Goal: Task Accomplishment & Management: Use online tool/utility

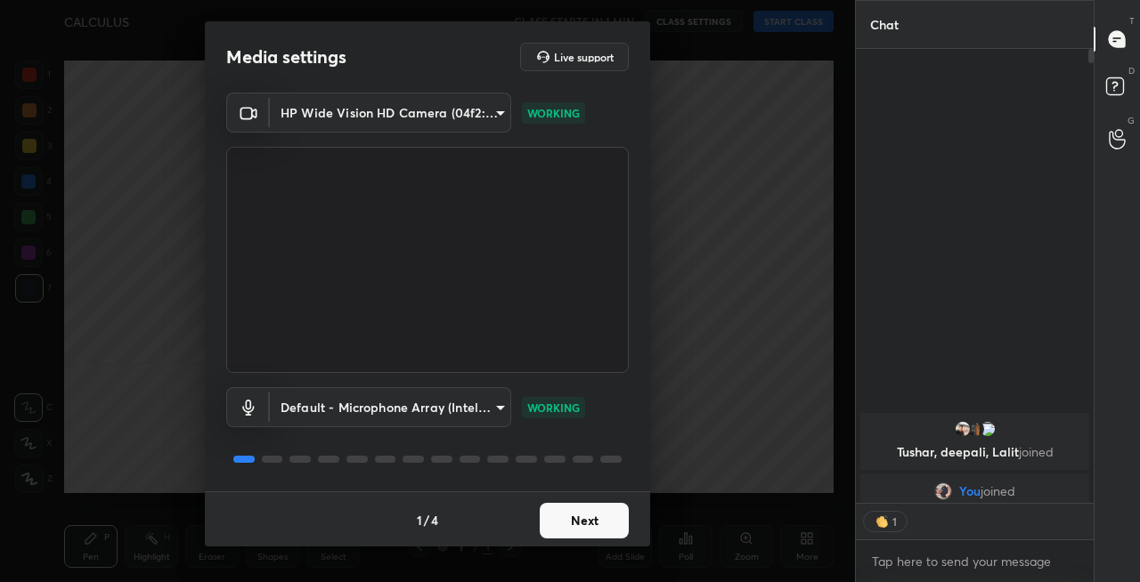
scroll to position [5, 5]
click at [578, 536] on button "Next" at bounding box center [584, 521] width 89 height 36
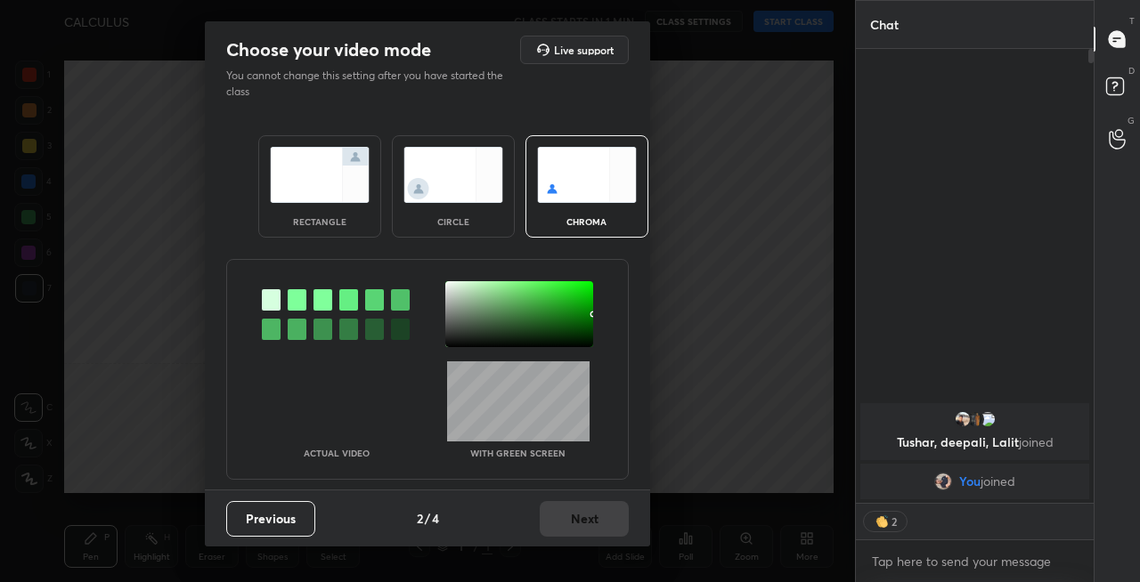
click at [322, 180] on img at bounding box center [320, 175] width 100 height 56
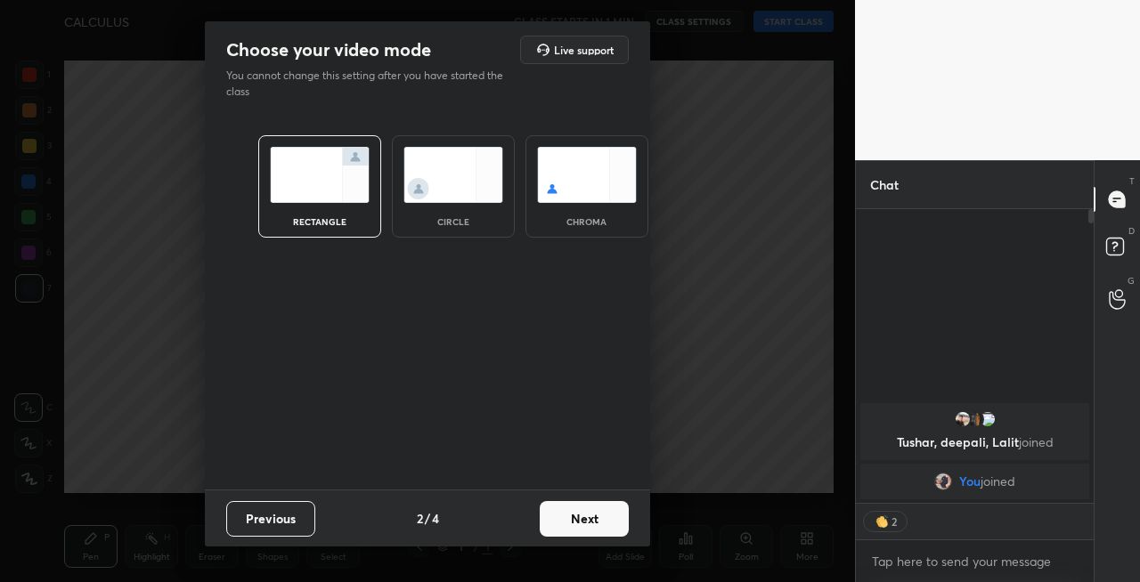
scroll to position [176, 232]
click at [584, 527] on button "Next" at bounding box center [584, 519] width 89 height 36
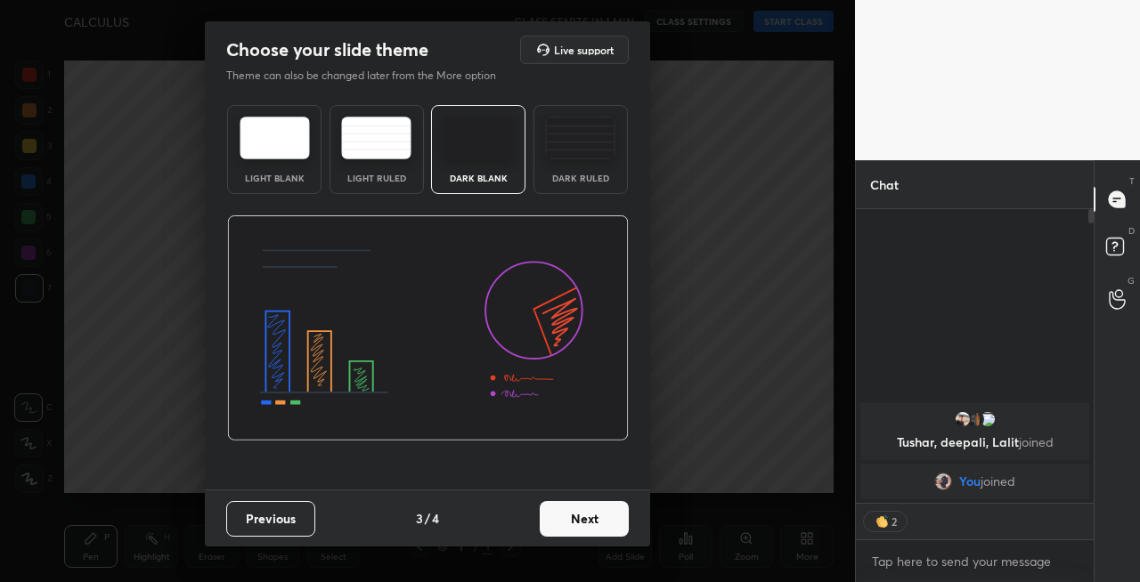
click at [596, 522] on button "Next" at bounding box center [584, 519] width 89 height 36
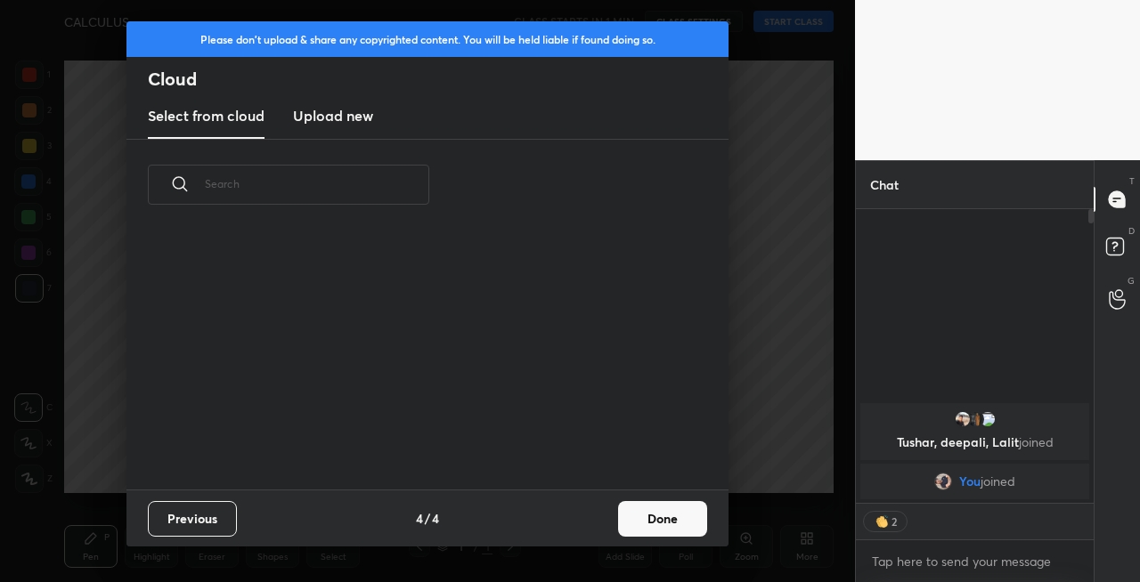
click at [653, 520] on button "Done" at bounding box center [662, 519] width 89 height 36
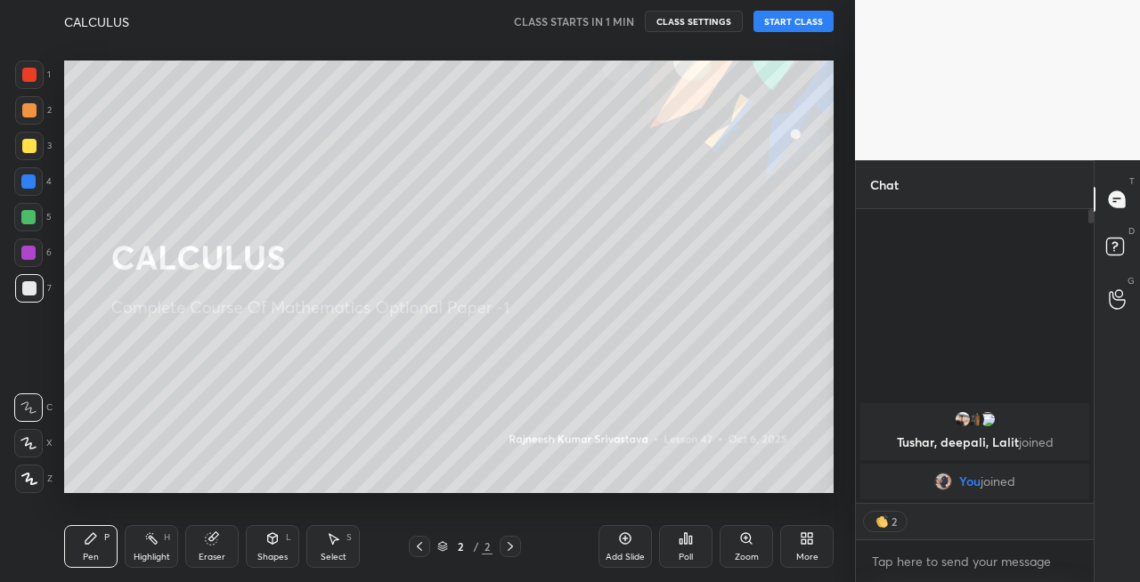
click at [25, 150] on div at bounding box center [29, 146] width 14 height 14
click at [34, 440] on icon at bounding box center [28, 443] width 16 height 12
click at [786, 16] on button "START CLASS" at bounding box center [793, 21] width 80 height 21
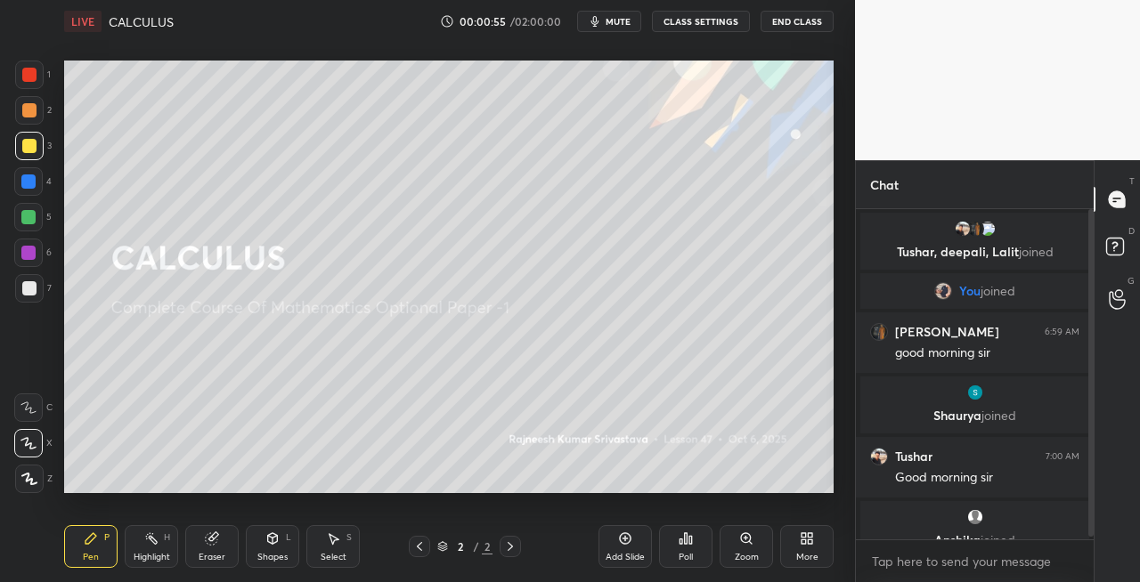
scroll to position [21, 0]
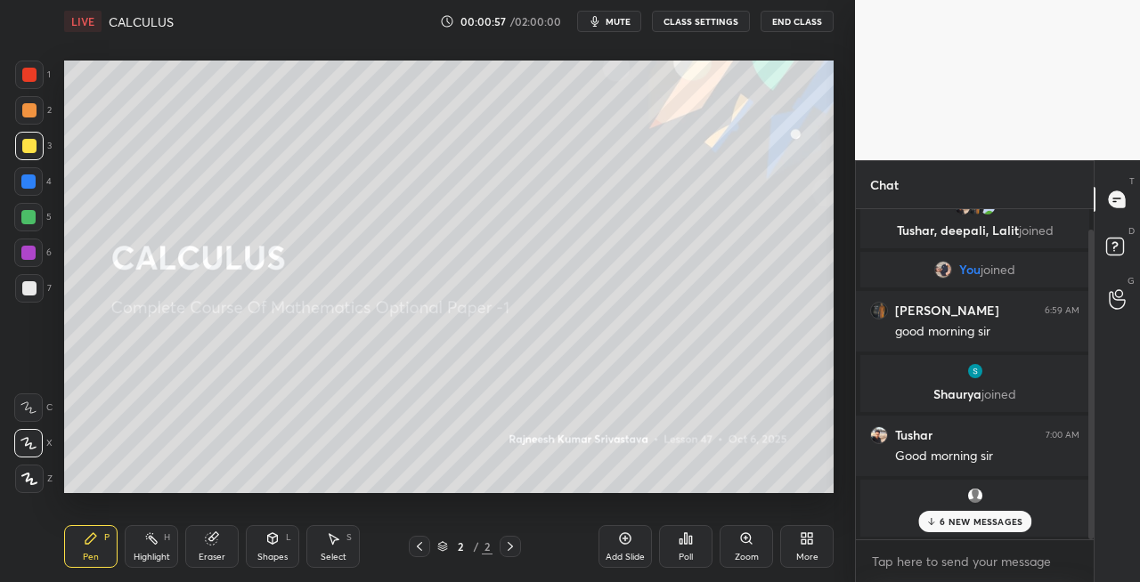
click at [983, 523] on p "6 NEW MESSAGES" at bounding box center [980, 521] width 83 height 11
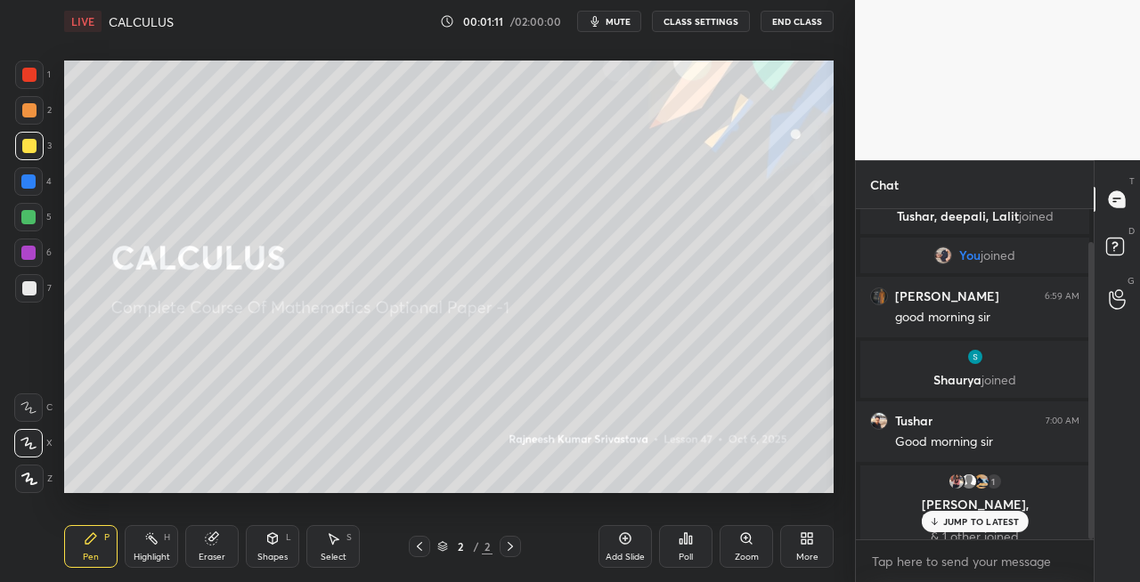
click at [976, 523] on p "JUMP TO LATEST" at bounding box center [981, 521] width 77 height 11
click at [961, 522] on p "JUMP TO LATEST" at bounding box center [981, 521] width 77 height 11
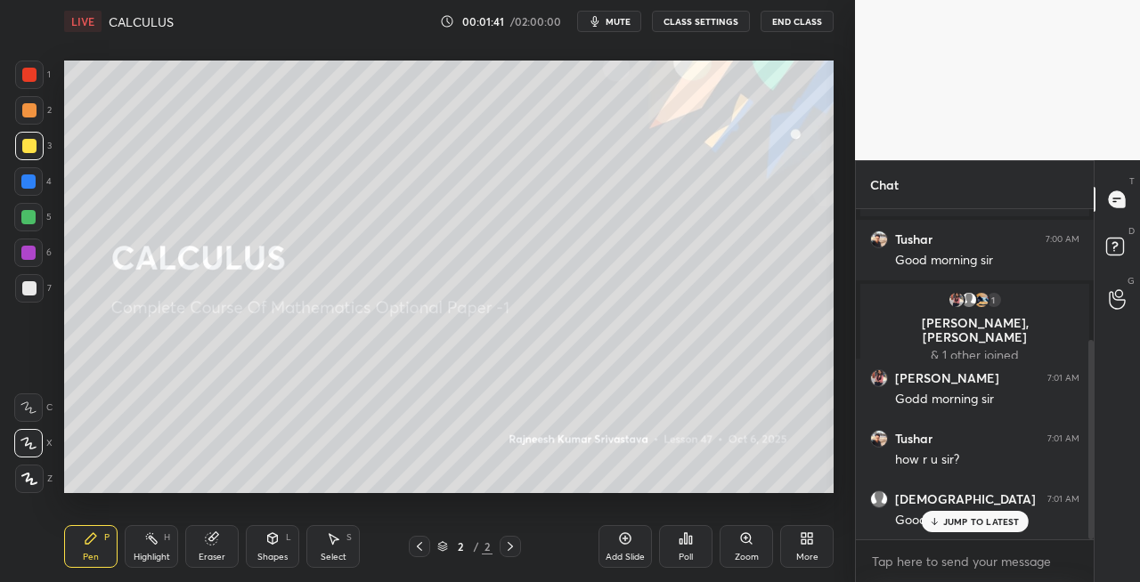
scroll to position [281, 0]
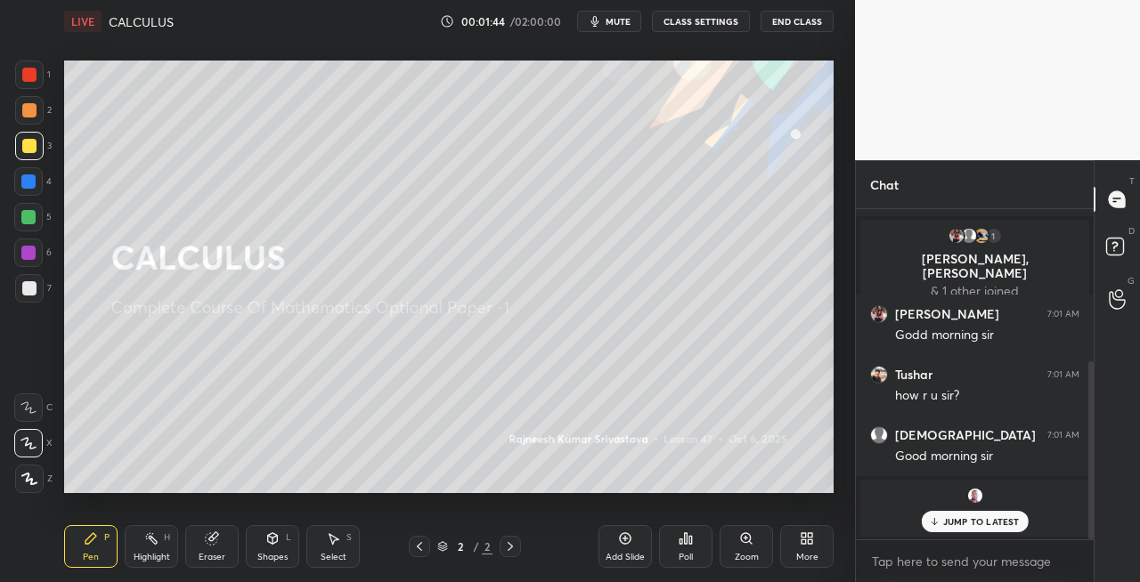
click at [977, 523] on p "JUMP TO LATEST" at bounding box center [981, 521] width 77 height 11
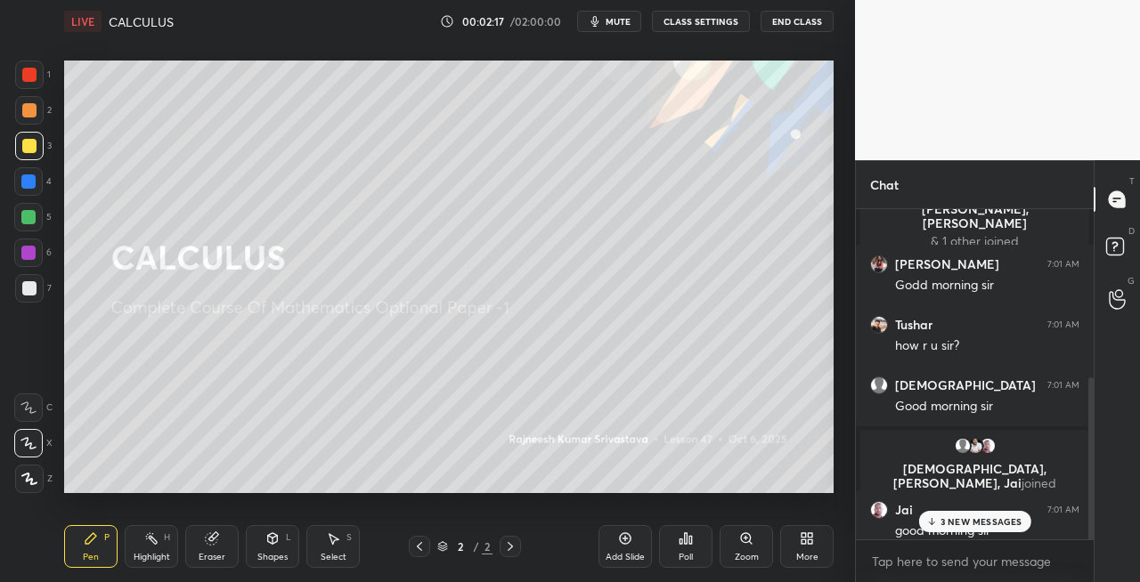
scroll to position [342, 0]
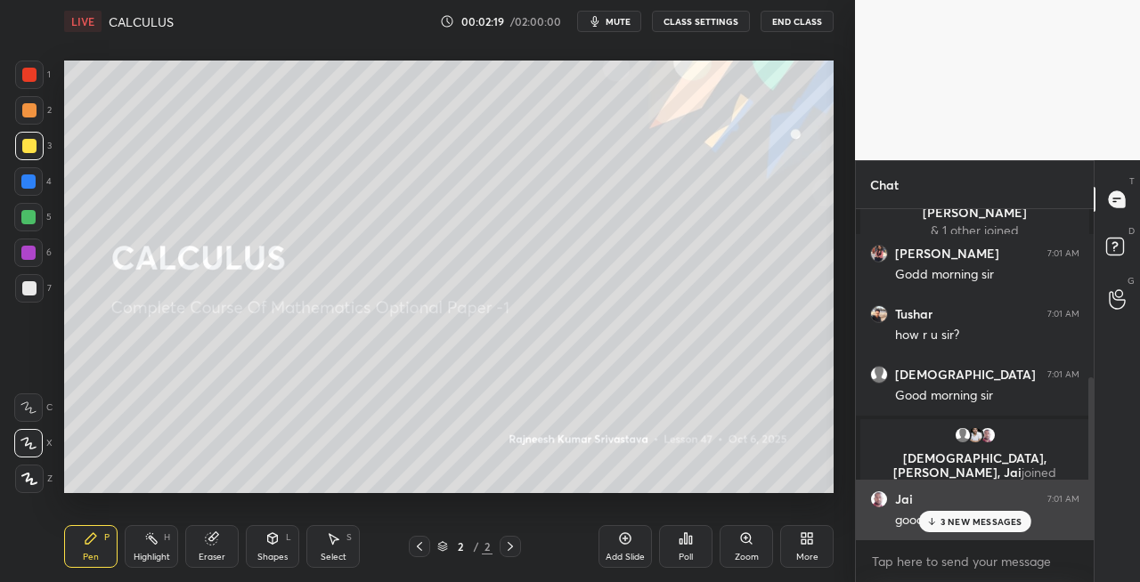
click at [956, 525] on p "3 NEW MESSAGES" at bounding box center [981, 521] width 82 height 11
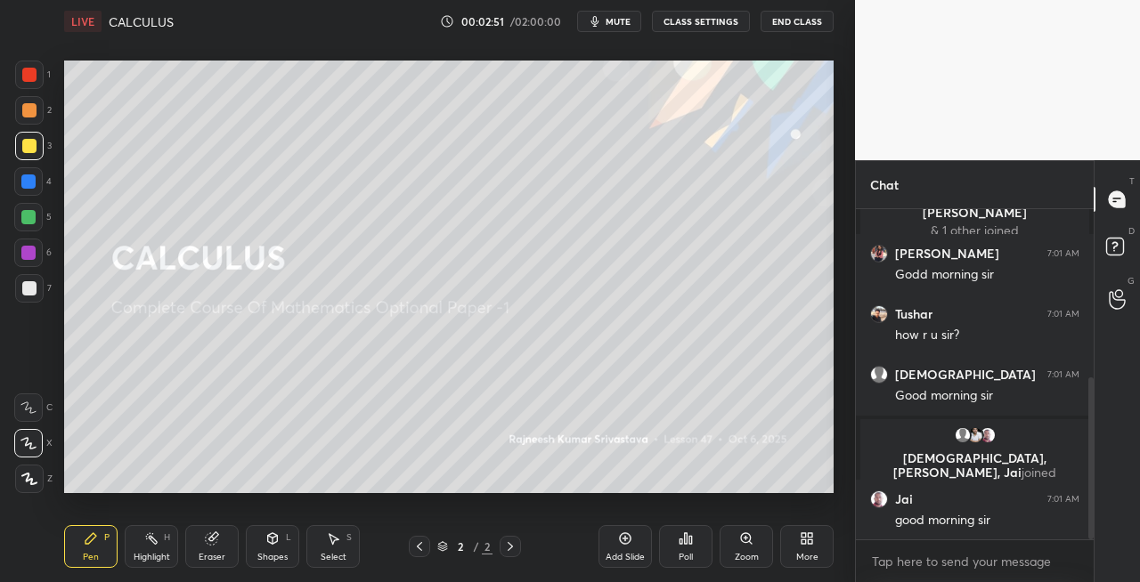
click at [34, 144] on div at bounding box center [29, 146] width 14 height 14
click at [279, 545] on icon at bounding box center [272, 538] width 14 height 14
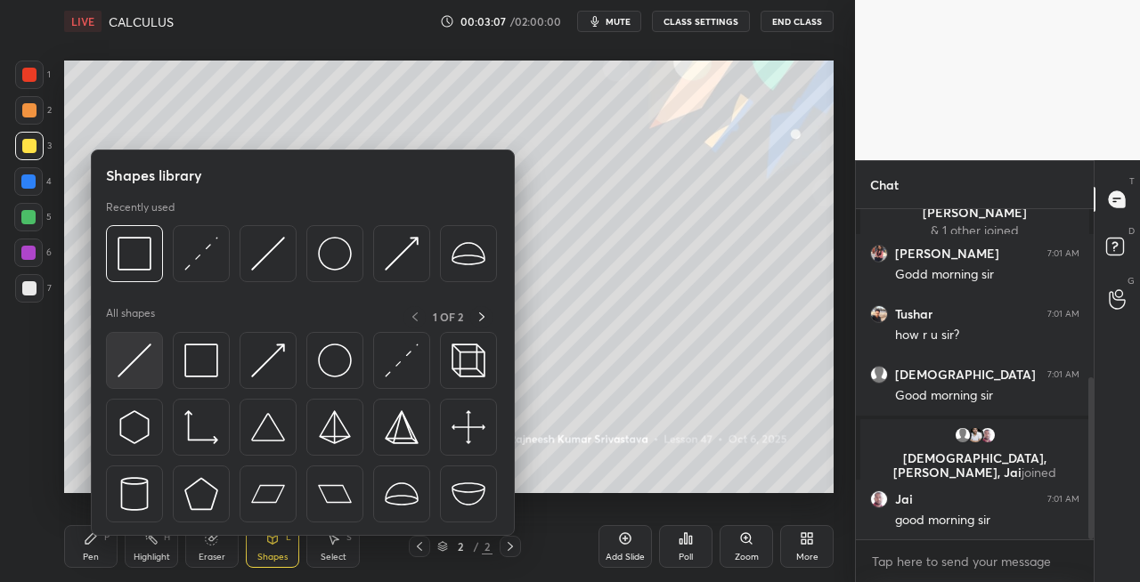
click at [150, 362] on img at bounding box center [135, 361] width 34 height 34
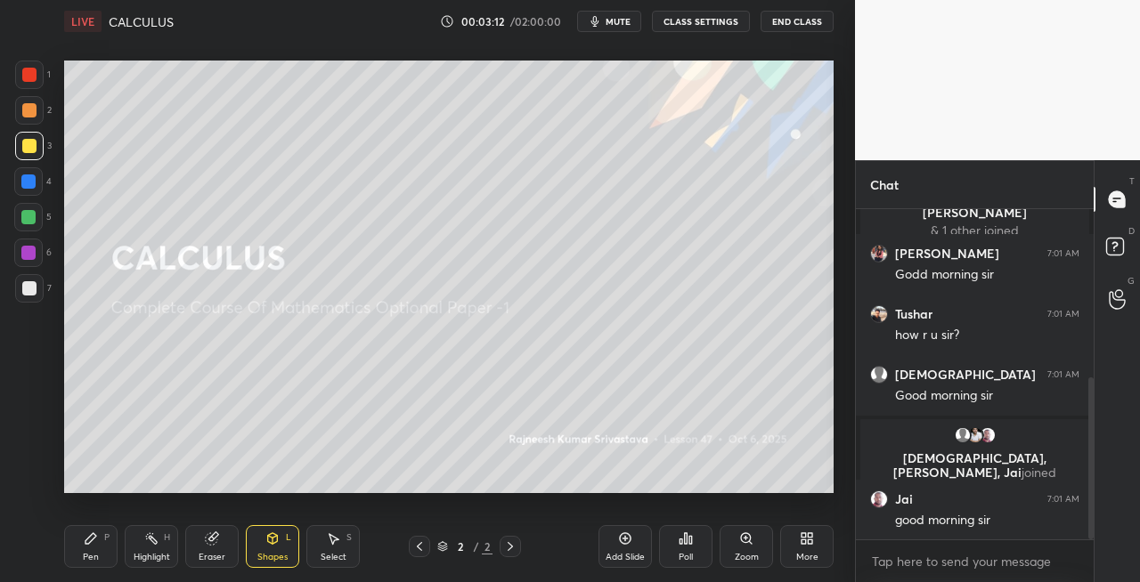
scroll to position [406, 0]
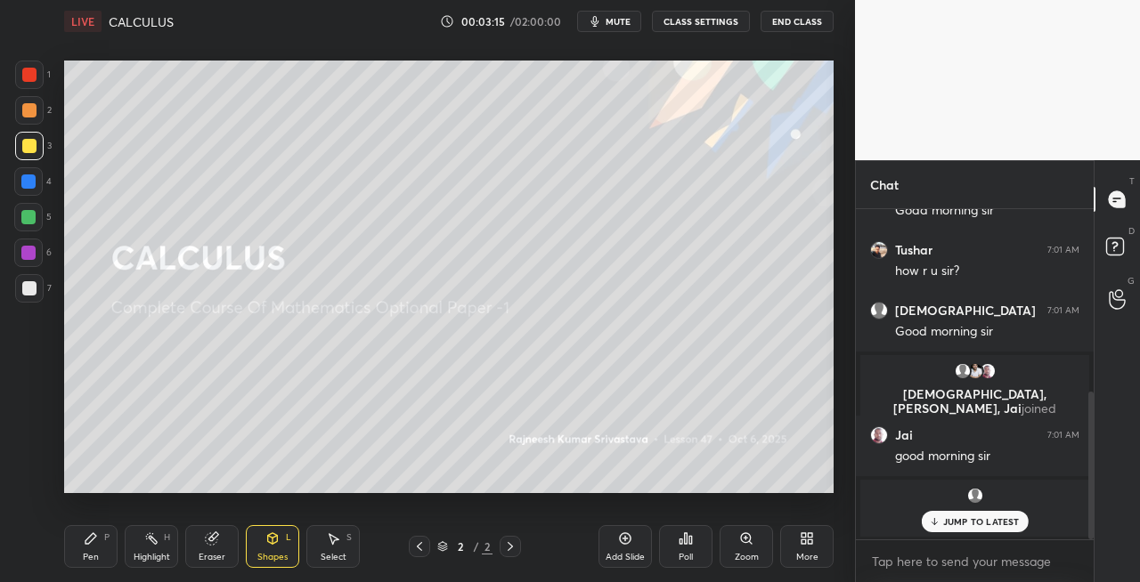
click at [98, 548] on div "Pen P" at bounding box center [90, 546] width 53 height 43
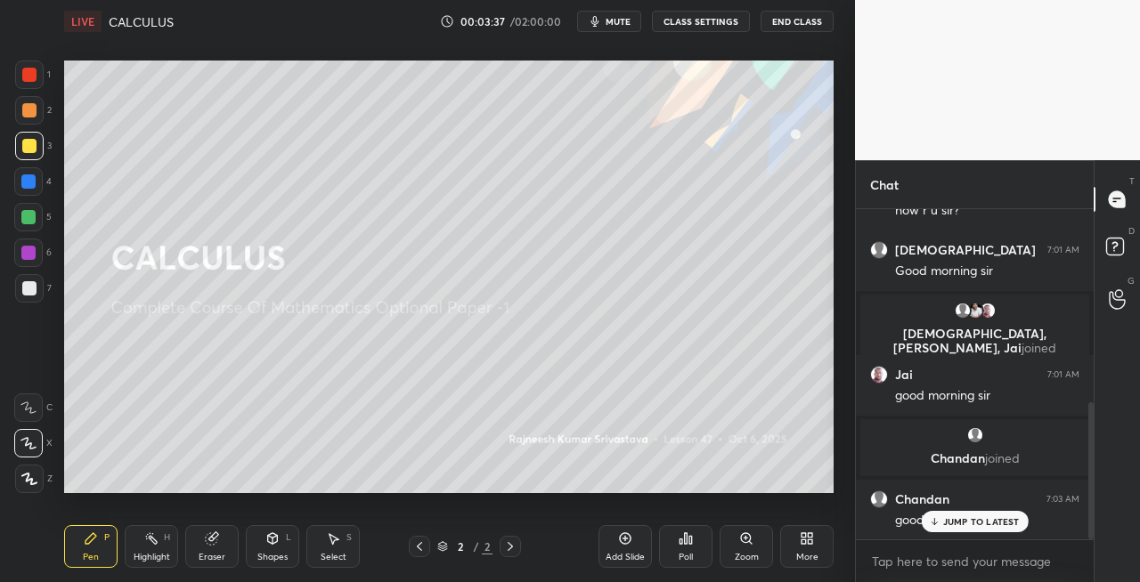
click at [269, 543] on icon at bounding box center [273, 538] width 10 height 11
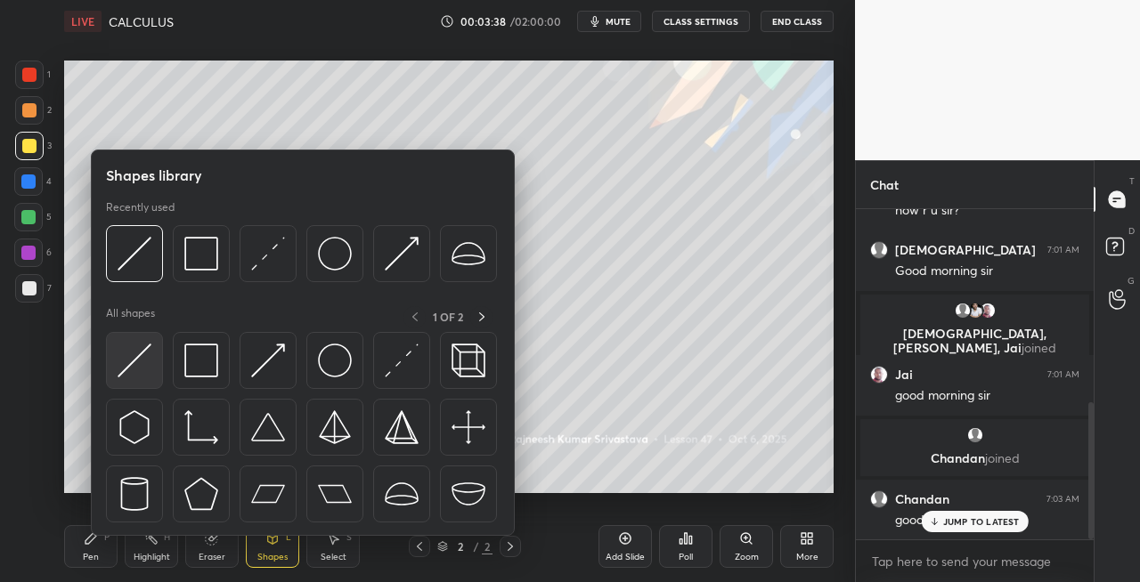
click at [128, 361] on img at bounding box center [135, 361] width 34 height 34
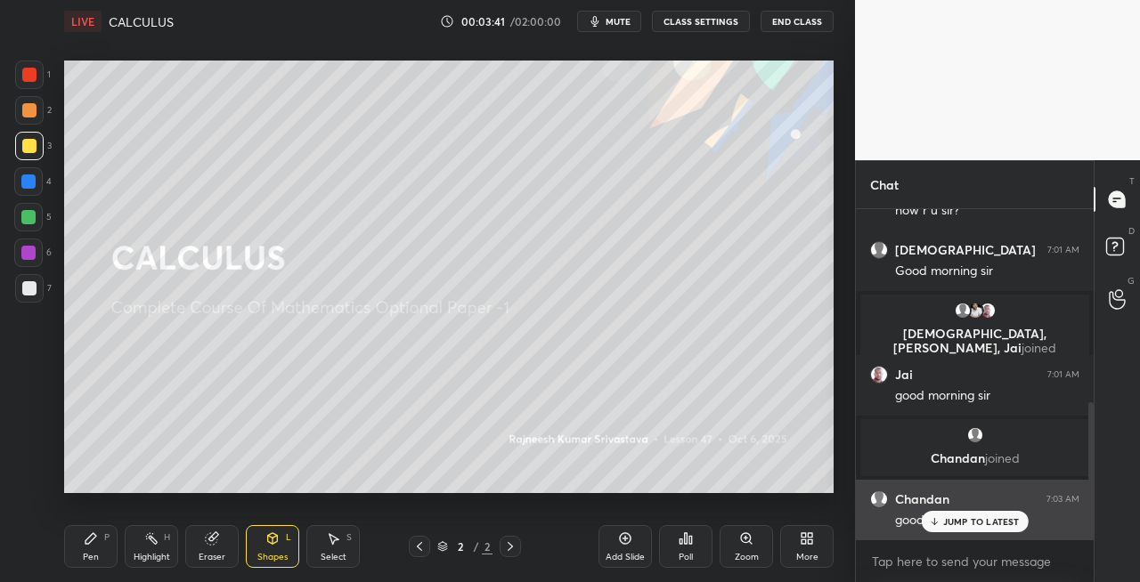
click at [951, 523] on p "JUMP TO LATEST" at bounding box center [981, 521] width 77 height 11
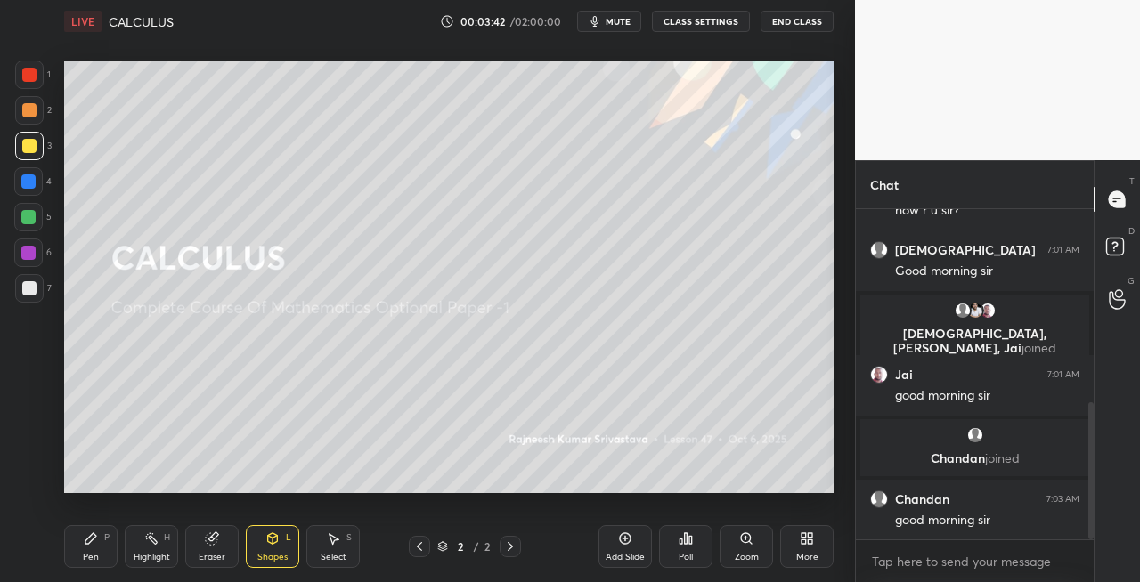
click at [110, 543] on div "Pen P" at bounding box center [90, 546] width 53 height 43
click at [34, 283] on div at bounding box center [29, 288] width 14 height 14
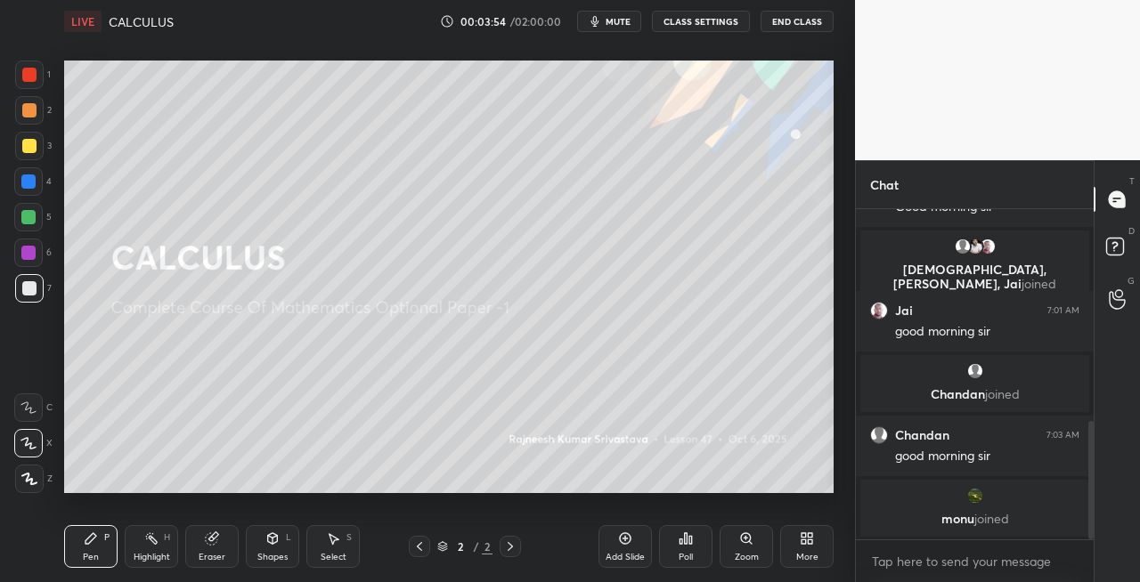
scroll to position [591, 0]
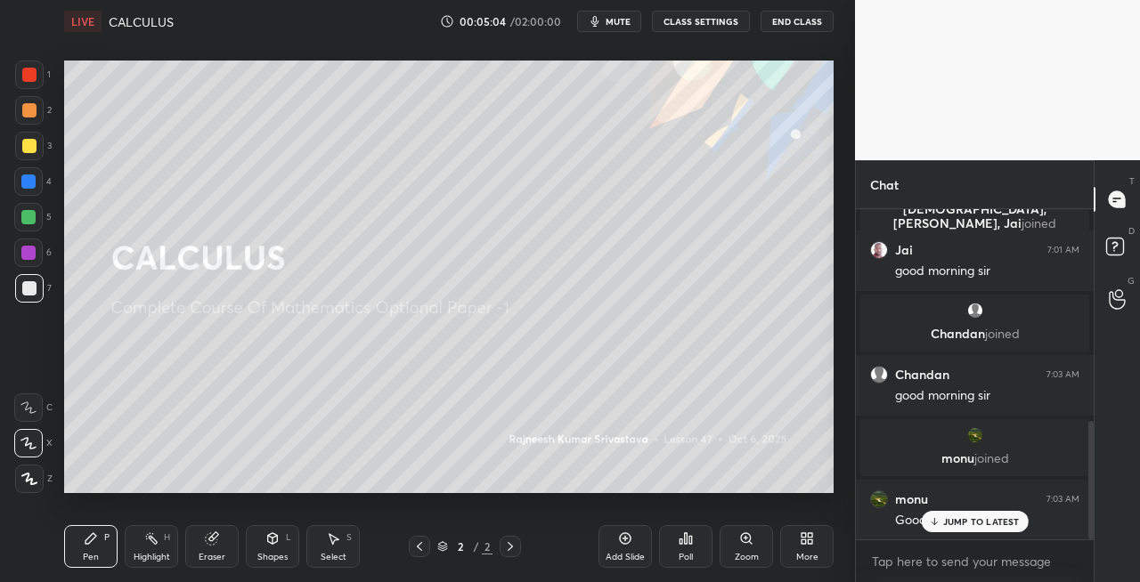
click at [216, 554] on div "Eraser" at bounding box center [212, 557] width 27 height 9
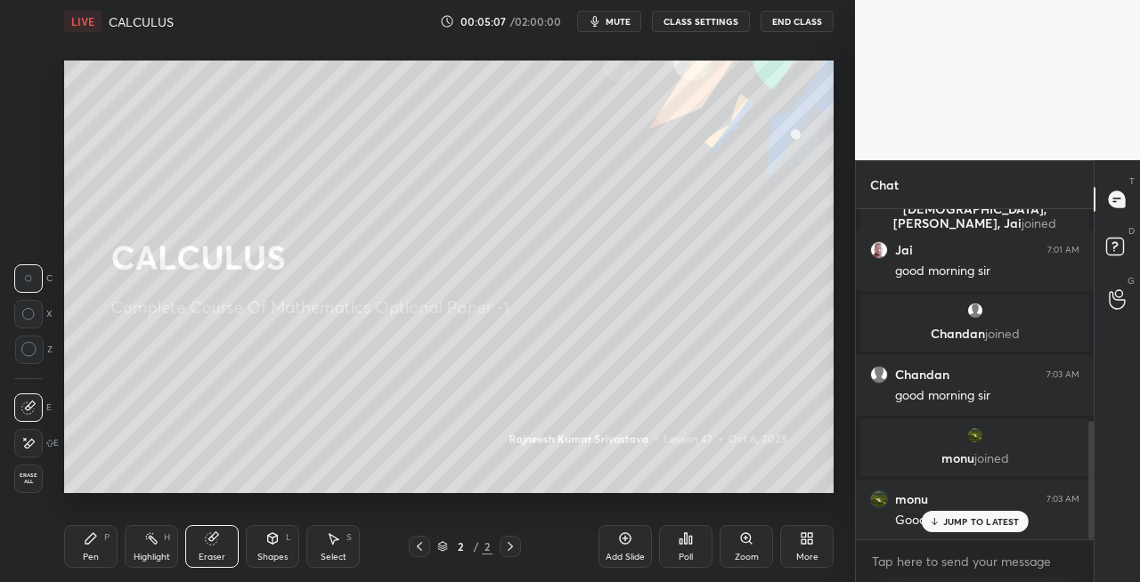
click at [91, 565] on div "Pen P" at bounding box center [90, 546] width 53 height 43
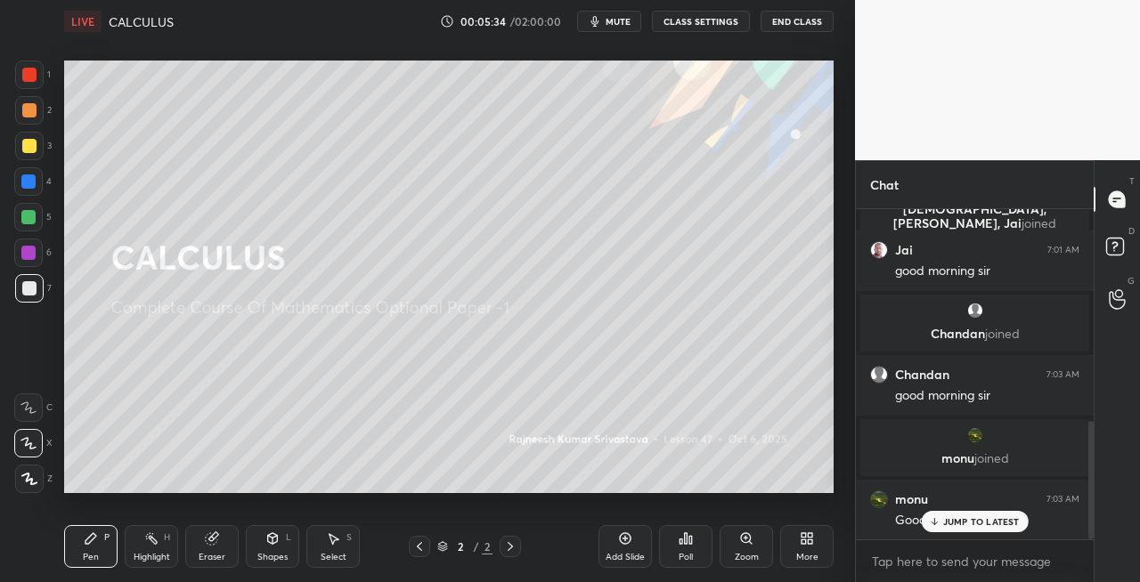
click at [26, 157] on div at bounding box center [29, 146] width 28 height 28
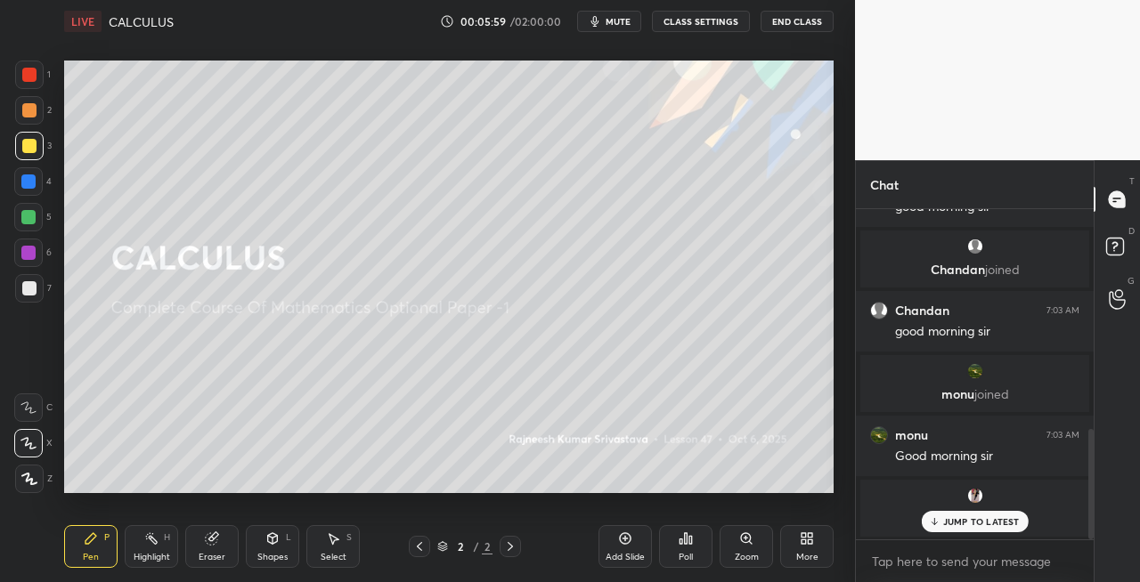
click at [268, 541] on icon at bounding box center [273, 538] width 10 height 11
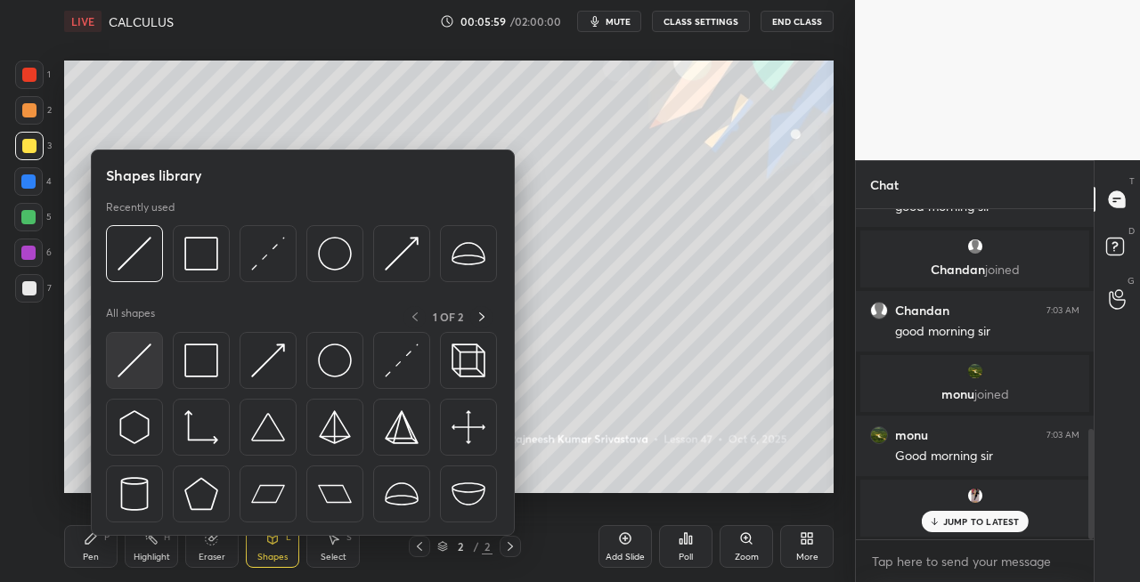
click at [124, 367] on img at bounding box center [135, 361] width 34 height 34
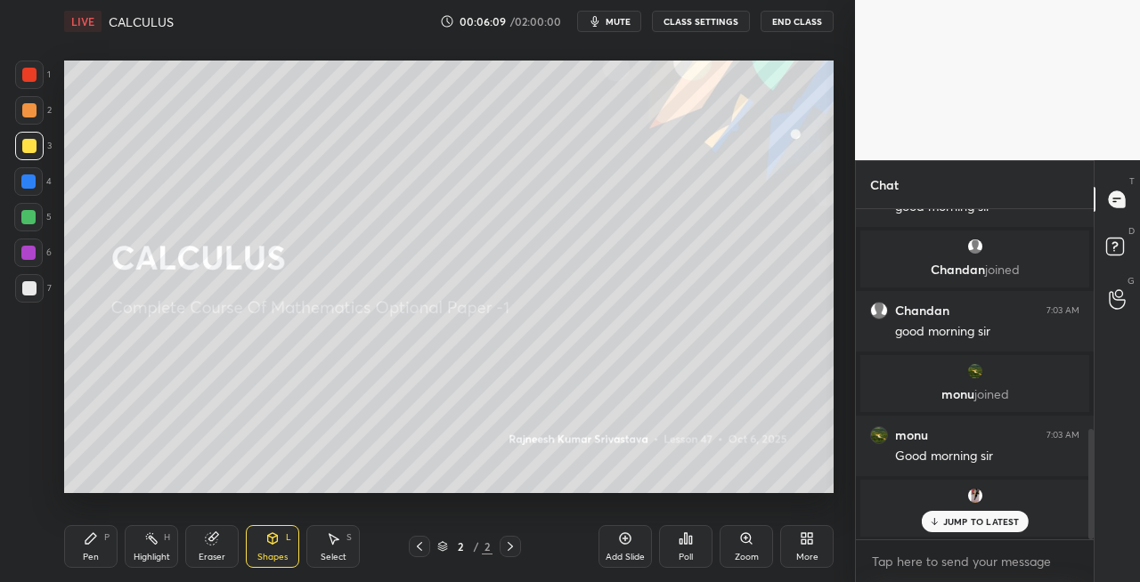
click at [91, 541] on icon at bounding box center [90, 538] width 11 height 11
click at [20, 298] on div at bounding box center [29, 288] width 28 height 28
click at [222, 538] on div "Eraser" at bounding box center [211, 546] width 53 height 43
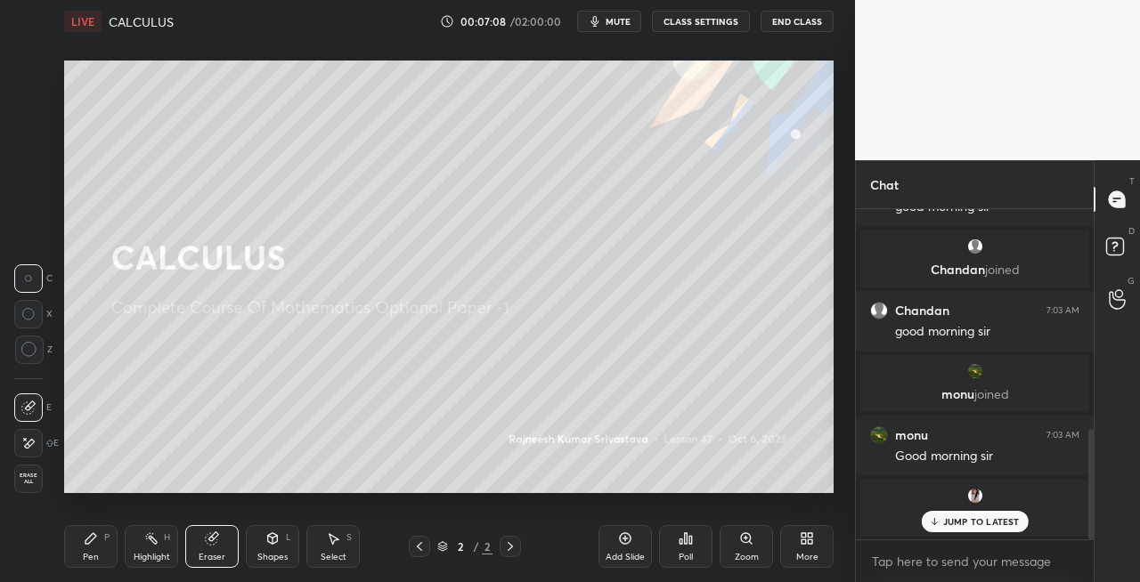
click at [103, 548] on div "Pen P" at bounding box center [90, 546] width 53 height 43
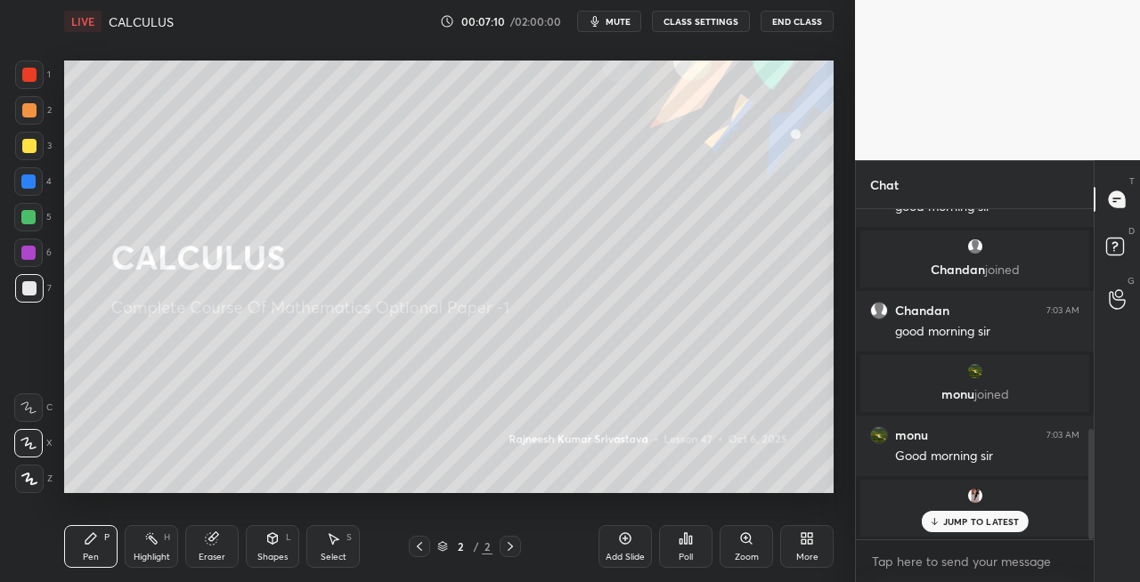
click at [216, 544] on icon at bounding box center [212, 538] width 14 height 14
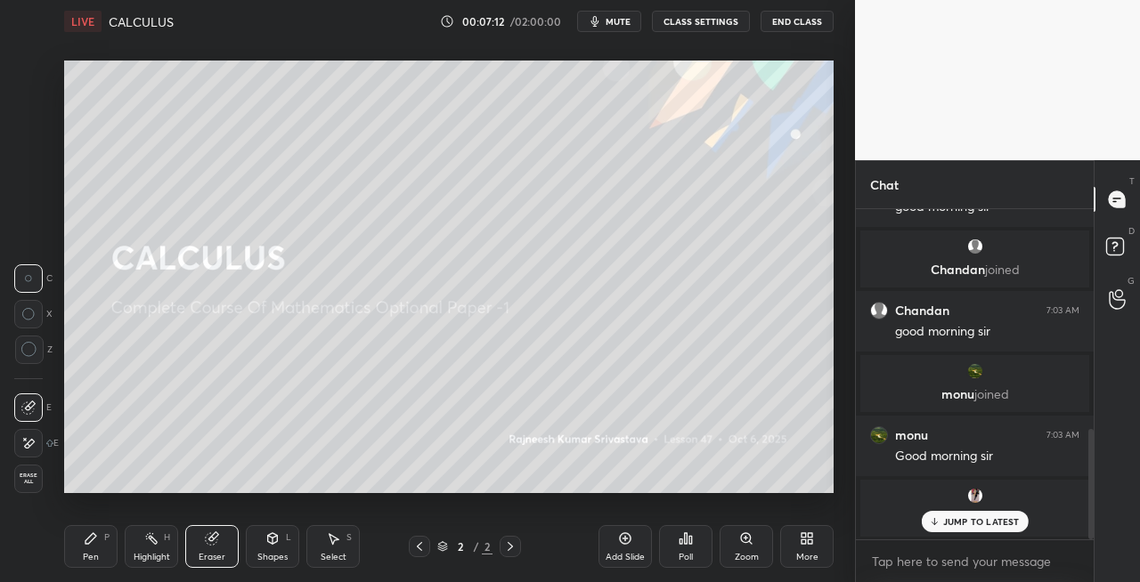
click at [109, 541] on div "P" at bounding box center [106, 537] width 5 height 9
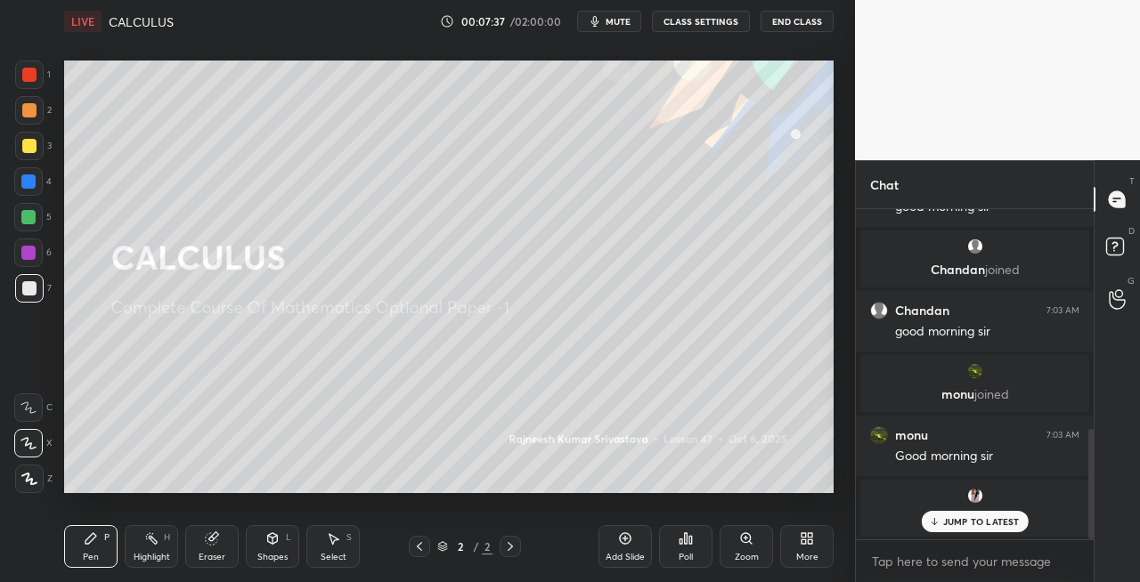
click at [243, 530] on div "Pen P Highlight H Eraser Shapes L Select S" at bounding box center [197, 546] width 267 height 43
click at [215, 556] on div "Eraser" at bounding box center [212, 557] width 27 height 9
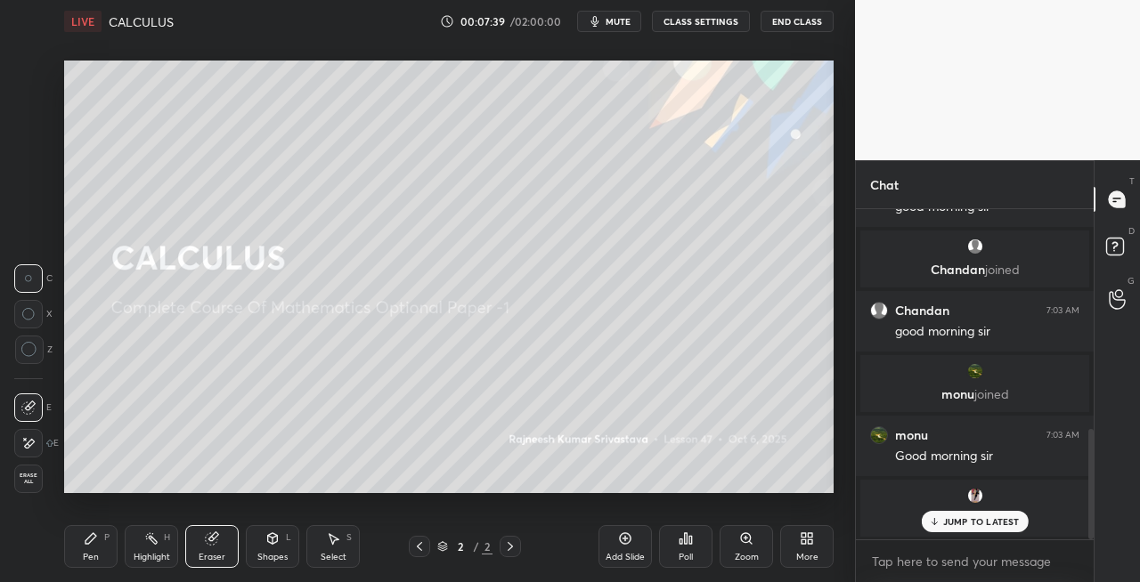
click at [97, 538] on icon at bounding box center [91, 538] width 14 height 14
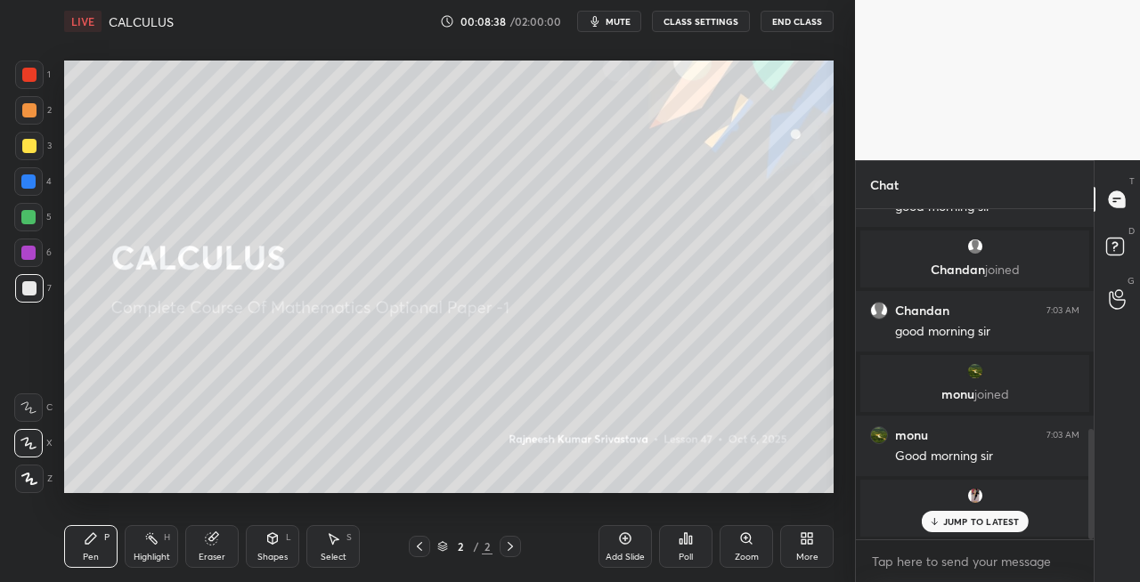
click at [30, 154] on div at bounding box center [29, 146] width 28 height 28
click at [35, 294] on div at bounding box center [29, 288] width 14 height 14
click at [229, 542] on div "Eraser" at bounding box center [211, 546] width 53 height 43
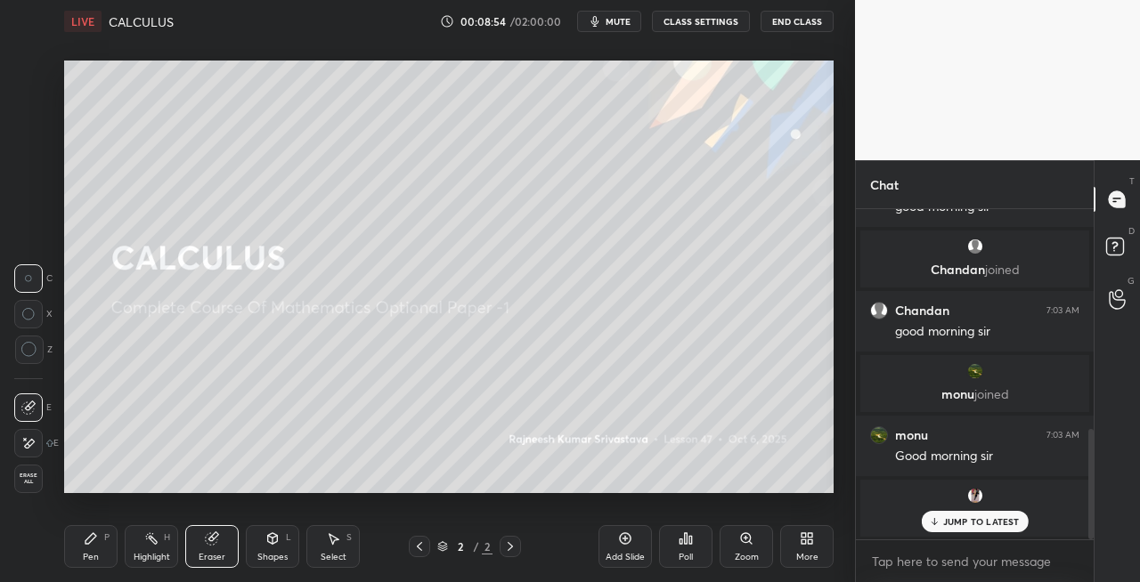
click at [111, 553] on div "Pen P" at bounding box center [90, 546] width 53 height 43
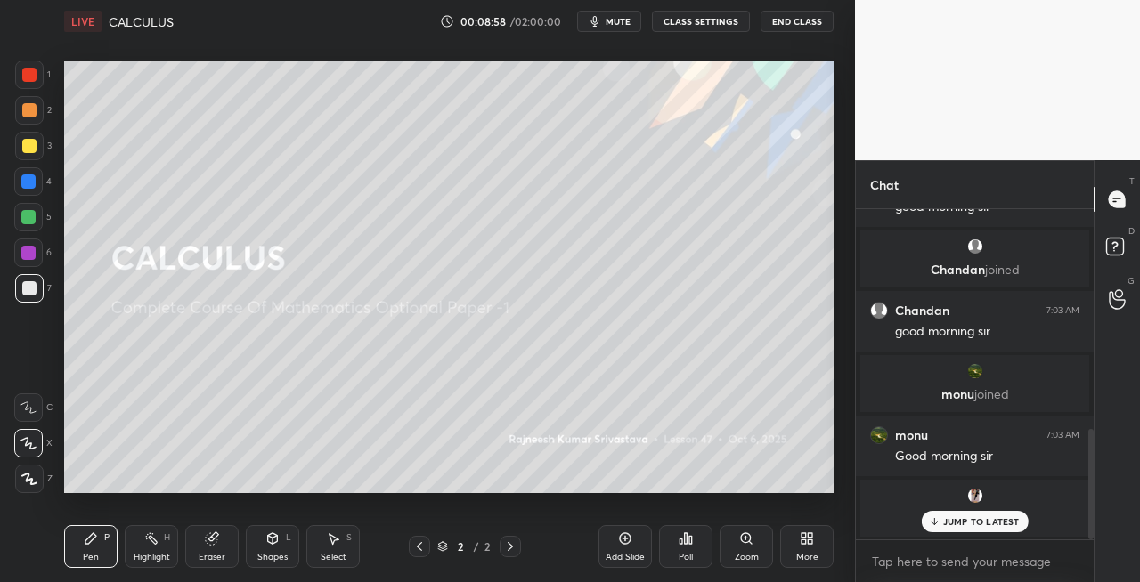
click at [220, 553] on div "Eraser" at bounding box center [212, 557] width 27 height 9
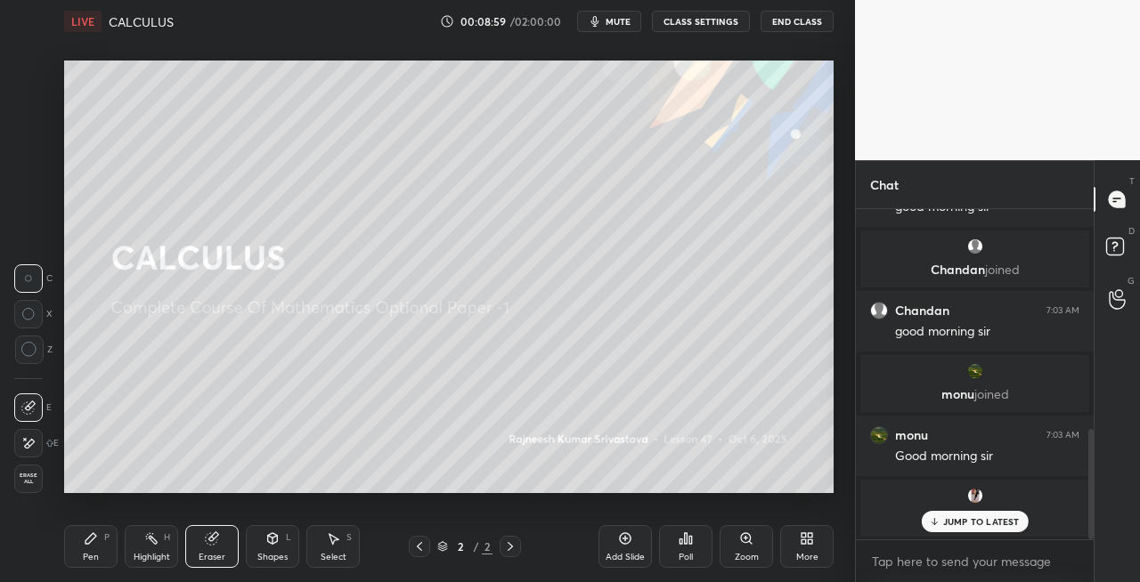
click at [84, 555] on div "Pen" at bounding box center [91, 557] width 16 height 9
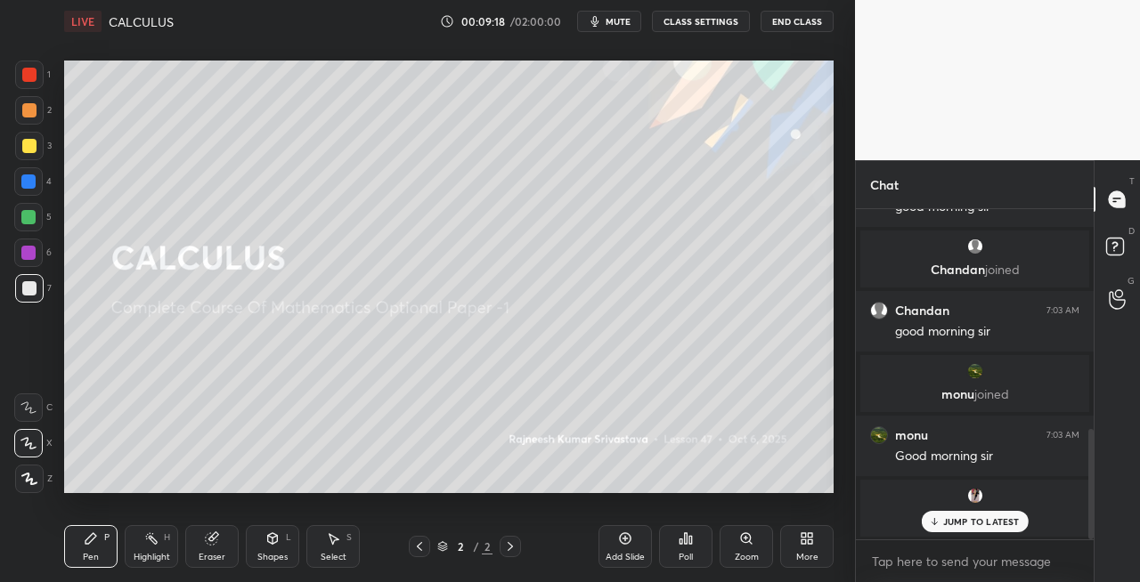
click at [302, 499] on div "Setting up your live class Poll for secs No correct answer Start poll" at bounding box center [448, 277] width 783 height 468
click at [293, 499] on div "Setting up your live class Poll for secs No correct answer Start poll" at bounding box center [448, 277] width 783 height 468
click at [224, 553] on div "Eraser" at bounding box center [212, 557] width 27 height 9
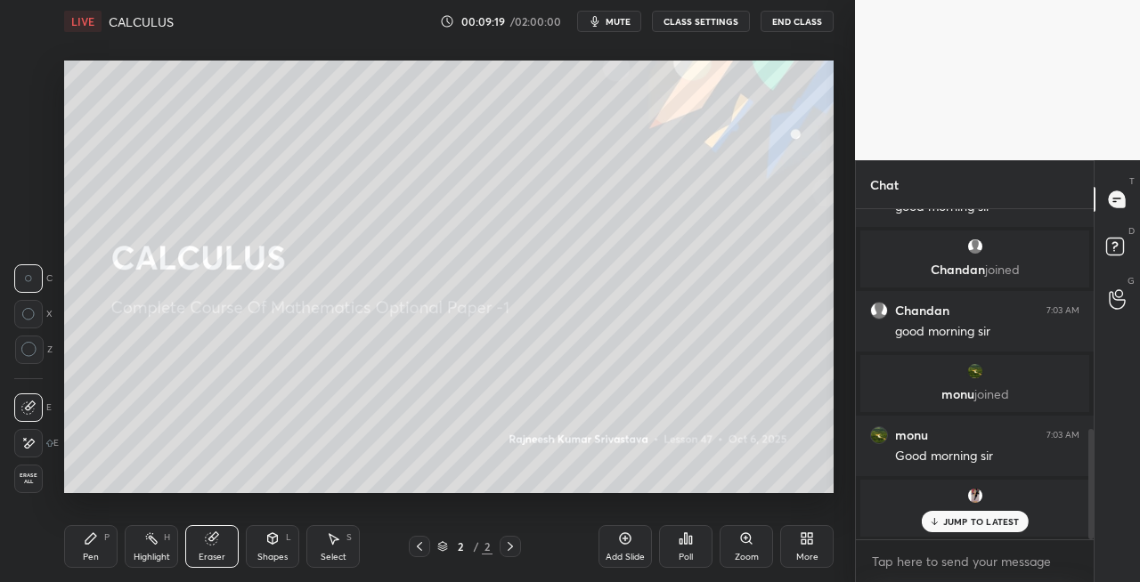
click at [289, 495] on div "Setting up your live class Poll for secs No correct answer Start poll" at bounding box center [448, 277] width 783 height 468
click at [509, 547] on icon at bounding box center [510, 547] width 14 height 14
click at [510, 547] on icon at bounding box center [510, 547] width 14 height 14
click at [619, 562] on div "Add Slide" at bounding box center [624, 557] width 39 height 9
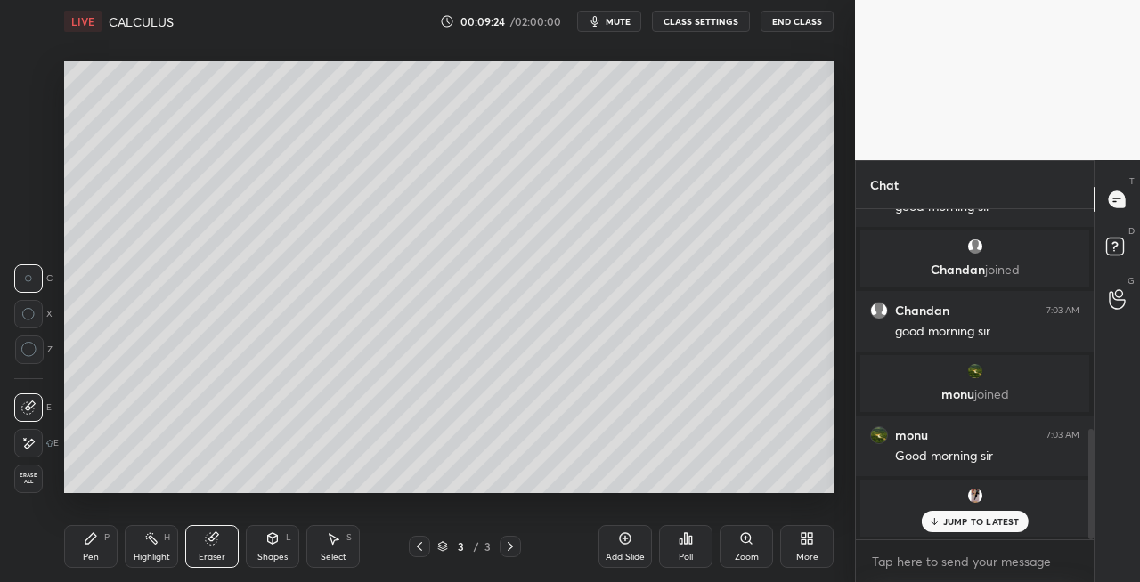
click at [91, 559] on div "Pen" at bounding box center [91, 557] width 16 height 9
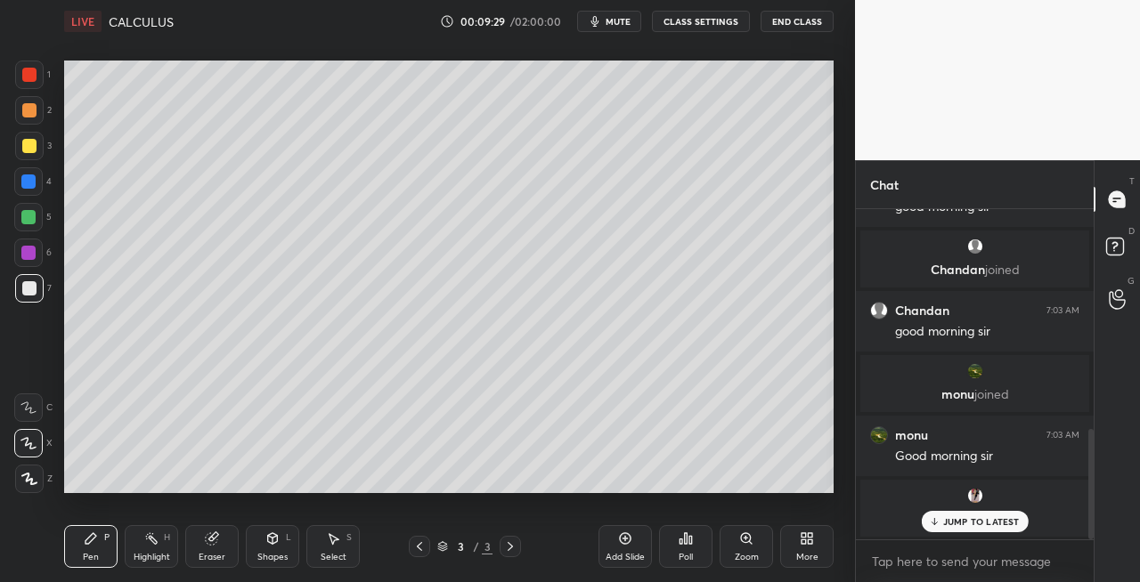
click at [214, 537] on icon at bounding box center [212, 539] width 12 height 12
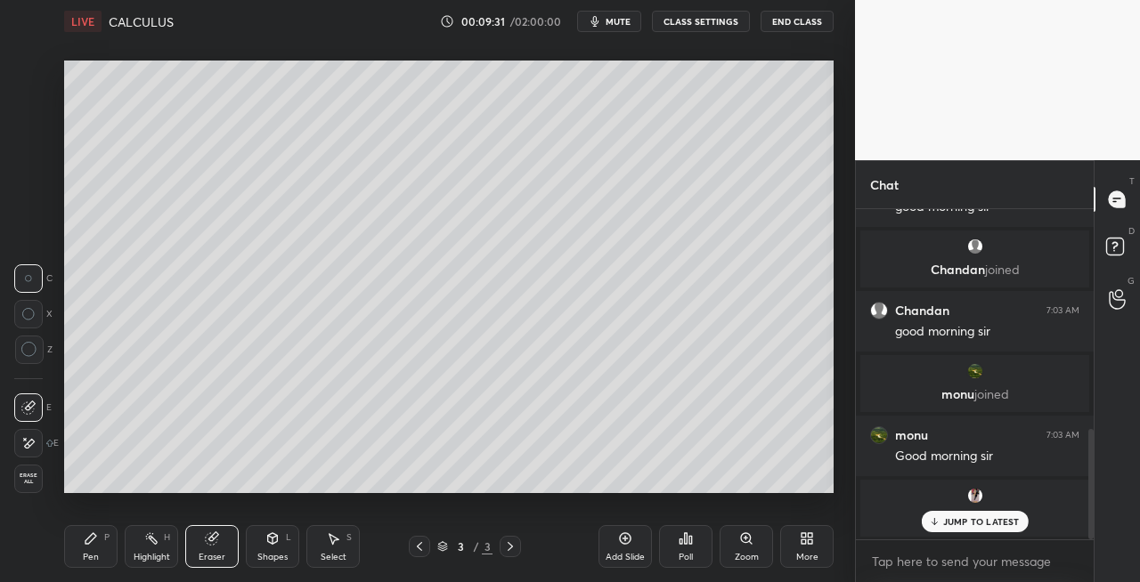
click at [105, 547] on div "Pen P" at bounding box center [90, 546] width 53 height 43
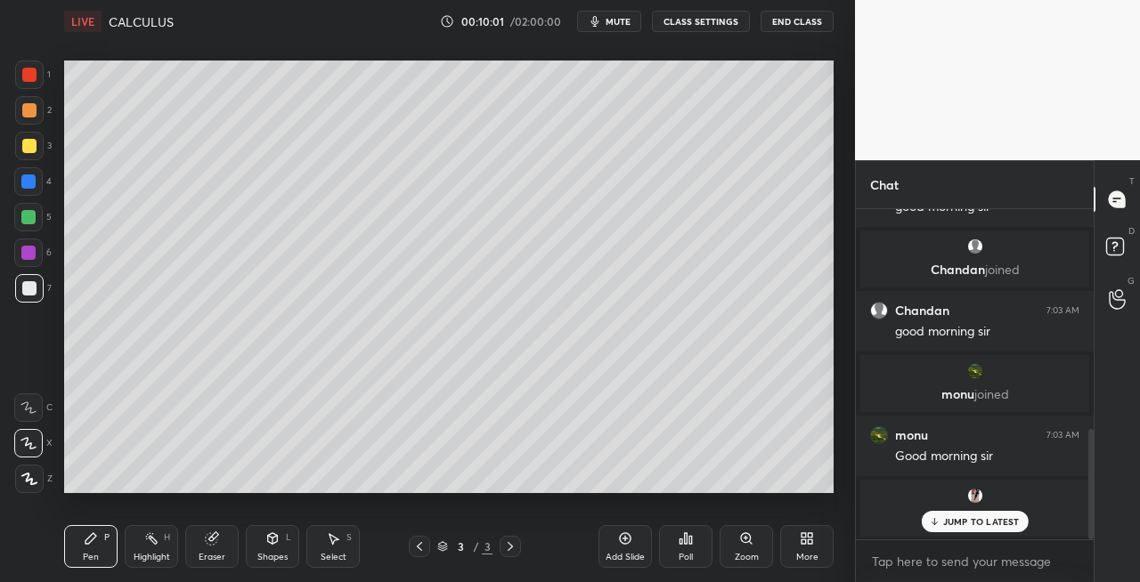
click at [422, 552] on icon at bounding box center [419, 547] width 14 height 14
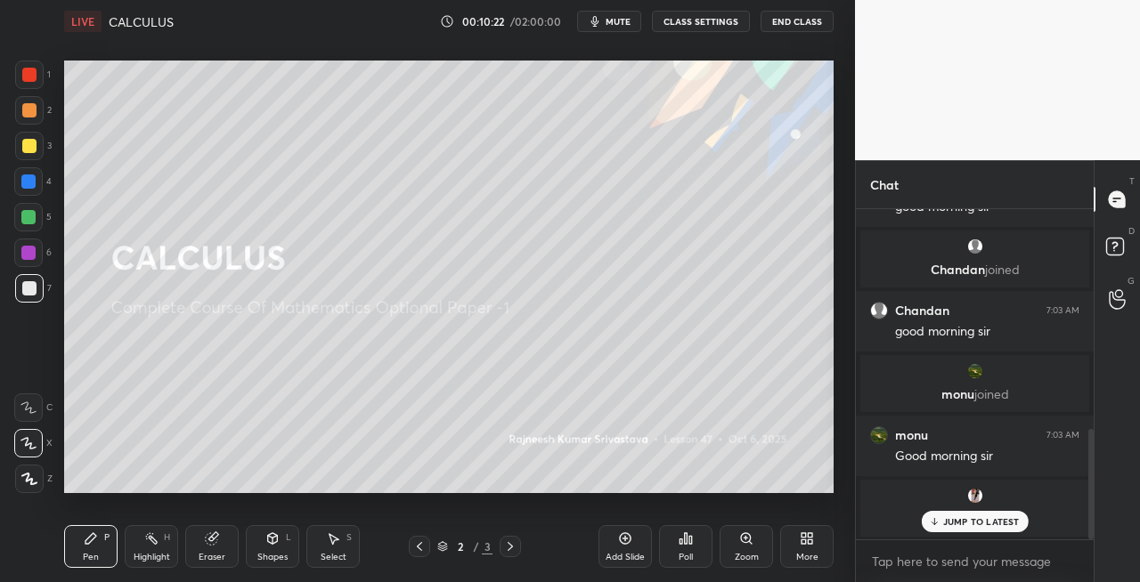
click at [507, 547] on icon at bounding box center [510, 547] width 14 height 14
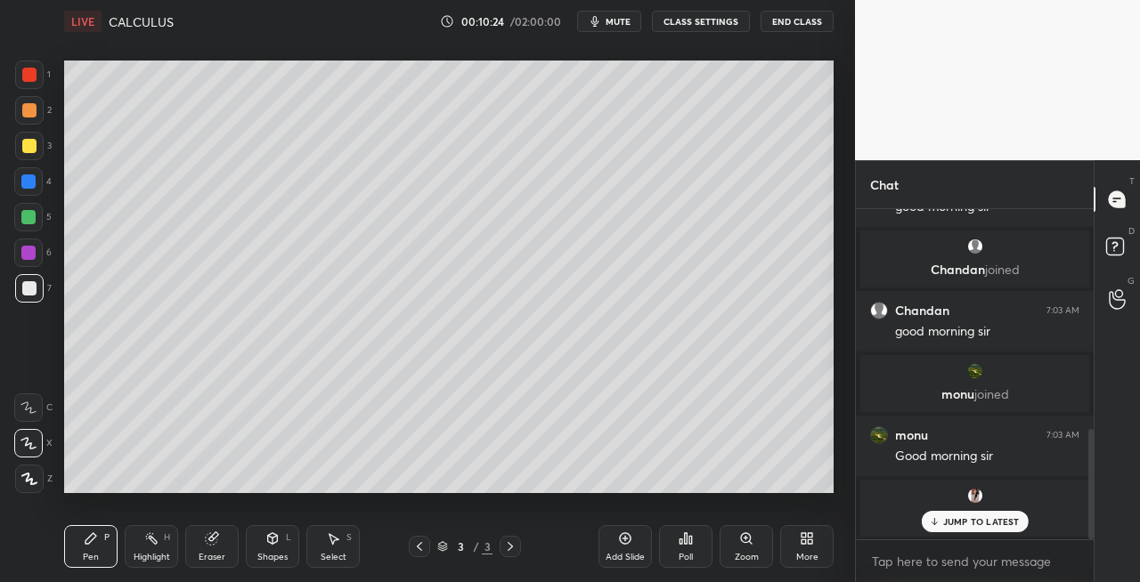
click at [419, 548] on icon at bounding box center [419, 547] width 14 height 14
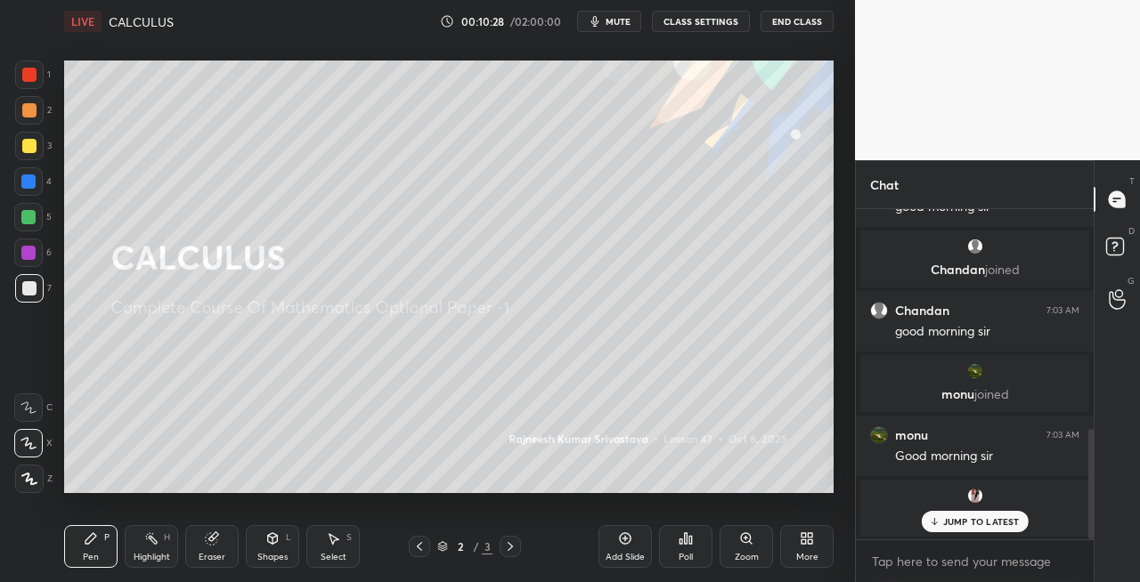
click at [508, 553] on icon at bounding box center [510, 547] width 14 height 14
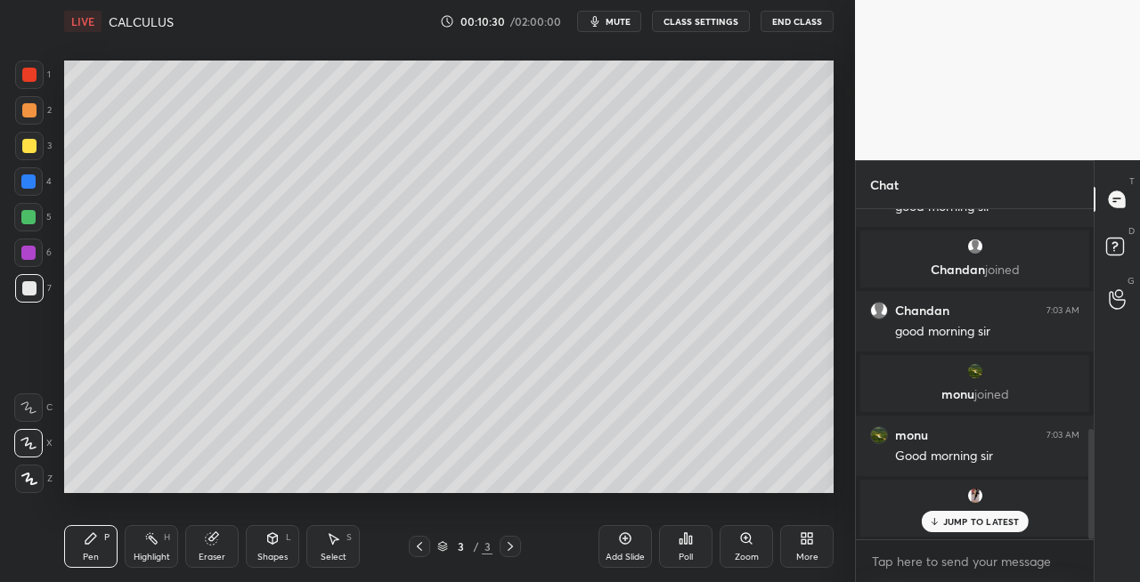
click at [207, 554] on div "Eraser" at bounding box center [212, 557] width 27 height 9
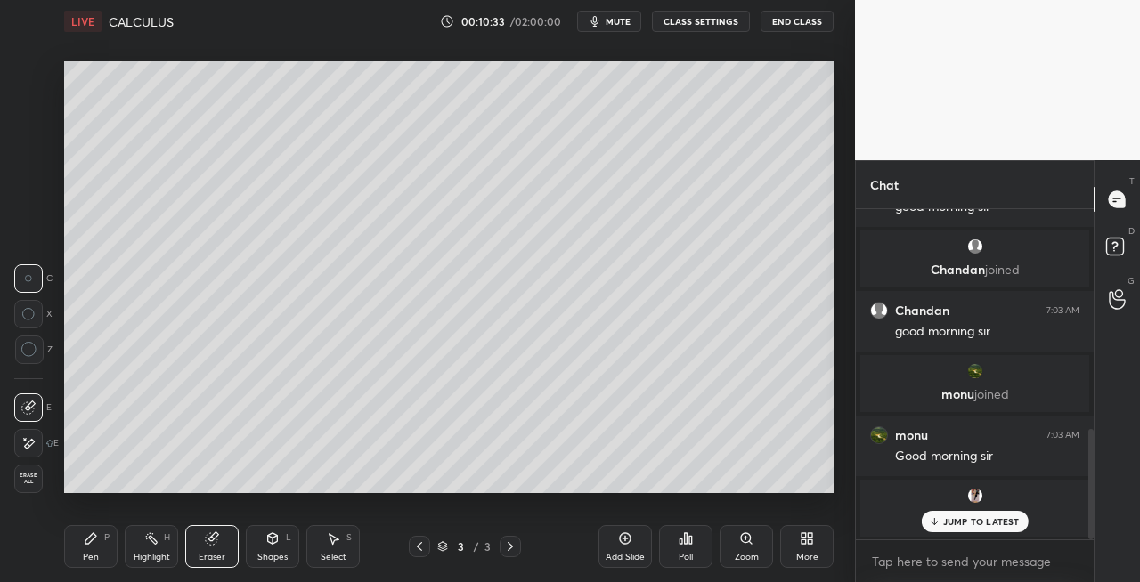
click at [102, 540] on div "Pen P" at bounding box center [90, 546] width 53 height 43
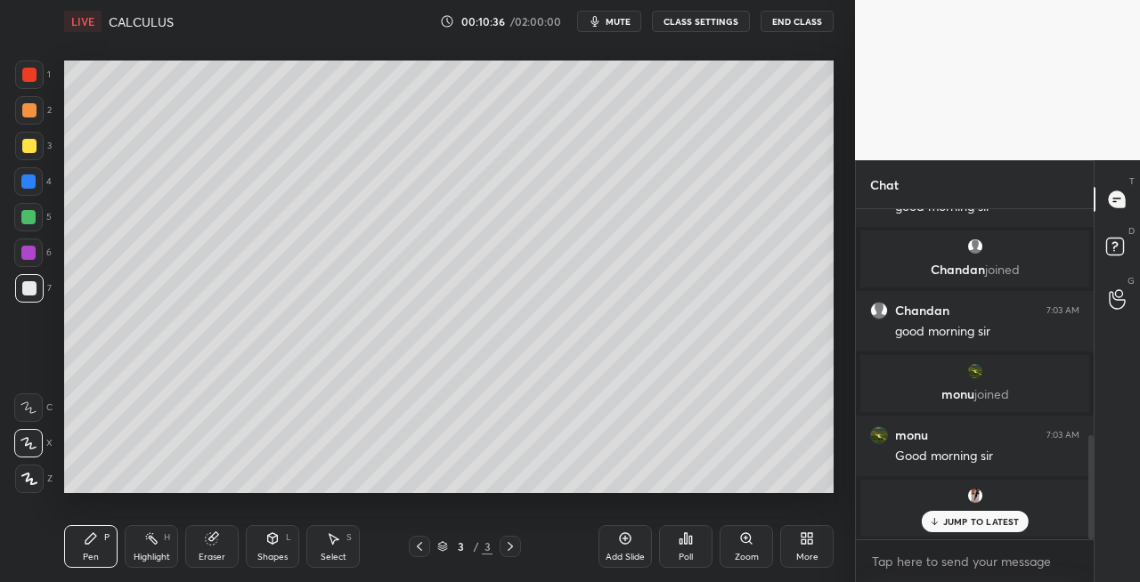
scroll to position [716, 0]
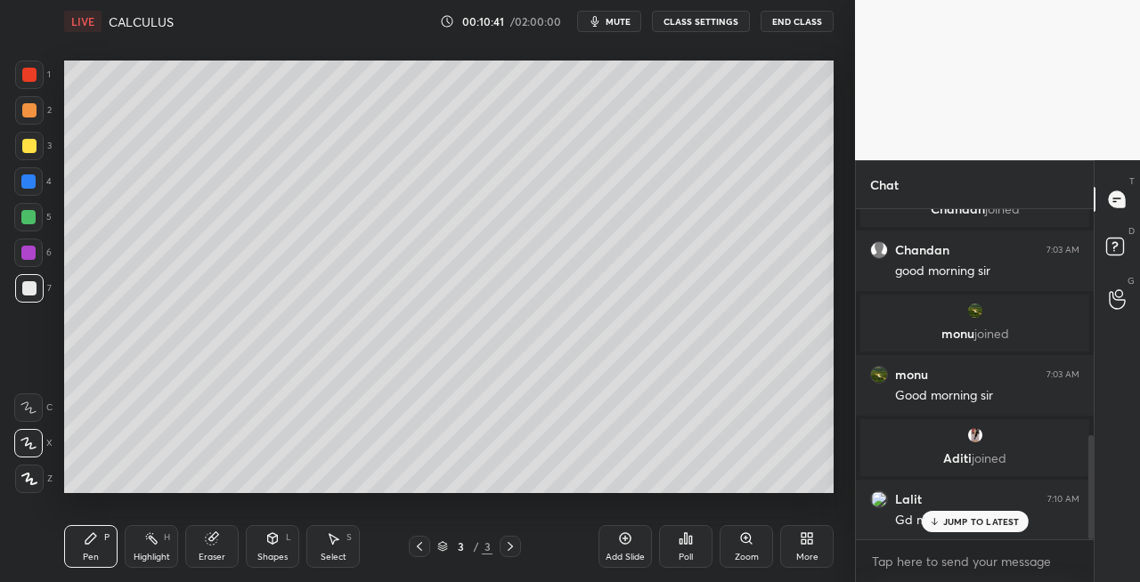
click at [207, 547] on div "Eraser" at bounding box center [211, 546] width 53 height 43
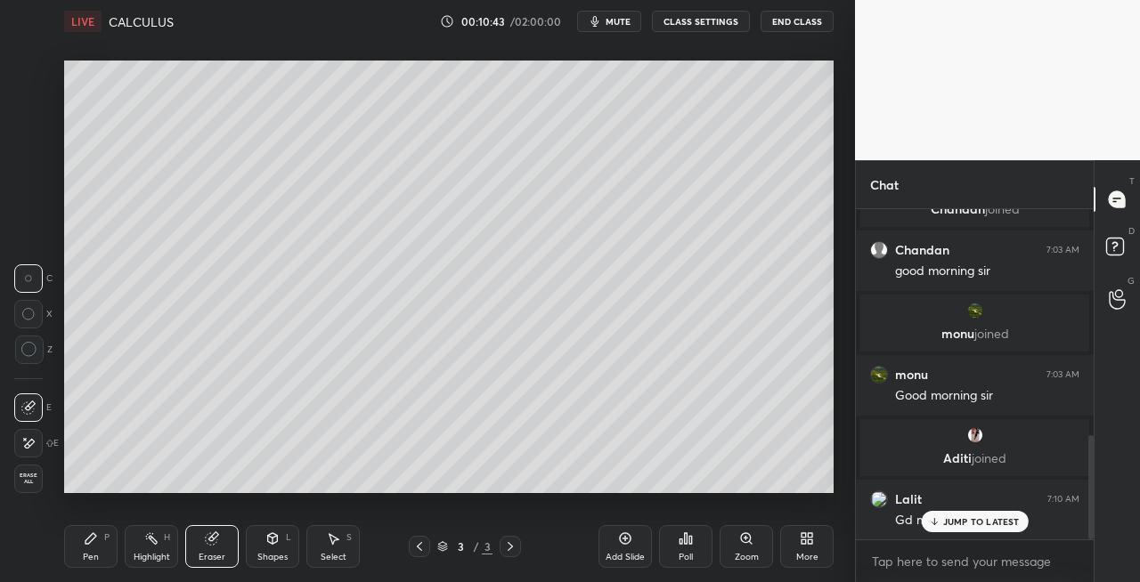
click at [87, 549] on div "Pen P" at bounding box center [90, 546] width 53 height 43
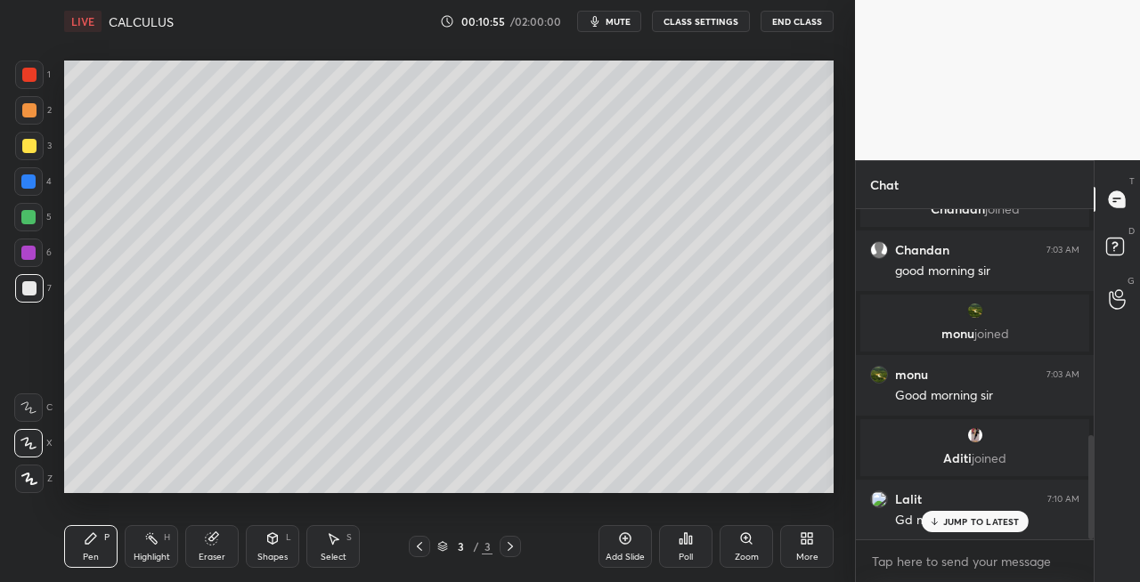
click at [421, 552] on icon at bounding box center [419, 547] width 14 height 14
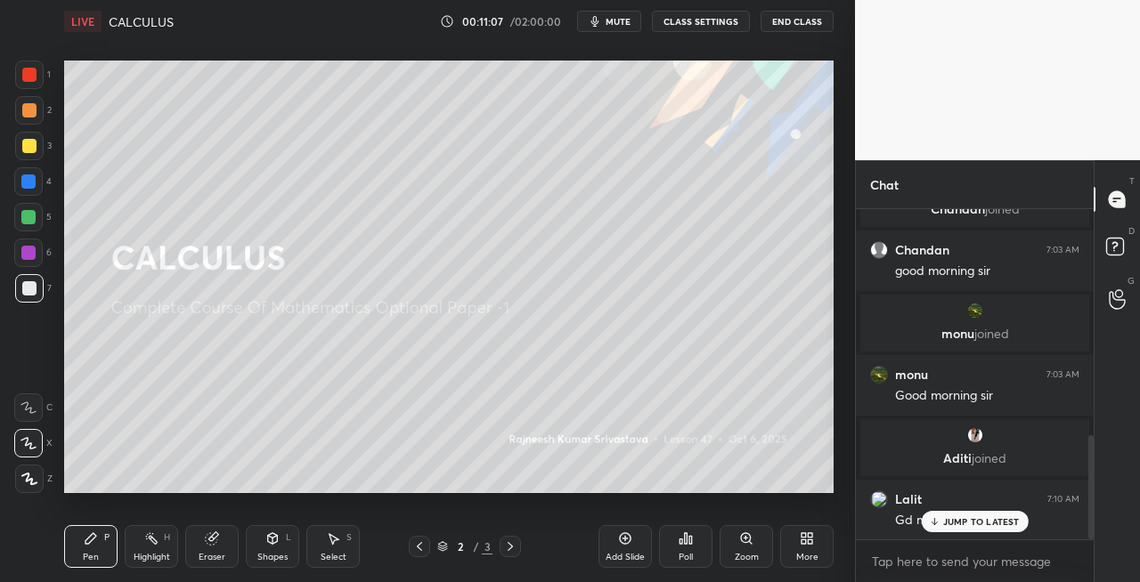
click at [27, 141] on div at bounding box center [29, 146] width 14 height 14
click at [514, 548] on icon at bounding box center [510, 547] width 14 height 14
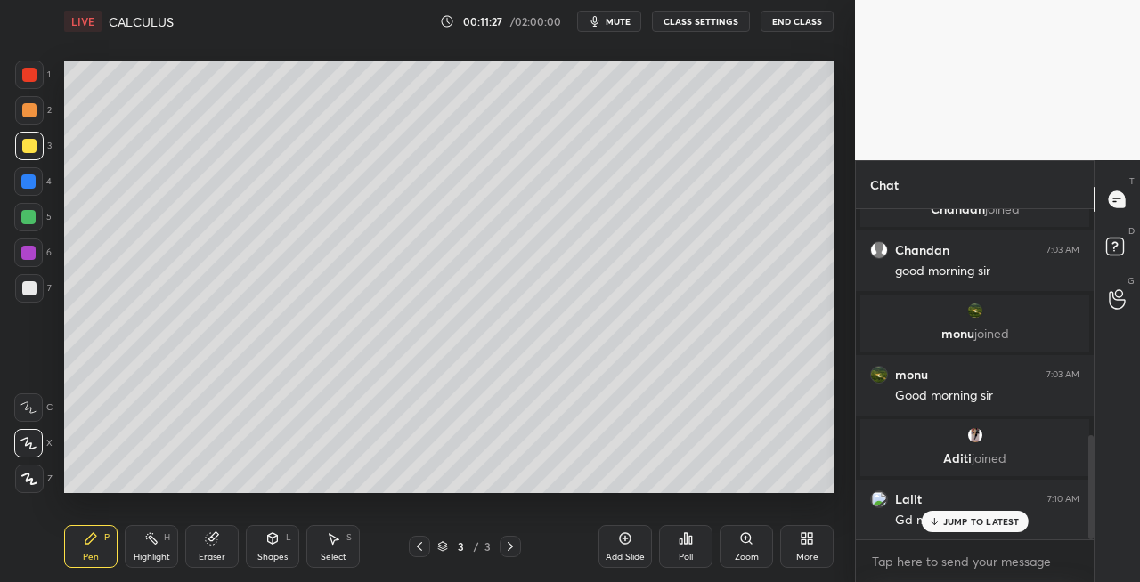
click at [415, 548] on icon at bounding box center [419, 547] width 14 height 14
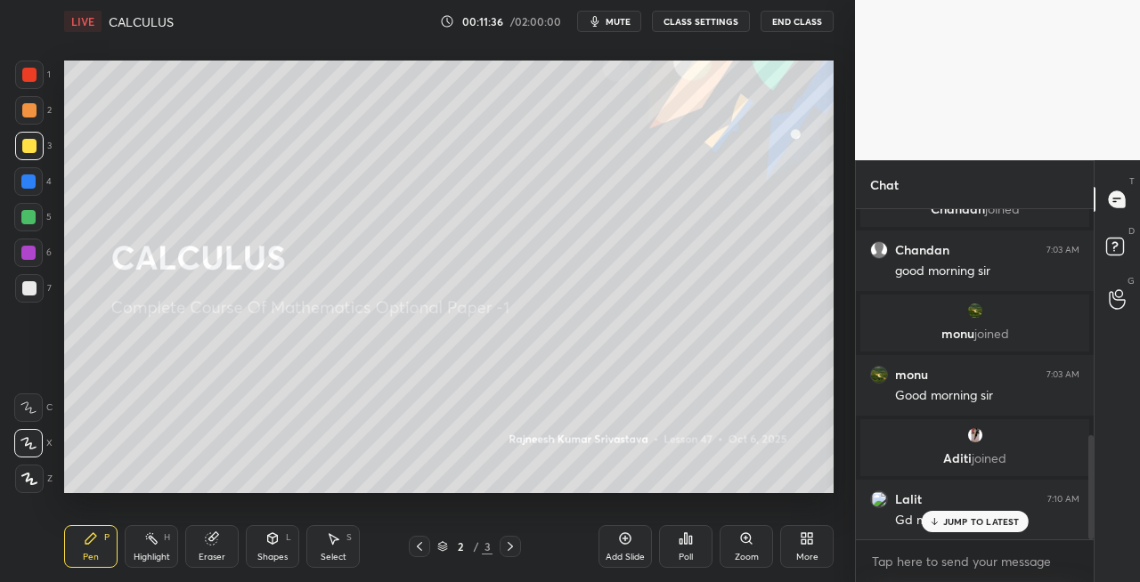
click at [515, 547] on icon at bounding box center [510, 547] width 14 height 14
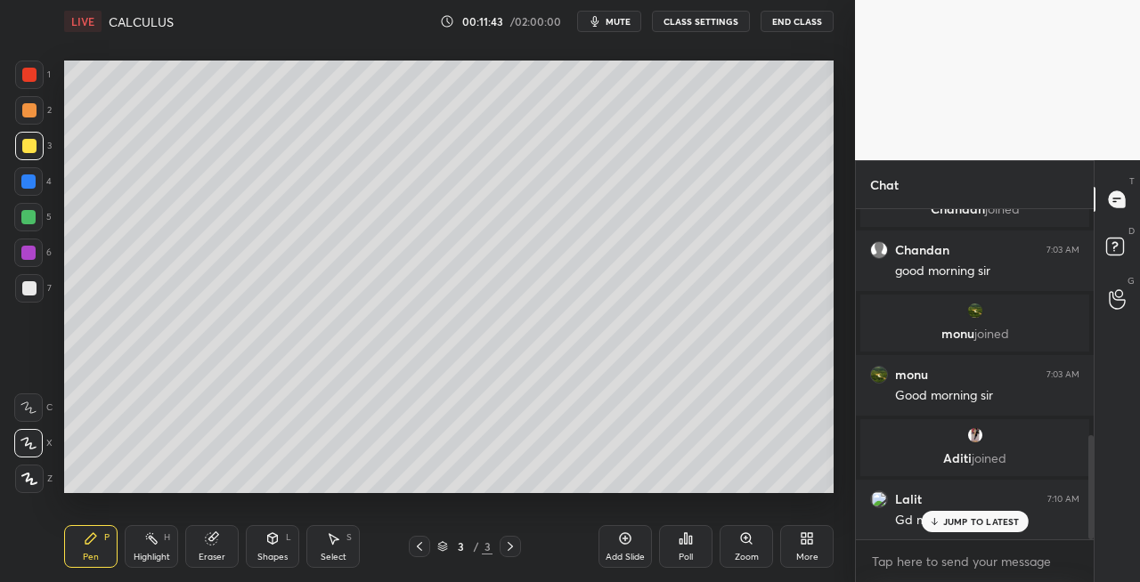
click at [260, 545] on div "Shapes L" at bounding box center [272, 546] width 53 height 43
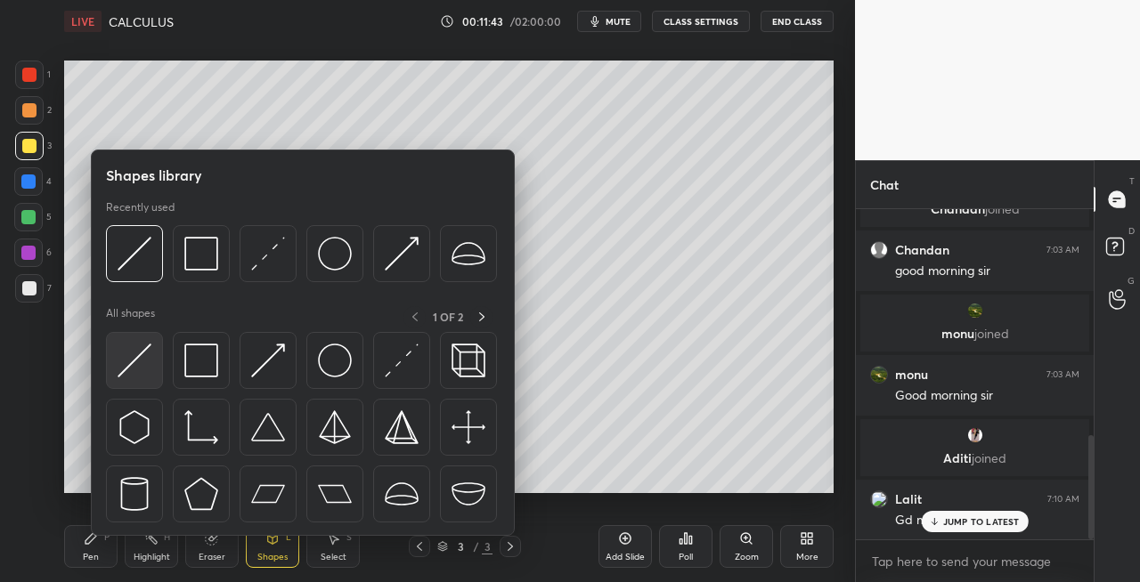
click at [134, 371] on img at bounding box center [135, 361] width 34 height 34
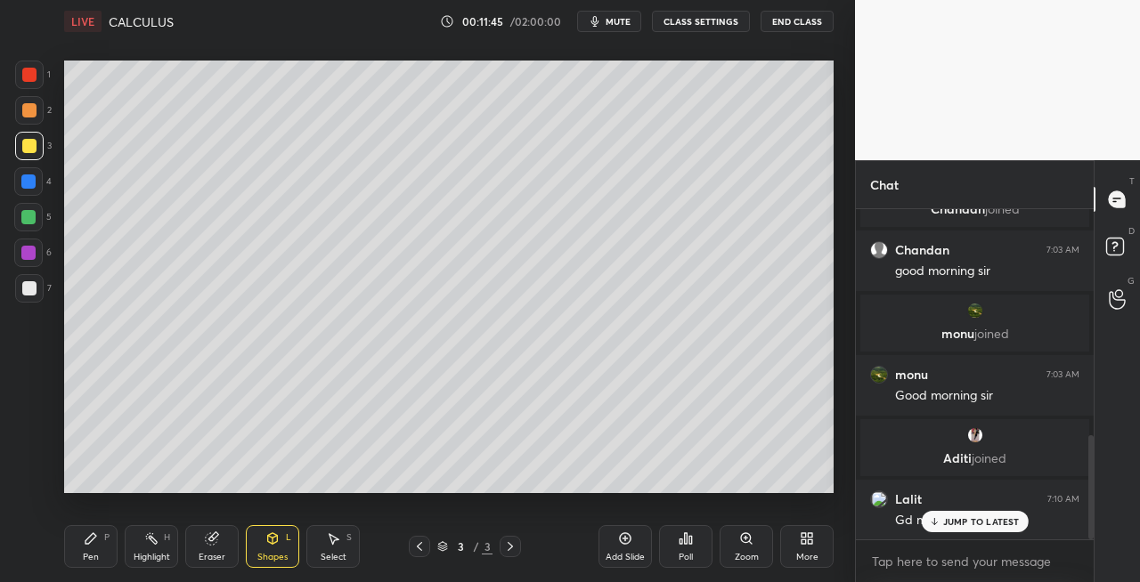
click at [78, 550] on div "Pen P" at bounding box center [90, 546] width 53 height 43
click at [269, 553] on div "Shapes" at bounding box center [272, 557] width 30 height 9
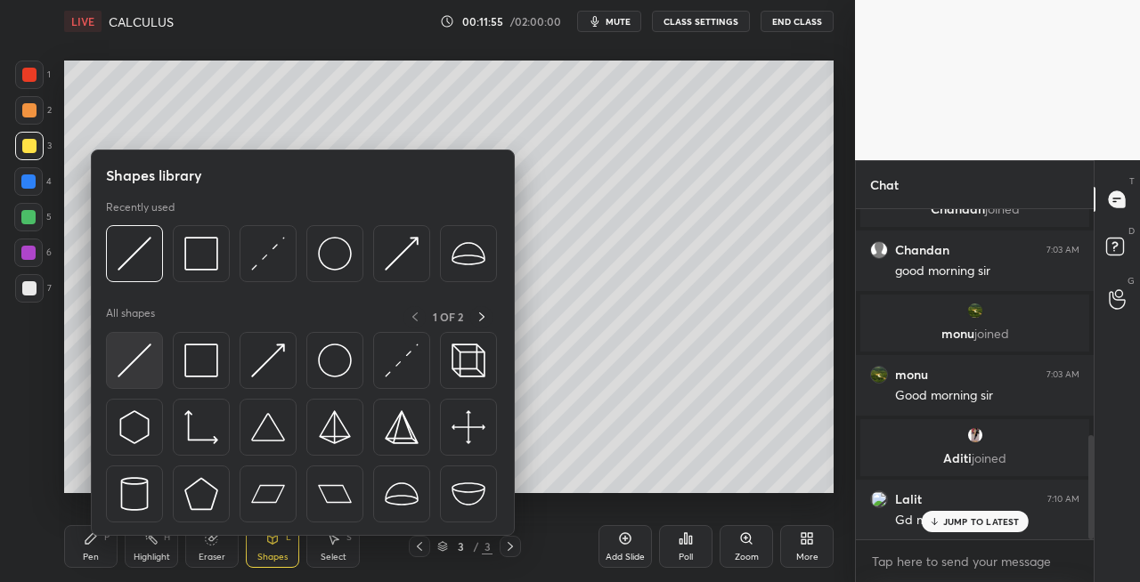
click at [126, 372] on img at bounding box center [135, 361] width 34 height 34
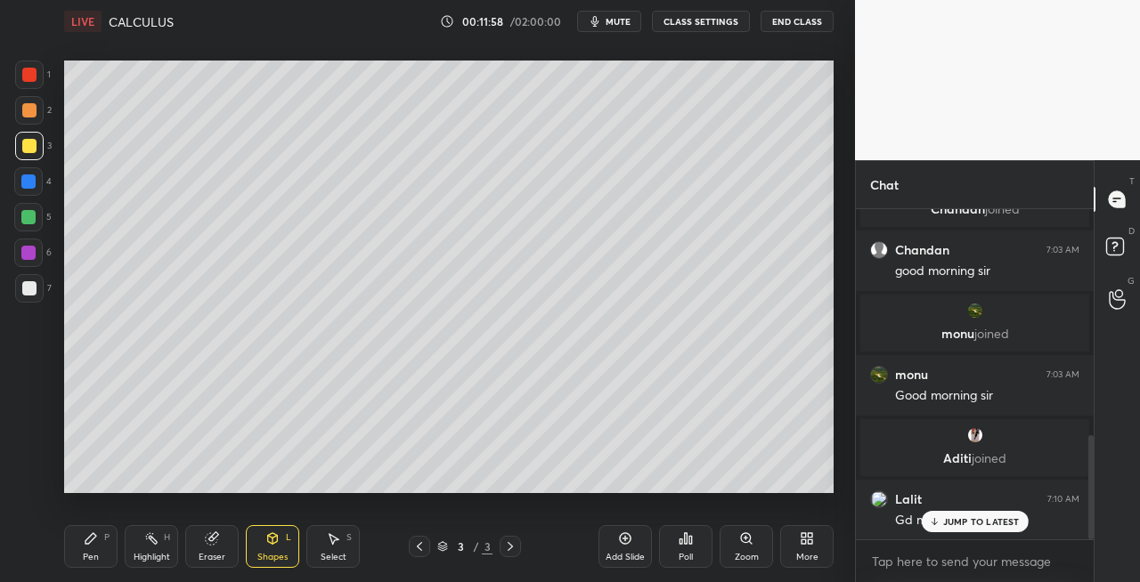
click at [96, 543] on icon at bounding box center [91, 538] width 14 height 14
click at [28, 297] on div at bounding box center [29, 288] width 28 height 28
click at [221, 547] on div "Eraser" at bounding box center [211, 546] width 53 height 43
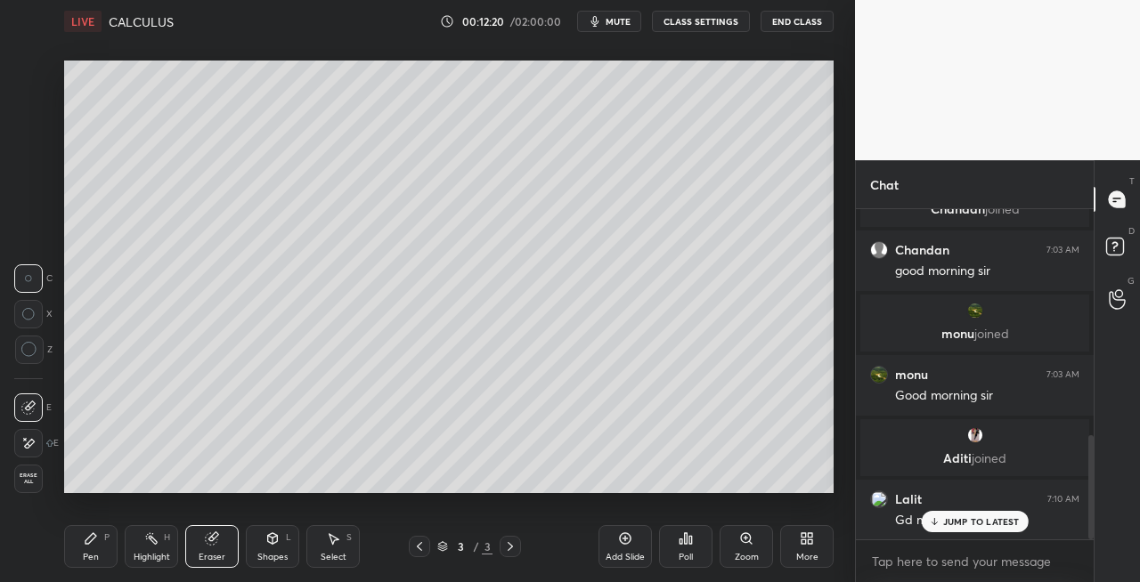
click at [96, 559] on div "Pen" at bounding box center [91, 557] width 16 height 9
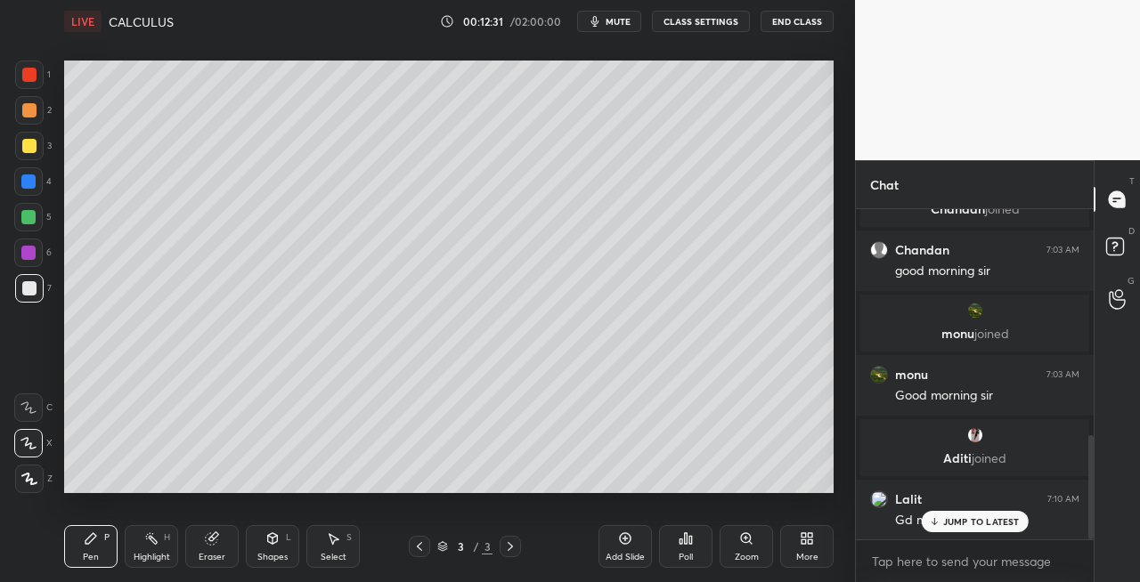
click at [220, 548] on div "Eraser" at bounding box center [211, 546] width 53 height 43
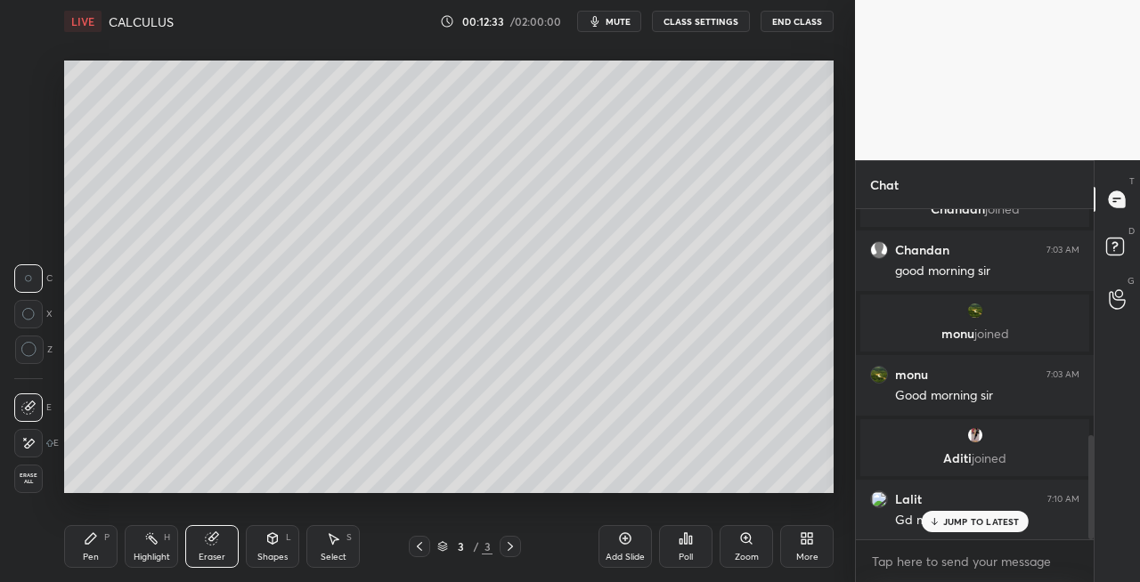
click at [85, 557] on div "Pen" at bounding box center [91, 557] width 16 height 9
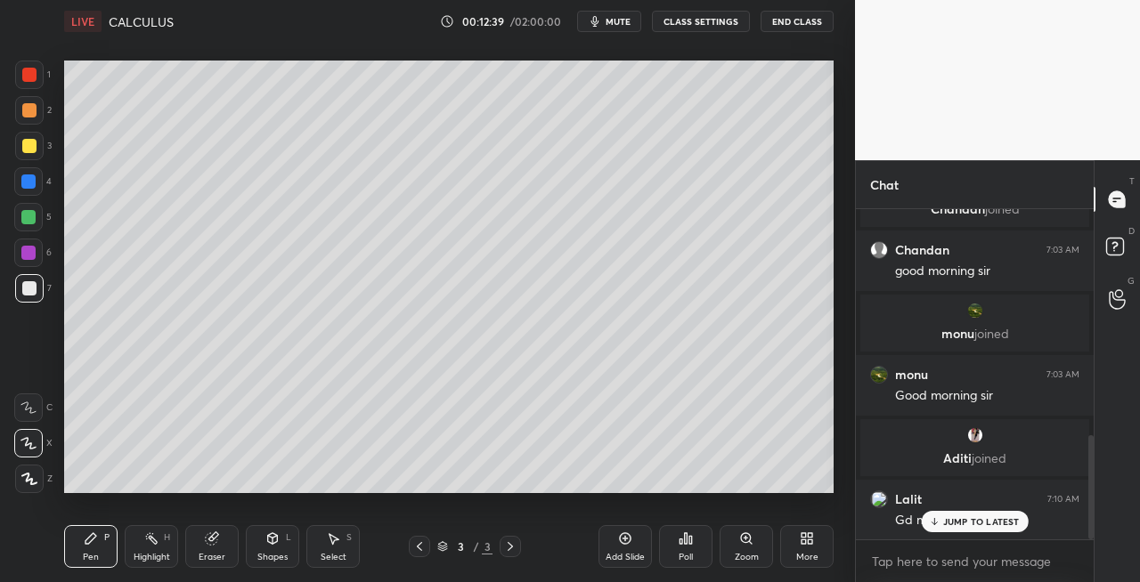
click at [217, 526] on div "Eraser" at bounding box center [211, 546] width 53 height 43
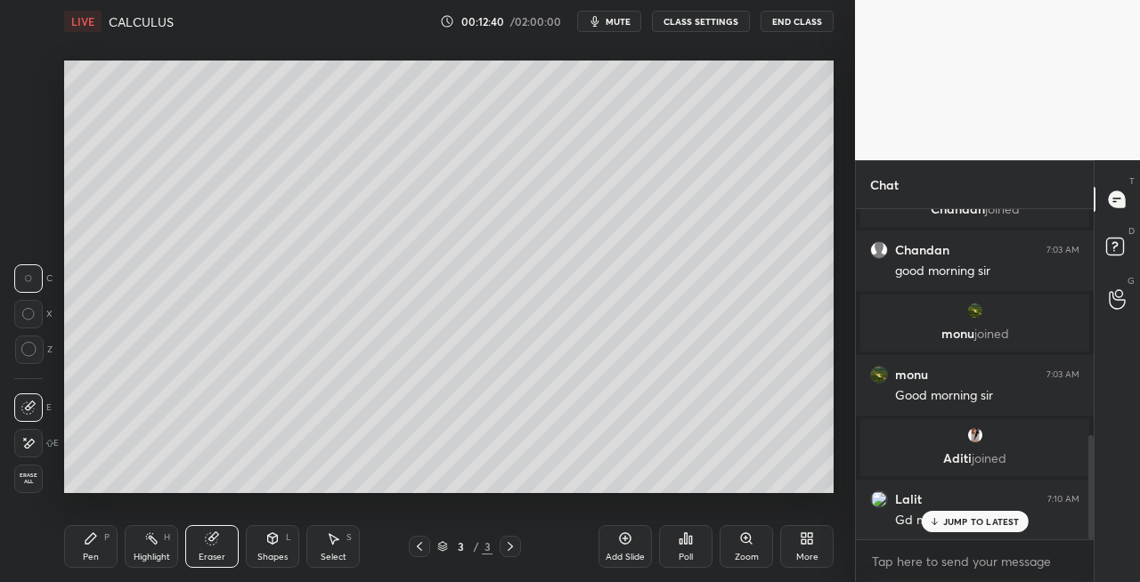
click at [93, 540] on icon at bounding box center [91, 538] width 14 height 14
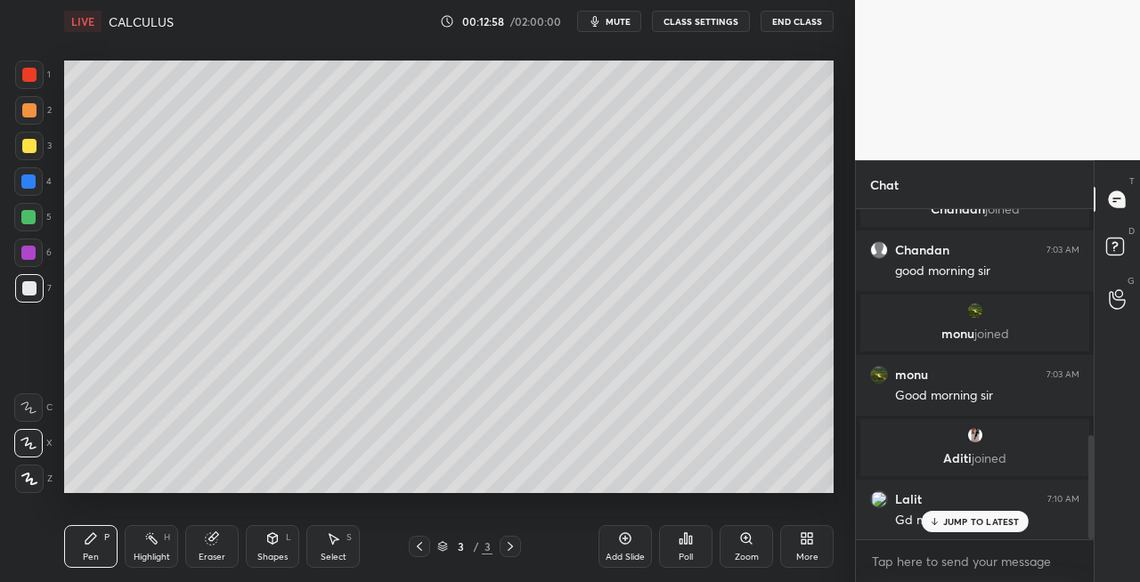
click at [220, 555] on div "Eraser" at bounding box center [212, 557] width 27 height 9
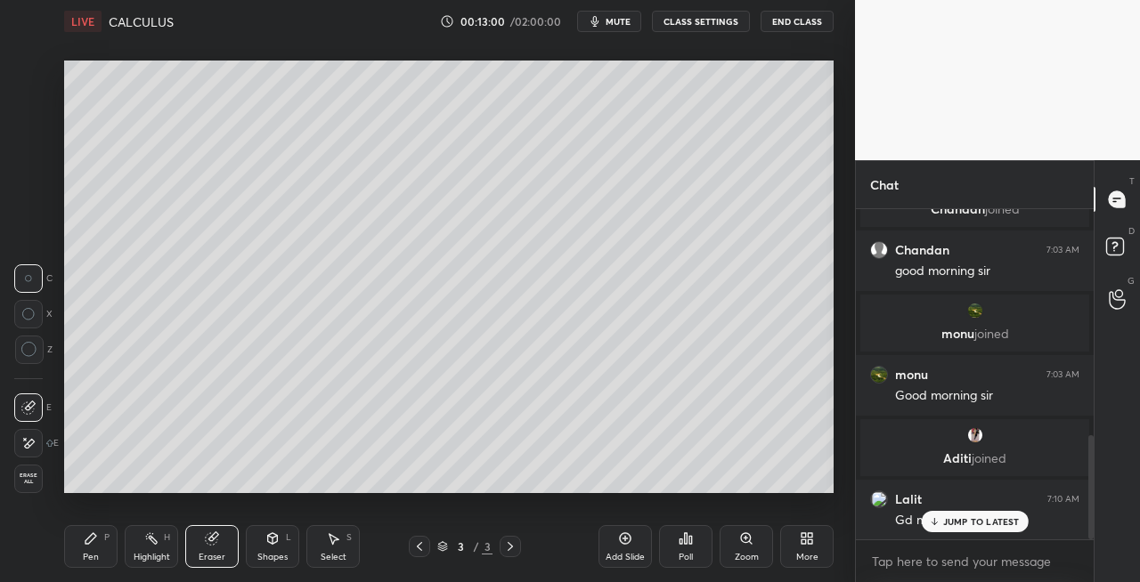
click at [102, 547] on div "Pen P" at bounding box center [90, 546] width 53 height 43
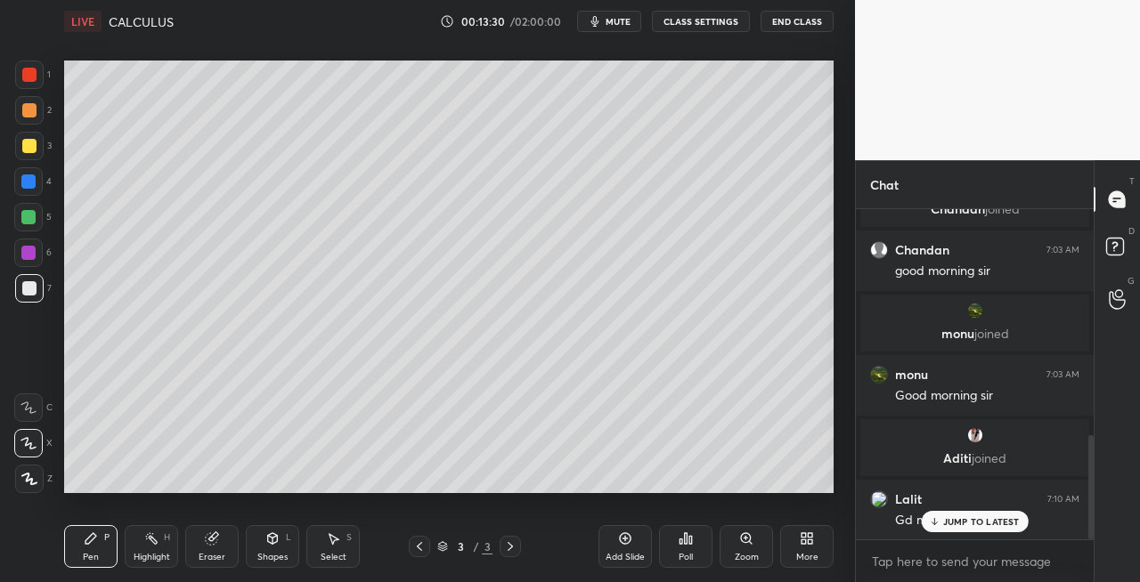
click at [214, 540] on icon at bounding box center [212, 539] width 12 height 12
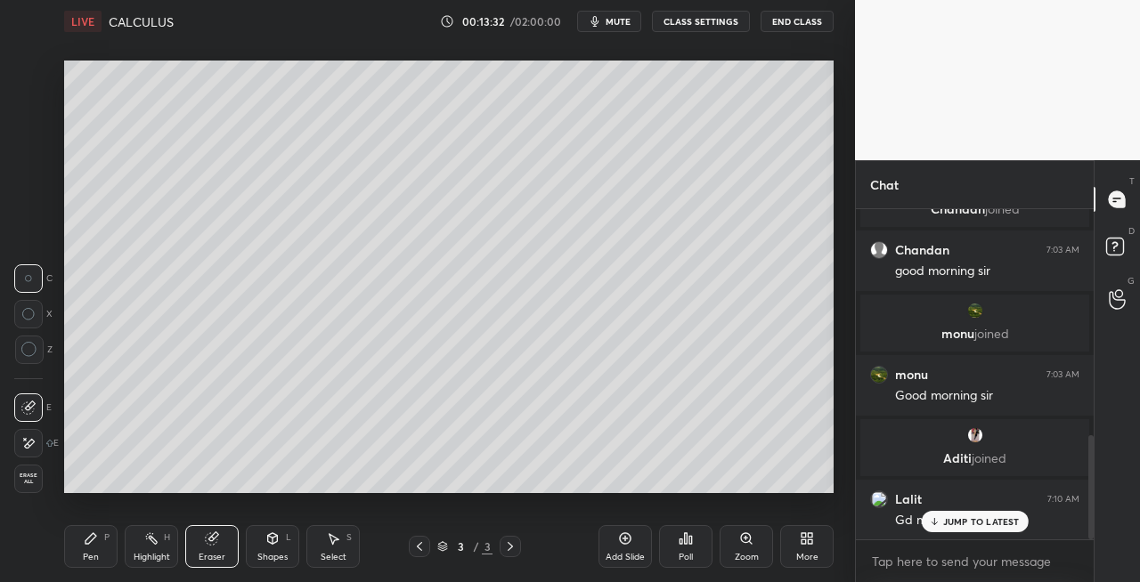
click at [87, 556] on div "Pen" at bounding box center [91, 557] width 16 height 9
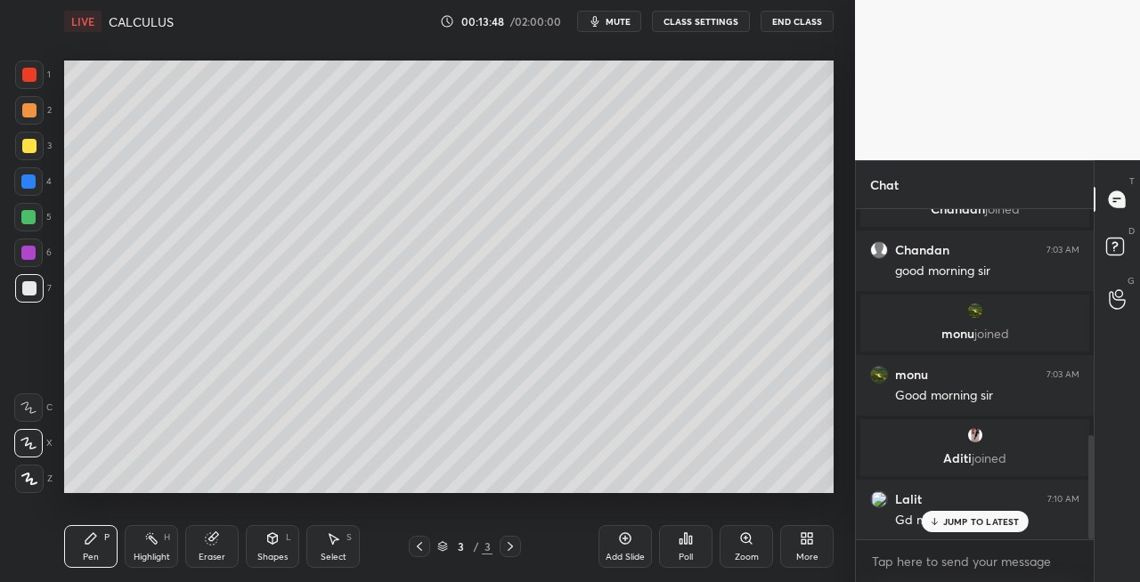
click at [219, 545] on div "Eraser" at bounding box center [211, 546] width 53 height 43
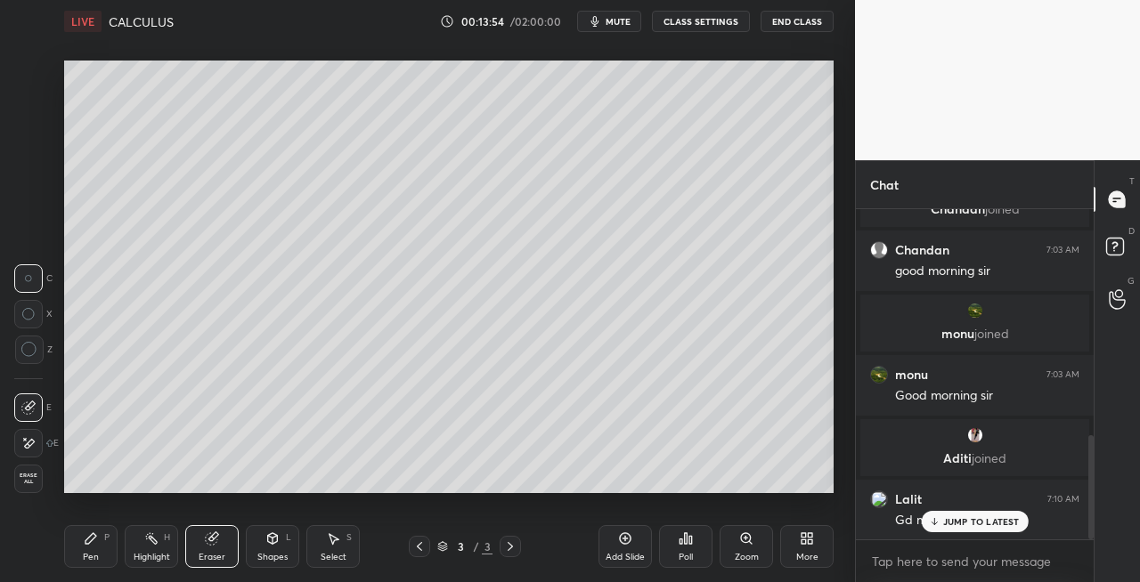
click at [109, 556] on div "Pen P" at bounding box center [90, 546] width 53 height 43
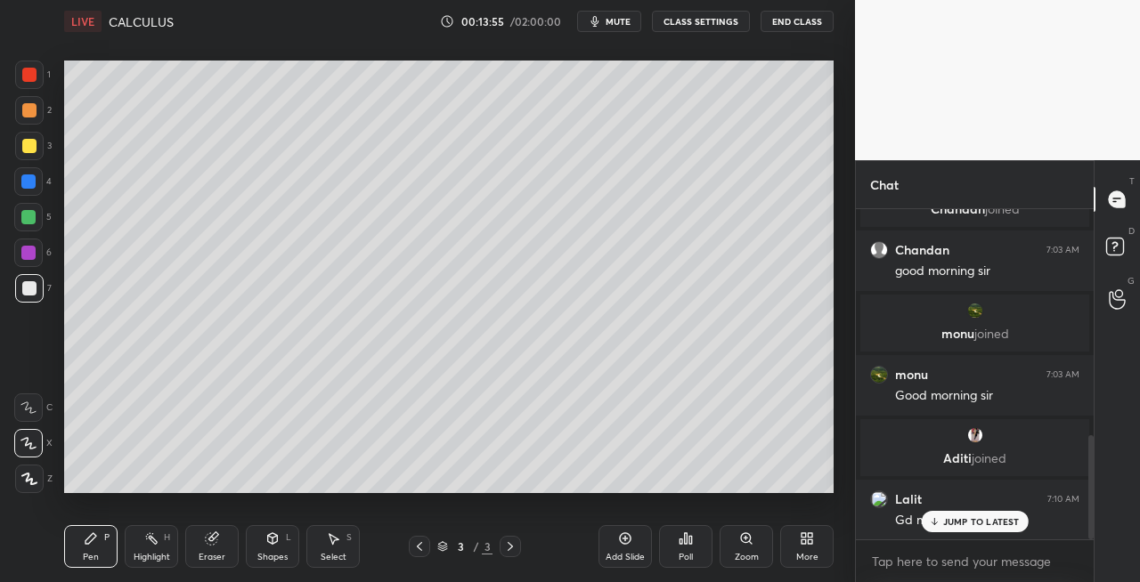
click at [31, 153] on div at bounding box center [29, 146] width 28 height 28
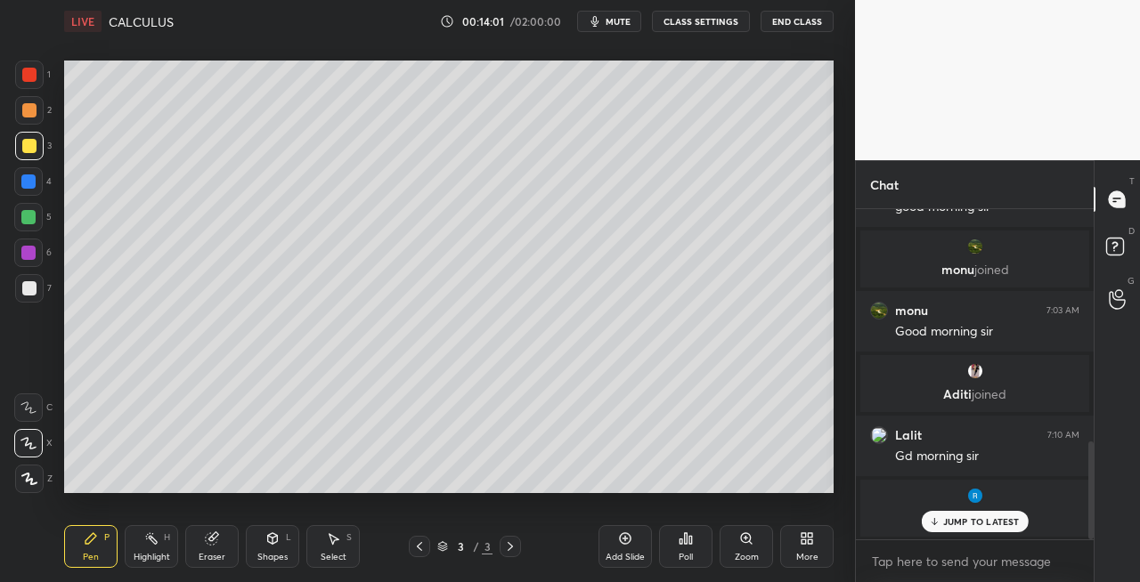
click at [205, 547] on div "Eraser" at bounding box center [211, 546] width 53 height 43
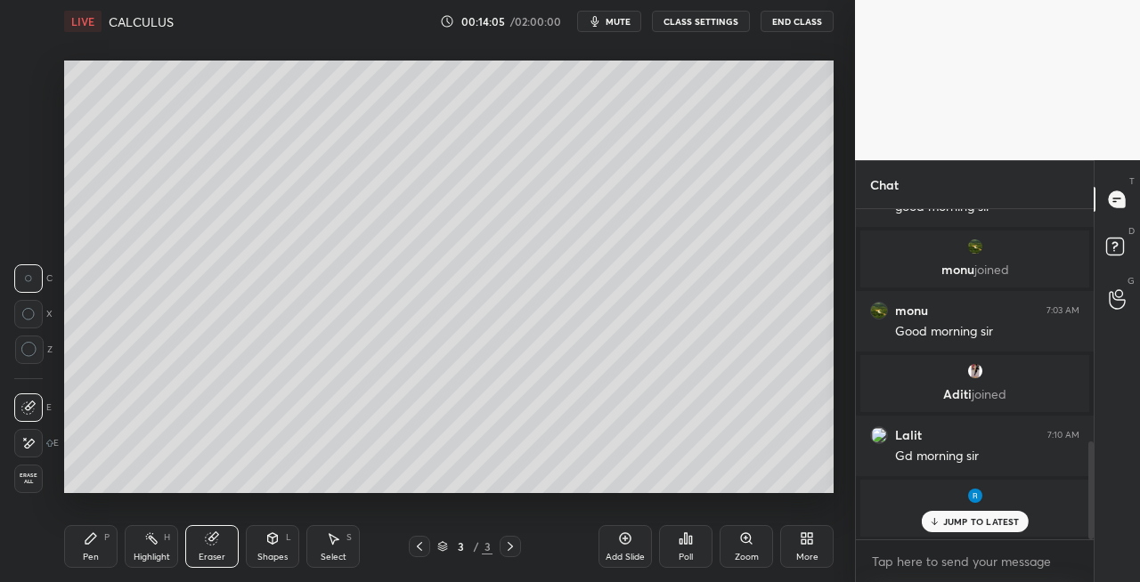
click at [93, 554] on div "Pen" at bounding box center [91, 557] width 16 height 9
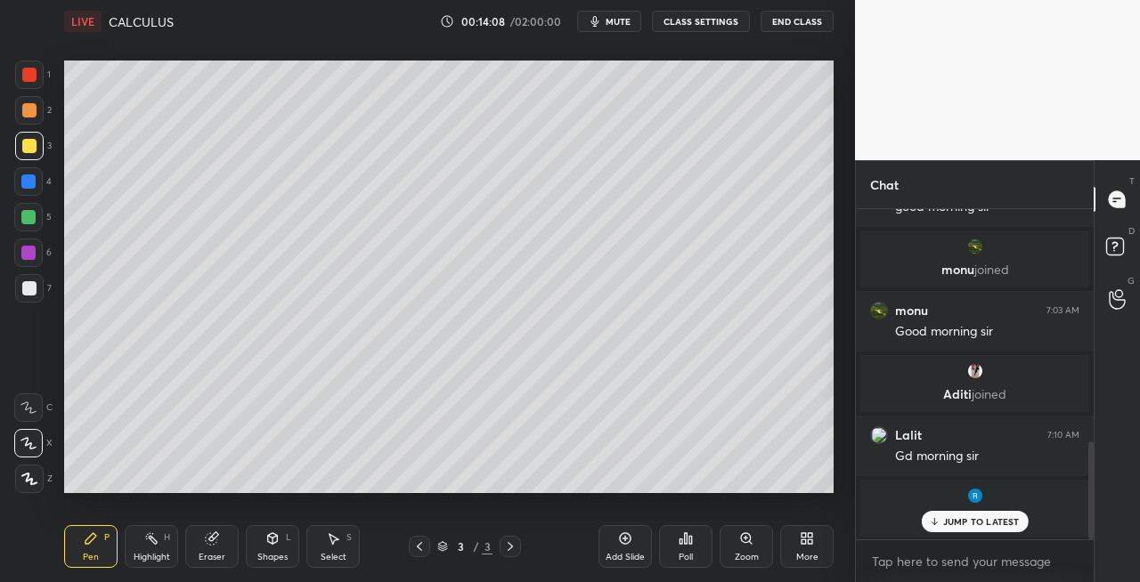
click at [262, 538] on div "Shapes L" at bounding box center [272, 546] width 53 height 43
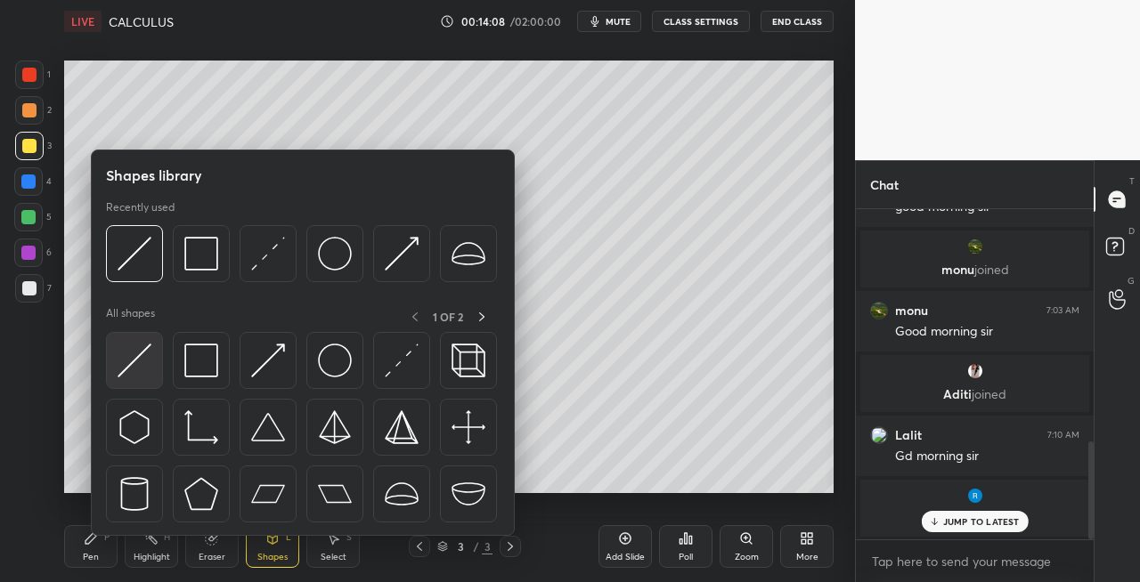
click at [129, 365] on img at bounding box center [135, 361] width 34 height 34
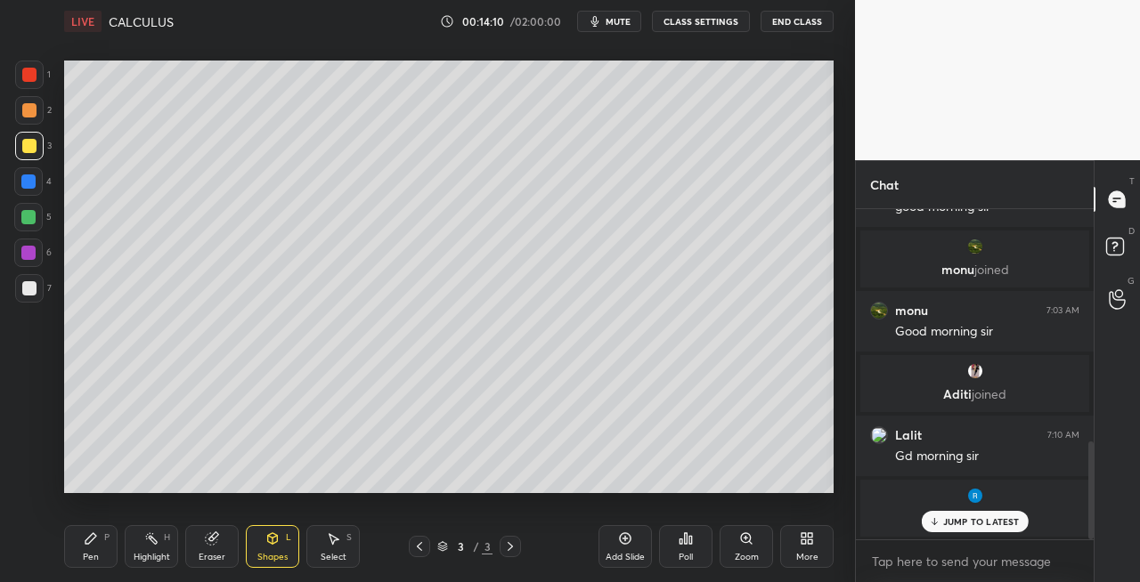
click at [98, 530] on div "Pen P" at bounding box center [90, 546] width 53 height 43
click at [423, 545] on icon at bounding box center [419, 547] width 14 height 14
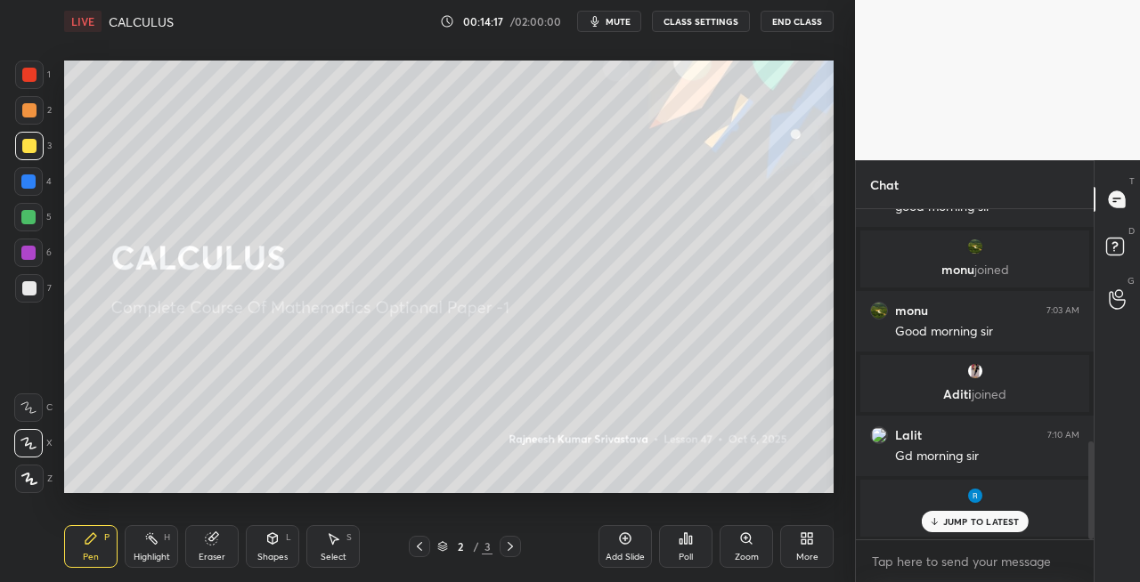
click at [506, 550] on icon at bounding box center [510, 547] width 14 height 14
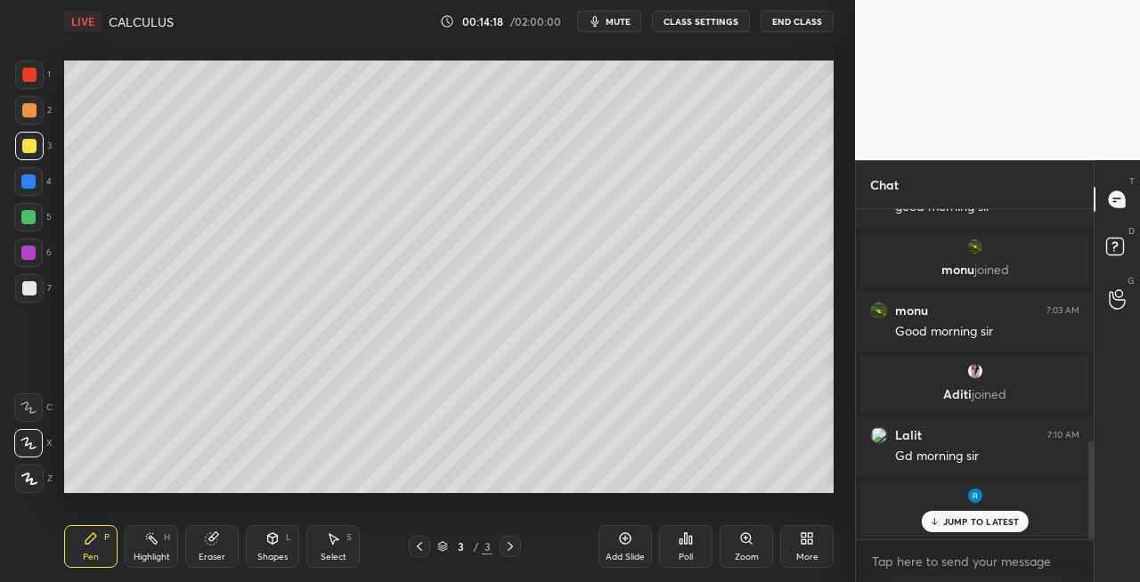
click at [220, 550] on div "Eraser" at bounding box center [211, 546] width 53 height 43
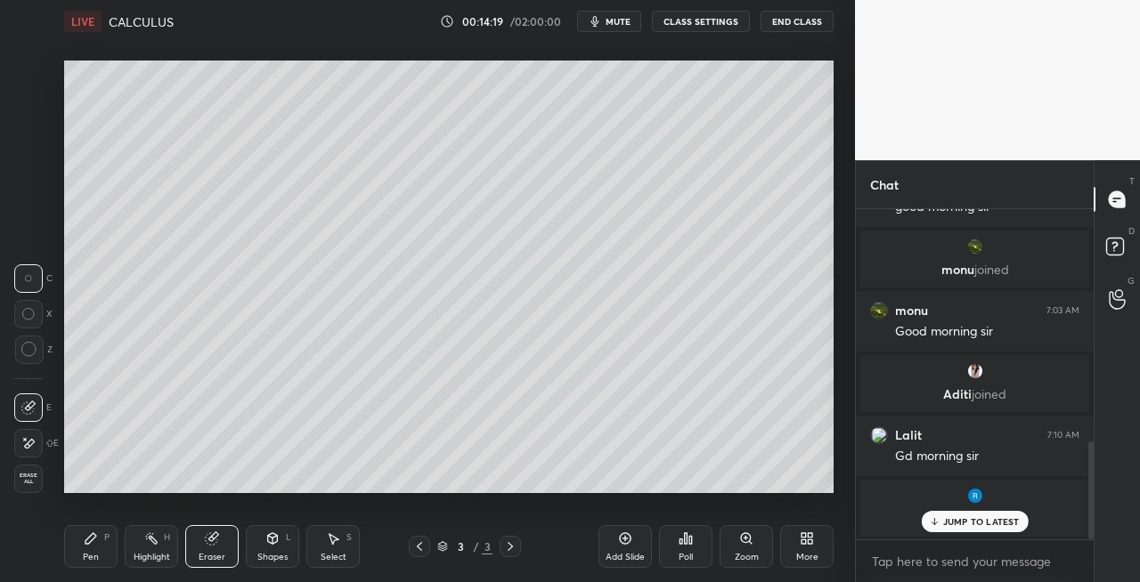
click at [98, 552] on div "Pen P" at bounding box center [90, 546] width 53 height 43
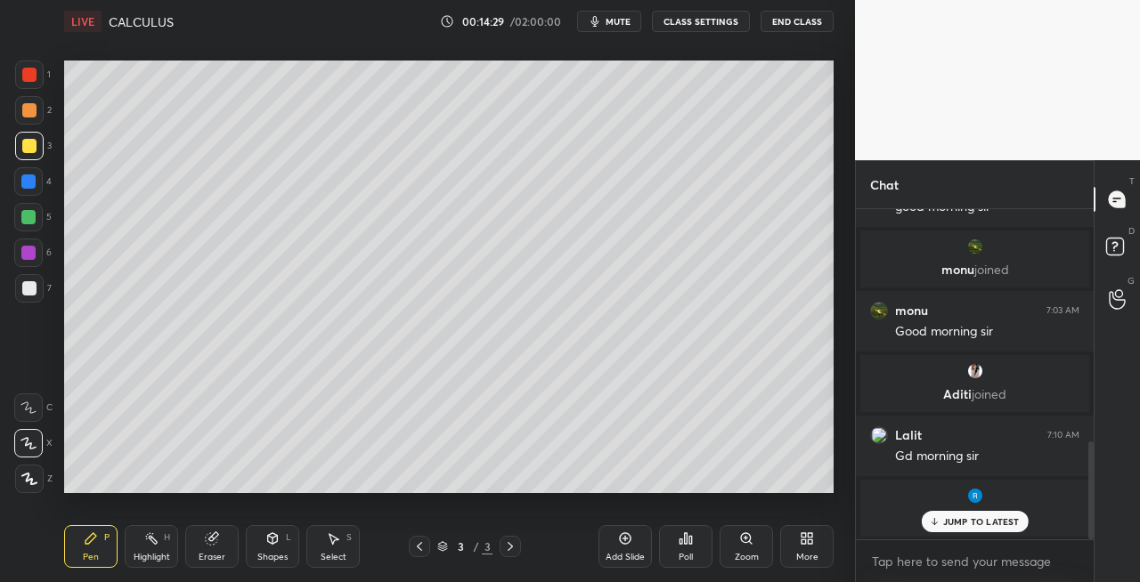
click at [281, 541] on div "Shapes L" at bounding box center [272, 546] width 53 height 43
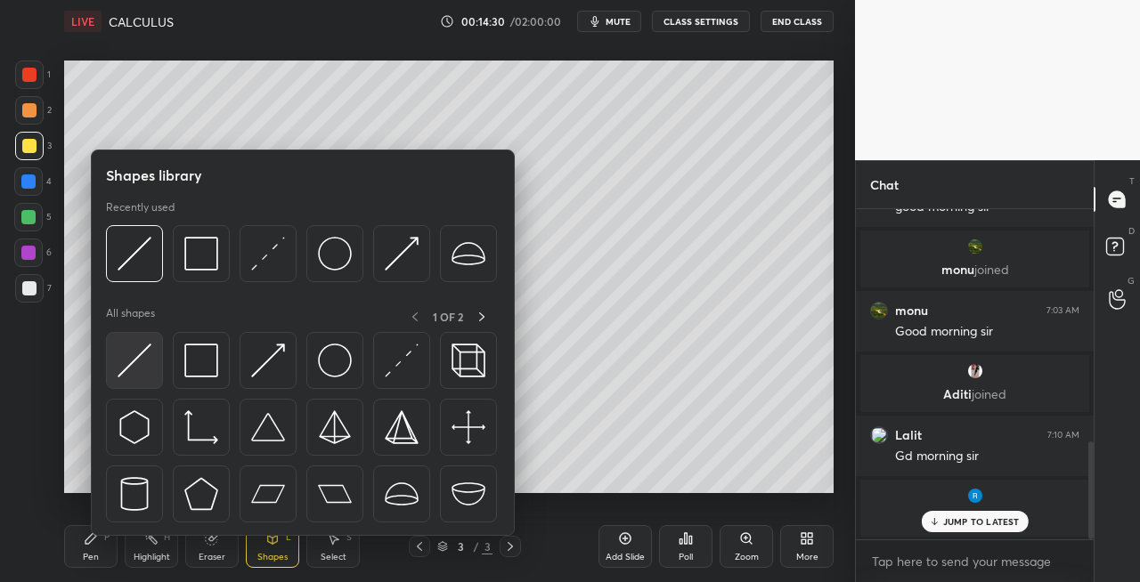
click at [123, 365] on img at bounding box center [135, 361] width 34 height 34
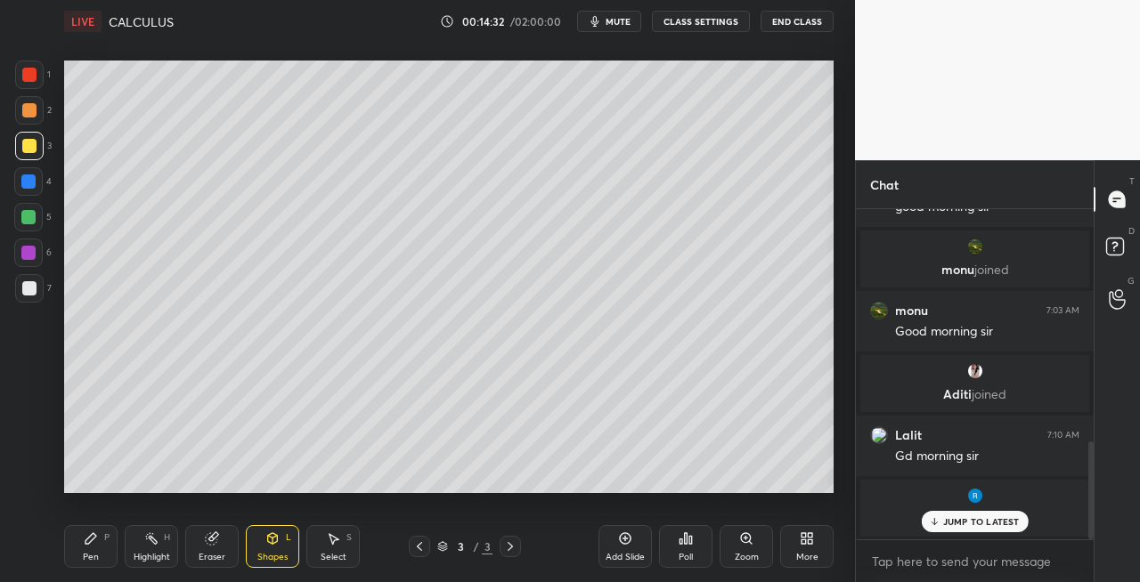
click at [112, 541] on div "Pen P" at bounding box center [90, 546] width 53 height 43
click at [37, 285] on div at bounding box center [29, 288] width 28 height 28
click at [223, 548] on div "Eraser" at bounding box center [211, 546] width 53 height 43
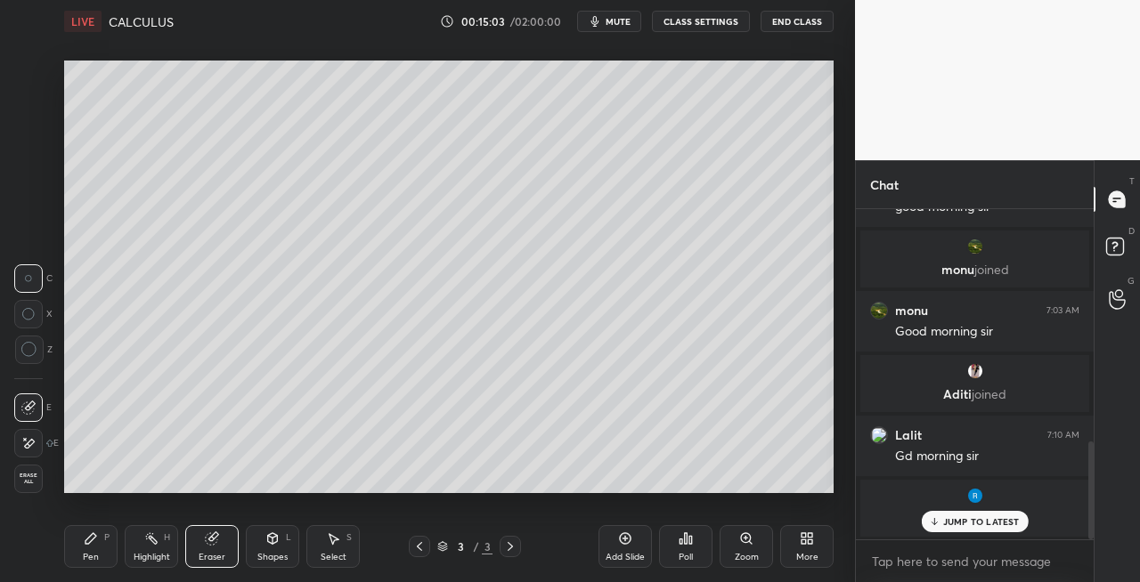
click at [104, 547] on div "Pen P" at bounding box center [90, 546] width 53 height 43
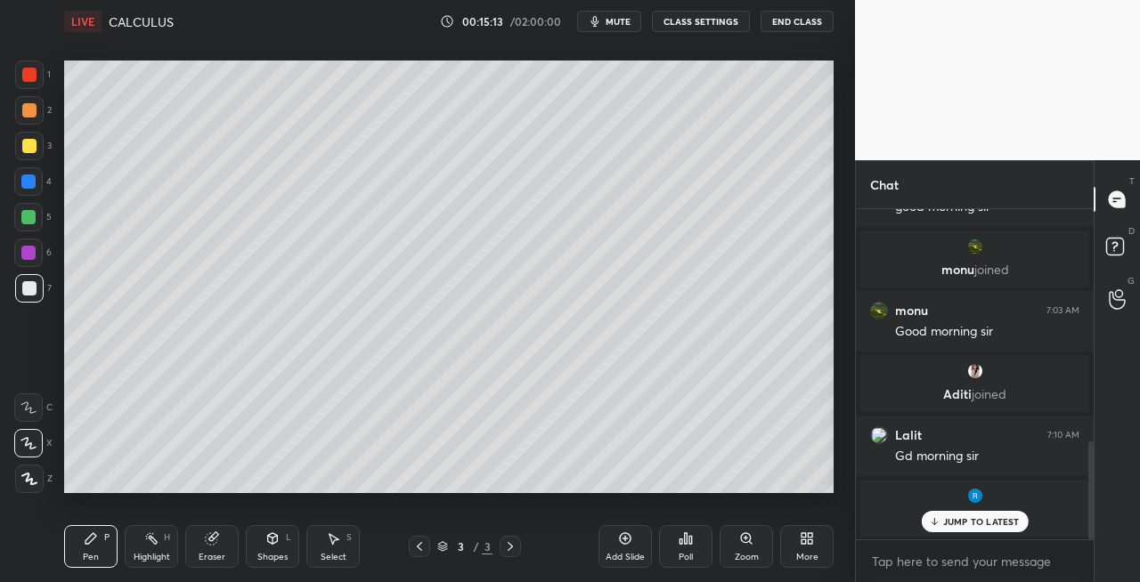
click at [271, 548] on div "Shapes L" at bounding box center [272, 546] width 53 height 43
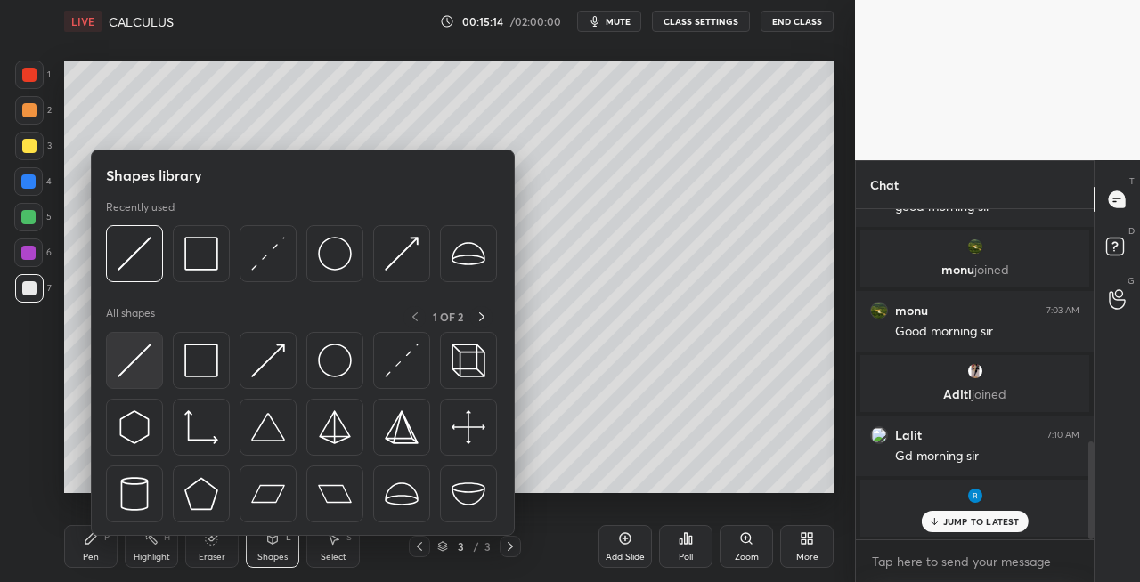
click at [126, 369] on img at bounding box center [135, 361] width 34 height 34
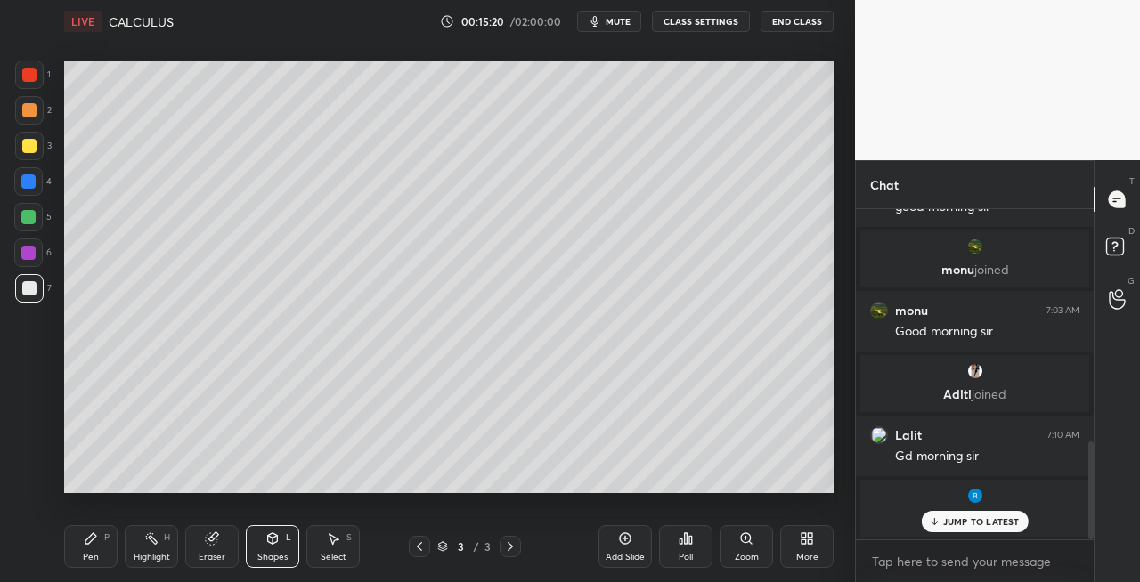
click at [84, 553] on div "Pen" at bounding box center [91, 557] width 16 height 9
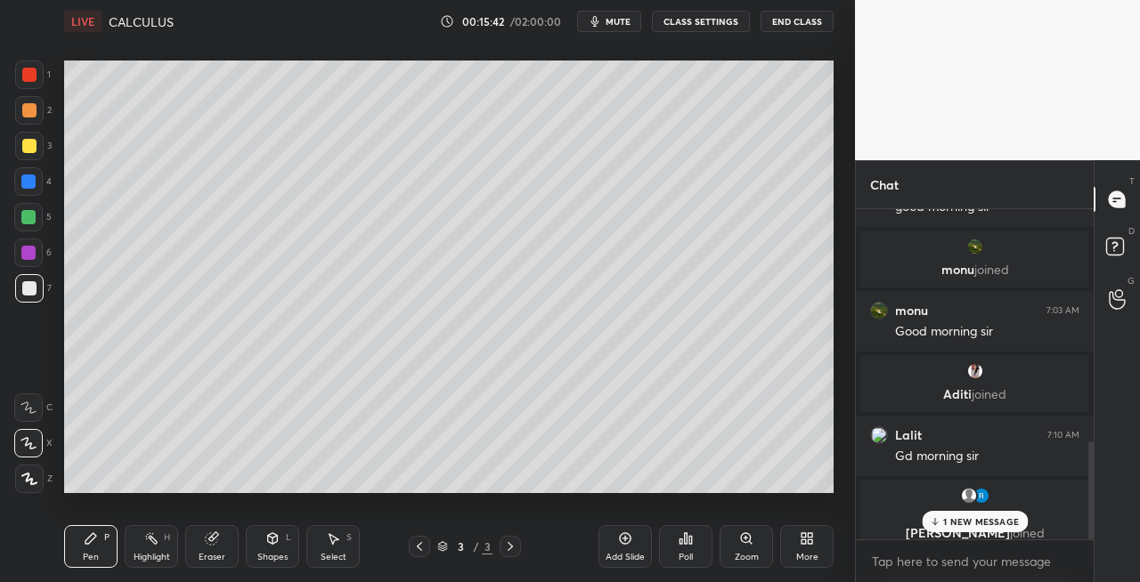
click at [621, 21] on span "mute" at bounding box center [617, 21] width 25 height 12
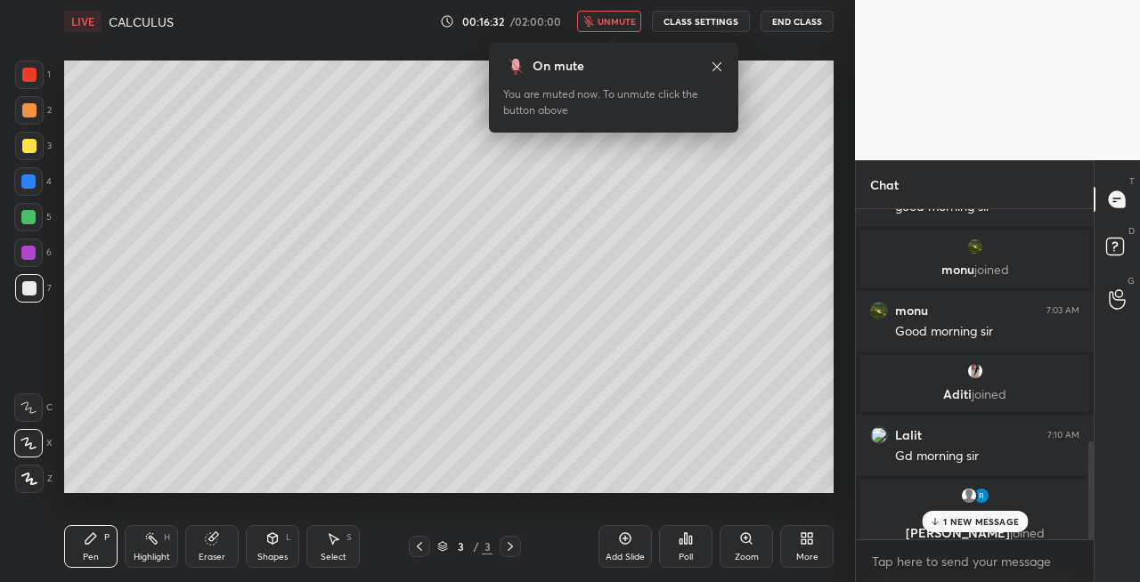
click at [623, 22] on span "unmute" at bounding box center [616, 21] width 38 height 12
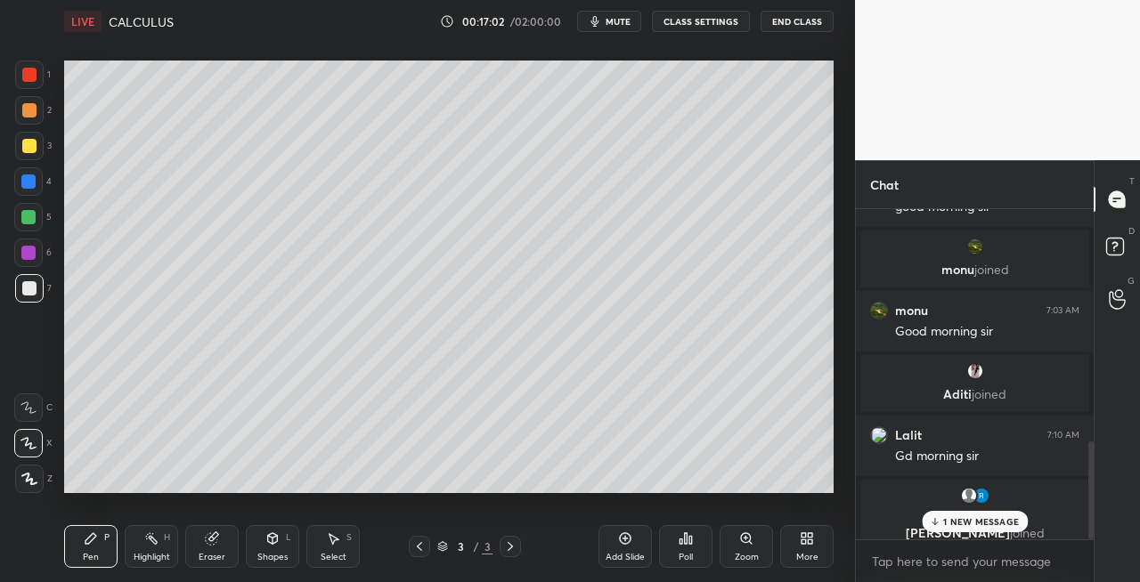
click at [961, 523] on p "1 NEW MESSAGE" at bounding box center [981, 521] width 76 height 11
click at [215, 554] on div "Eraser" at bounding box center [212, 557] width 27 height 9
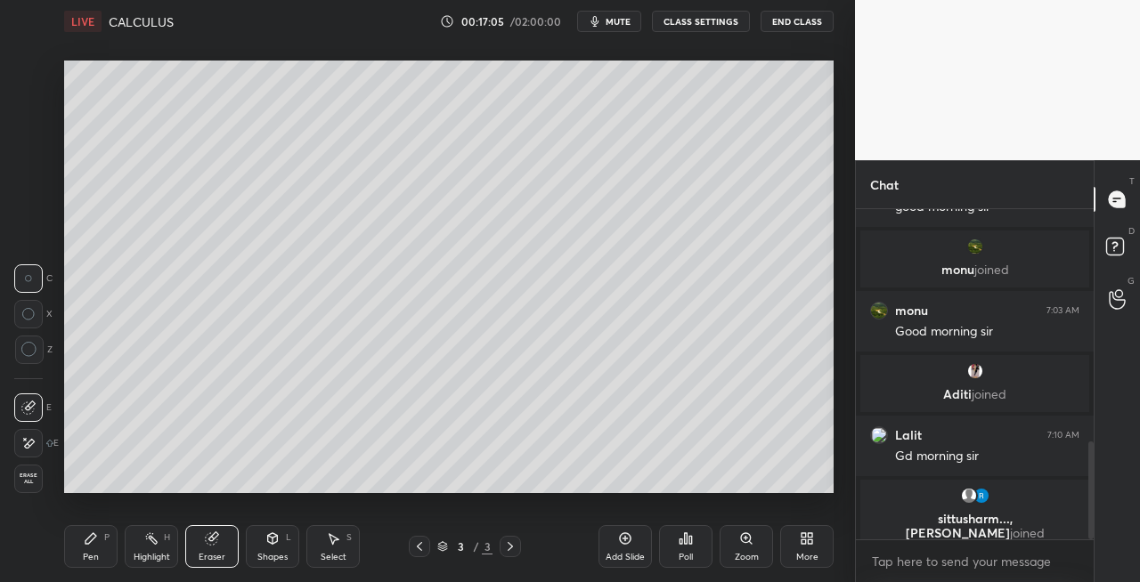
click at [272, 550] on div "Shapes L" at bounding box center [272, 546] width 53 height 43
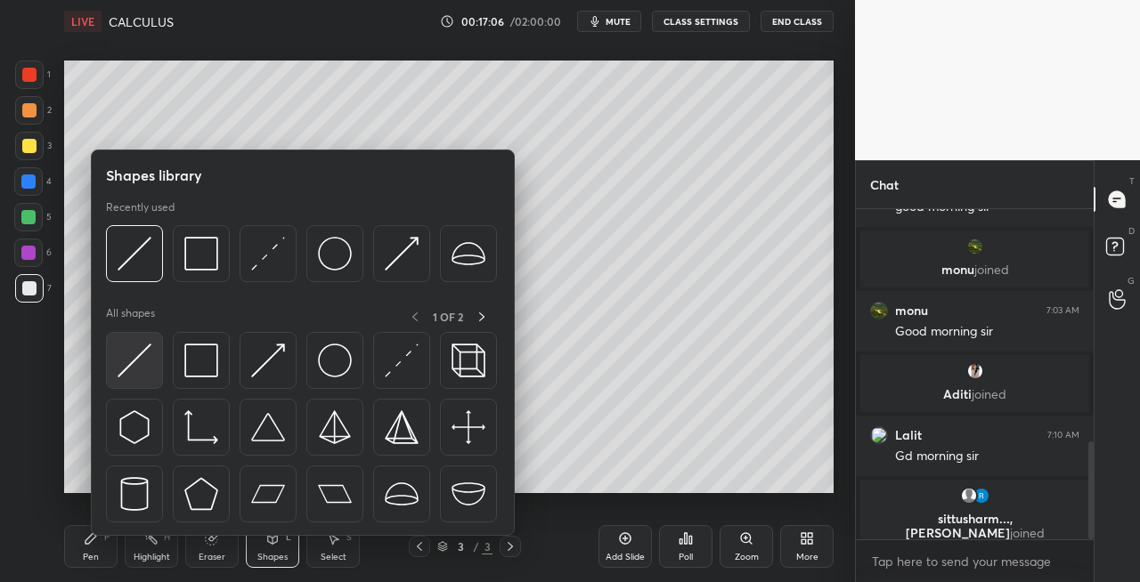
click at [139, 363] on img at bounding box center [135, 361] width 34 height 34
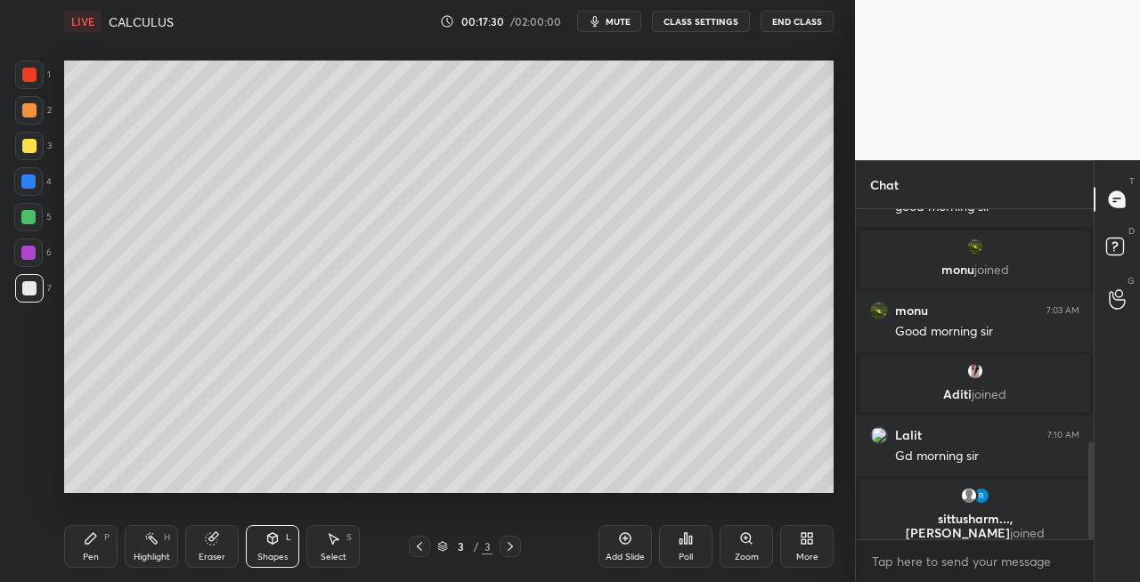
click at [423, 546] on icon at bounding box center [419, 547] width 14 height 14
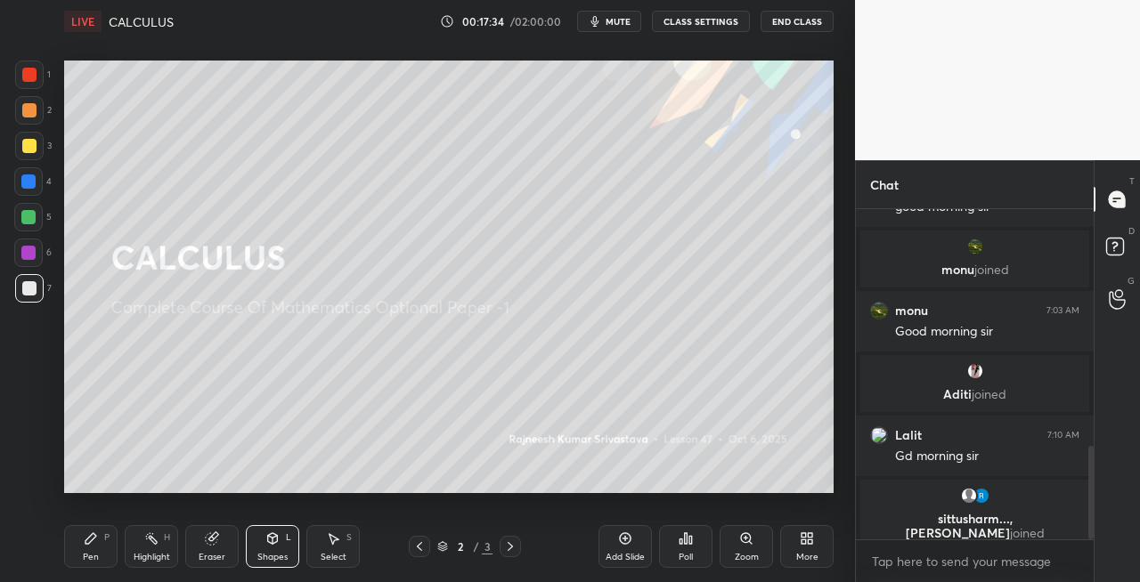
scroll to position [840, 0]
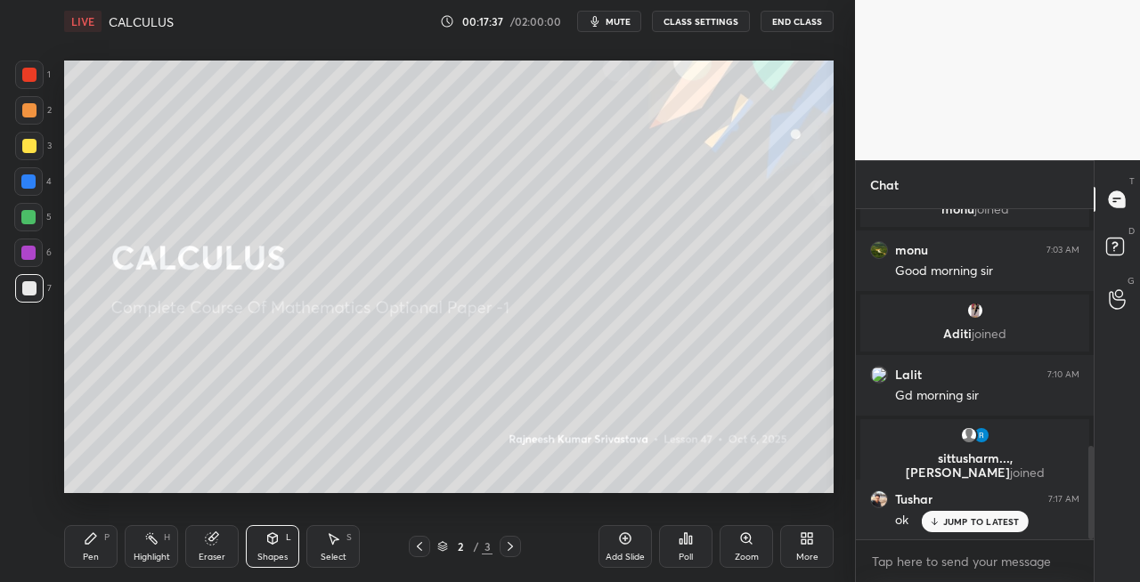
click at [507, 551] on icon at bounding box center [510, 547] width 14 height 14
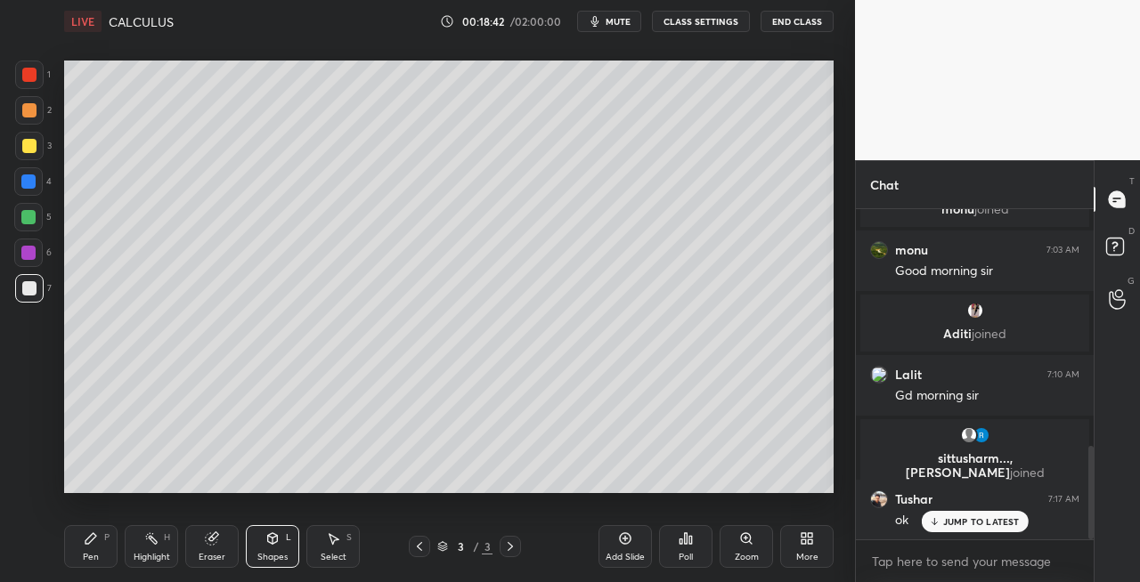
click at [420, 546] on icon at bounding box center [419, 547] width 14 height 14
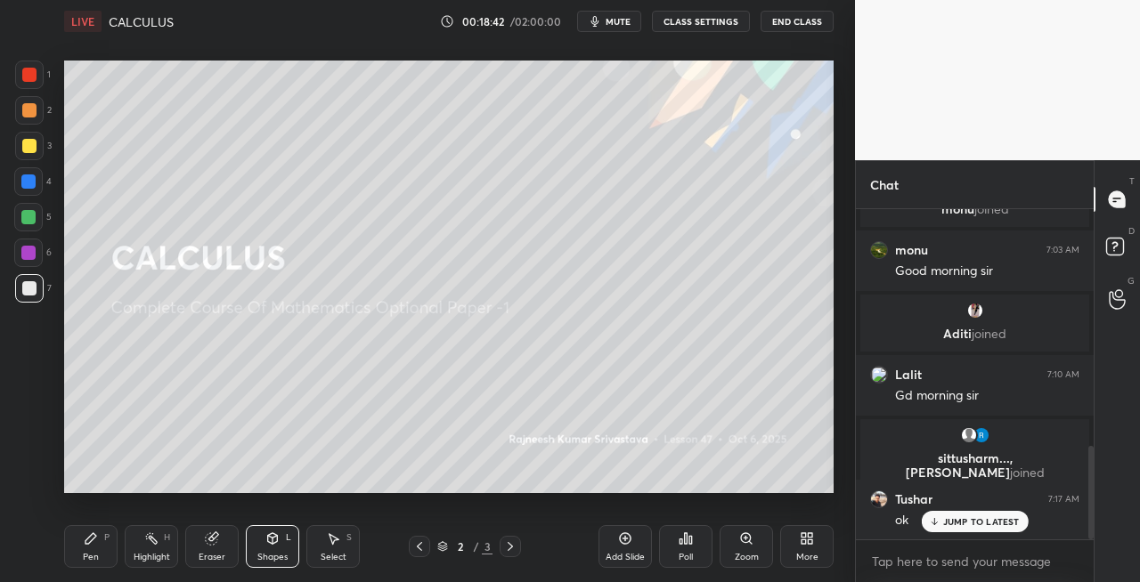
click at [420, 546] on icon at bounding box center [419, 547] width 14 height 14
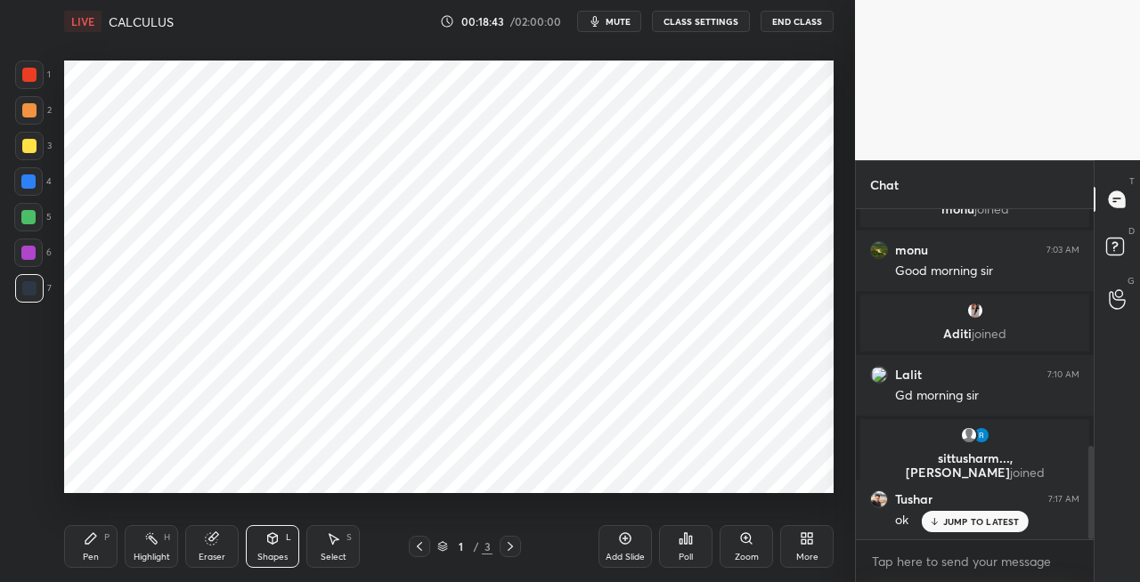
click at [512, 543] on icon at bounding box center [510, 547] width 14 height 14
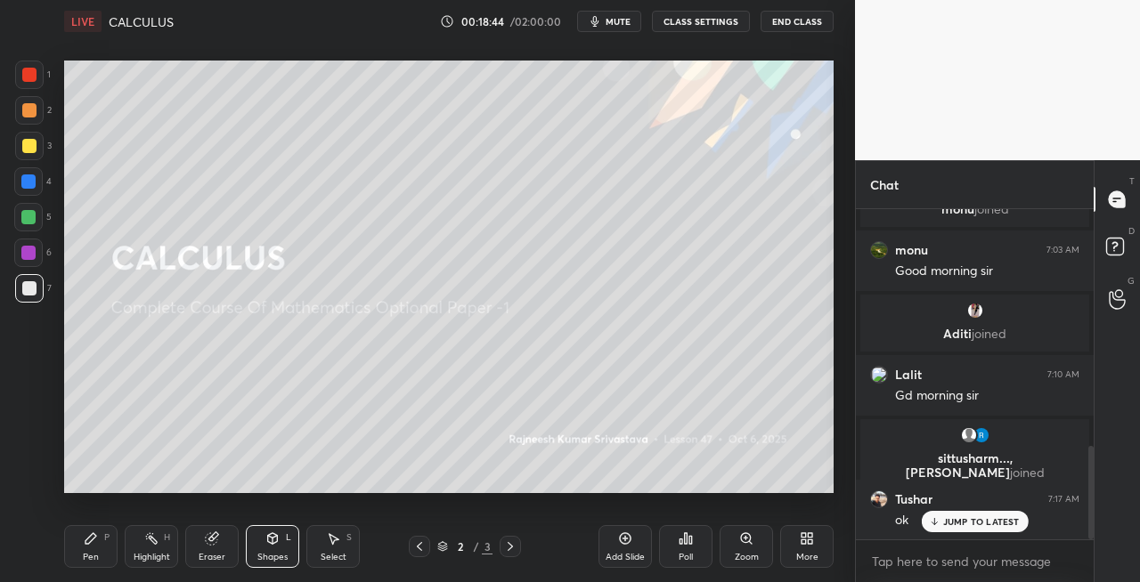
click at [513, 546] on icon at bounding box center [510, 547] width 14 height 14
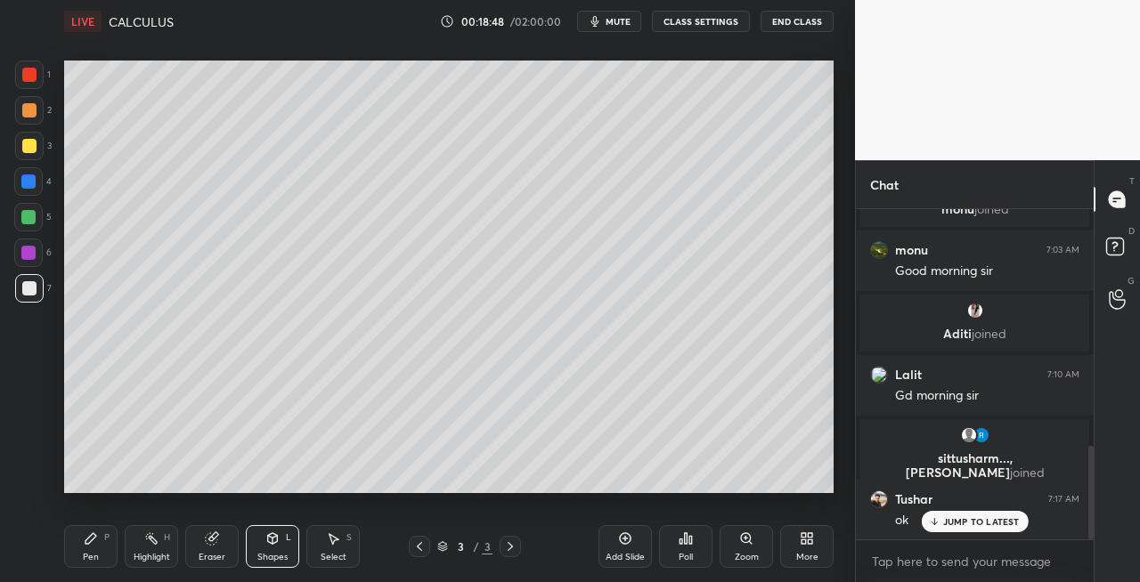
click at [422, 545] on icon at bounding box center [419, 547] width 14 height 14
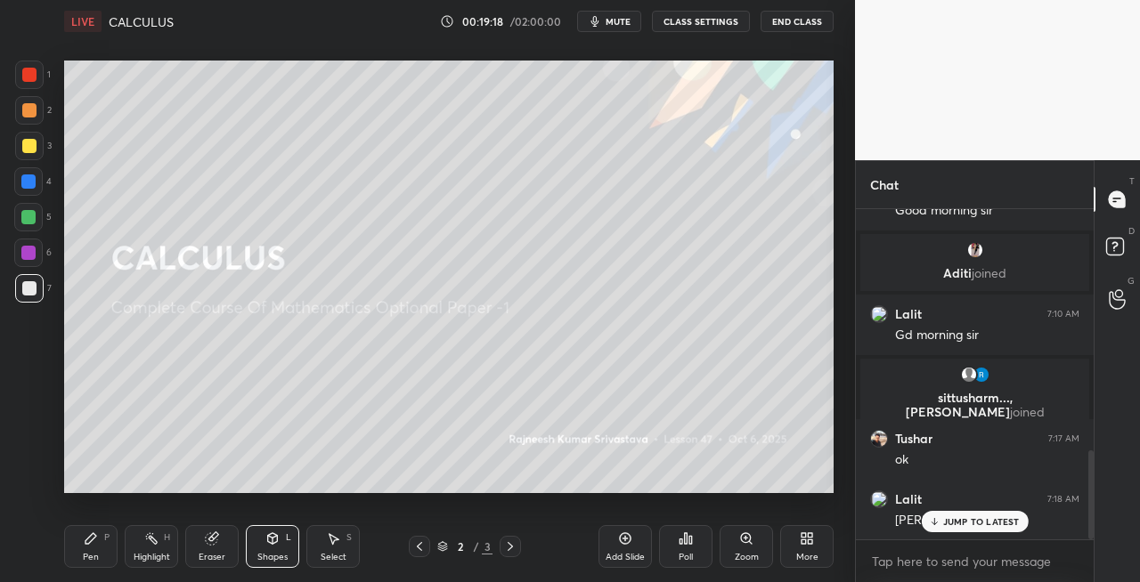
scroll to position [901, 0]
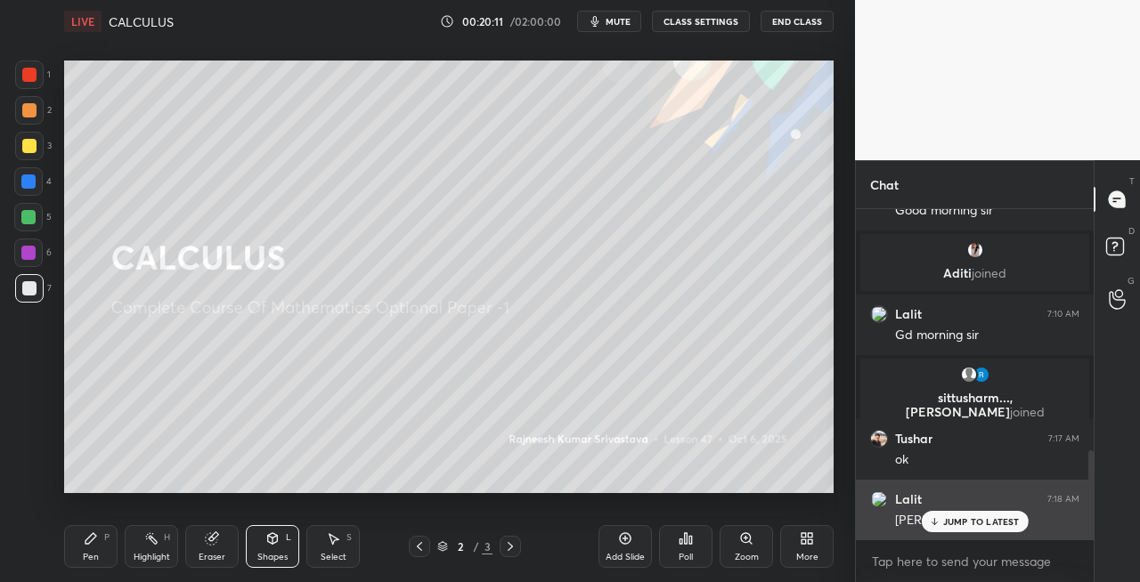
click at [950, 524] on p "JUMP TO LATEST" at bounding box center [981, 521] width 77 height 11
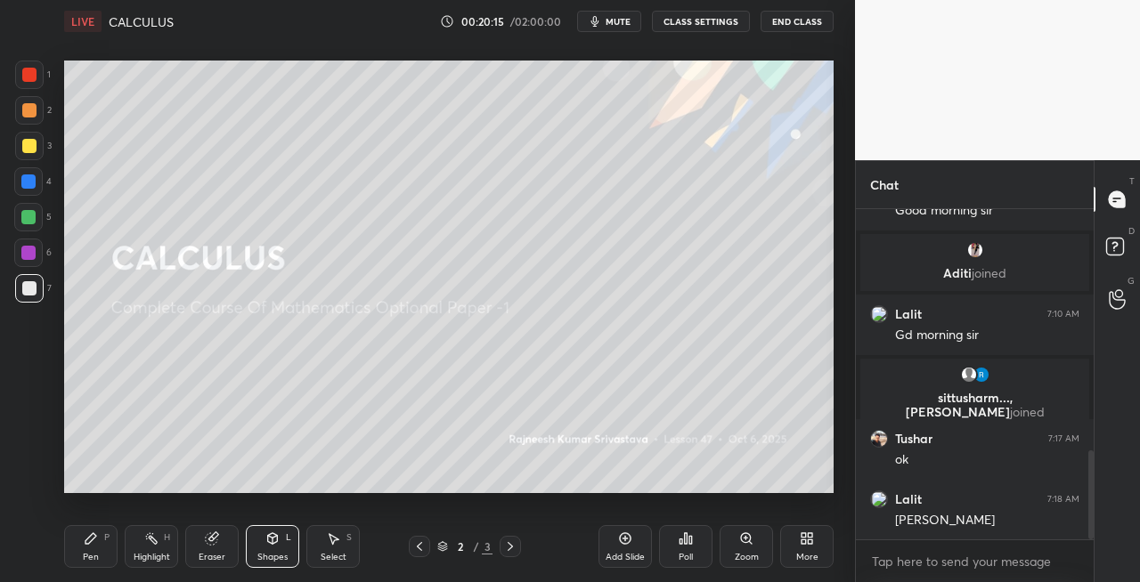
click at [507, 548] on icon at bounding box center [510, 547] width 14 height 14
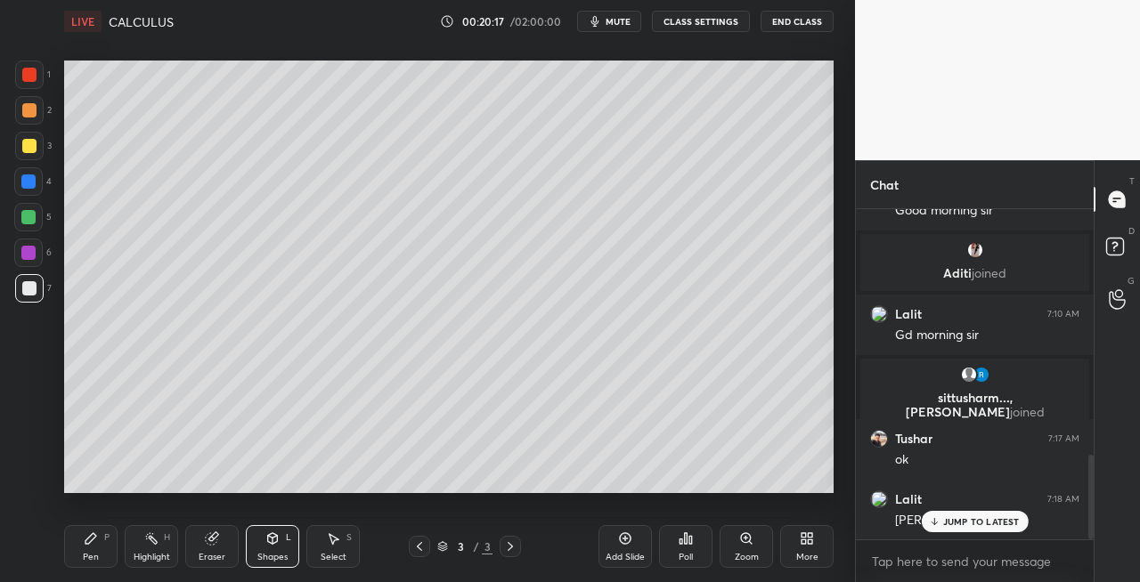
scroll to position [961, 0]
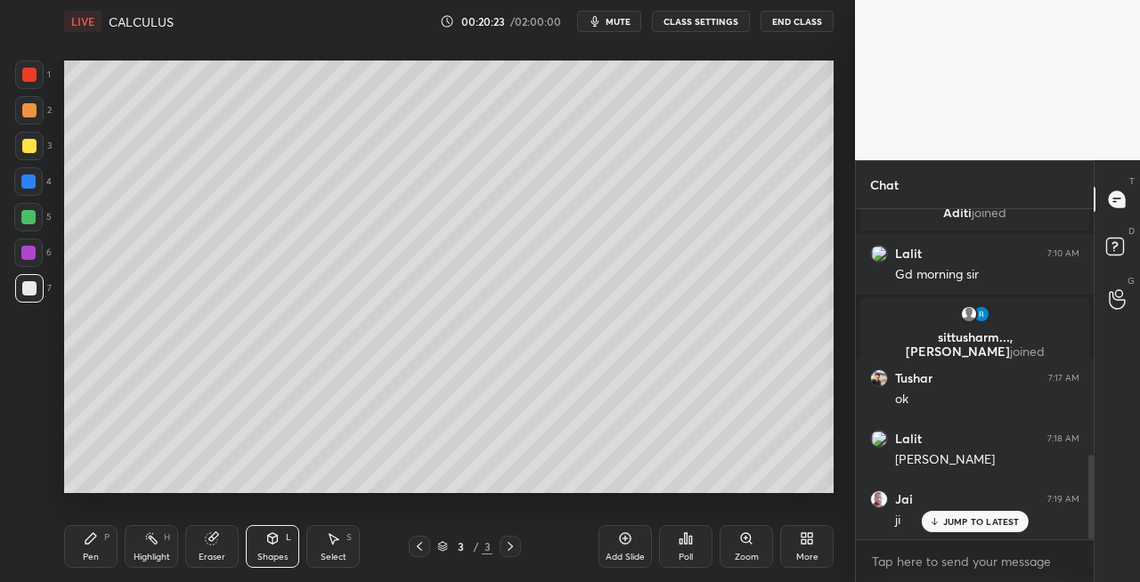
click at [417, 545] on icon at bounding box center [419, 547] width 14 height 14
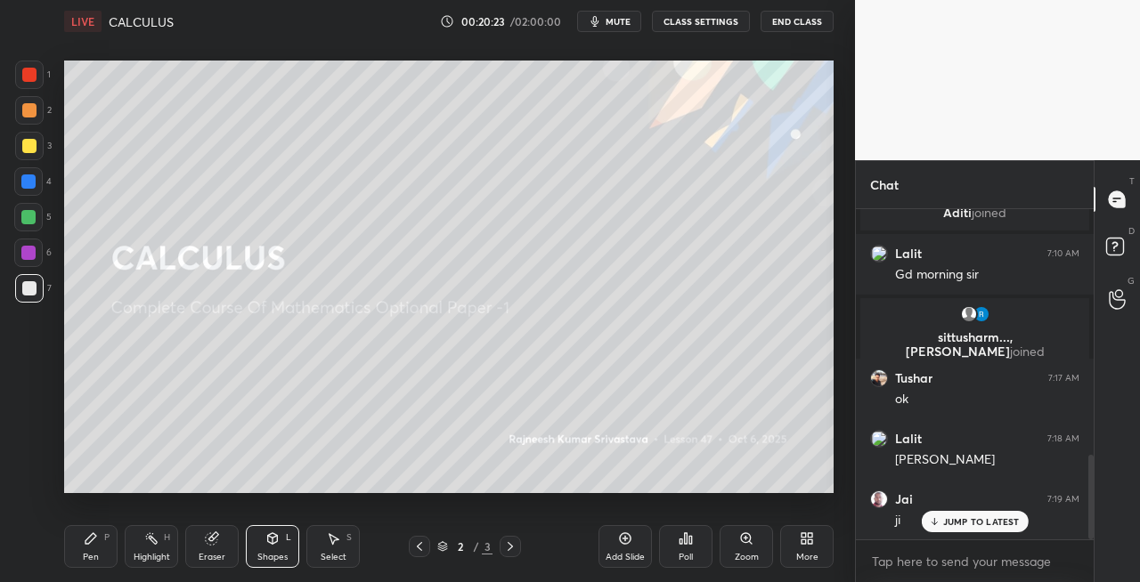
click at [418, 547] on icon at bounding box center [419, 546] width 5 height 9
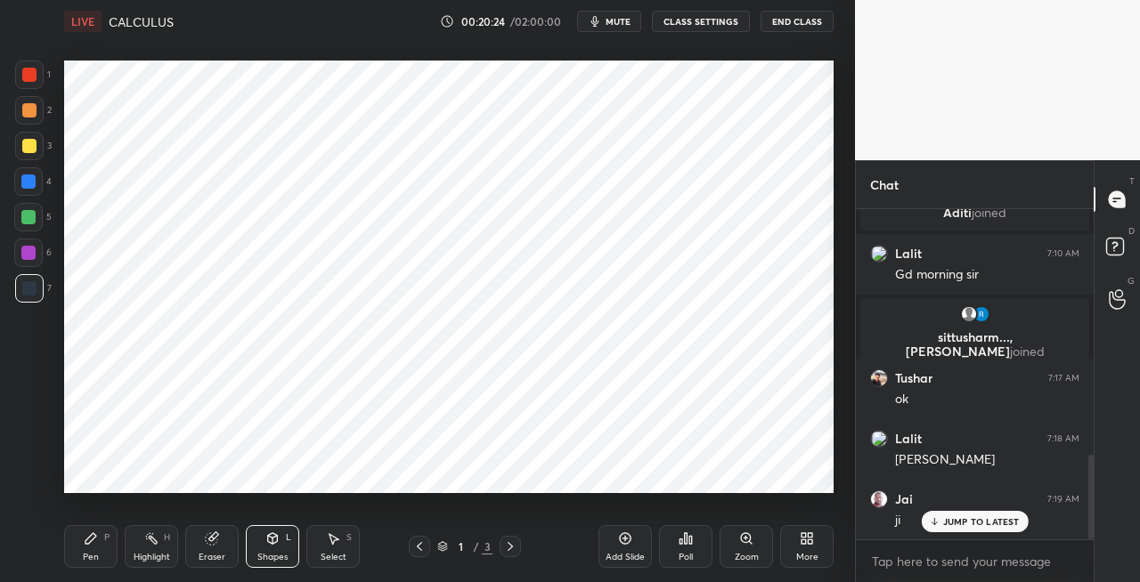
click at [507, 549] on icon at bounding box center [510, 547] width 14 height 14
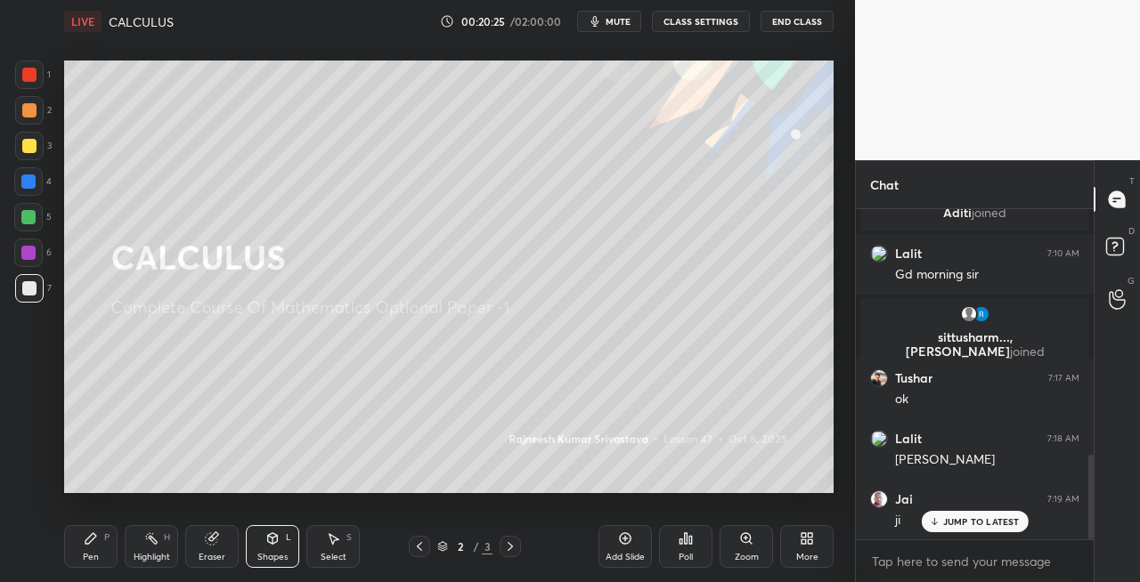
click at [509, 548] on icon at bounding box center [510, 547] width 14 height 14
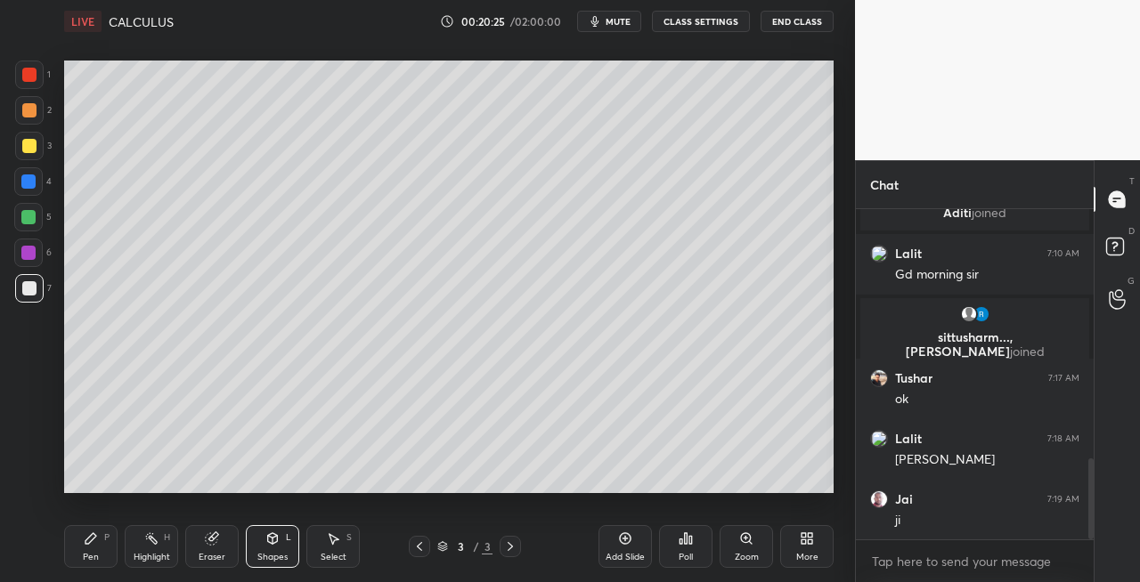
scroll to position [1022, 0]
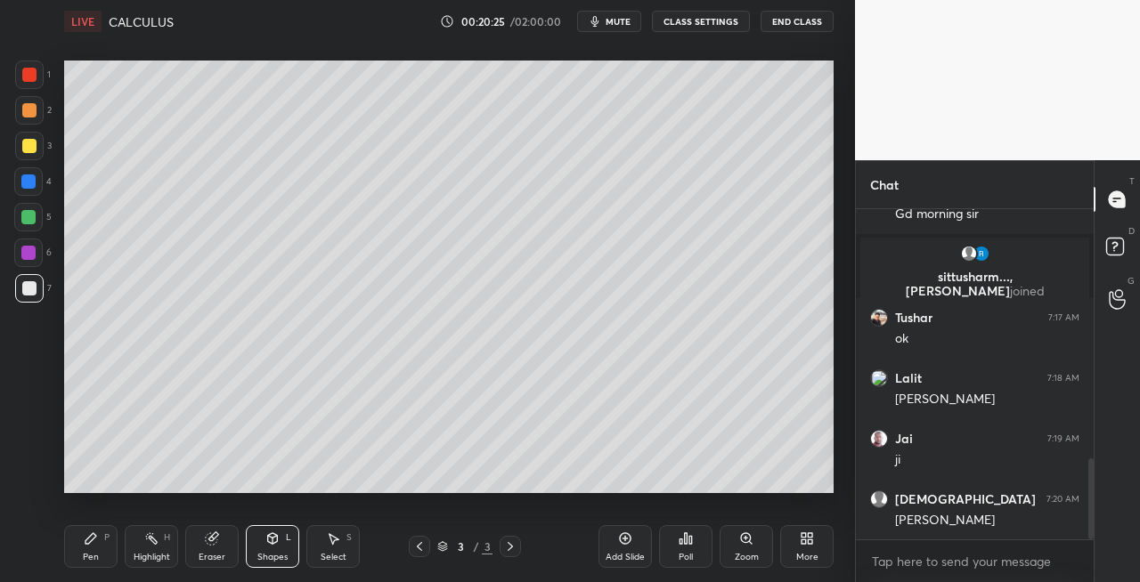
click at [509, 548] on icon at bounding box center [510, 547] width 14 height 14
click at [511, 548] on icon at bounding box center [510, 547] width 14 height 14
click at [515, 548] on icon at bounding box center [510, 547] width 14 height 14
click at [618, 557] on div "Add Slide" at bounding box center [624, 557] width 39 height 9
click at [431, 543] on div "4 / 4" at bounding box center [465, 546] width 112 height 21
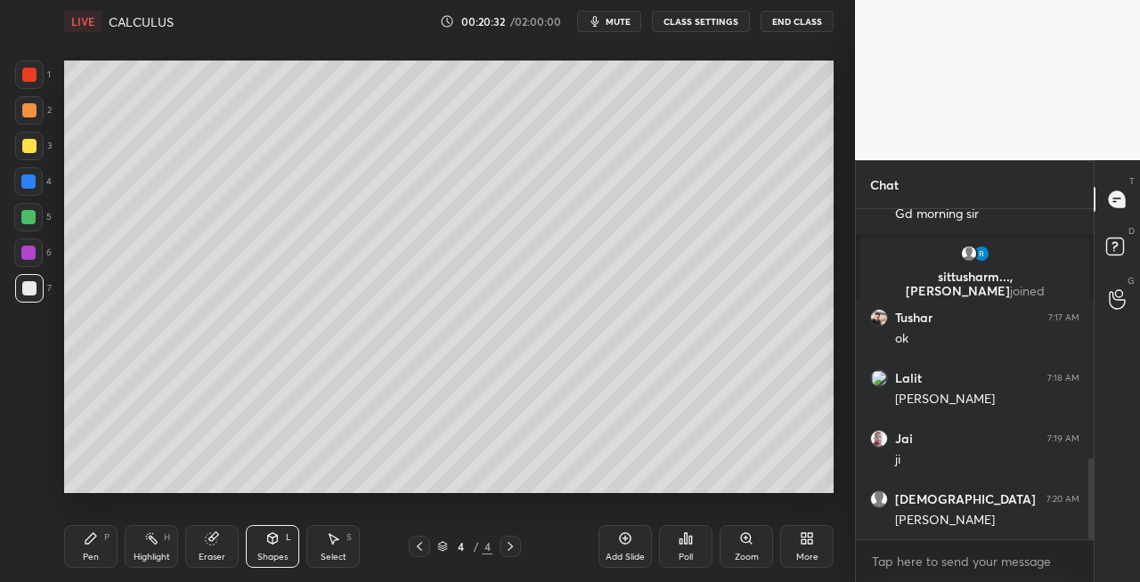
click at [429, 547] on div at bounding box center [419, 546] width 21 height 21
click at [515, 548] on icon at bounding box center [510, 547] width 14 height 14
click at [91, 539] on icon at bounding box center [90, 538] width 11 height 11
click at [26, 148] on div at bounding box center [29, 146] width 14 height 14
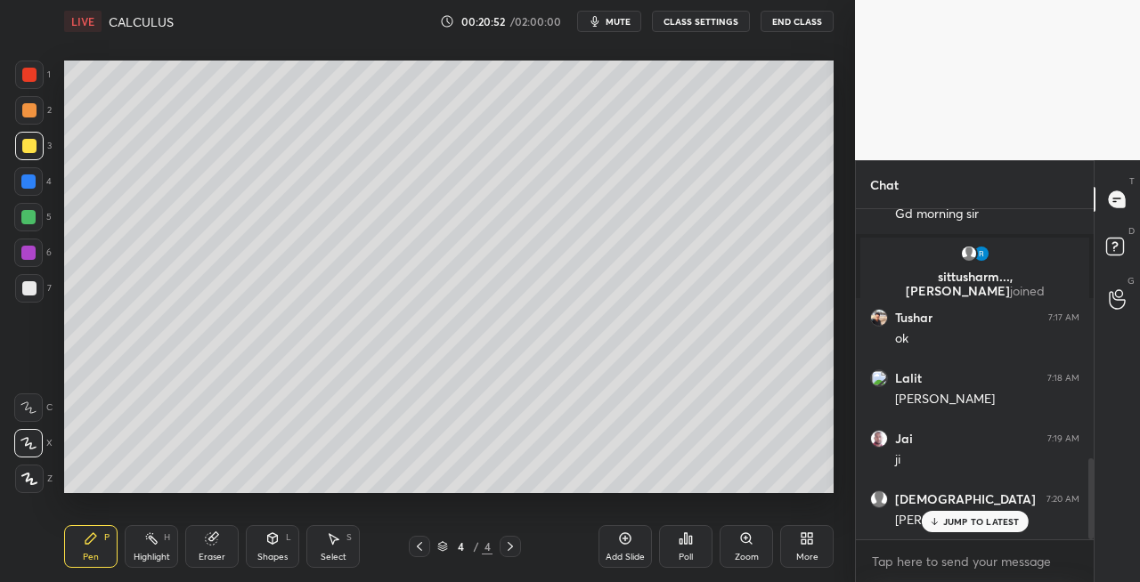
click at [272, 540] on icon at bounding box center [273, 538] width 10 height 11
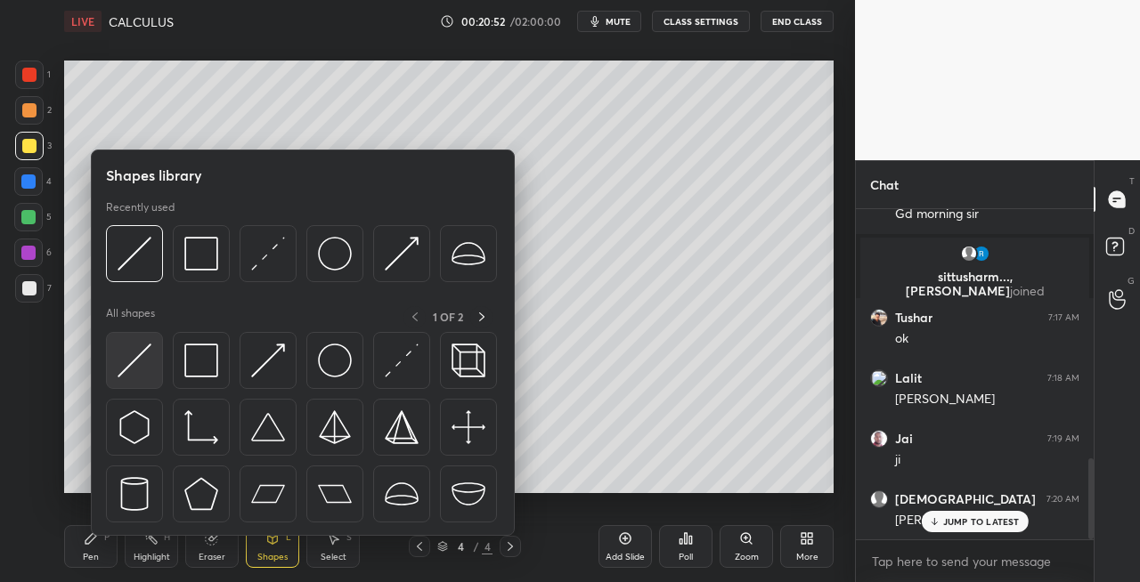
click at [118, 372] on img at bounding box center [135, 361] width 34 height 34
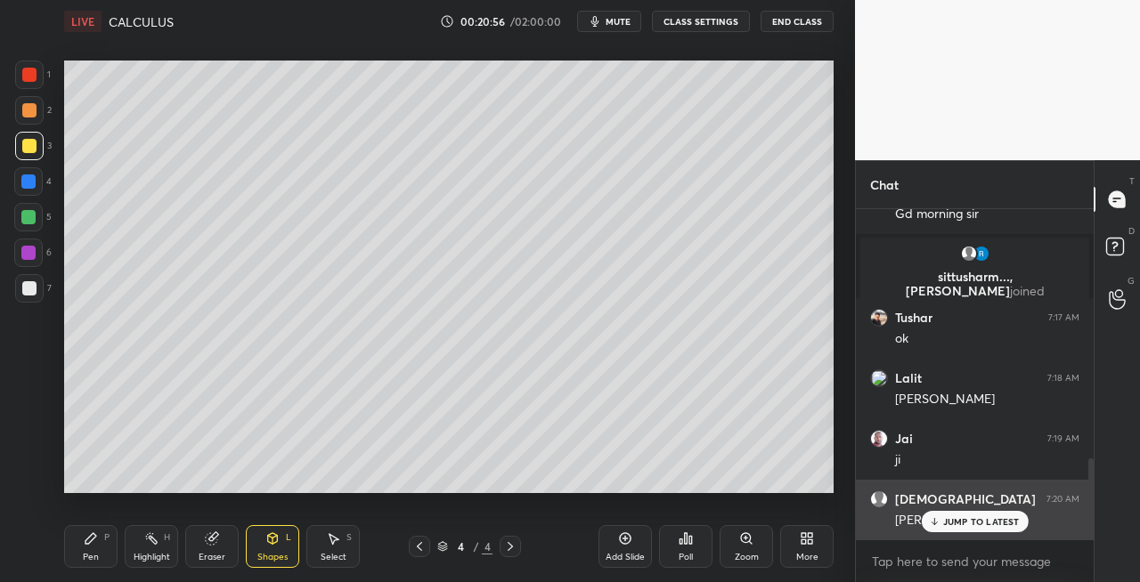
click at [953, 521] on p "JUMP TO LATEST" at bounding box center [981, 521] width 77 height 11
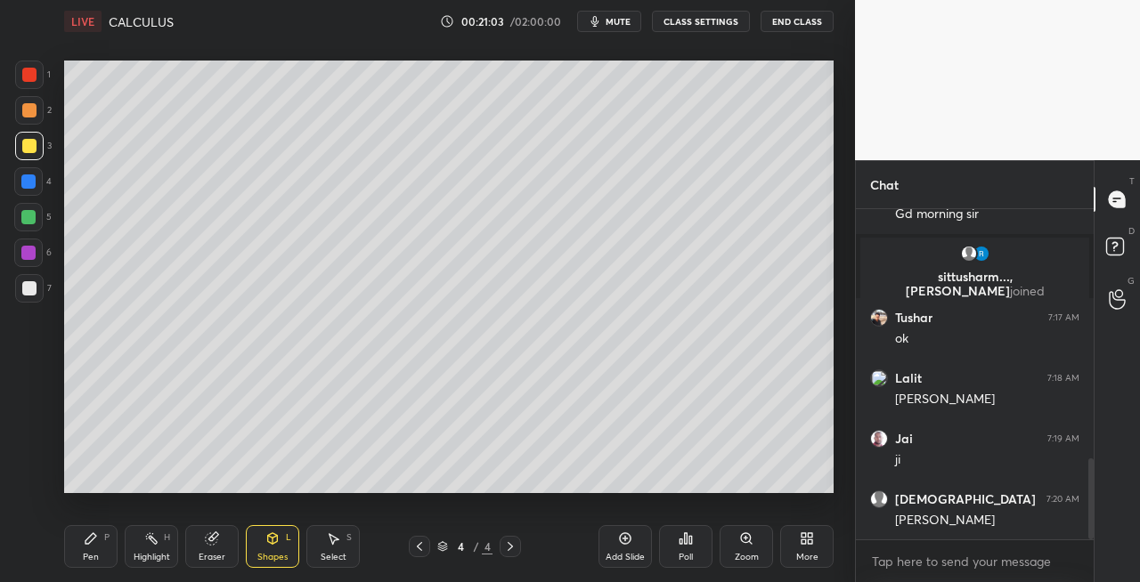
click at [105, 548] on div "Pen P" at bounding box center [90, 546] width 53 height 43
click at [30, 294] on div at bounding box center [29, 288] width 14 height 14
click at [196, 556] on div "Eraser" at bounding box center [211, 546] width 53 height 43
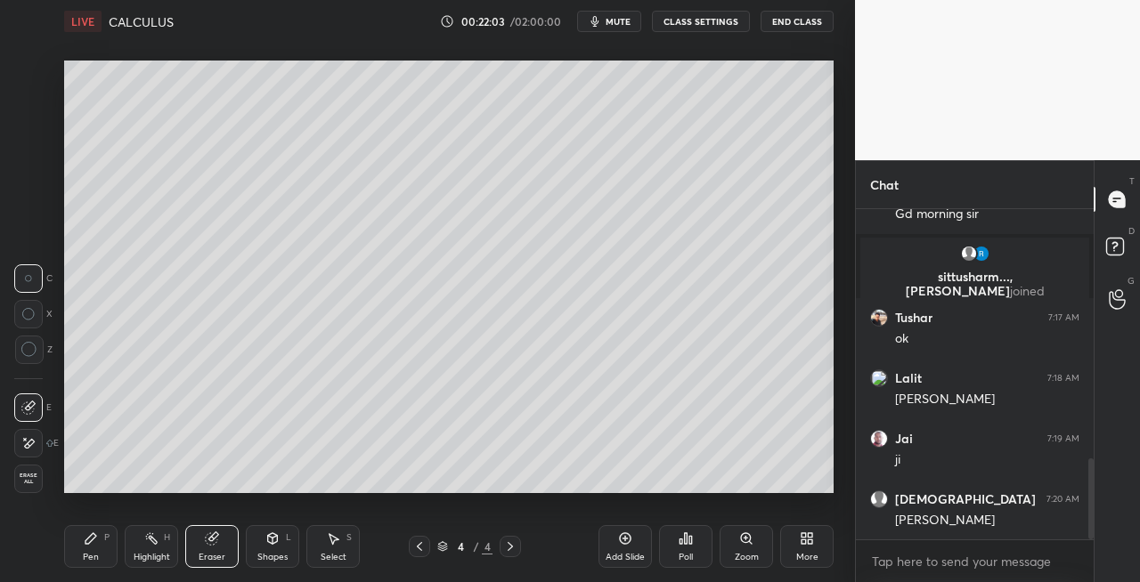
click at [85, 553] on div "Pen" at bounding box center [91, 557] width 16 height 9
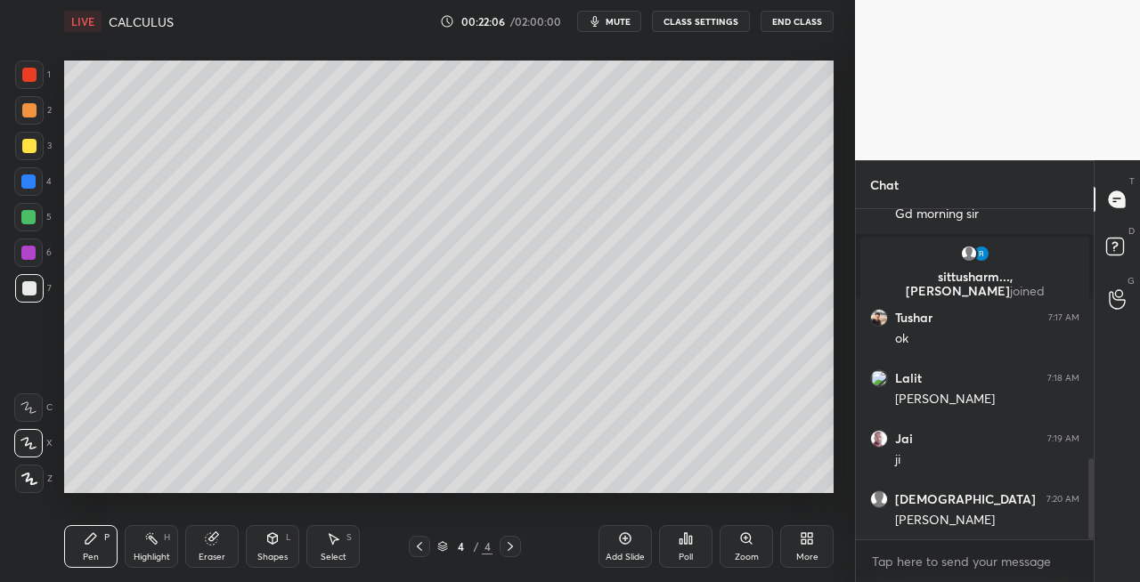
scroll to position [1147, 0]
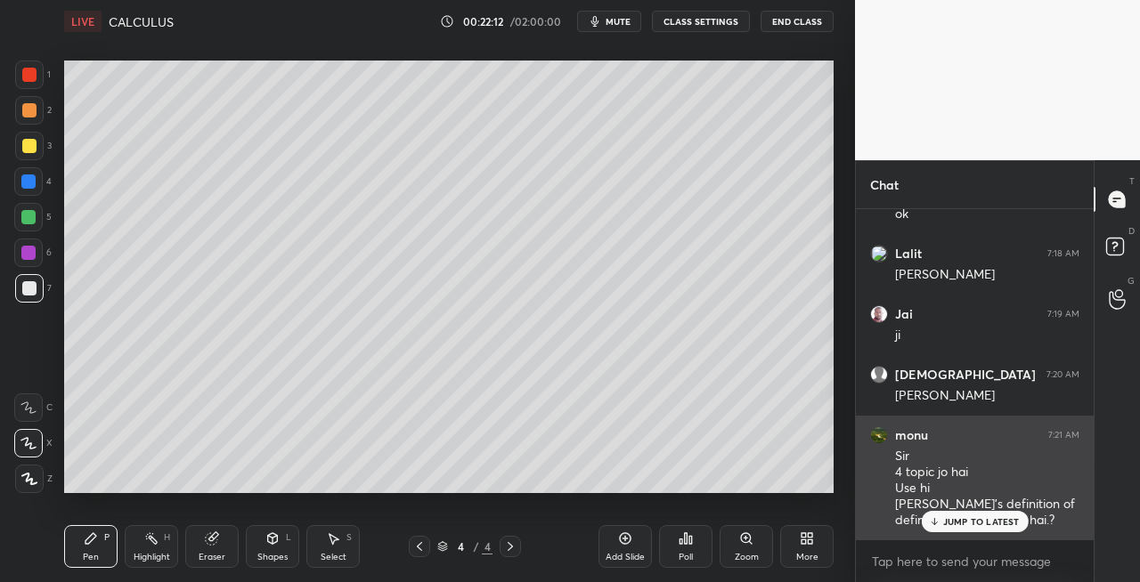
click at [943, 522] on p "JUMP TO LATEST" at bounding box center [981, 521] width 77 height 11
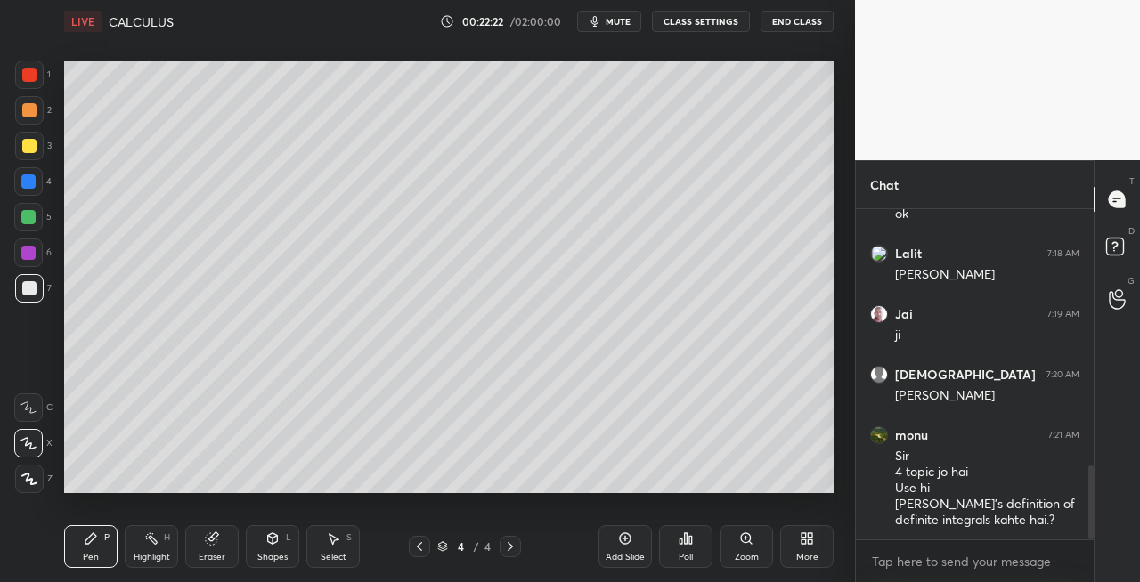
click at [612, 16] on span "mute" at bounding box center [617, 21] width 25 height 12
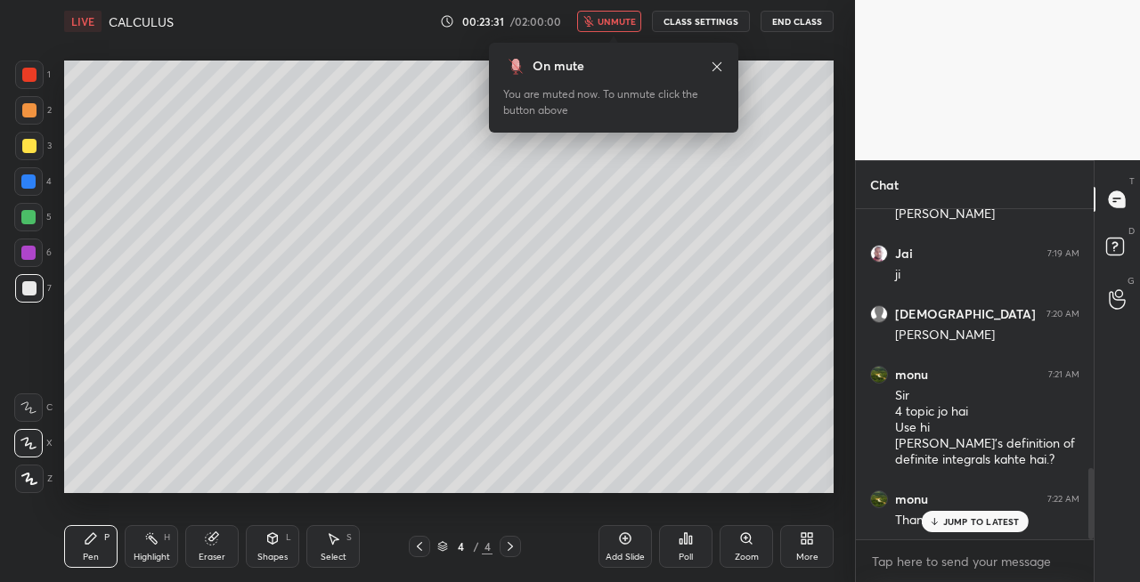
click at [602, 20] on span "unmute" at bounding box center [616, 21] width 38 height 12
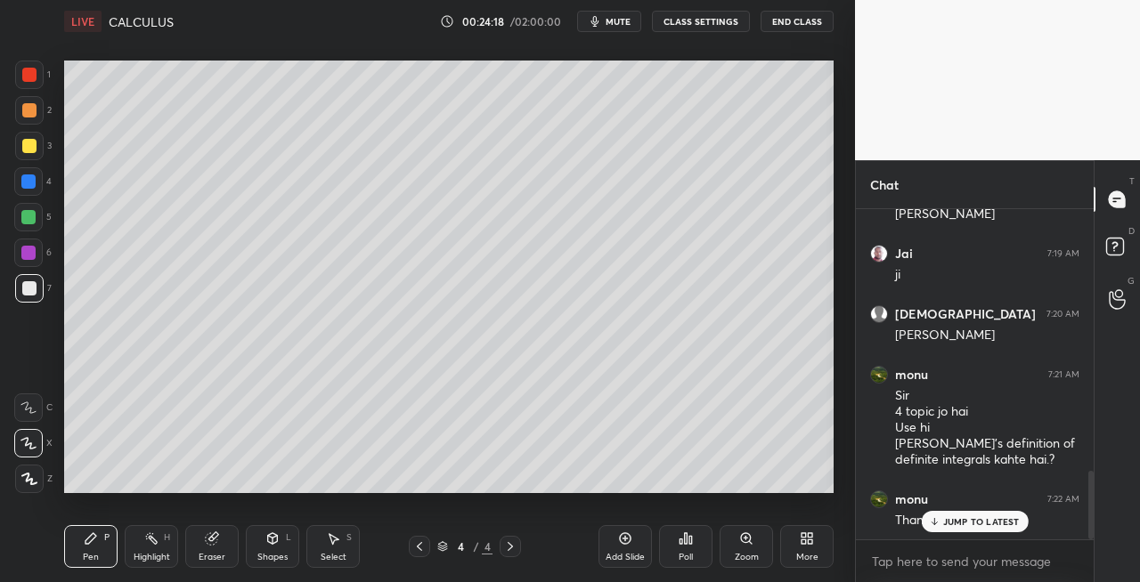
scroll to position [1268, 0]
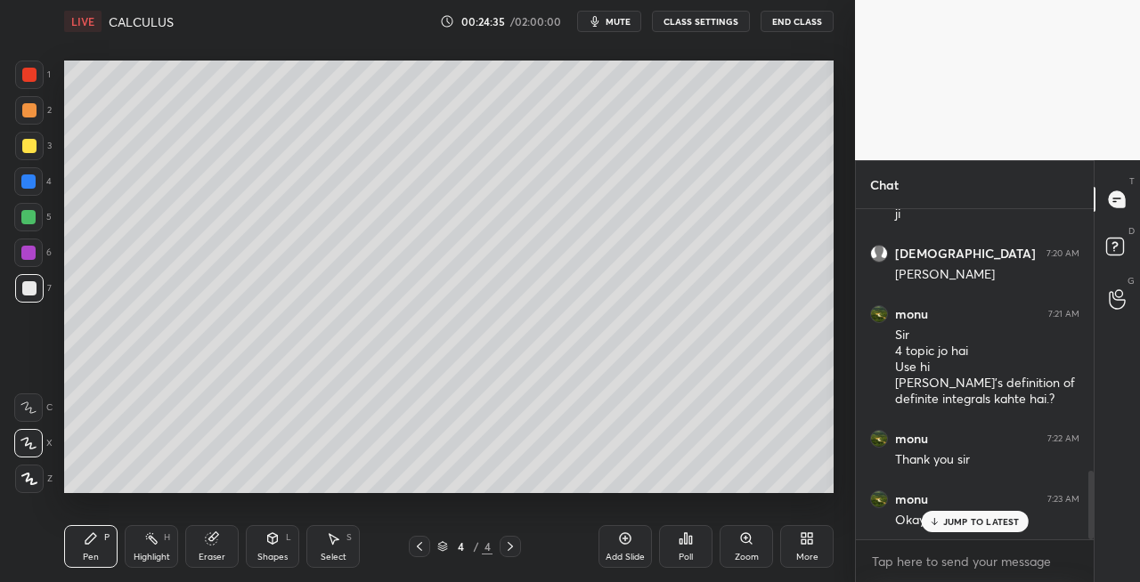
click at [417, 551] on icon at bounding box center [419, 547] width 14 height 14
click at [206, 559] on div "Eraser" at bounding box center [212, 557] width 27 height 9
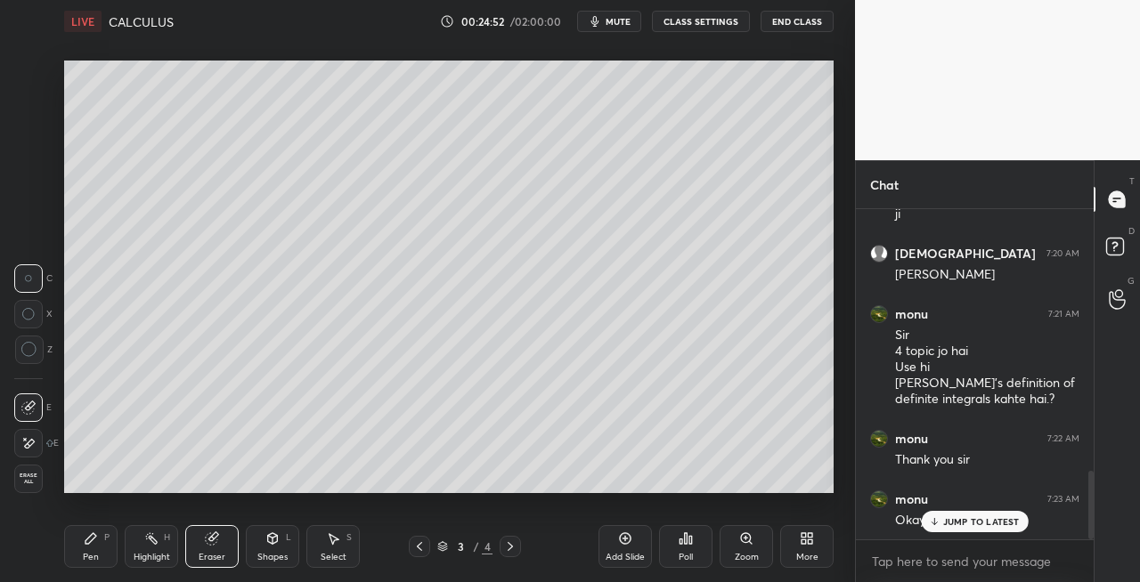
click at [85, 538] on icon at bounding box center [91, 538] width 14 height 14
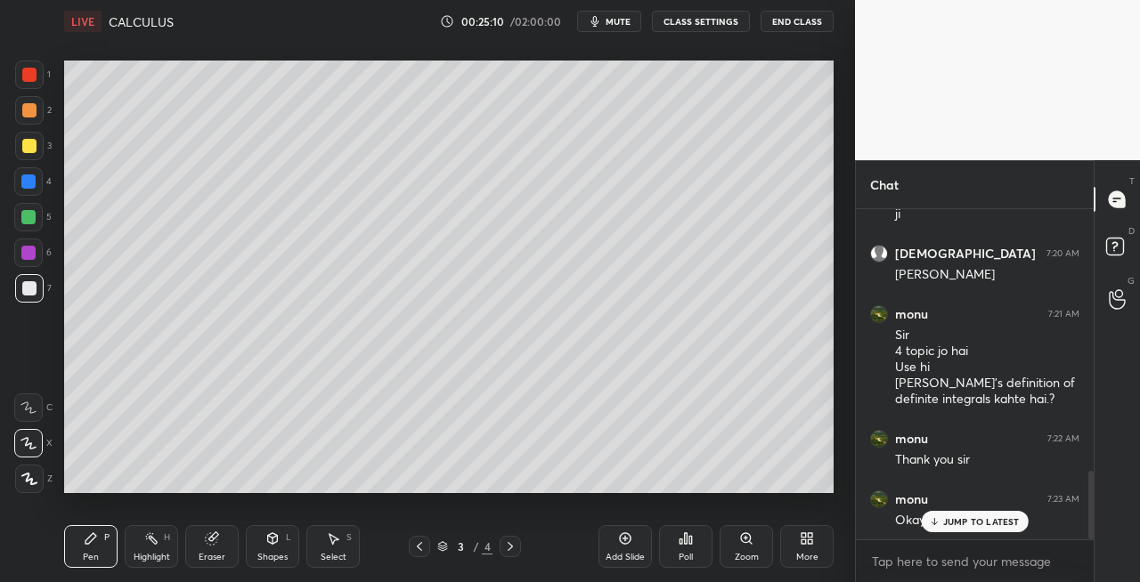
click at [515, 548] on icon at bounding box center [510, 547] width 14 height 14
click at [272, 538] on icon at bounding box center [273, 537] width 10 height 3
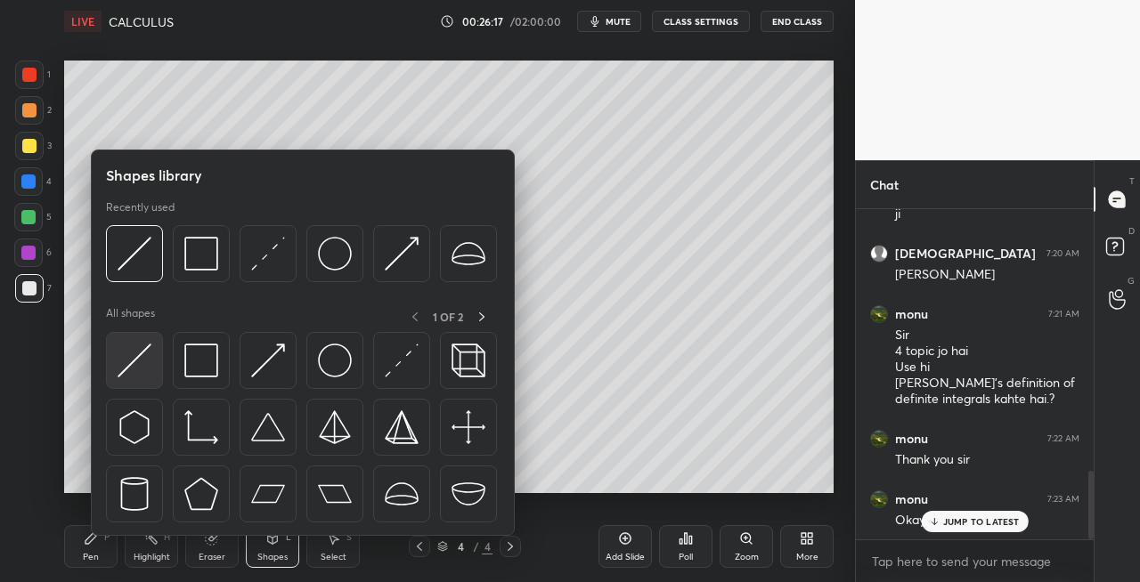
click at [113, 374] on div at bounding box center [134, 360] width 57 height 57
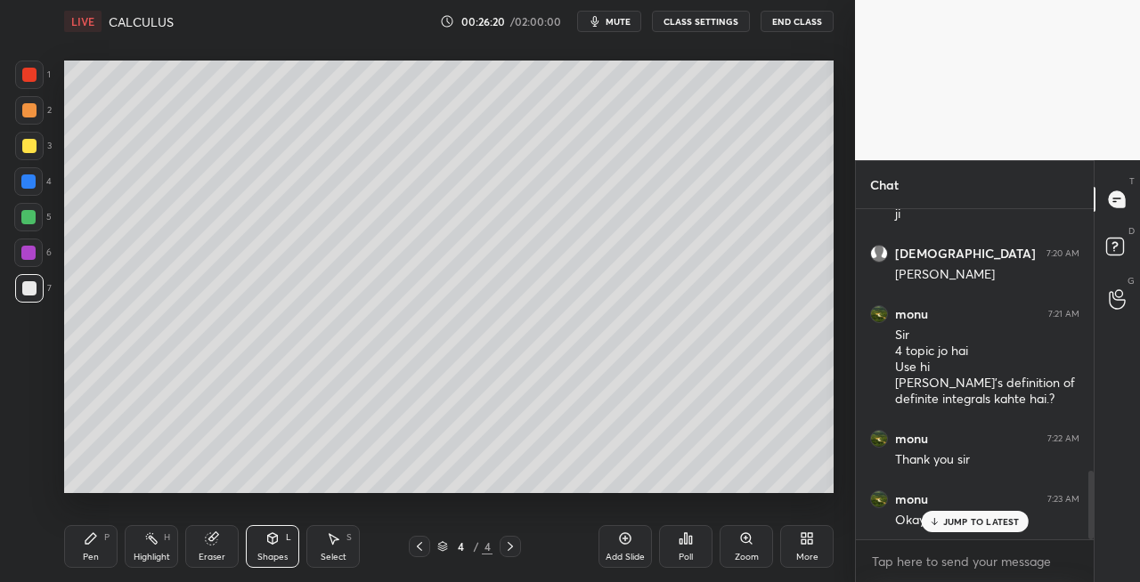
click at [88, 544] on icon at bounding box center [90, 538] width 11 height 11
click at [287, 523] on div "Pen P Highlight H Eraser Shapes L Select S 4 / 4 Add Slide Poll Zoom More" at bounding box center [448, 546] width 769 height 71
click at [270, 535] on icon at bounding box center [273, 538] width 10 height 11
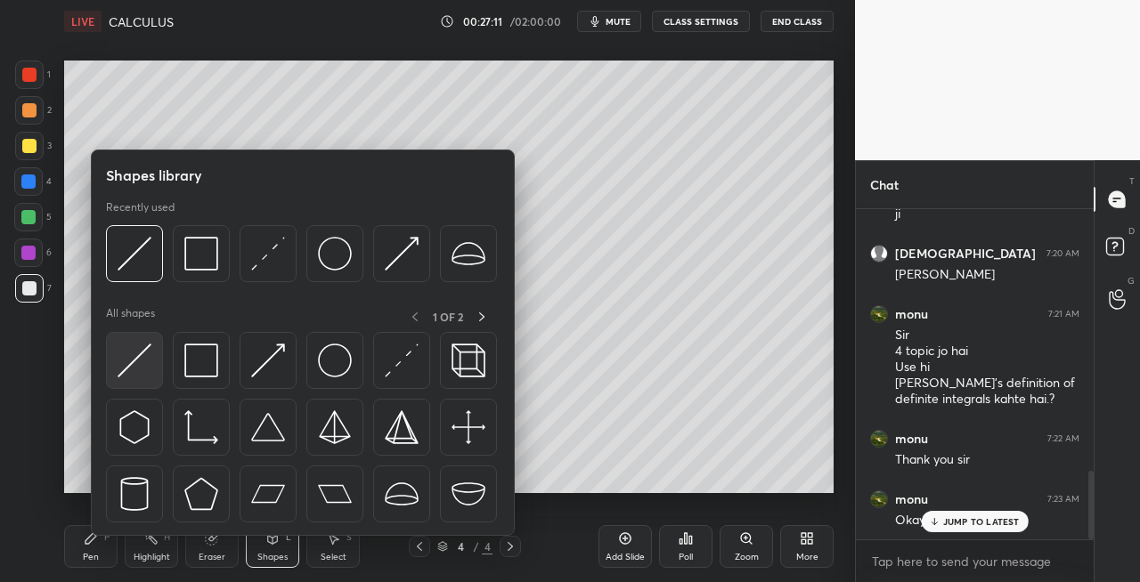
click at [132, 358] on img at bounding box center [135, 361] width 34 height 34
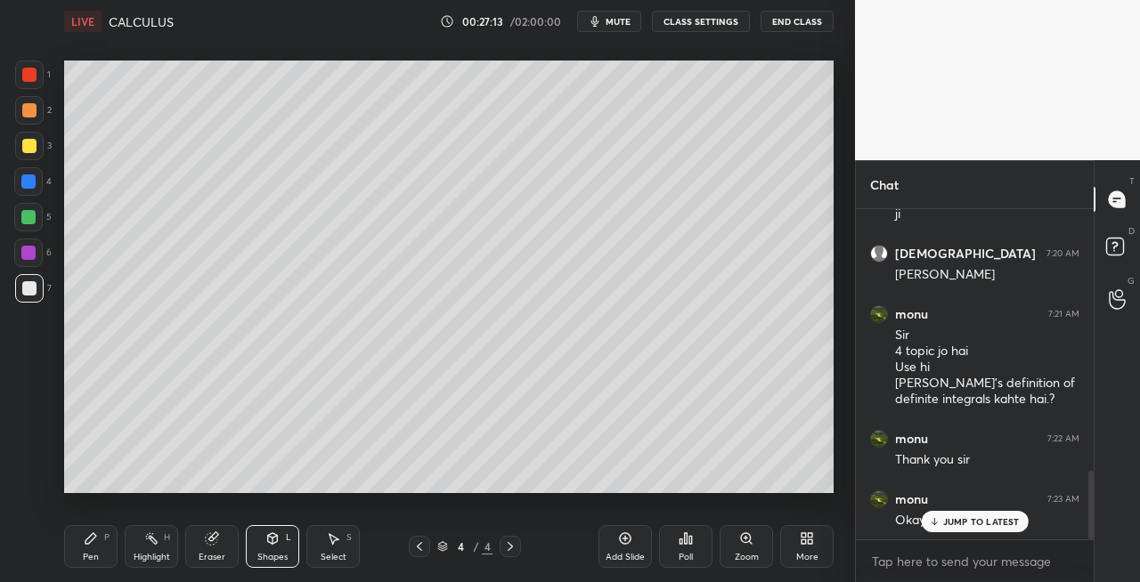
click at [84, 550] on div "Pen P" at bounding box center [90, 546] width 53 height 43
click at [254, 548] on div "Shapes L" at bounding box center [272, 546] width 53 height 43
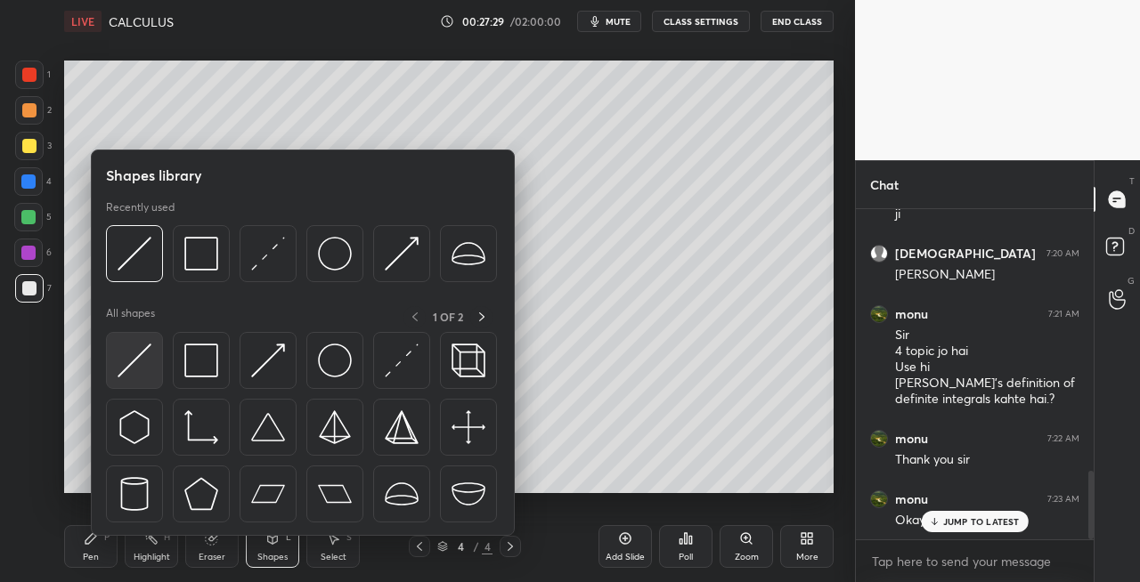
click at [130, 377] on div at bounding box center [134, 360] width 57 height 57
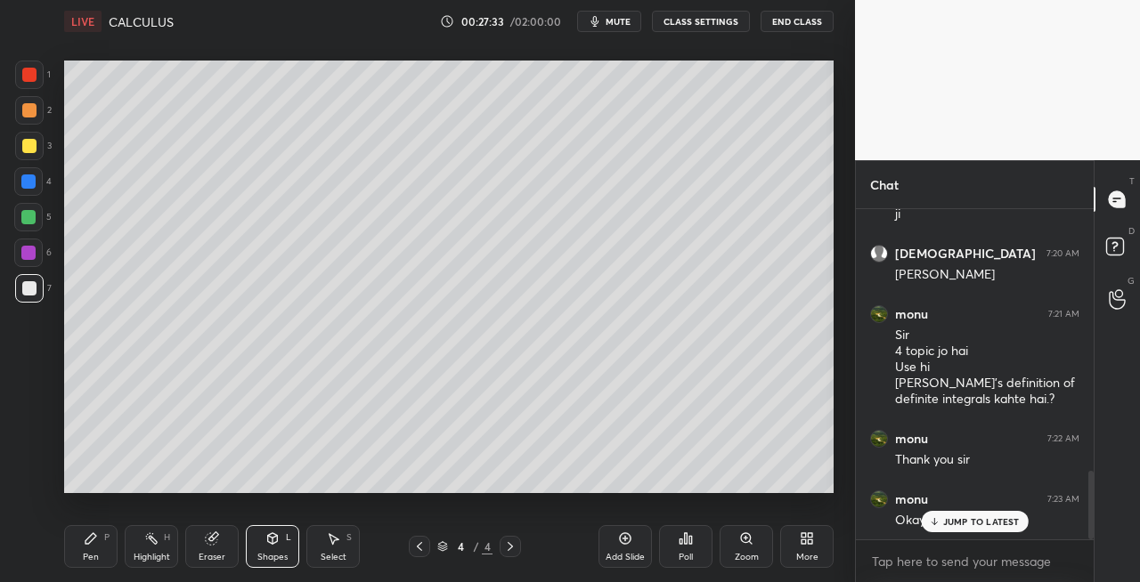
click at [93, 550] on div "Pen P" at bounding box center [90, 546] width 53 height 43
click at [267, 548] on div "Shapes L" at bounding box center [272, 546] width 53 height 43
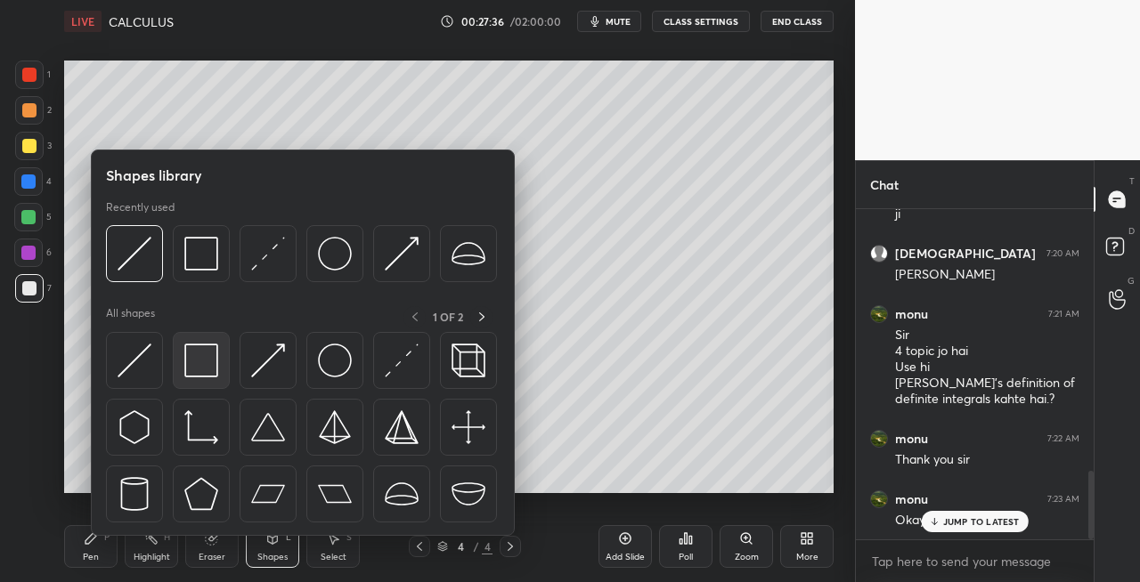
click at [189, 376] on img at bounding box center [201, 361] width 34 height 34
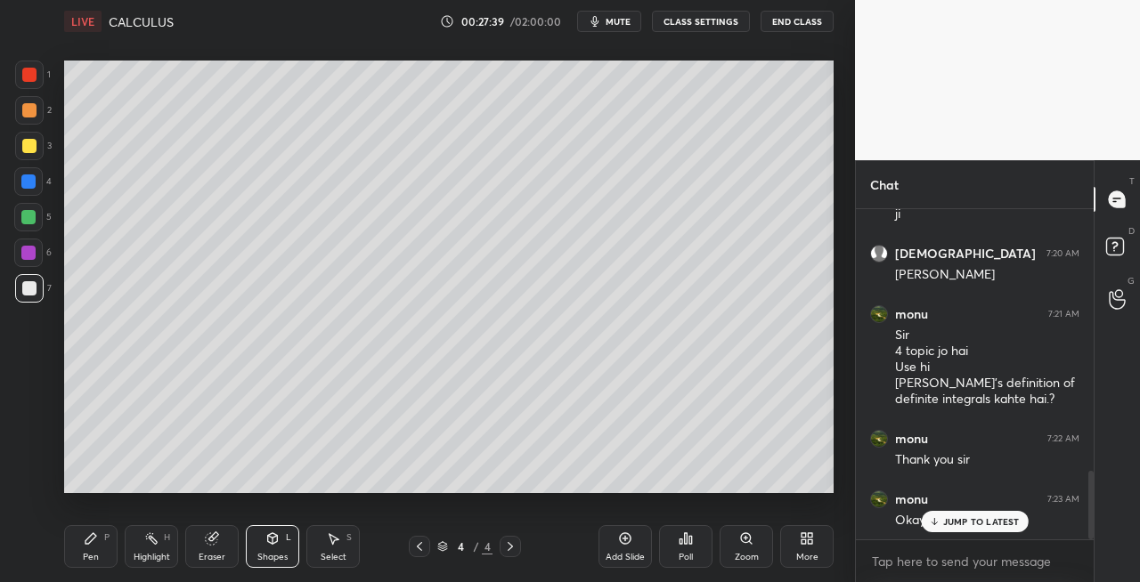
click at [103, 563] on div "Pen P" at bounding box center [90, 546] width 53 height 43
click at [208, 556] on div "Eraser" at bounding box center [212, 557] width 27 height 9
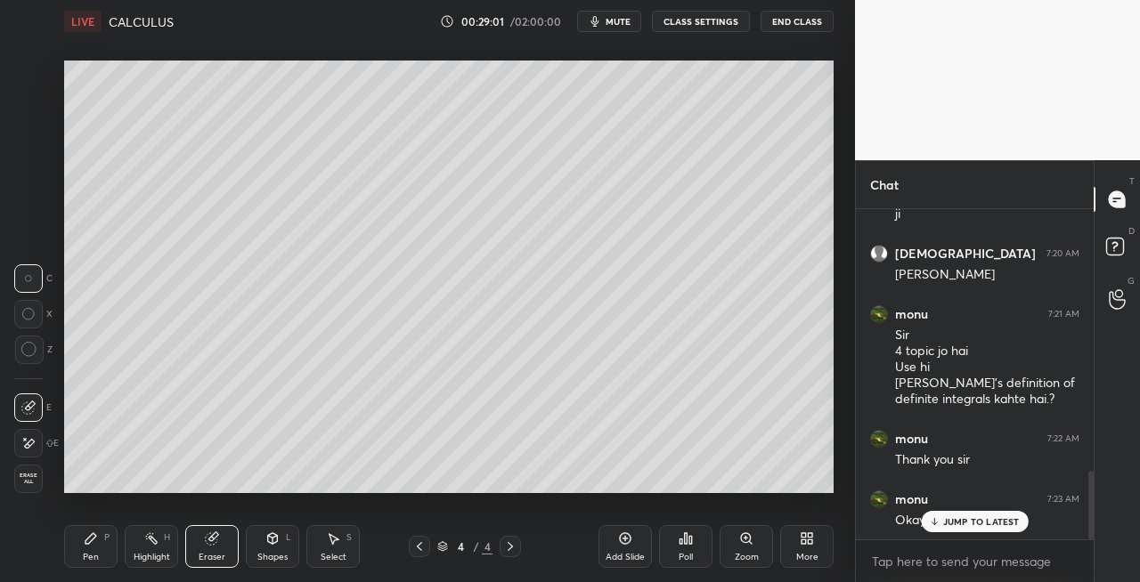
click at [106, 548] on div "Pen P" at bounding box center [90, 546] width 53 height 43
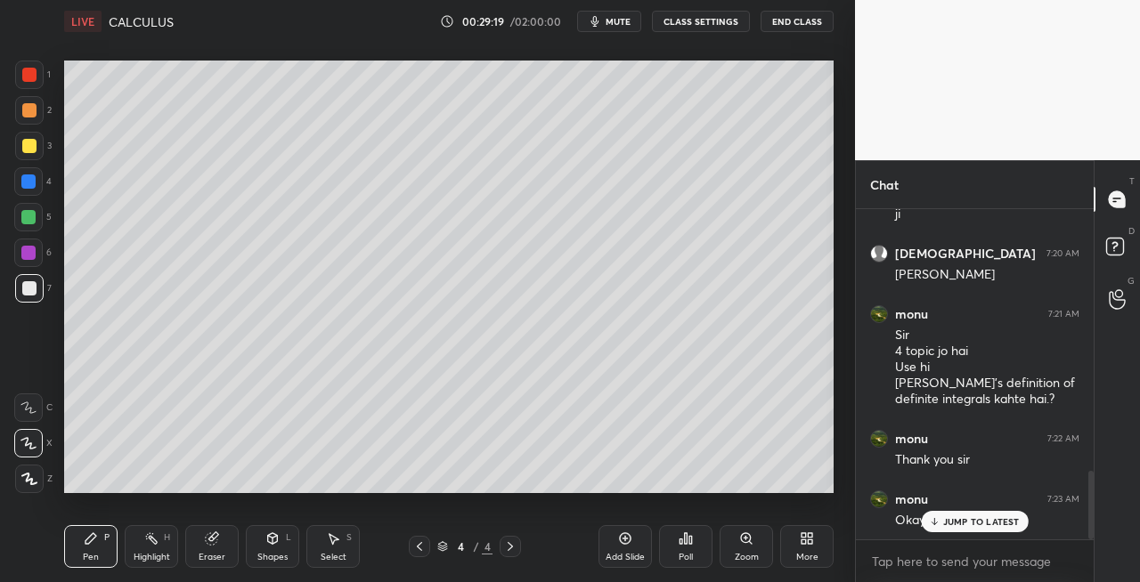
click at [239, 547] on div "Pen P Highlight H Eraser Shapes L Select S" at bounding box center [197, 546] width 267 height 43
click at [221, 557] on div "Eraser" at bounding box center [212, 557] width 27 height 9
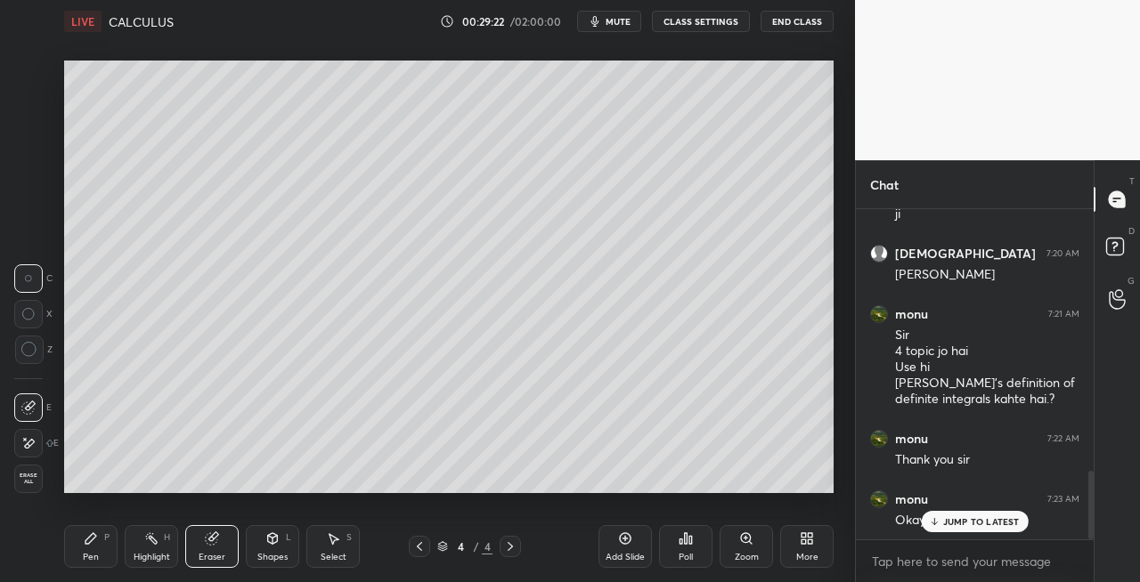
click at [101, 558] on div "Pen P" at bounding box center [90, 546] width 53 height 43
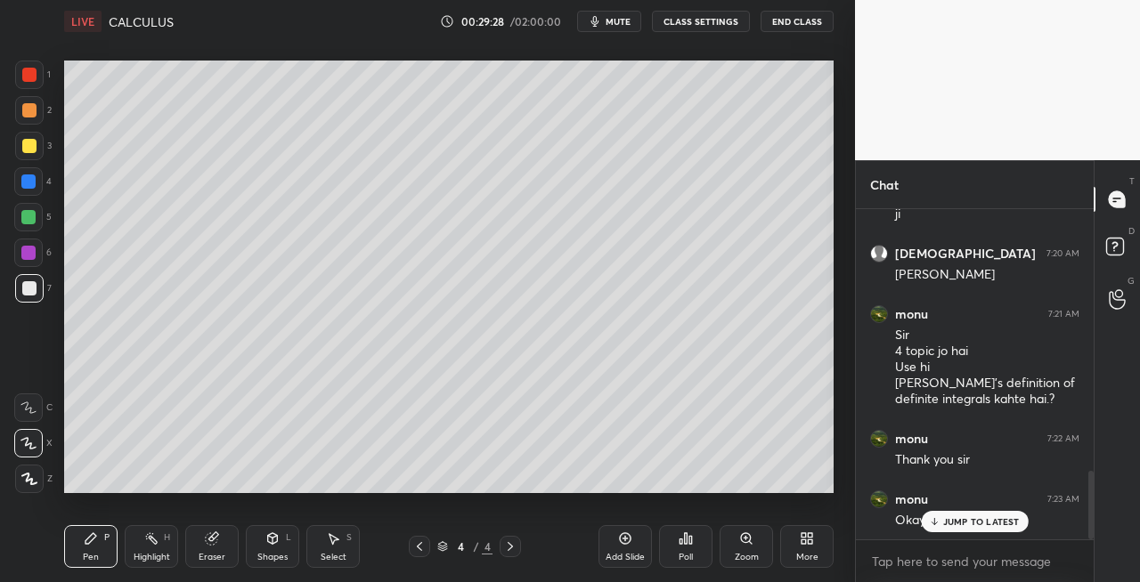
click at [263, 548] on div "Shapes L" at bounding box center [272, 546] width 53 height 43
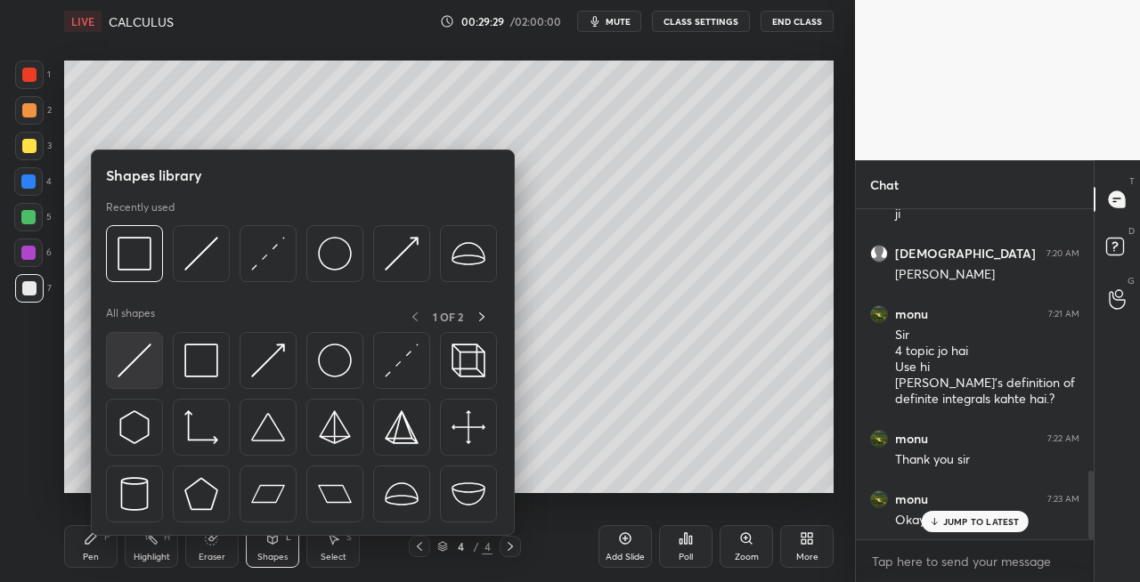
click at [133, 379] on div at bounding box center [134, 360] width 57 height 57
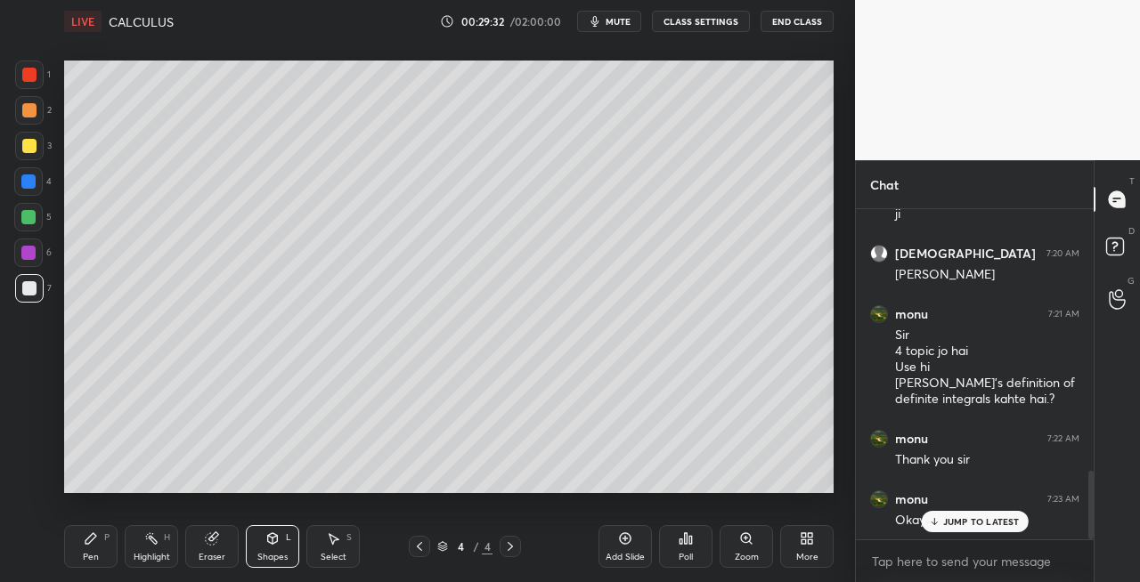
click at [85, 544] on icon at bounding box center [90, 538] width 11 height 11
click at [211, 554] on div "Eraser" at bounding box center [212, 557] width 27 height 9
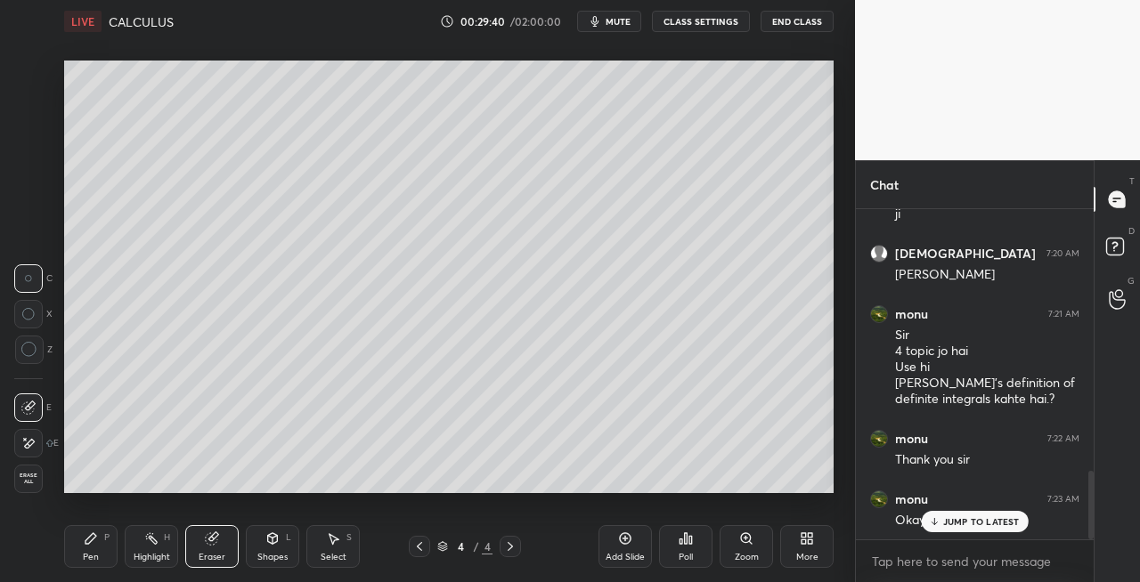
click at [93, 548] on div "Pen P" at bounding box center [90, 546] width 53 height 43
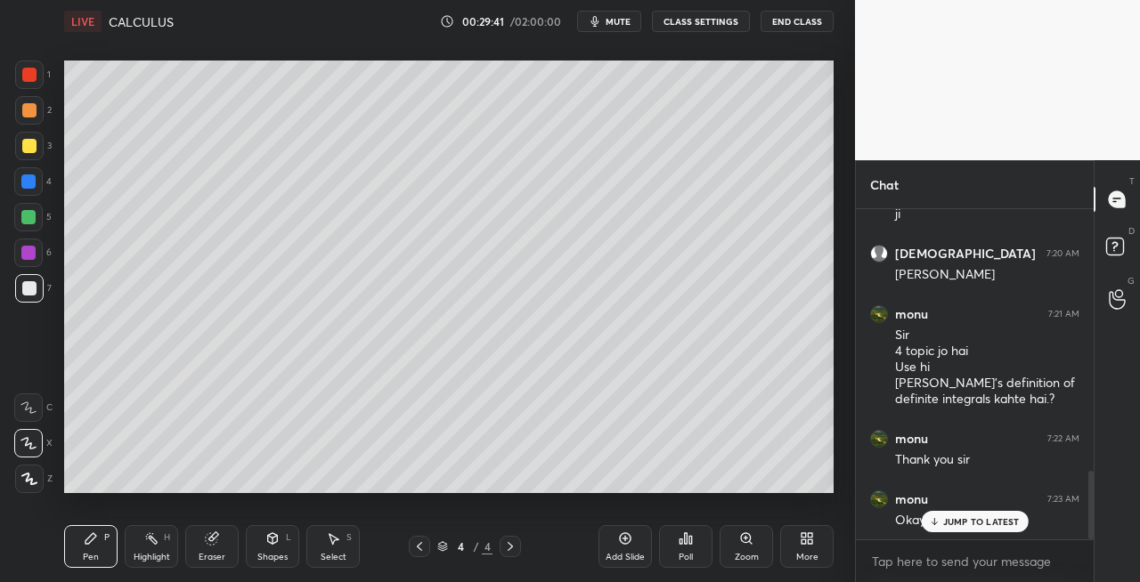
click at [509, 548] on icon at bounding box center [510, 547] width 14 height 14
click at [520, 552] on div at bounding box center [509, 546] width 21 height 21
click at [632, 556] on div "Add Slide" at bounding box center [624, 557] width 39 height 9
click at [264, 535] on div "Shapes L" at bounding box center [272, 546] width 53 height 43
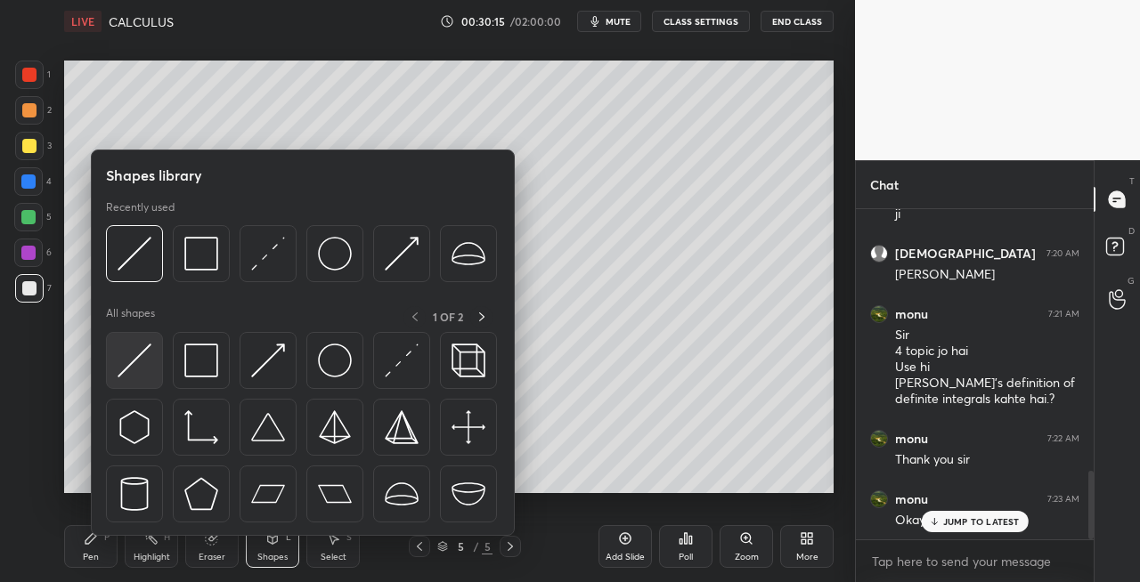
click at [134, 356] on img at bounding box center [135, 361] width 34 height 34
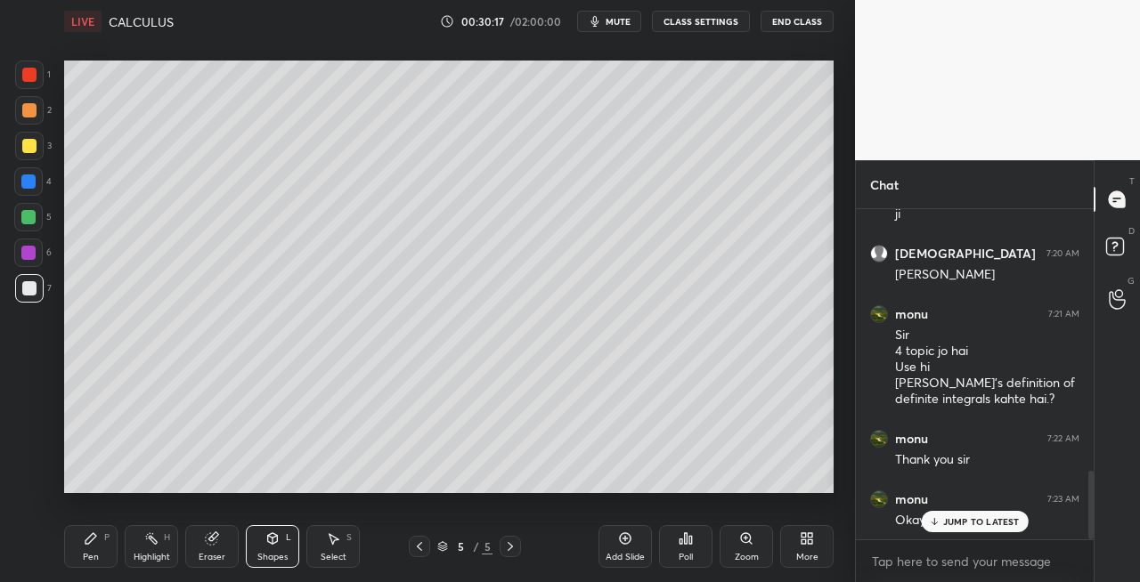
click at [93, 509] on div "Setting up your live class Poll for secs No correct answer Start poll" at bounding box center [448, 277] width 783 height 468
click at [100, 554] on div "Pen P" at bounding box center [90, 546] width 53 height 43
click at [283, 545] on div "Shapes L" at bounding box center [272, 546] width 53 height 43
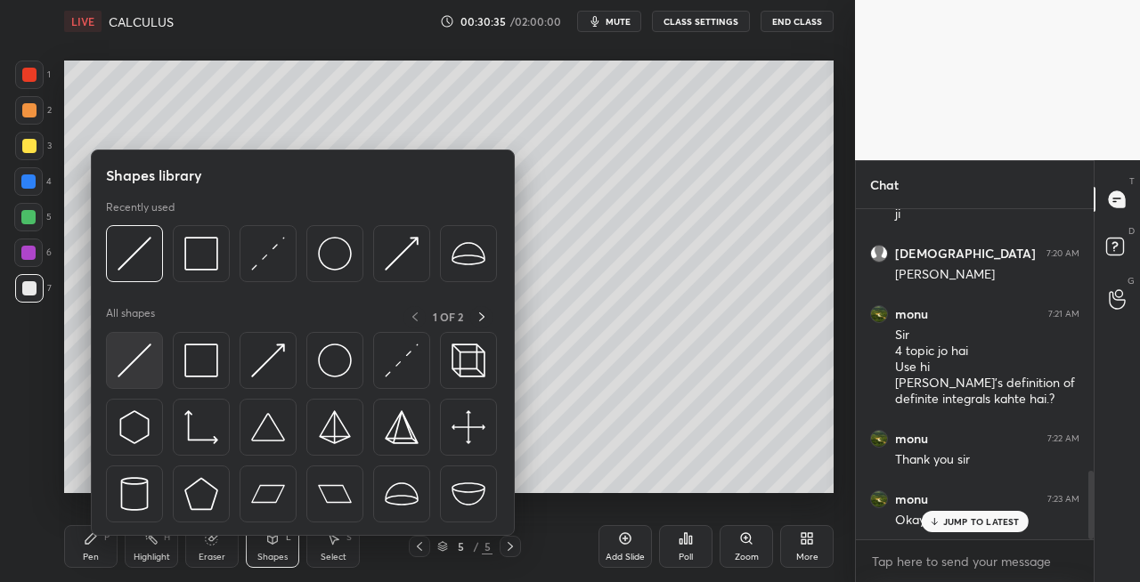
click at [134, 361] on img at bounding box center [135, 361] width 34 height 34
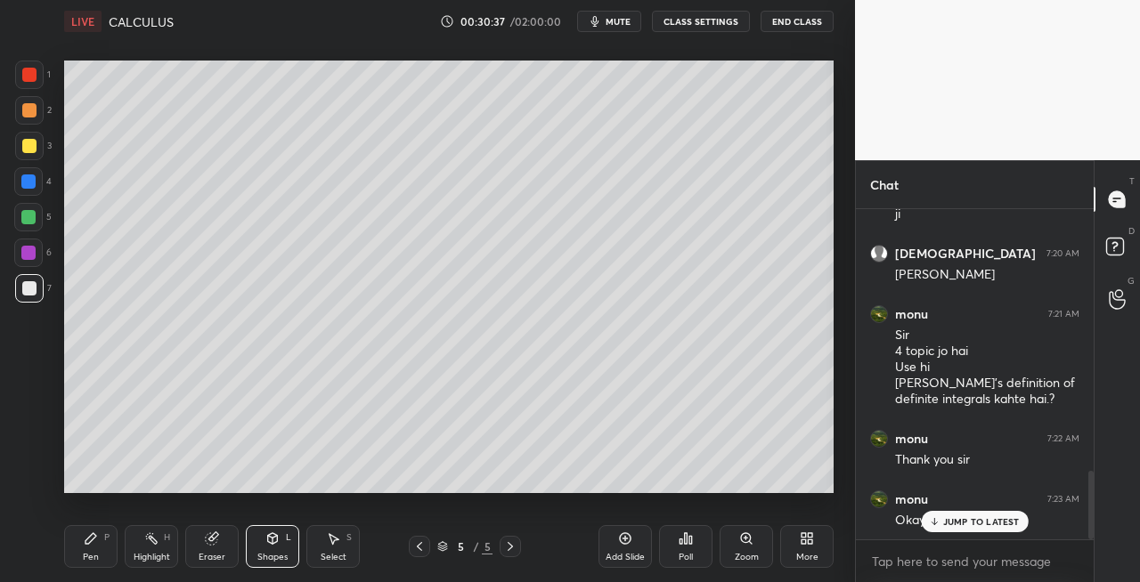
click at [92, 545] on icon at bounding box center [91, 538] width 14 height 14
click at [269, 545] on icon at bounding box center [272, 538] width 14 height 14
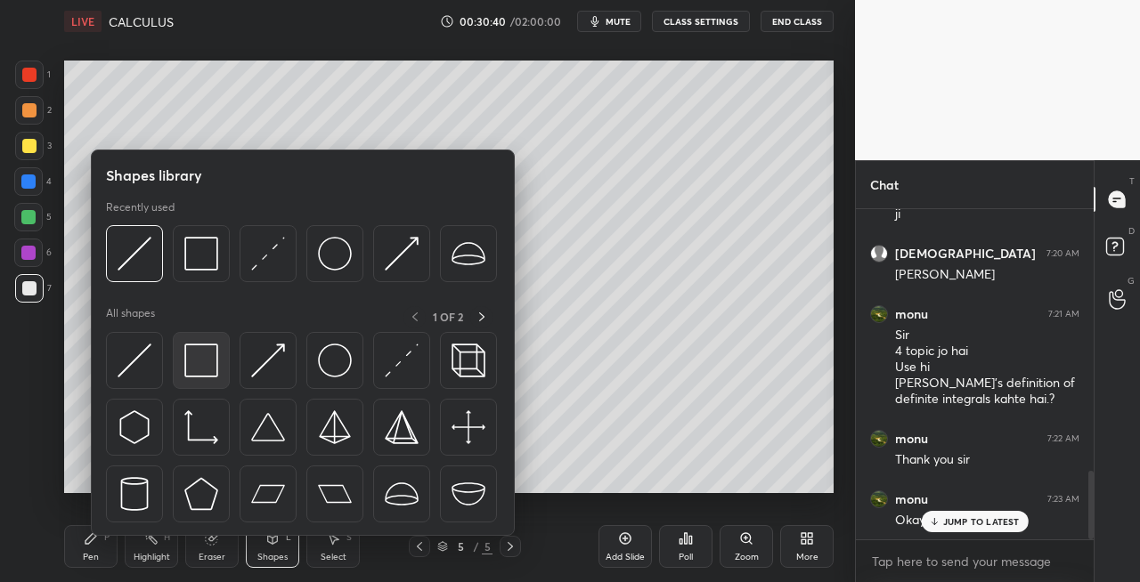
click at [195, 369] on img at bounding box center [201, 361] width 34 height 34
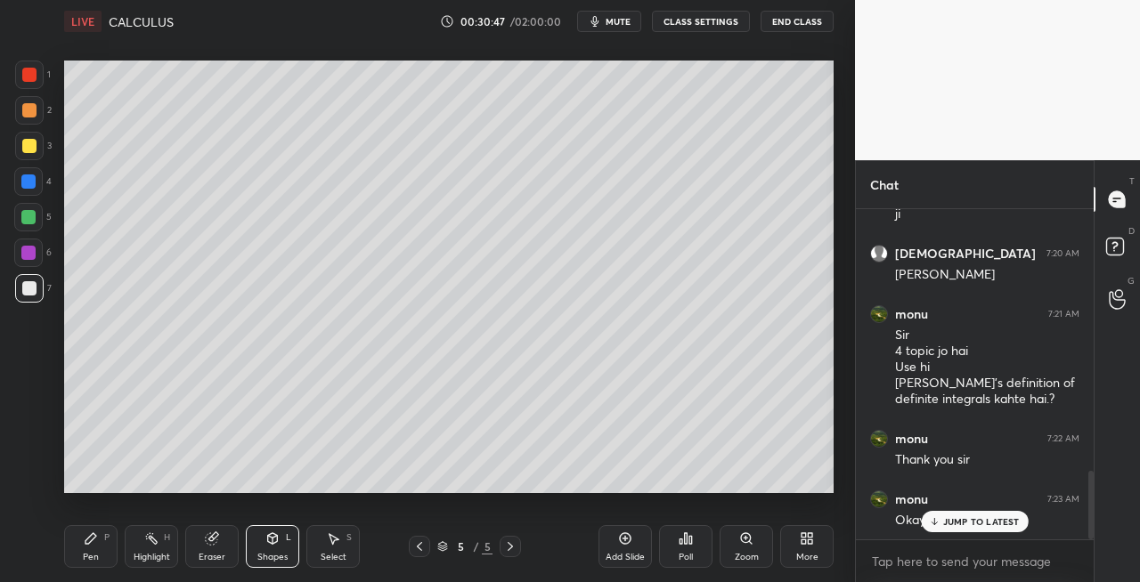
click at [109, 547] on div "Pen P" at bounding box center [90, 546] width 53 height 43
click at [280, 534] on div "Shapes L" at bounding box center [272, 546] width 53 height 43
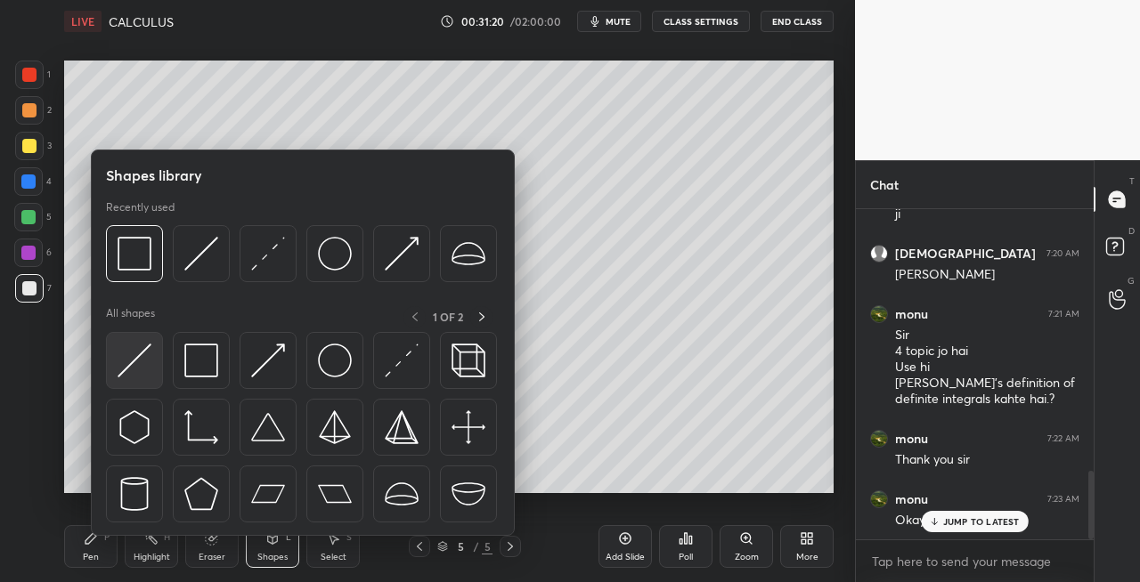
click at [120, 358] on img at bounding box center [135, 361] width 34 height 34
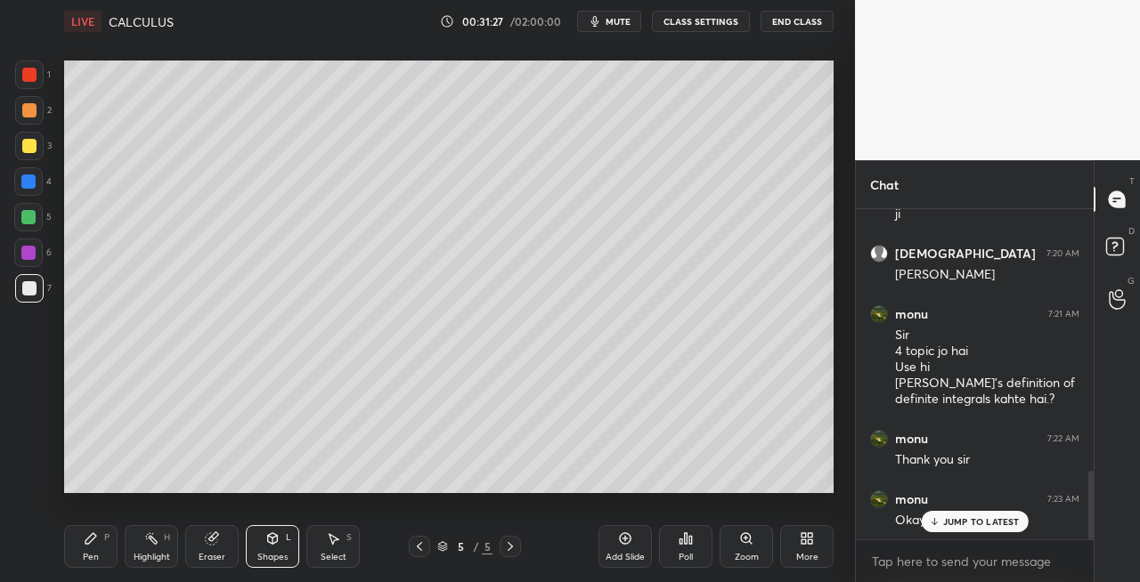
click at [98, 539] on div "Pen P" at bounding box center [90, 546] width 53 height 43
click at [215, 548] on div "Eraser" at bounding box center [211, 546] width 53 height 43
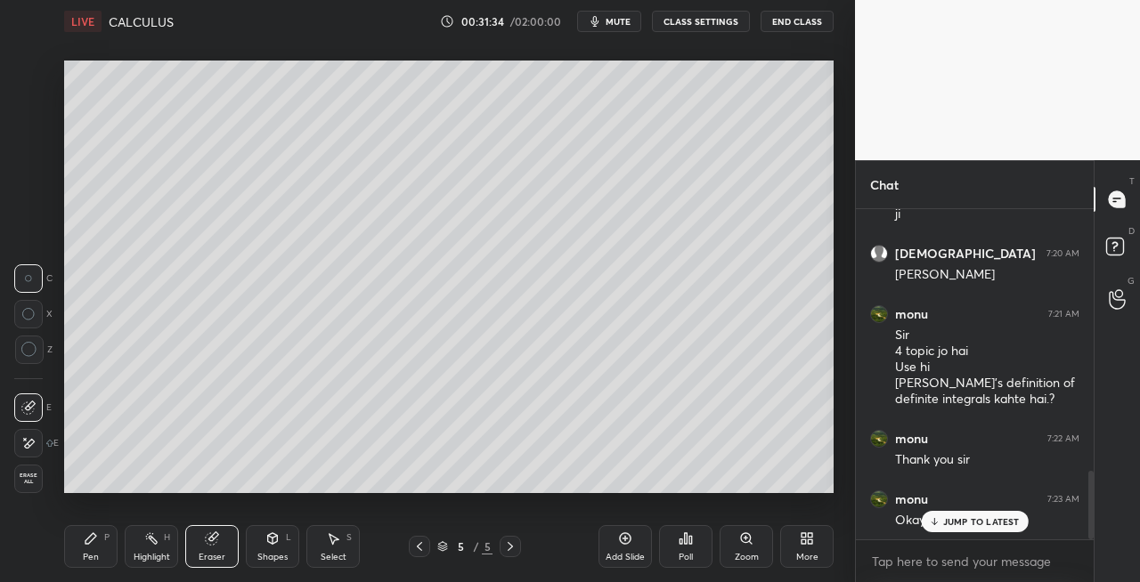
click at [98, 550] on div "Pen P" at bounding box center [90, 546] width 53 height 43
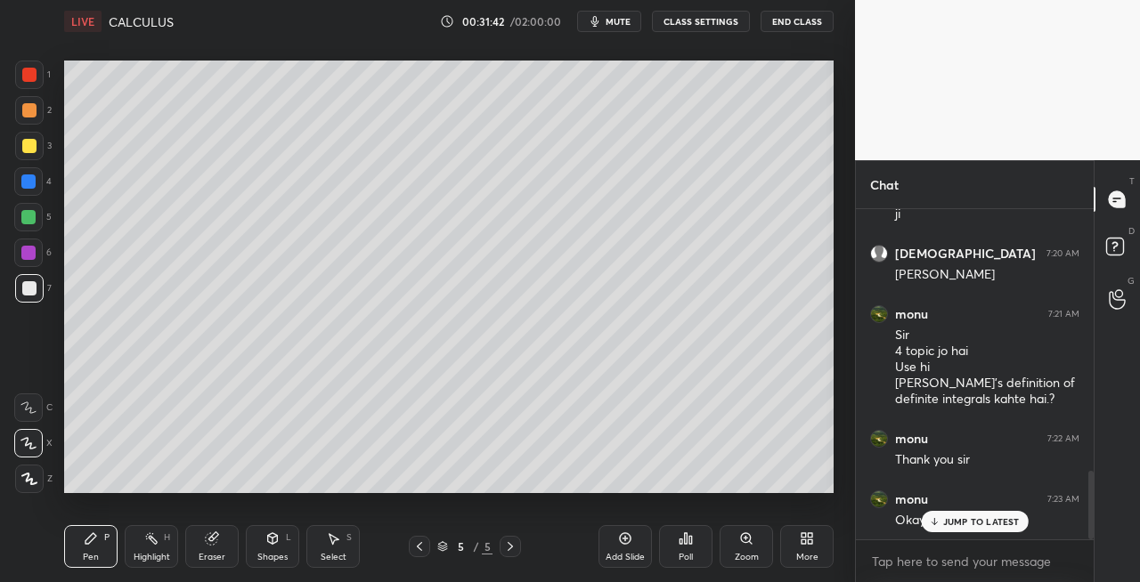
click at [265, 553] on div "Shapes" at bounding box center [272, 557] width 30 height 9
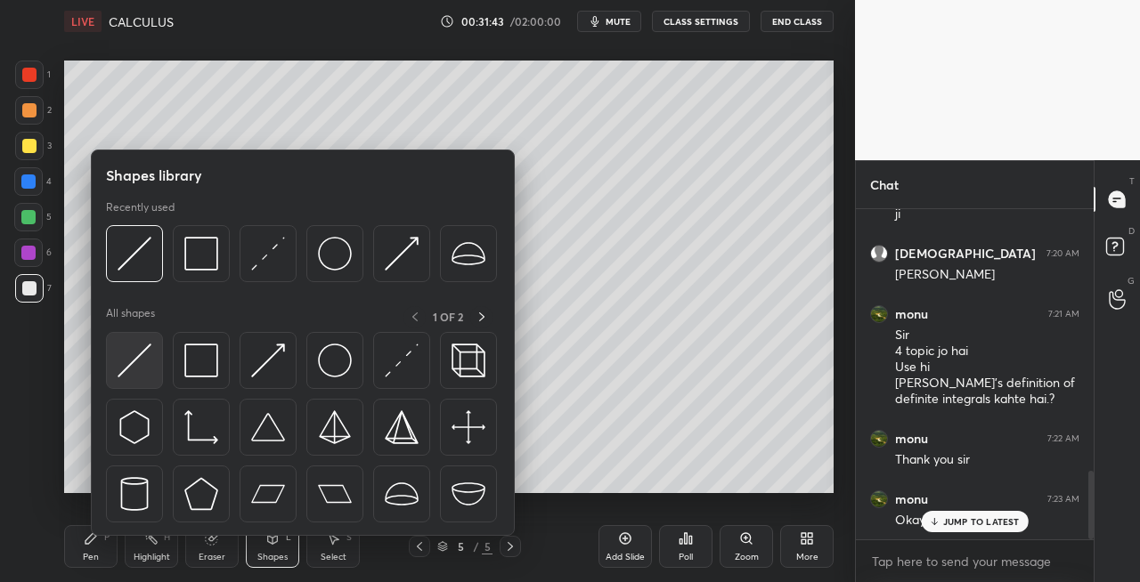
click at [119, 372] on img at bounding box center [135, 361] width 34 height 34
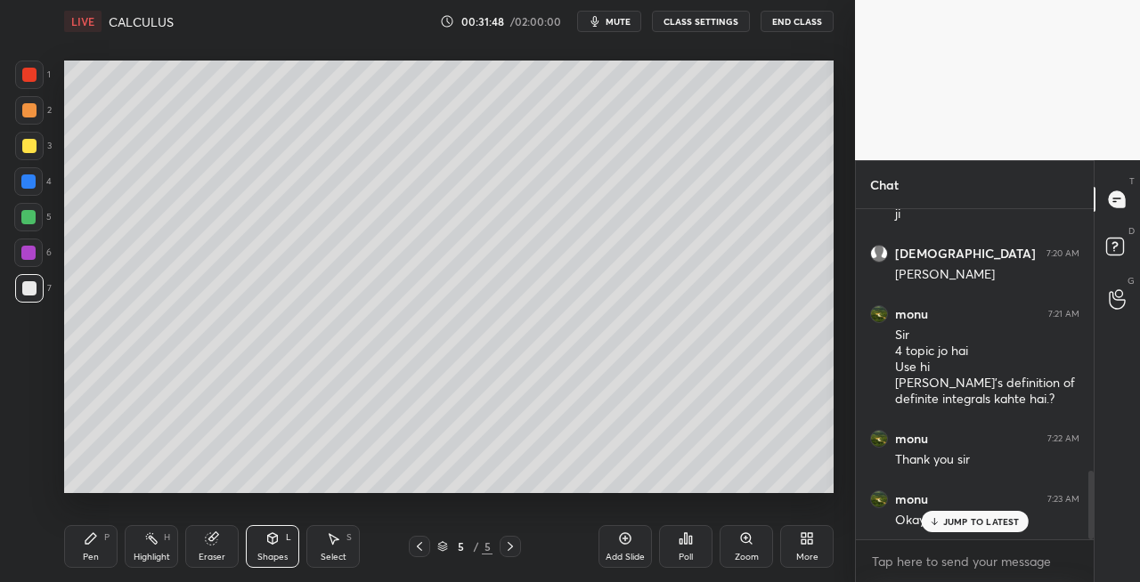
click at [222, 556] on div "Eraser" at bounding box center [212, 557] width 27 height 9
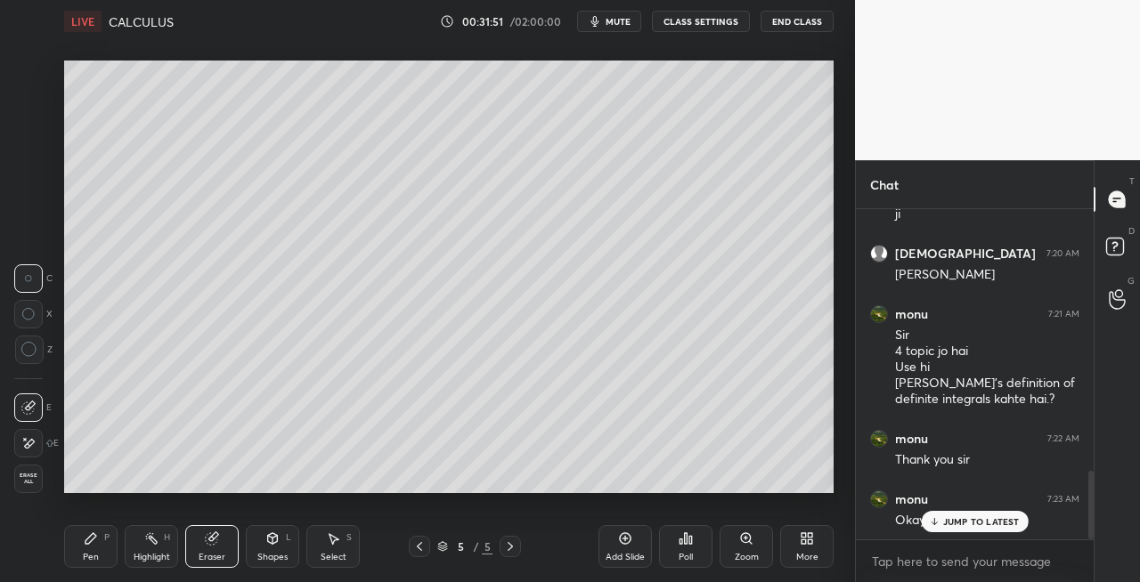
click at [273, 548] on div "Shapes L" at bounding box center [272, 546] width 53 height 43
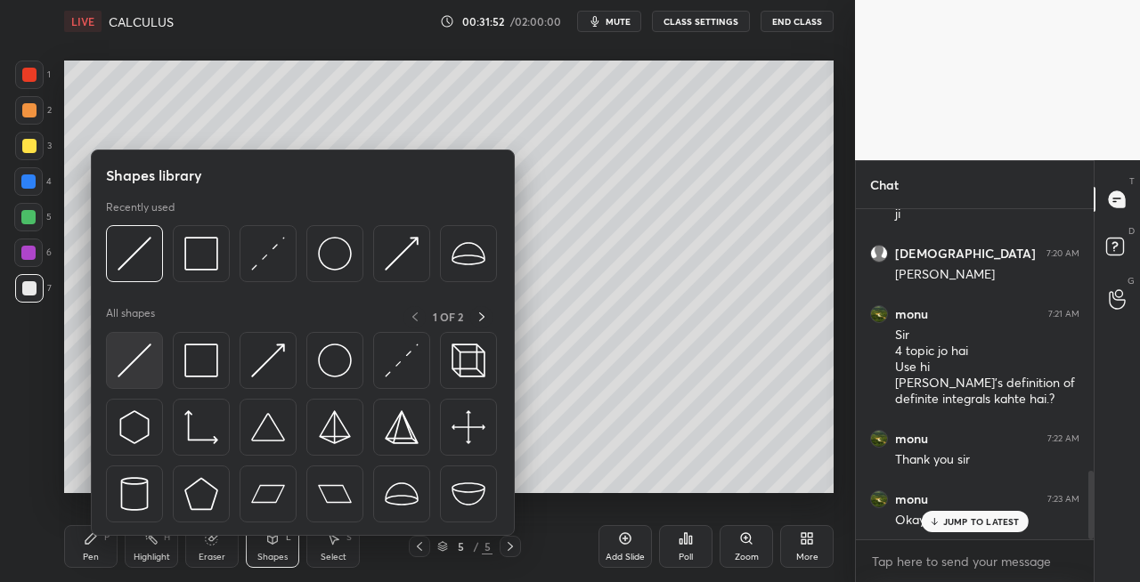
click at [123, 365] on img at bounding box center [135, 361] width 34 height 34
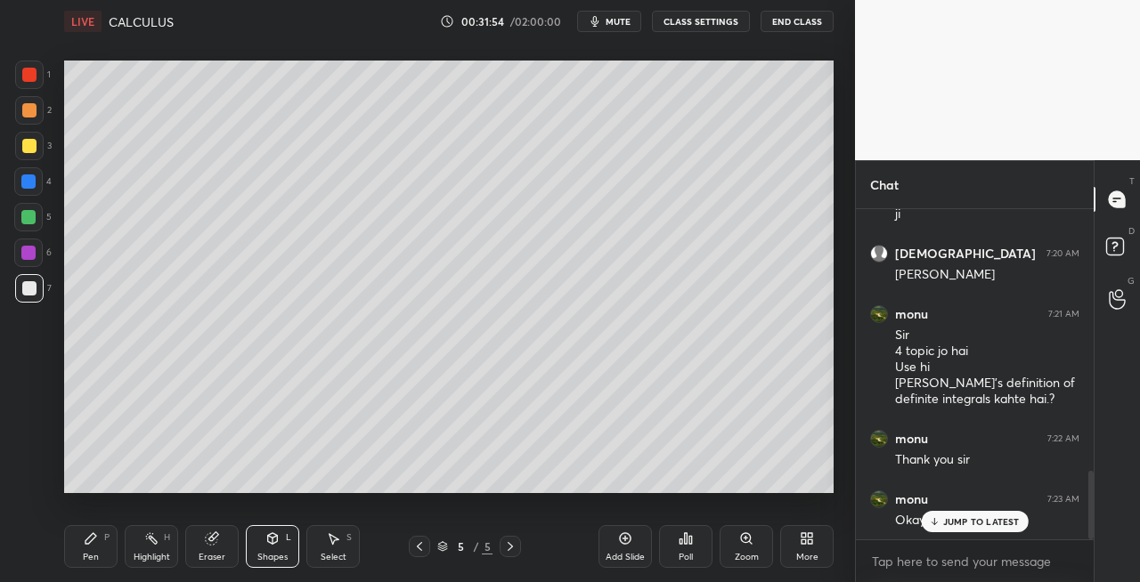
click at [103, 547] on div "Pen P" at bounding box center [90, 546] width 53 height 43
click at [29, 152] on div at bounding box center [29, 146] width 14 height 14
click at [420, 545] on icon at bounding box center [419, 547] width 14 height 14
click at [507, 545] on icon at bounding box center [510, 547] width 14 height 14
click at [272, 545] on icon at bounding box center [272, 538] width 14 height 14
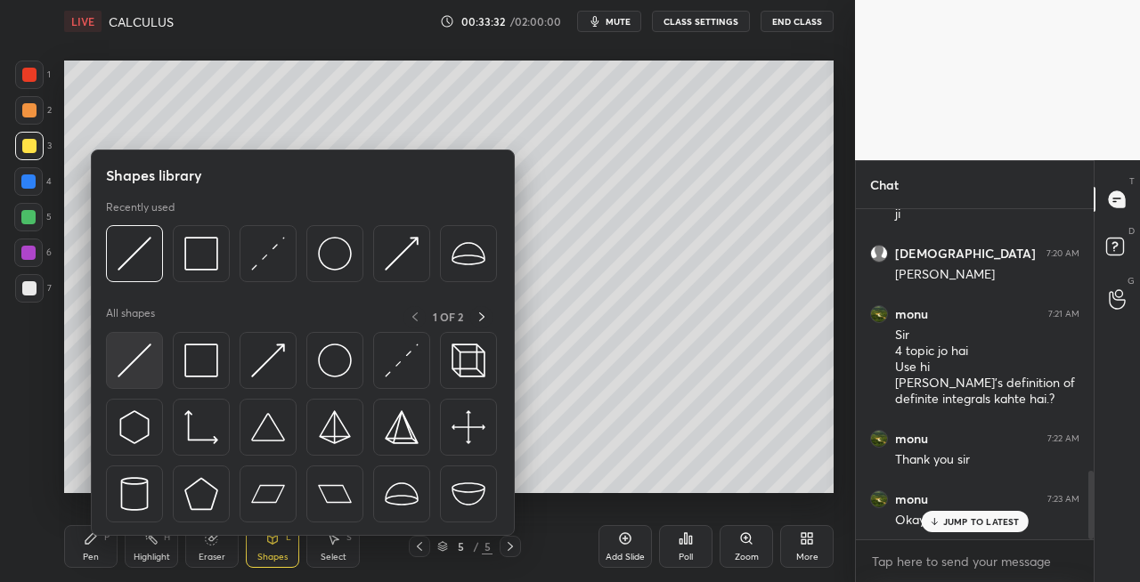
click at [123, 367] on img at bounding box center [135, 361] width 34 height 34
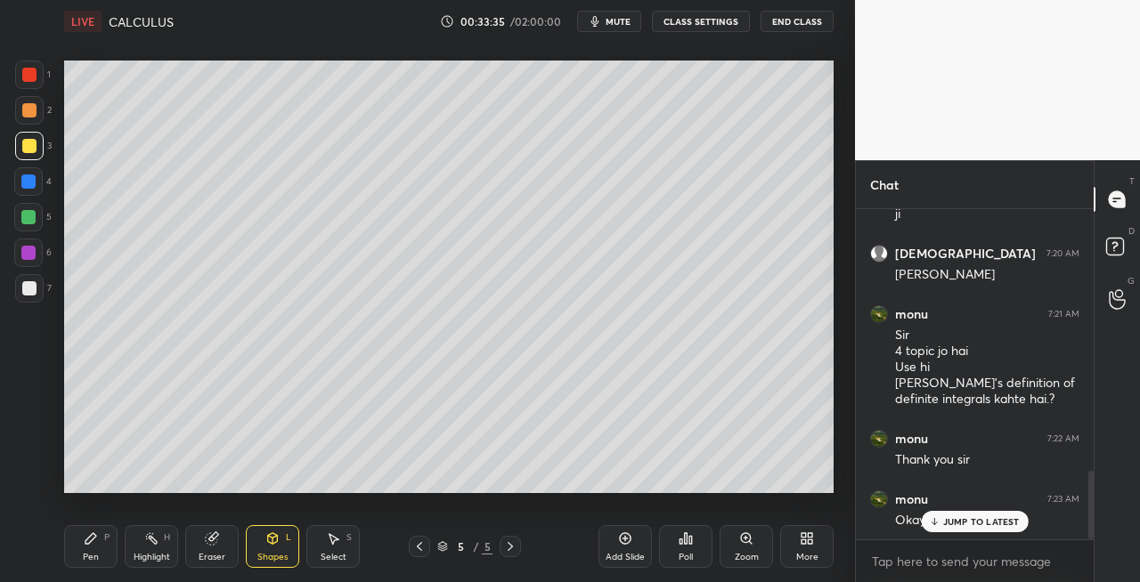
click at [85, 553] on div "Pen" at bounding box center [91, 557] width 16 height 9
click at [32, 292] on div at bounding box center [29, 288] width 14 height 14
click at [218, 548] on div "Eraser" at bounding box center [211, 546] width 53 height 43
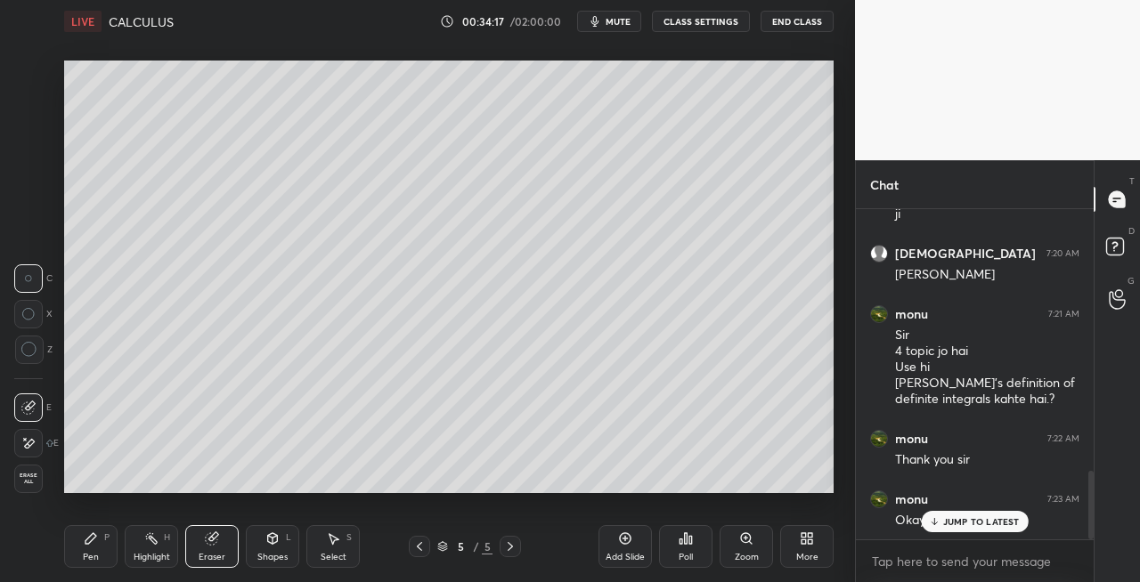
click at [100, 550] on div "Pen P" at bounding box center [90, 546] width 53 height 43
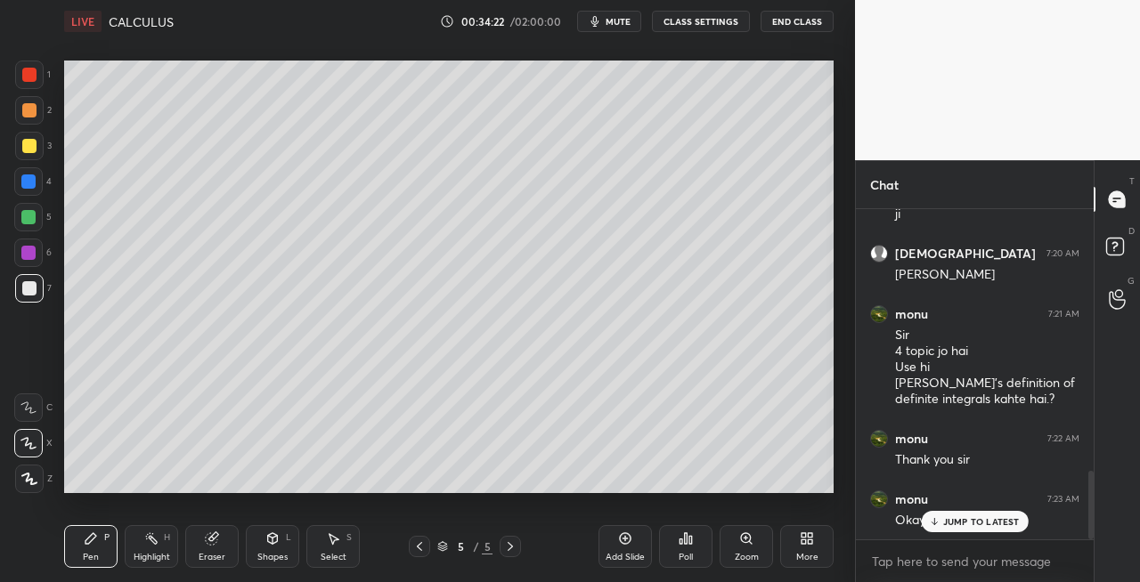
click at [219, 545] on div "Eraser" at bounding box center [211, 546] width 53 height 43
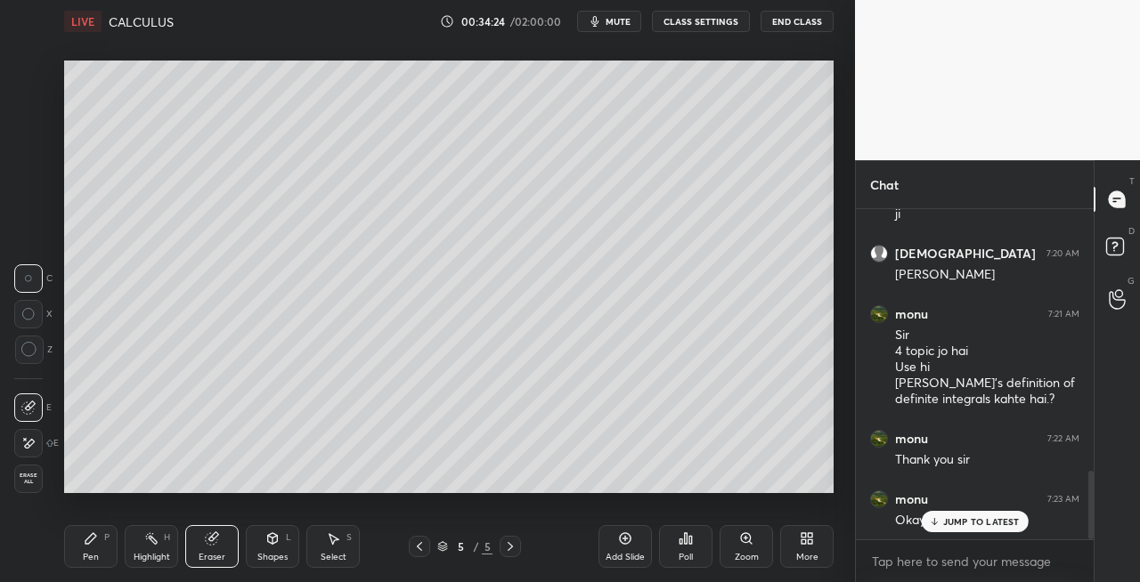
click at [82, 553] on div "Pen P" at bounding box center [90, 546] width 53 height 43
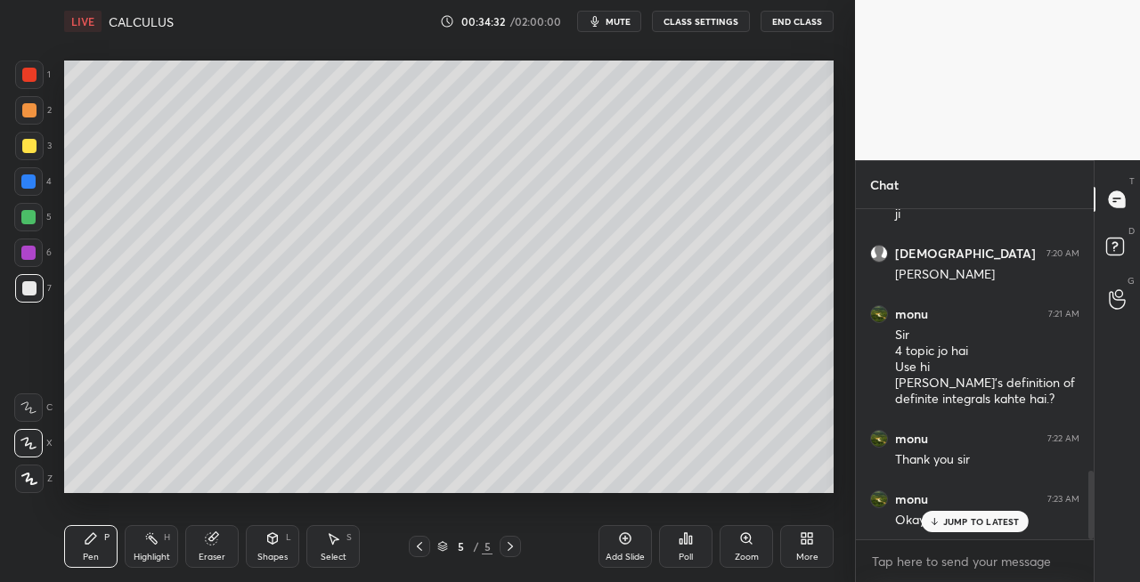
click at [213, 539] on icon at bounding box center [212, 539] width 12 height 12
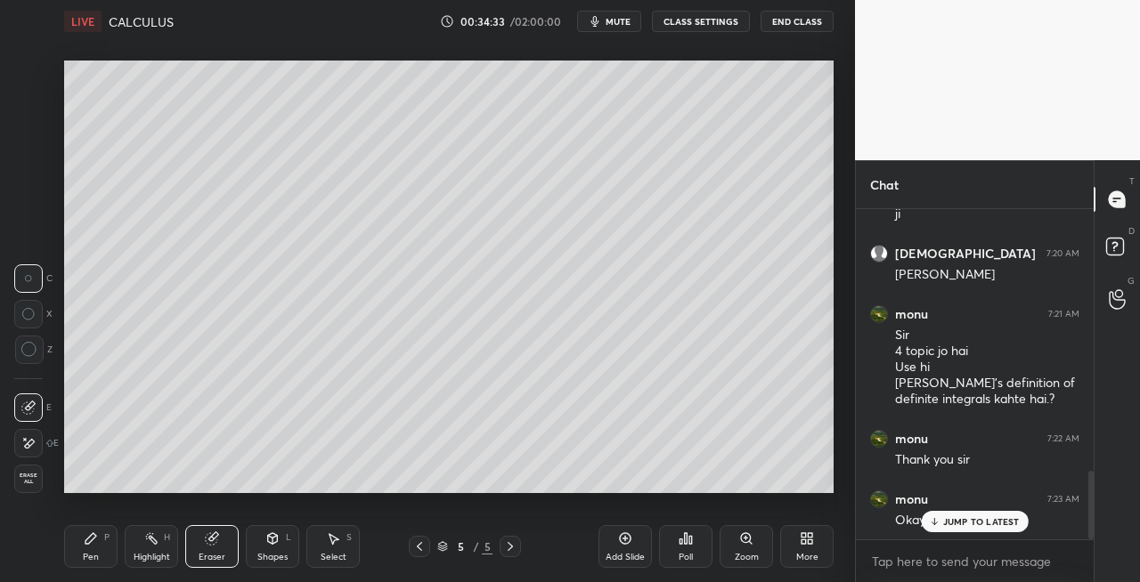
click at [119, 556] on div "Pen P Highlight H Eraser Shapes L Select S" at bounding box center [197, 546] width 267 height 43
click at [97, 561] on div "Pen" at bounding box center [91, 557] width 16 height 9
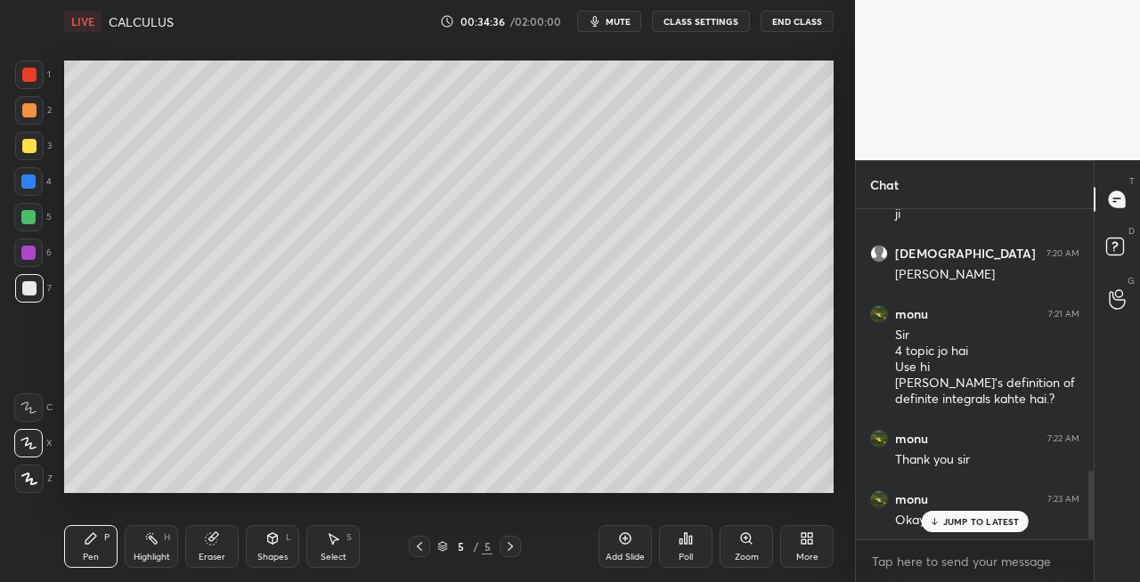
click at [509, 547] on icon at bounding box center [510, 547] width 14 height 14
click at [628, 559] on div "Add Slide" at bounding box center [624, 557] width 39 height 9
click at [267, 547] on div "Shapes L" at bounding box center [272, 546] width 53 height 43
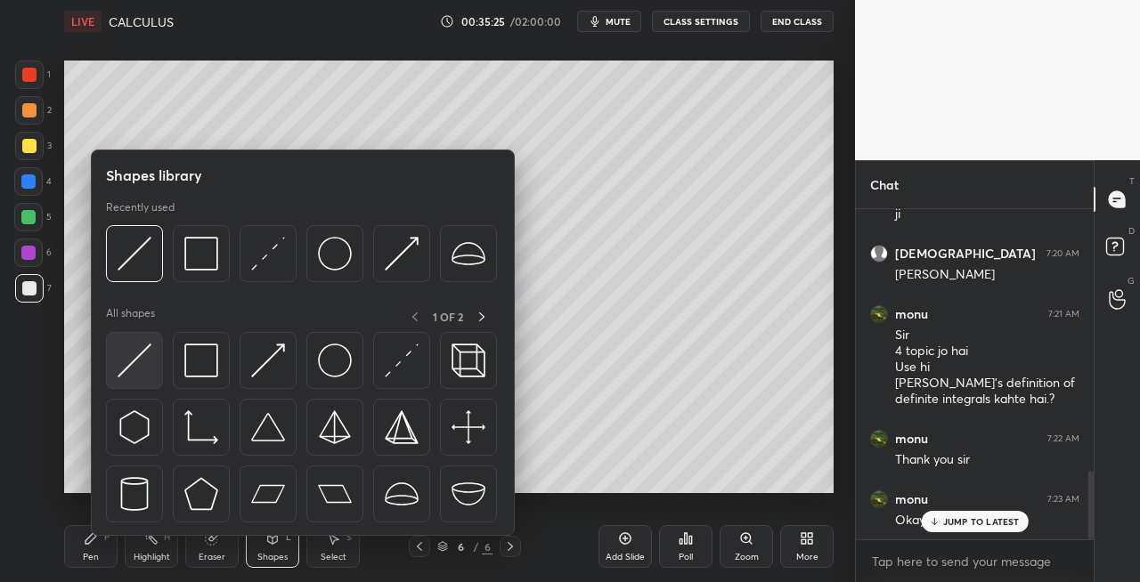
click at [119, 356] on img at bounding box center [135, 361] width 34 height 34
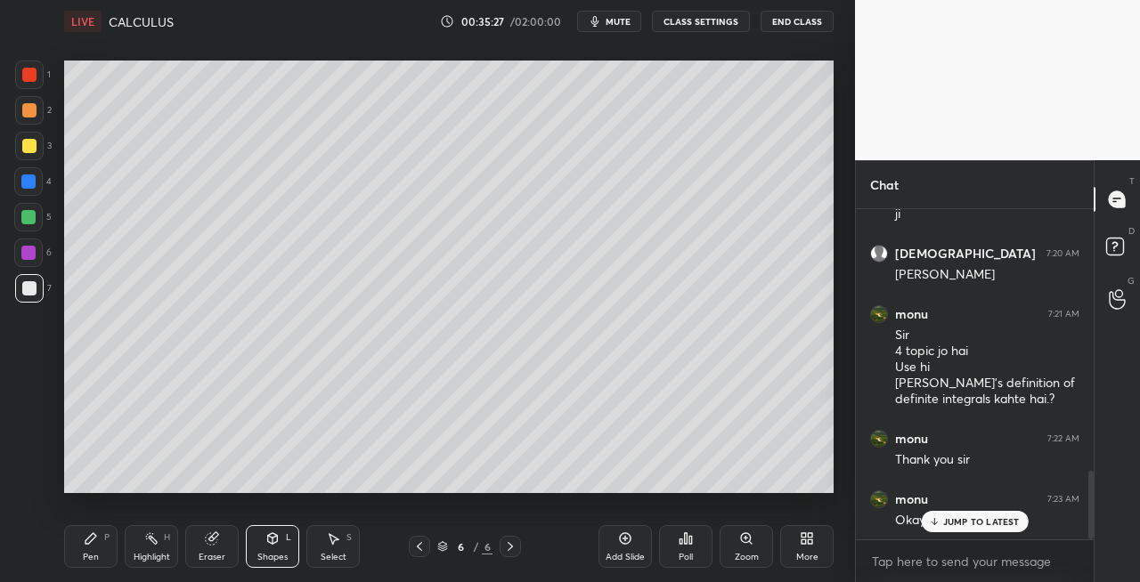
click at [85, 541] on icon at bounding box center [90, 538] width 11 height 11
click at [271, 542] on icon at bounding box center [273, 538] width 10 height 11
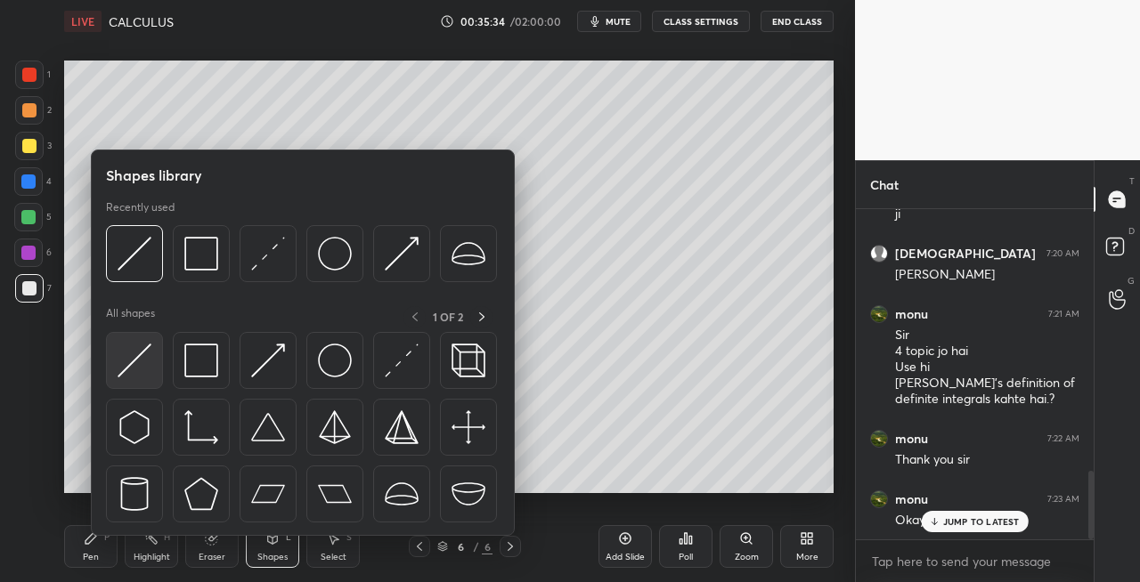
click at [134, 358] on img at bounding box center [135, 361] width 34 height 34
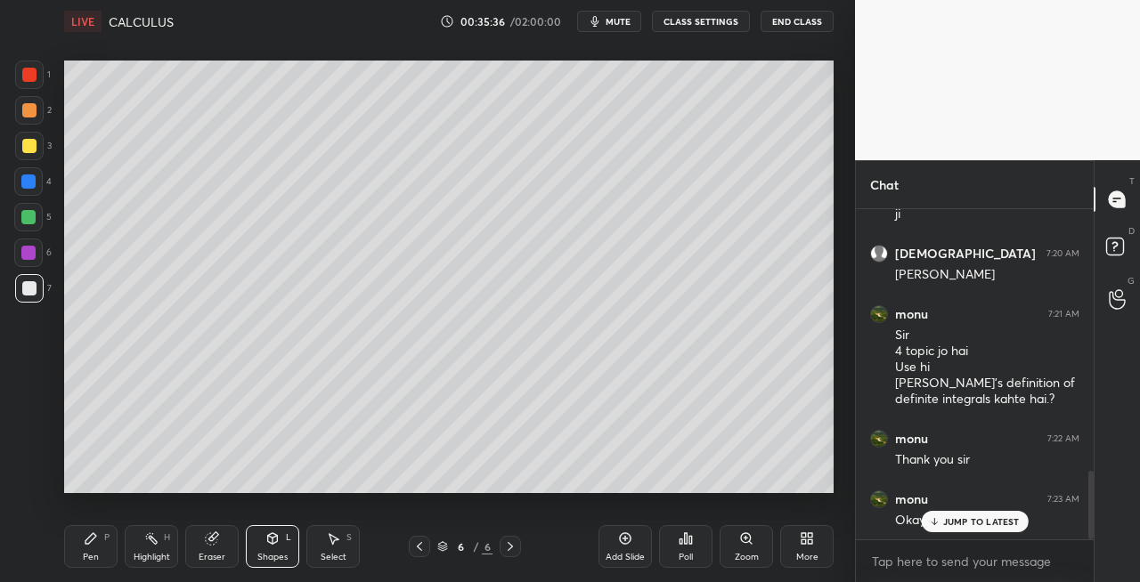
click at [98, 545] on div "Pen P" at bounding box center [90, 546] width 53 height 43
click at [272, 547] on div "Shapes L" at bounding box center [272, 546] width 53 height 43
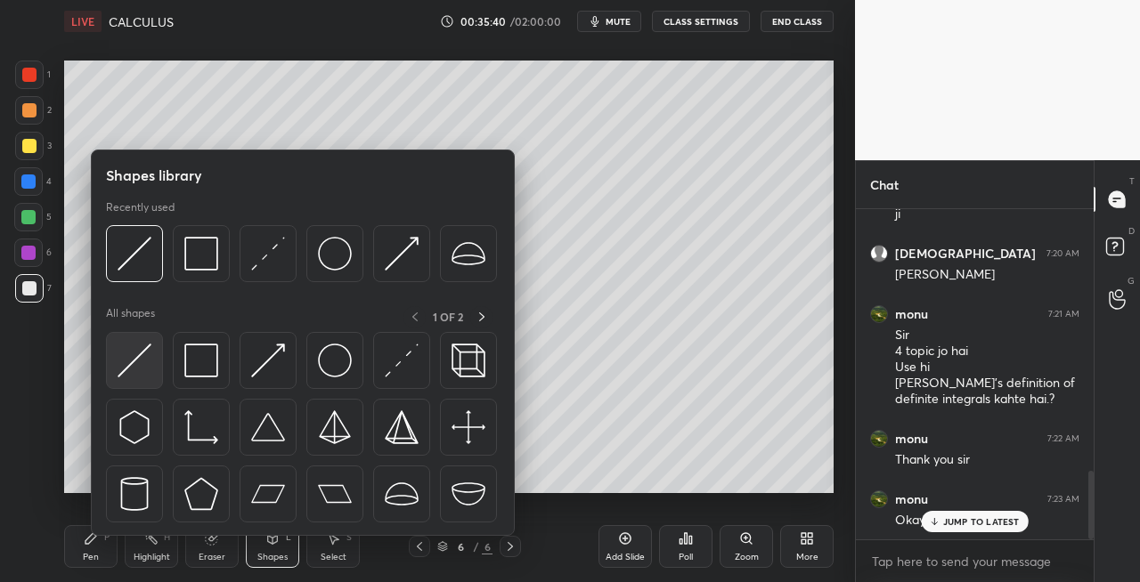
click at [134, 374] on img at bounding box center [135, 361] width 34 height 34
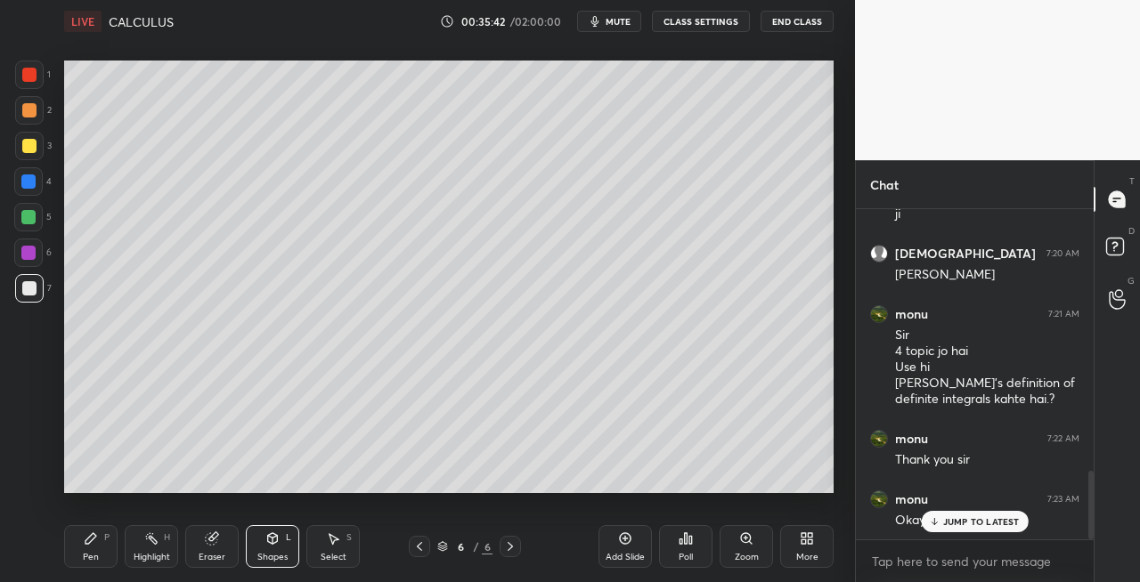
click at [91, 544] on icon at bounding box center [91, 538] width 14 height 14
click at [207, 544] on icon at bounding box center [212, 538] width 14 height 14
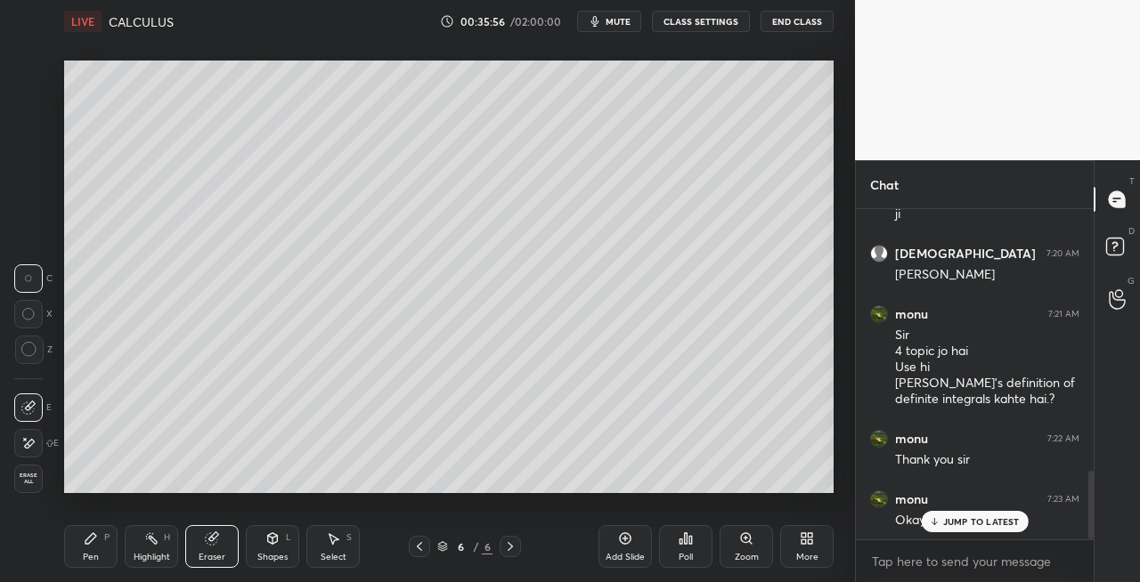
click at [63, 556] on div "LIVE CALCULUS 00:35:56 / 02:00:00 mute CLASS SETTINGS End Class Setting up your…" at bounding box center [448, 291] width 783 height 582
click at [93, 540] on icon at bounding box center [91, 538] width 14 height 14
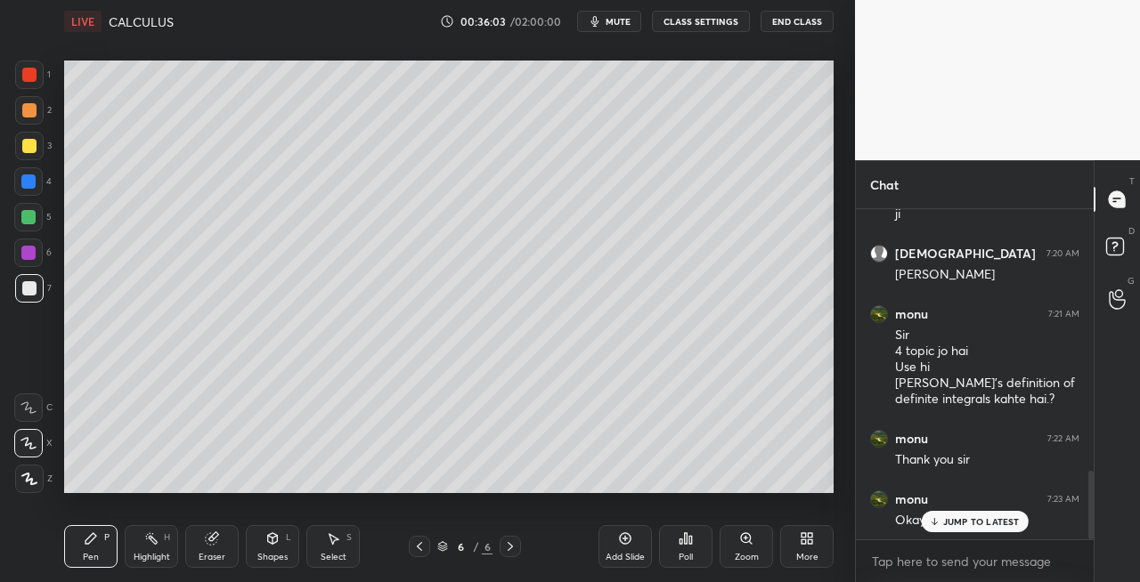
click at [417, 549] on icon at bounding box center [419, 547] width 14 height 14
click at [417, 545] on icon at bounding box center [419, 547] width 14 height 14
click at [506, 548] on icon at bounding box center [510, 547] width 14 height 14
click at [507, 548] on icon at bounding box center [510, 547] width 14 height 14
click at [509, 545] on icon at bounding box center [510, 547] width 14 height 14
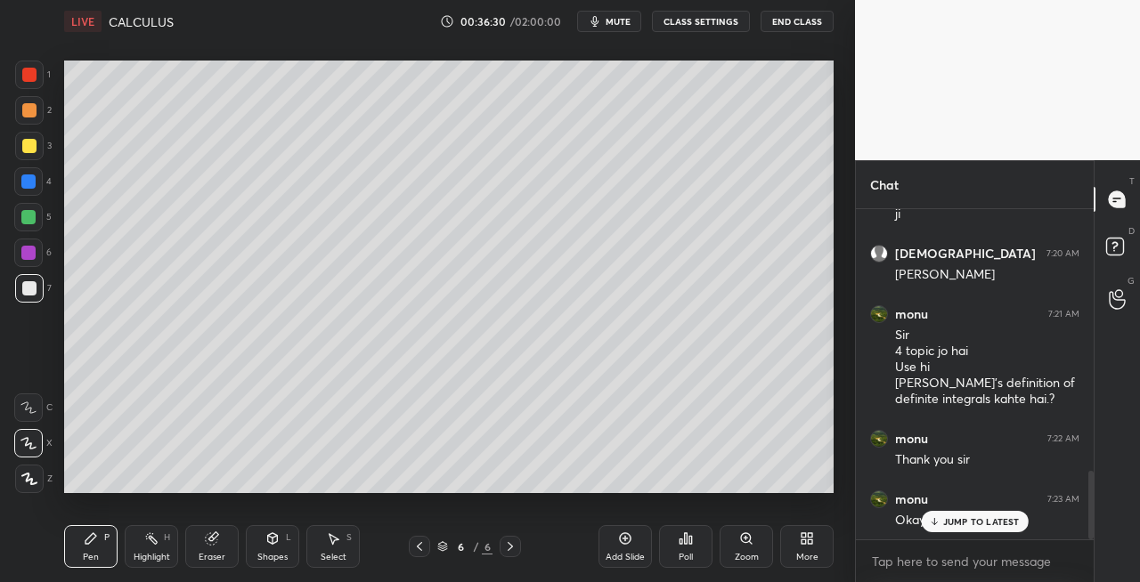
click at [274, 541] on icon at bounding box center [273, 538] width 10 height 11
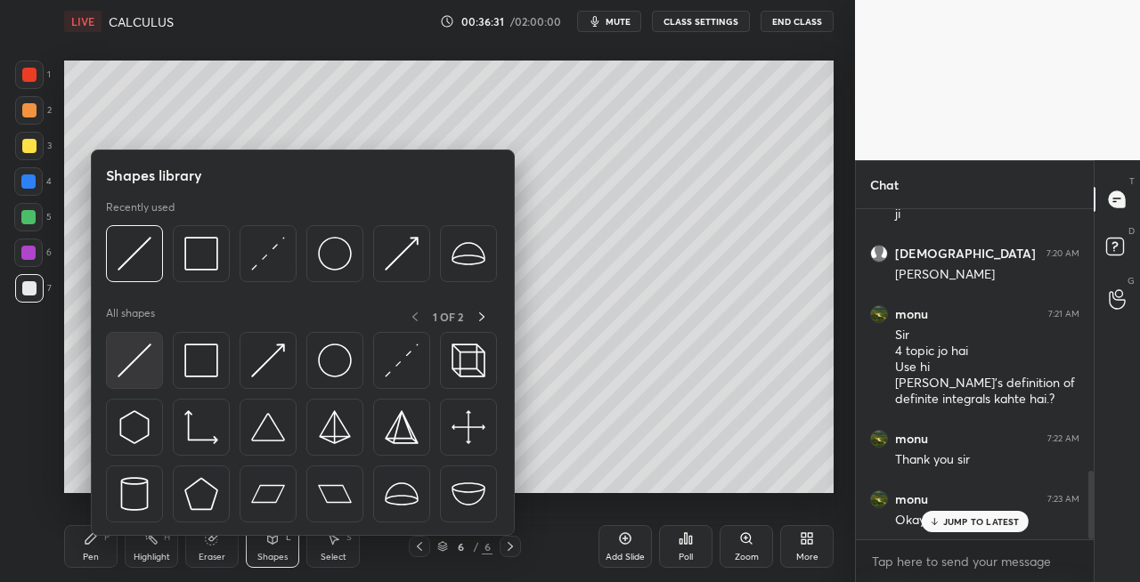
click at [130, 380] on div at bounding box center [134, 360] width 57 height 57
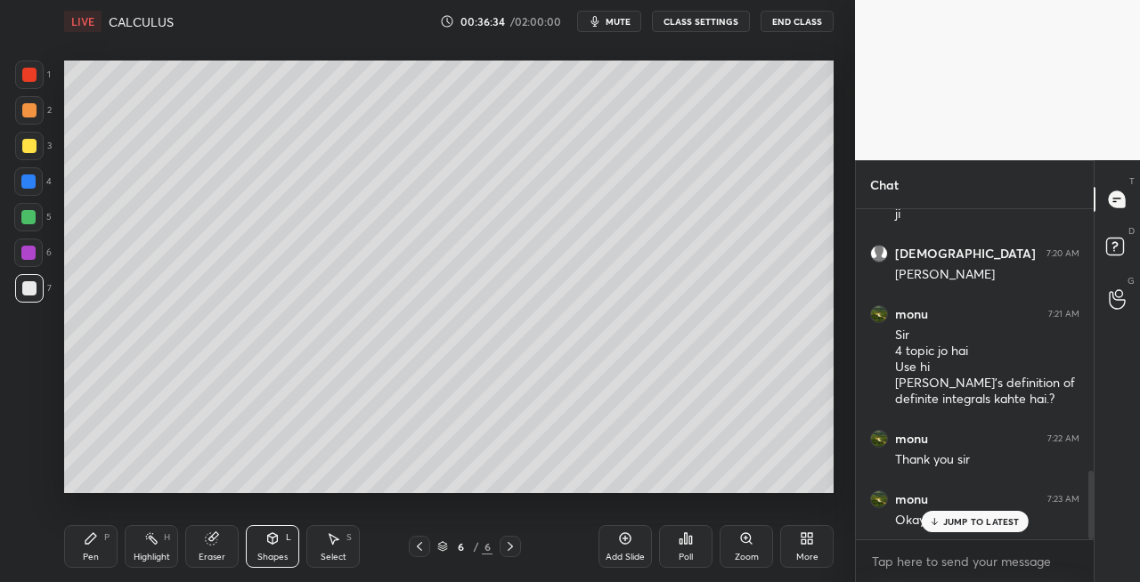
click at [116, 543] on div "Pen P" at bounding box center [90, 546] width 53 height 43
click at [278, 540] on icon at bounding box center [272, 538] width 14 height 14
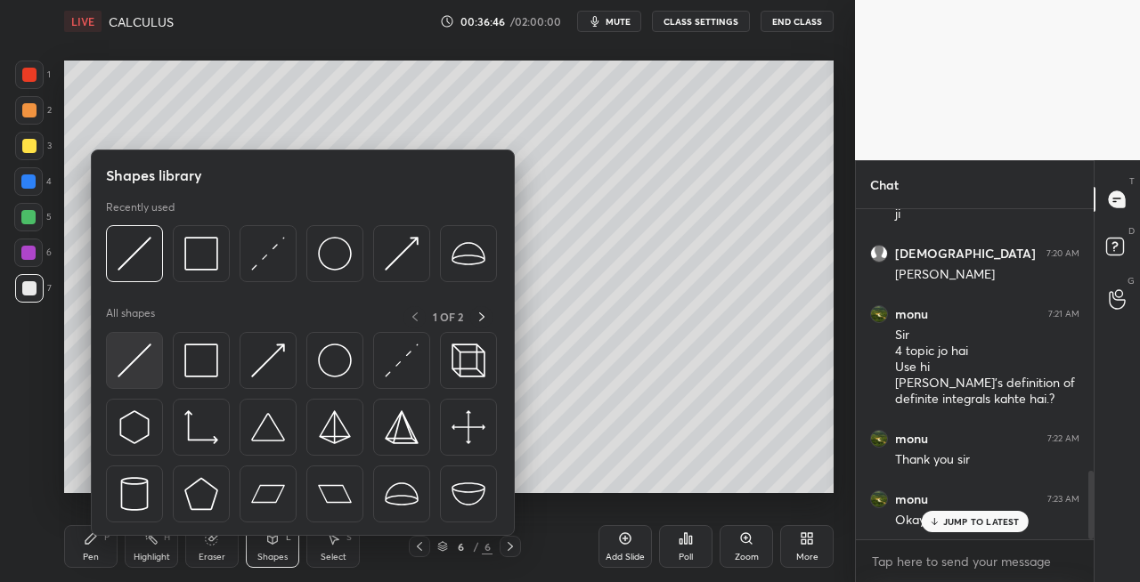
click at [126, 355] on img at bounding box center [135, 361] width 34 height 34
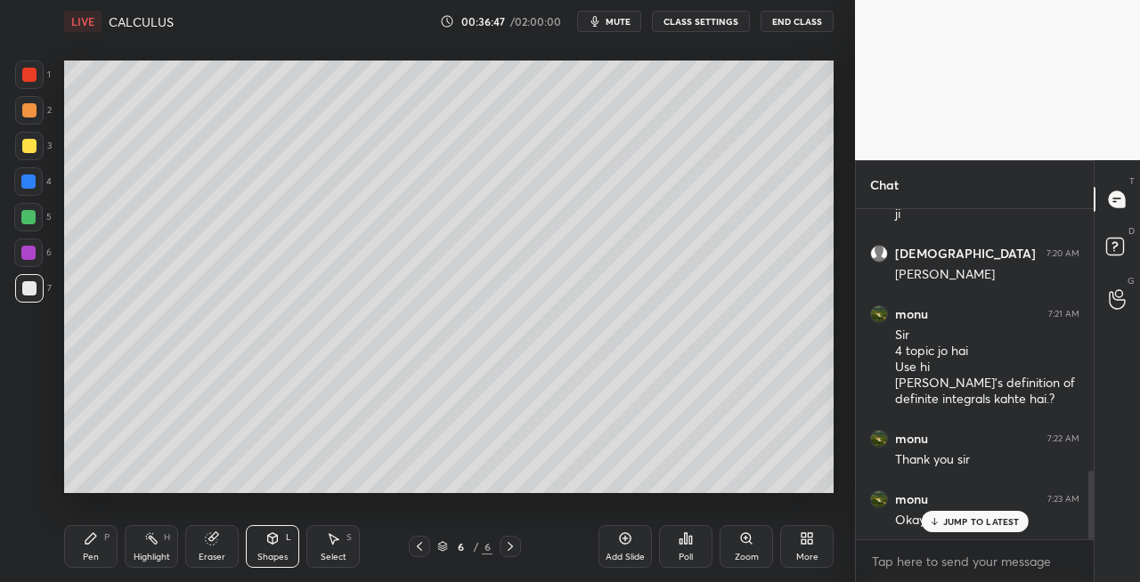
click at [93, 546] on div "Pen P" at bounding box center [90, 546] width 53 height 43
click at [276, 531] on icon at bounding box center [272, 538] width 14 height 14
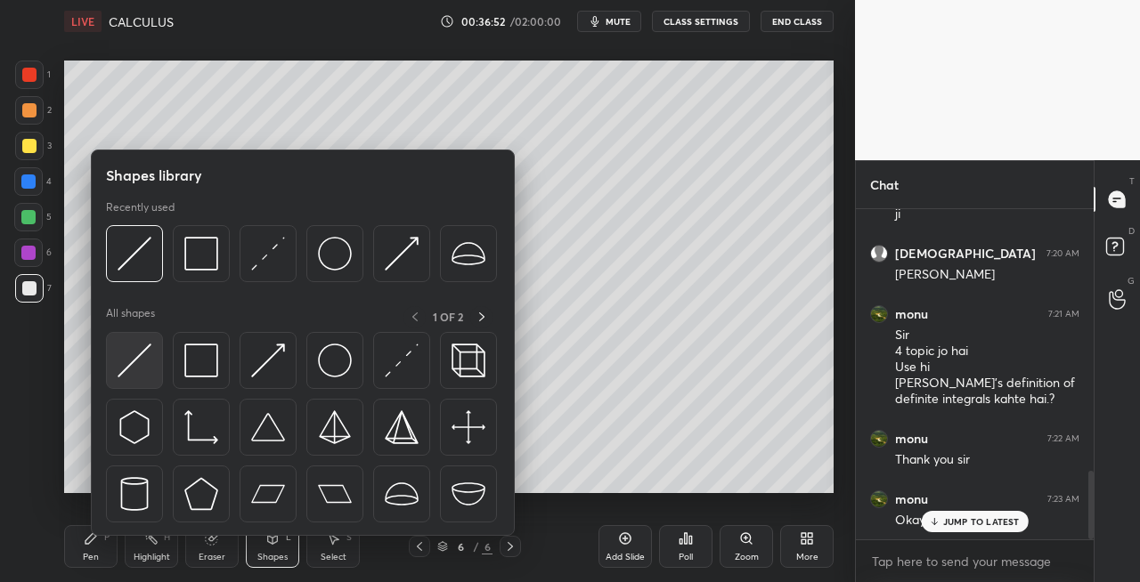
click at [132, 367] on img at bounding box center [135, 361] width 34 height 34
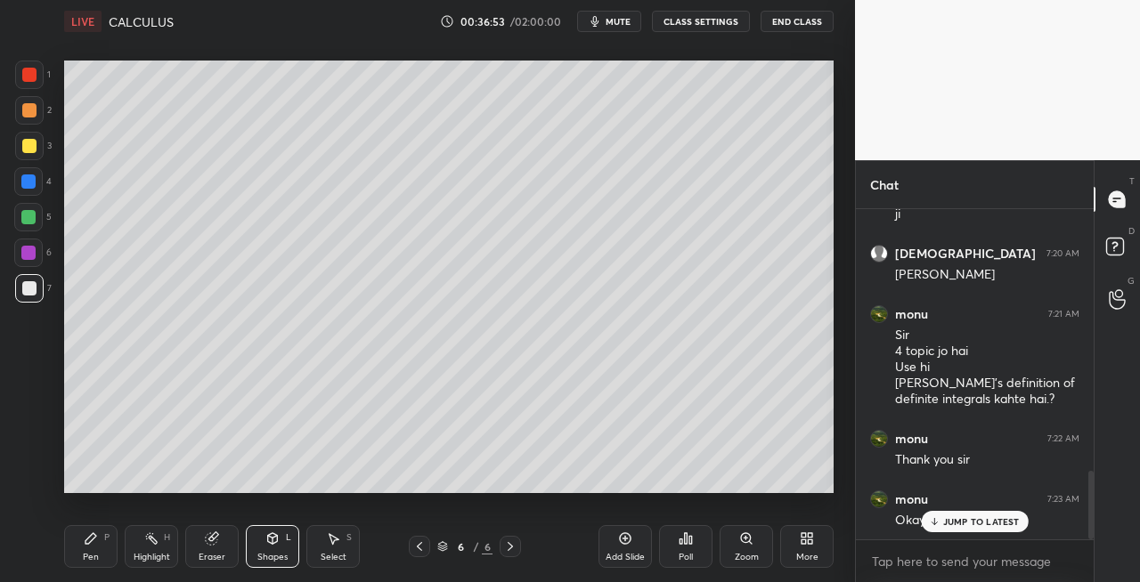
click at [92, 540] on icon at bounding box center [90, 538] width 11 height 11
click at [275, 540] on icon at bounding box center [273, 538] width 10 height 11
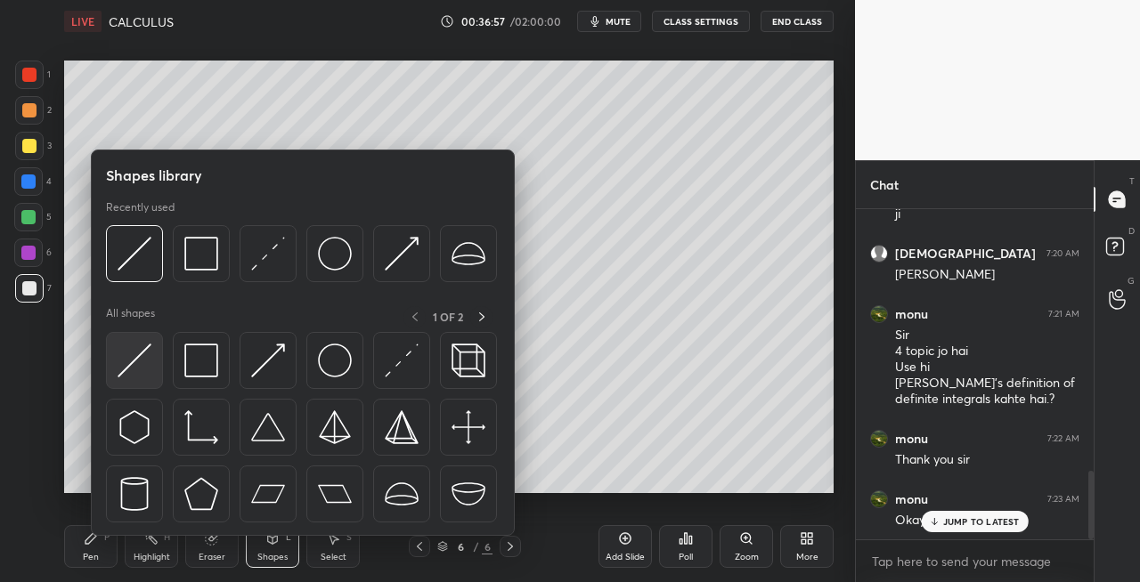
click at [128, 372] on img at bounding box center [135, 361] width 34 height 34
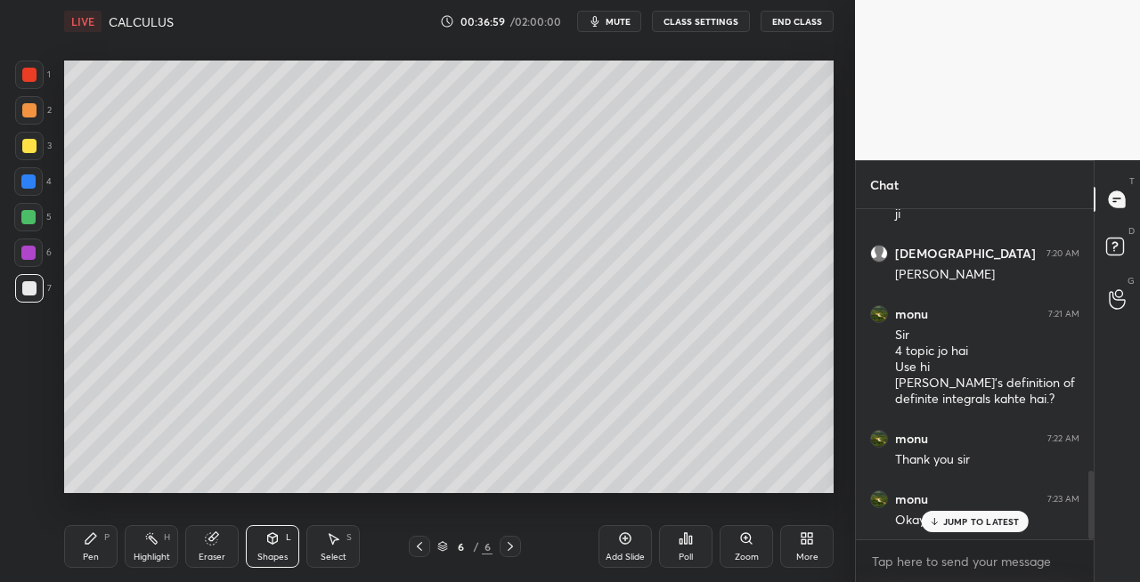
click at [94, 548] on div "Pen P" at bounding box center [90, 546] width 53 height 43
click at [414, 542] on icon at bounding box center [419, 547] width 14 height 14
click at [513, 551] on icon at bounding box center [510, 547] width 14 height 14
click at [265, 545] on icon at bounding box center [272, 538] width 14 height 14
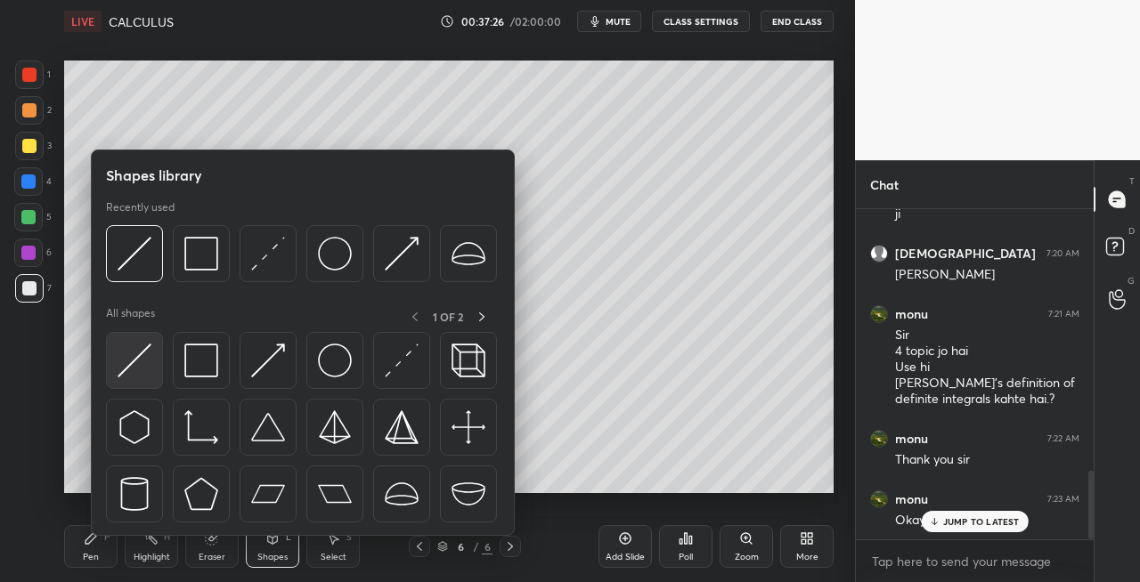
click at [137, 365] on img at bounding box center [135, 361] width 34 height 34
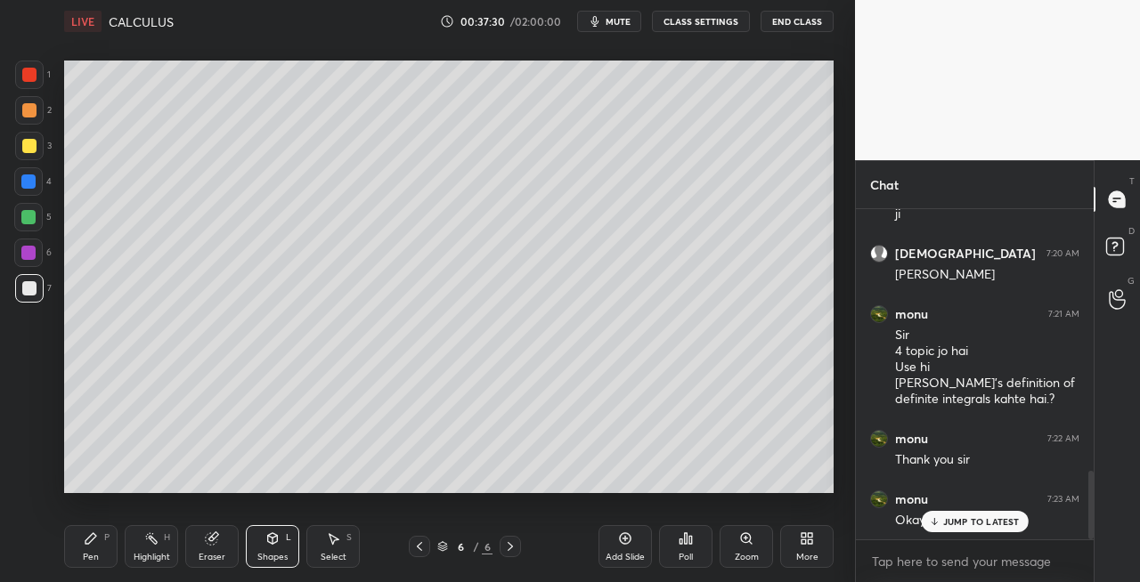
click at [101, 546] on div "Pen P" at bounding box center [90, 546] width 53 height 43
click at [265, 543] on icon at bounding box center [272, 538] width 14 height 14
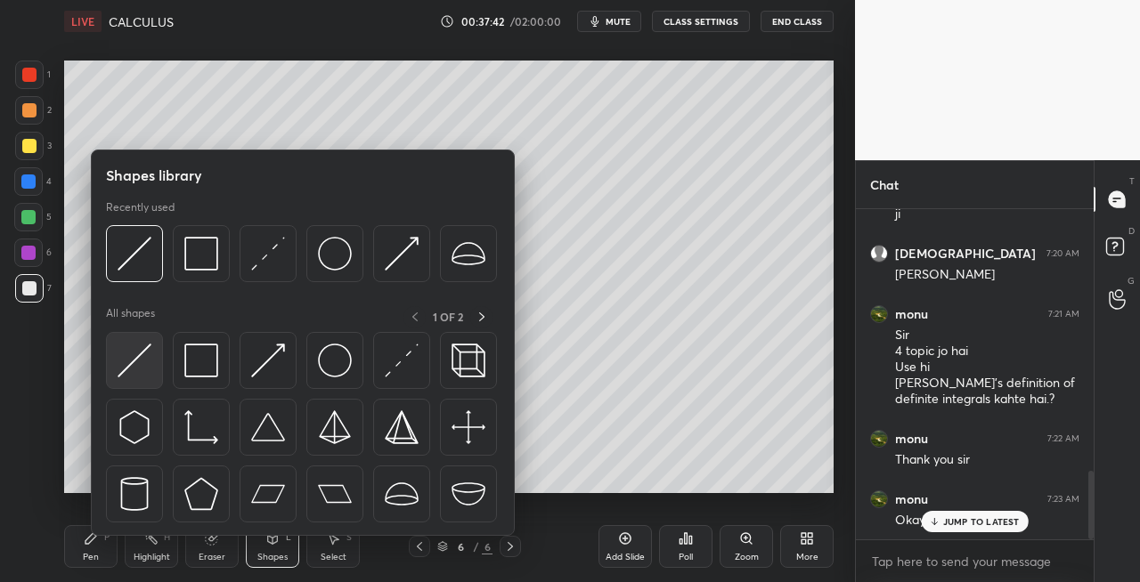
click at [118, 353] on img at bounding box center [135, 361] width 34 height 34
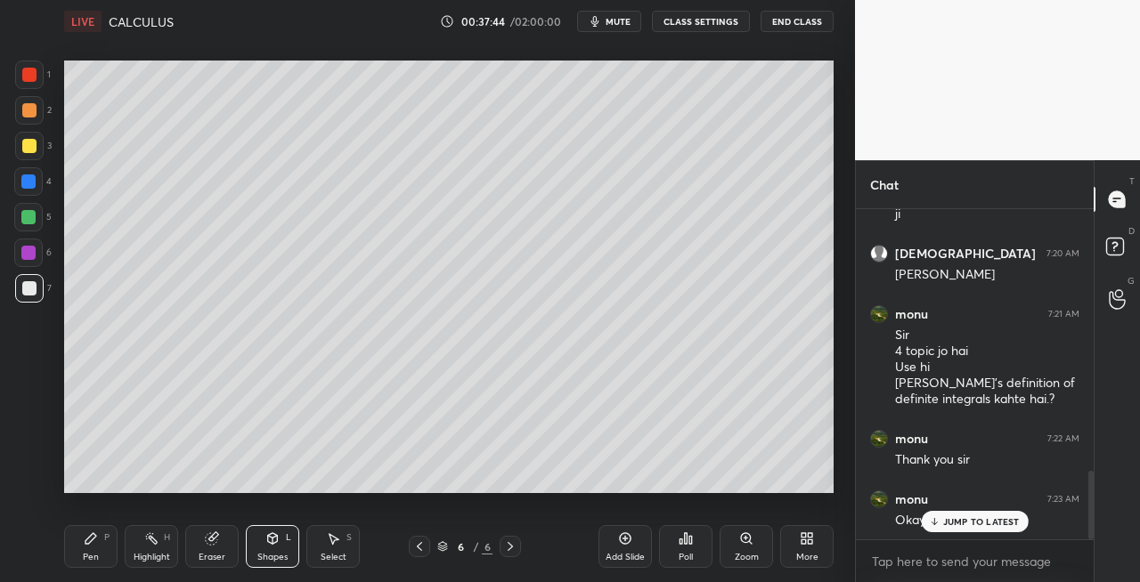
click at [87, 553] on div "Pen" at bounding box center [91, 557] width 16 height 9
click at [272, 527] on div "Shapes L" at bounding box center [272, 546] width 53 height 43
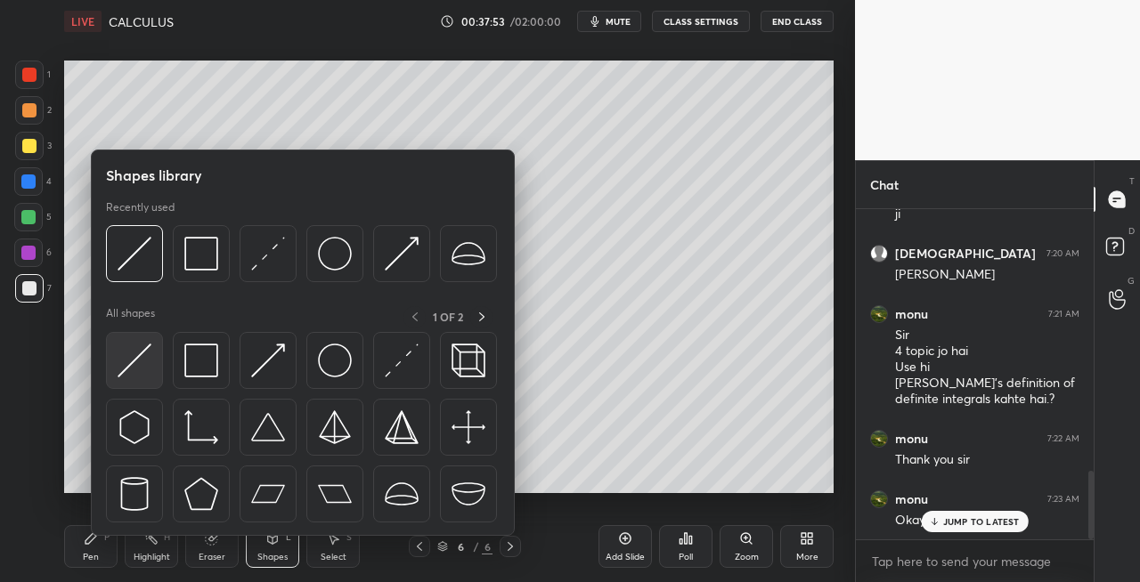
click at [127, 369] on img at bounding box center [135, 361] width 34 height 34
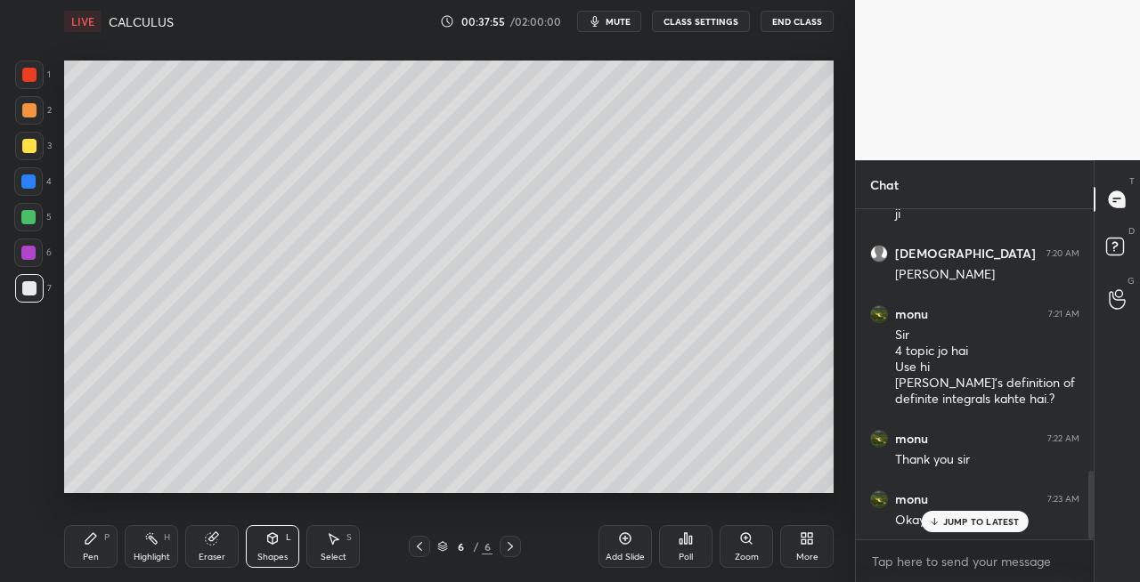
click at [73, 538] on div "Pen P" at bounding box center [90, 546] width 53 height 43
click at [277, 531] on icon at bounding box center [272, 538] width 14 height 14
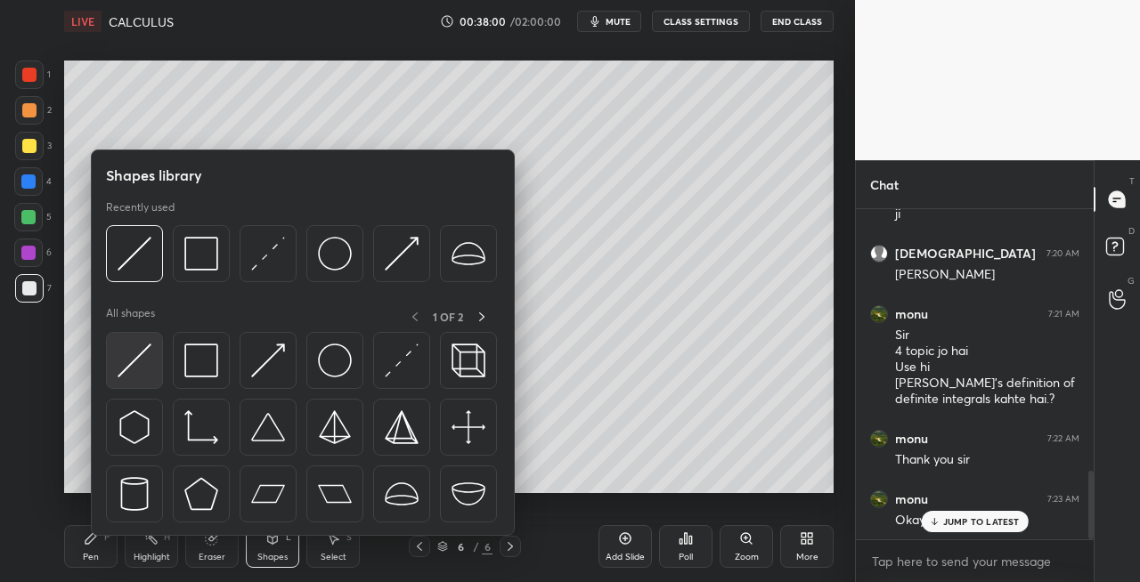
click at [126, 364] on img at bounding box center [135, 361] width 34 height 34
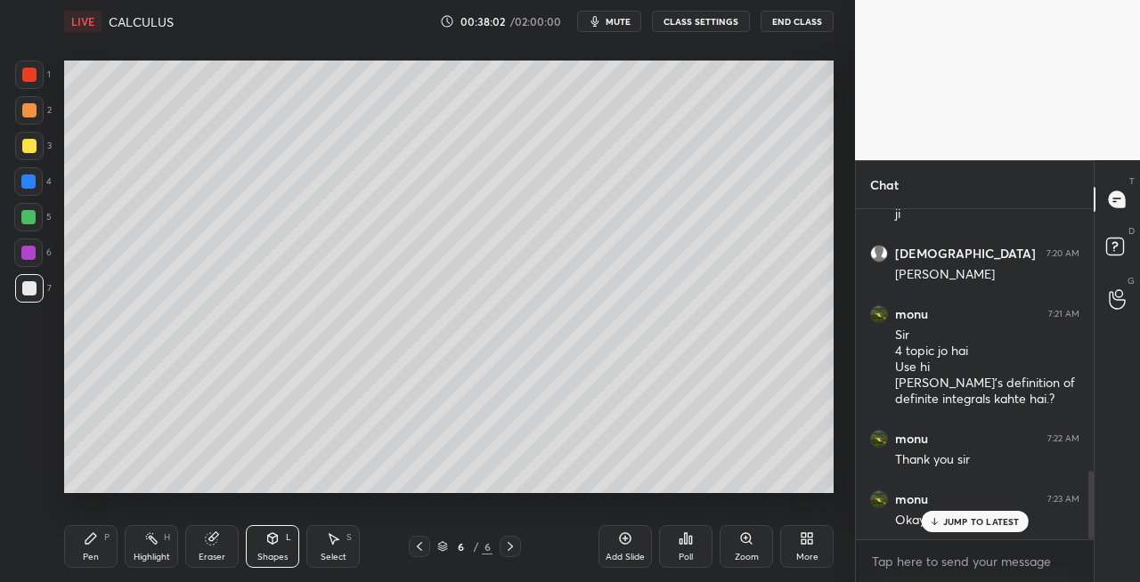
click at [89, 544] on icon at bounding box center [91, 538] width 14 height 14
click at [215, 545] on icon at bounding box center [212, 538] width 14 height 14
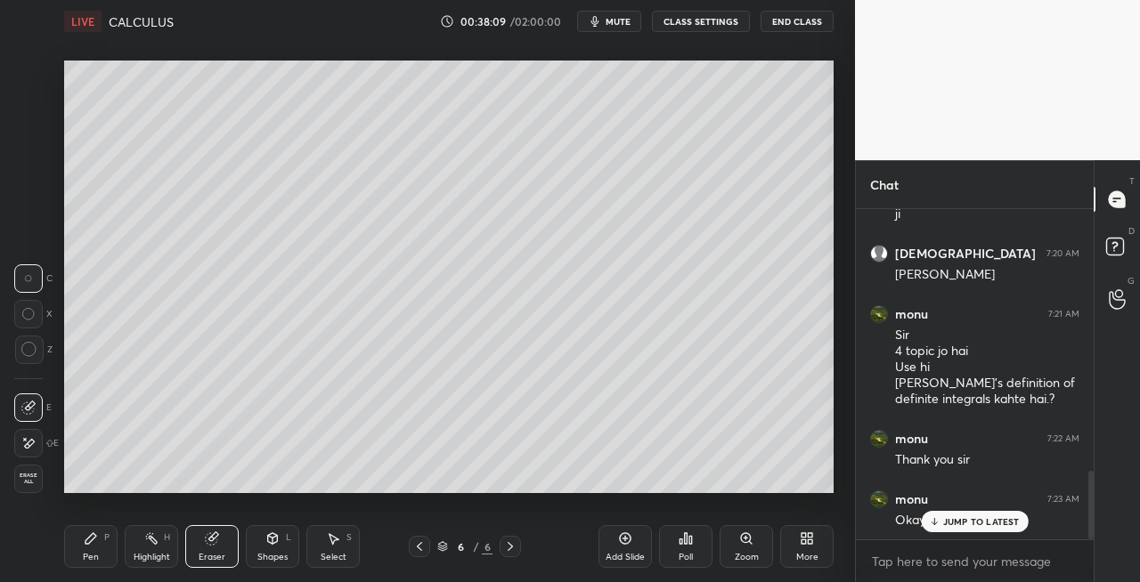
click at [89, 557] on div "Pen" at bounding box center [91, 557] width 16 height 9
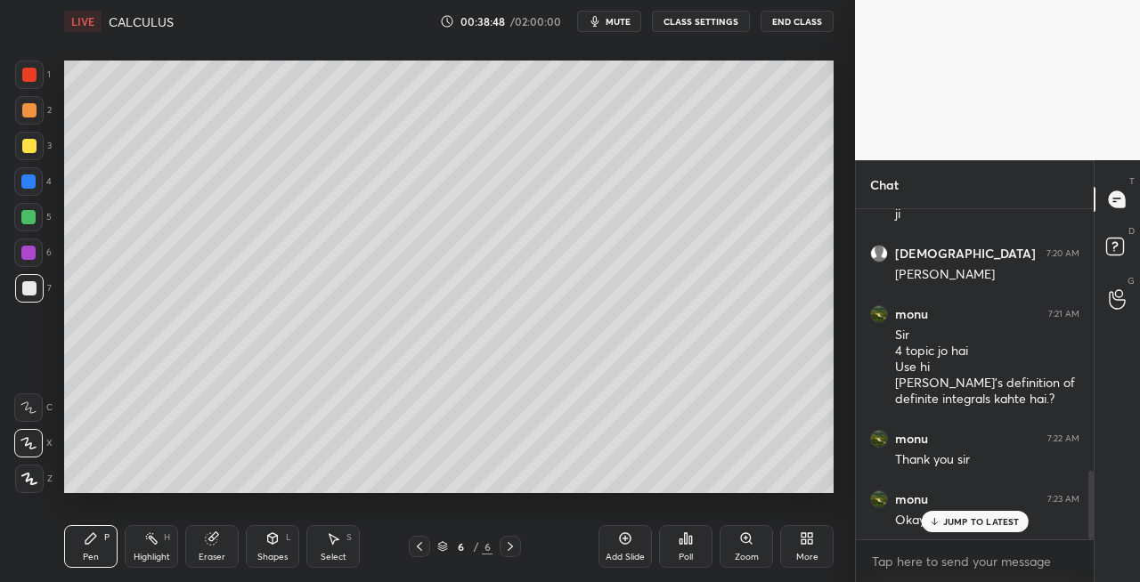
click at [206, 550] on div "Eraser" at bounding box center [211, 546] width 53 height 43
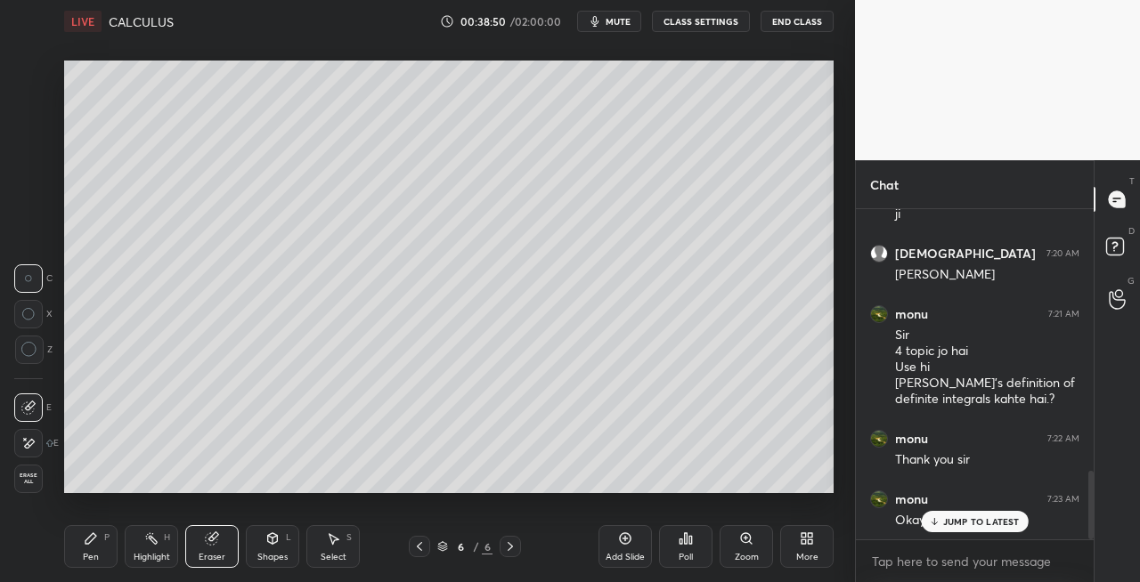
click at [95, 554] on div "Pen" at bounding box center [91, 557] width 16 height 9
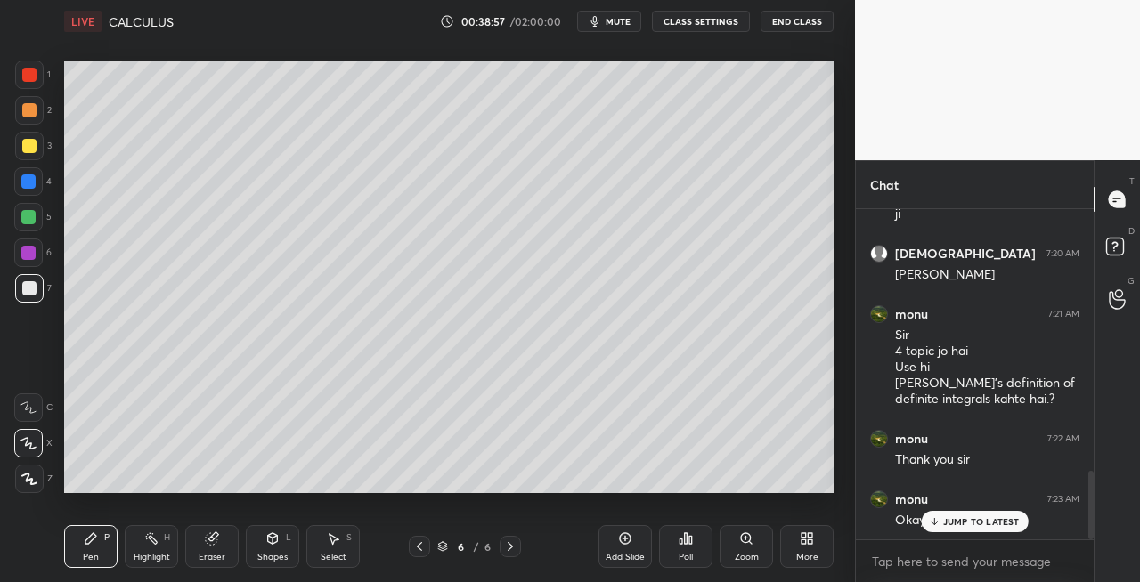
click at [258, 535] on div "Shapes L" at bounding box center [272, 546] width 53 height 43
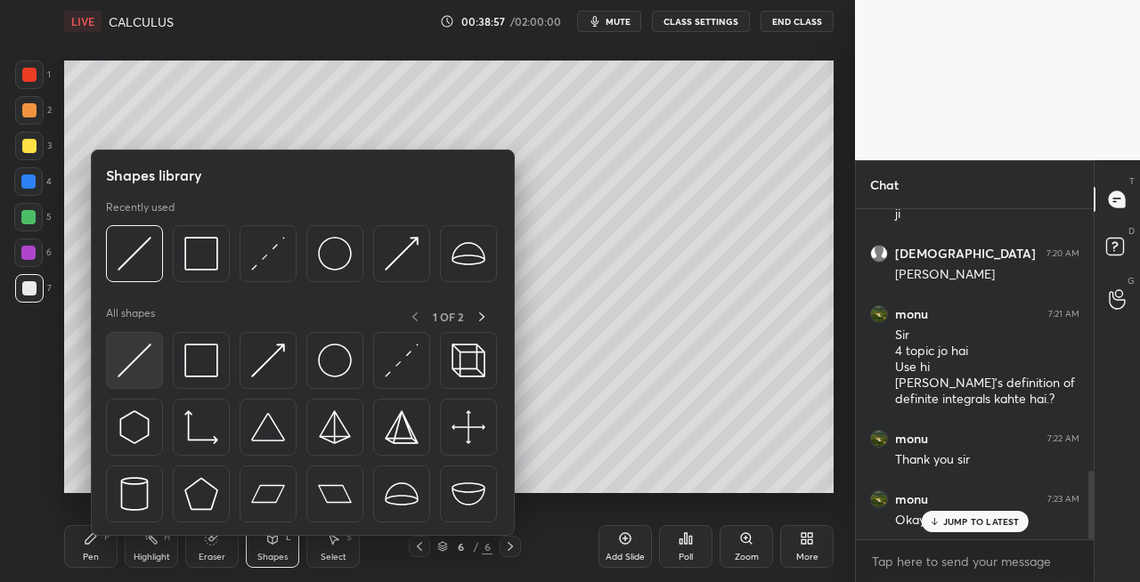
click at [128, 365] on img at bounding box center [135, 361] width 34 height 34
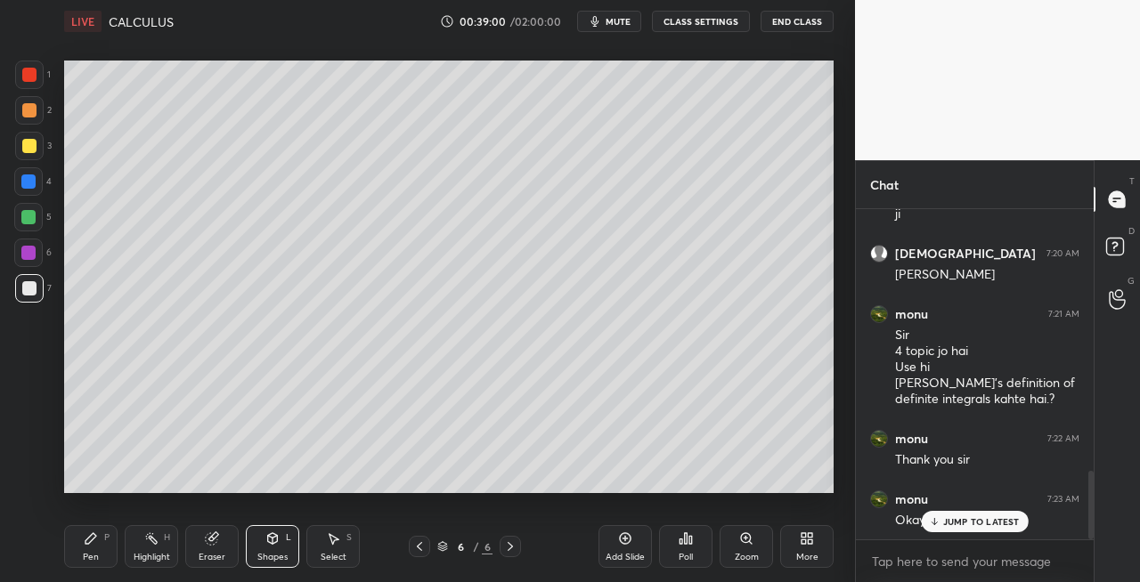
click at [89, 556] on div "Pen" at bounding box center [91, 557] width 16 height 9
click at [221, 540] on div "Eraser" at bounding box center [211, 546] width 53 height 43
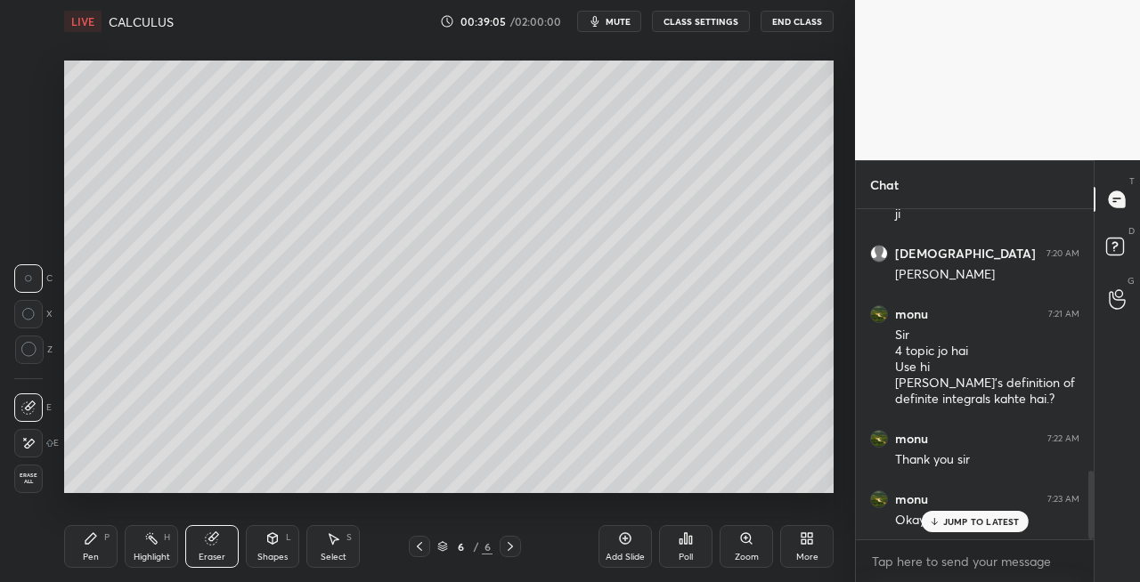
click at [94, 561] on div "Pen" at bounding box center [91, 557] width 16 height 9
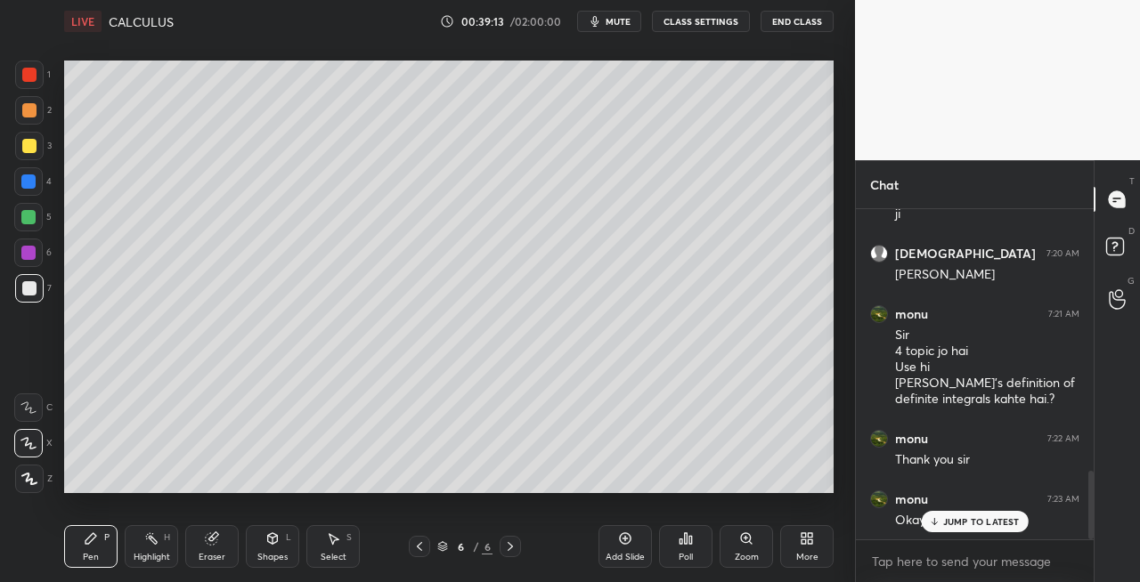
scroll to position [5, 5]
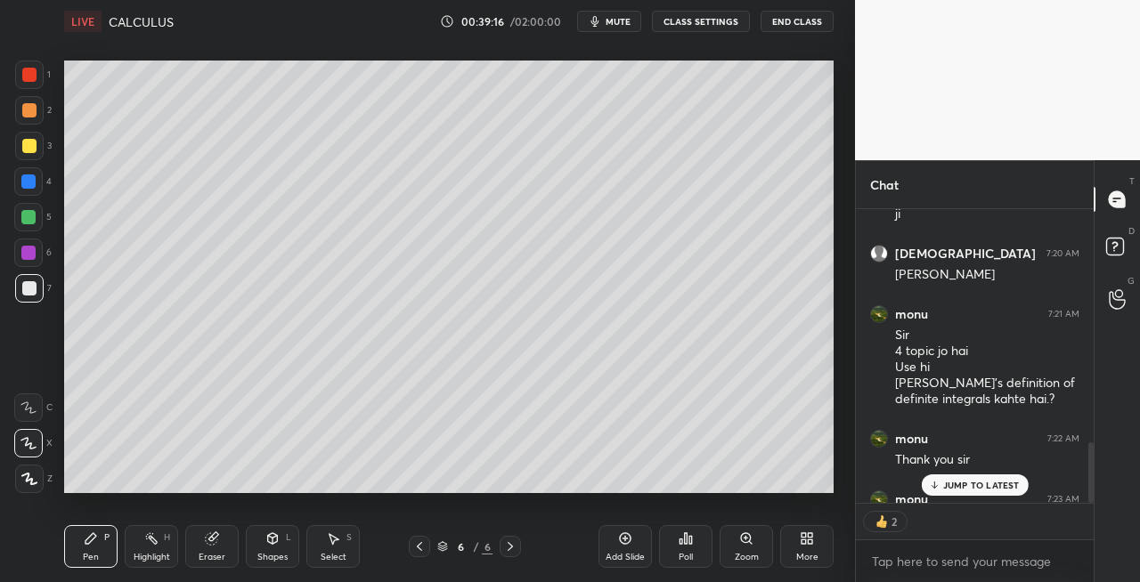
click at [264, 544] on div "Shapes L" at bounding box center [272, 546] width 53 height 43
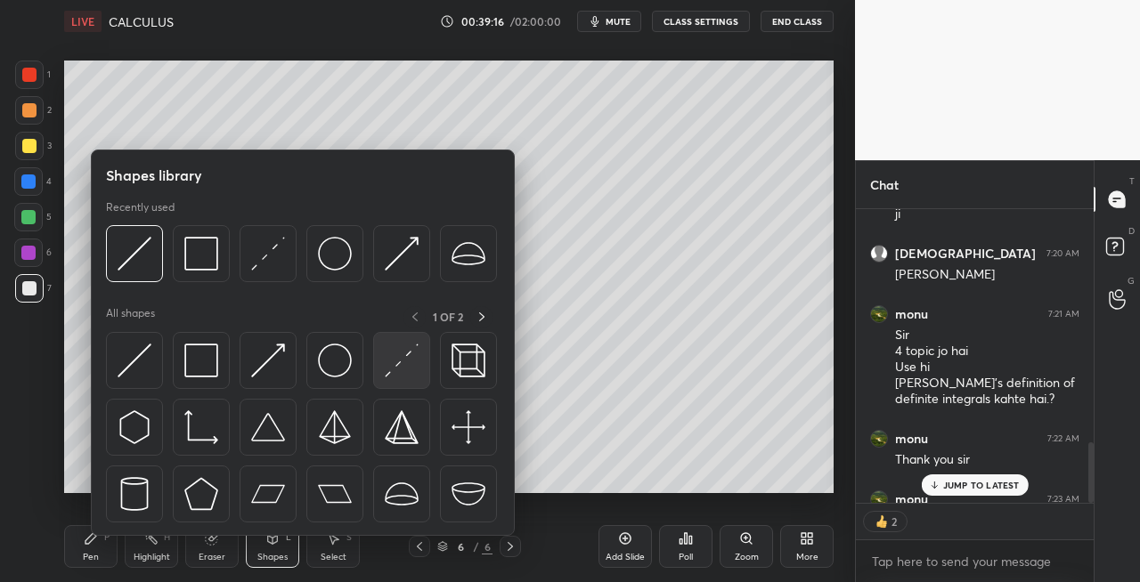
click at [388, 371] on img at bounding box center [402, 361] width 34 height 34
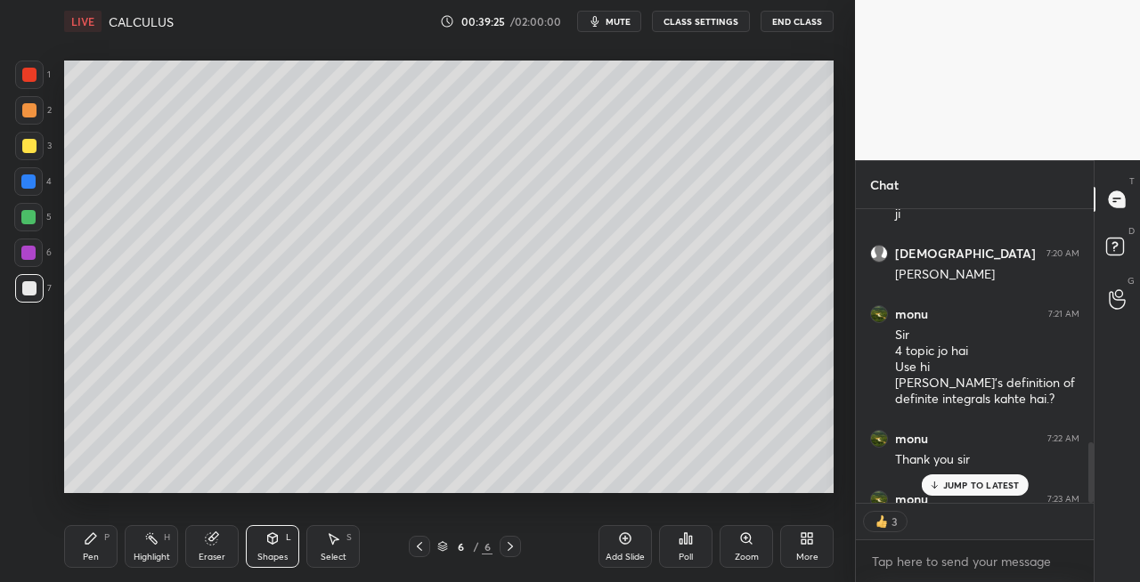
click at [91, 559] on div "Pen" at bounding box center [91, 557] width 16 height 9
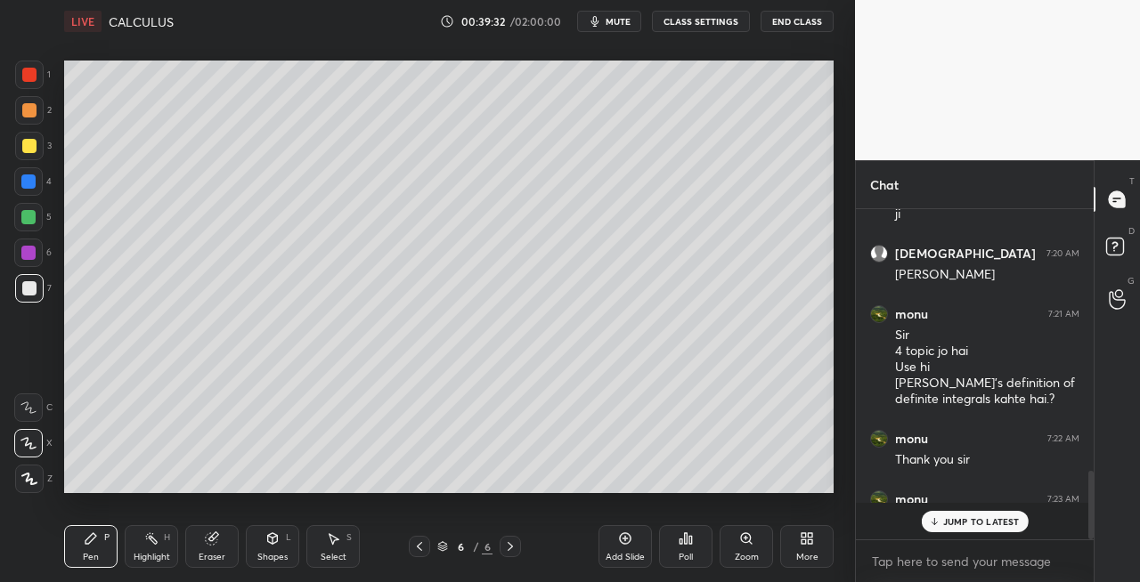
scroll to position [1268, 0]
click at [212, 535] on icon at bounding box center [212, 539] width 12 height 12
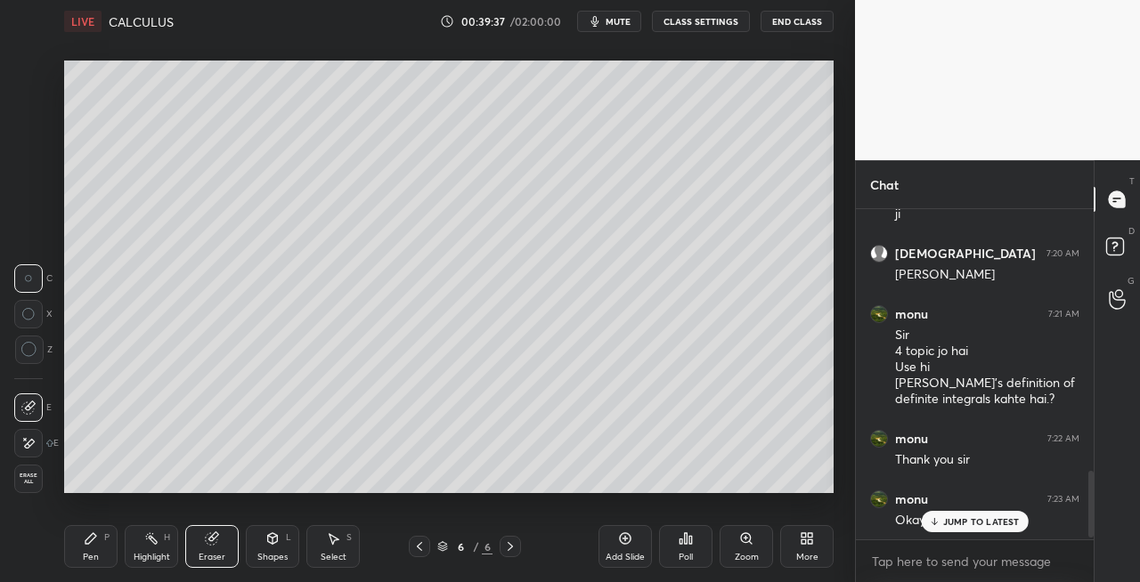
click at [88, 538] on icon at bounding box center [90, 538] width 11 height 11
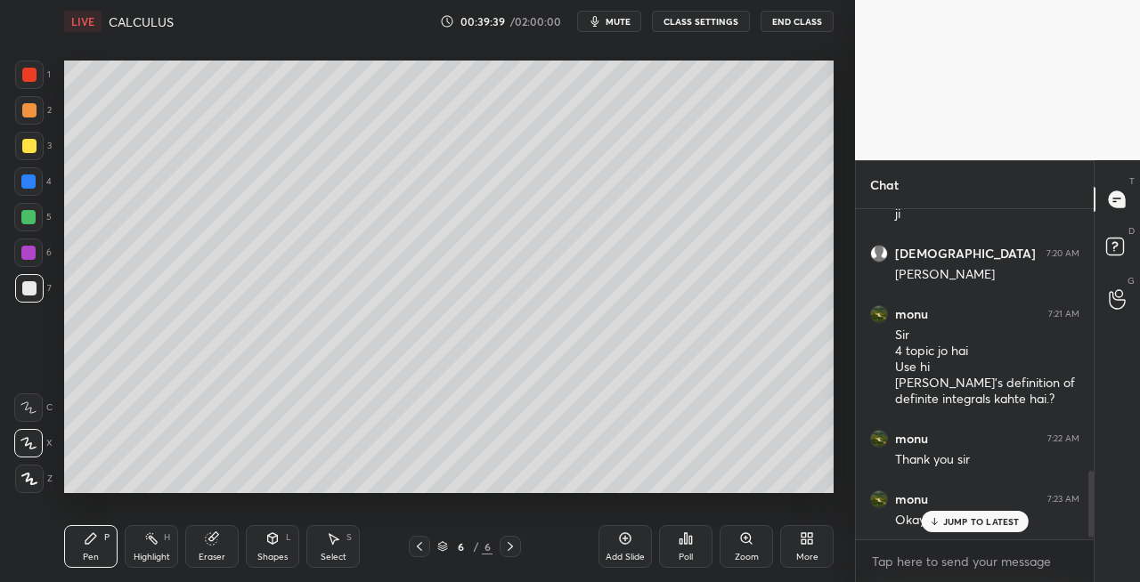
click at [271, 536] on icon at bounding box center [273, 537] width 10 height 3
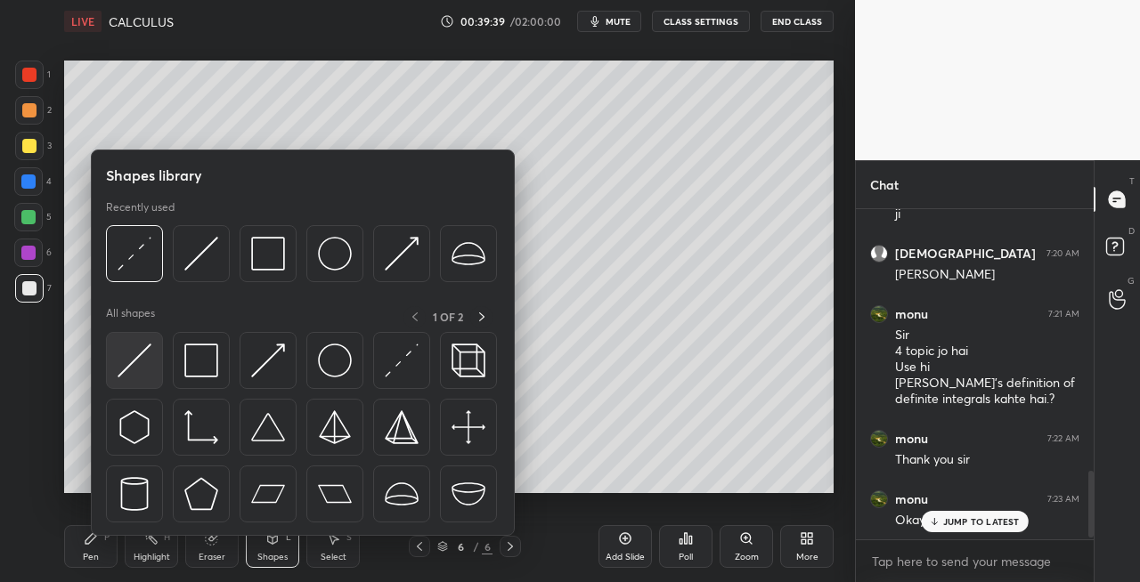
click at [130, 376] on img at bounding box center [135, 361] width 34 height 34
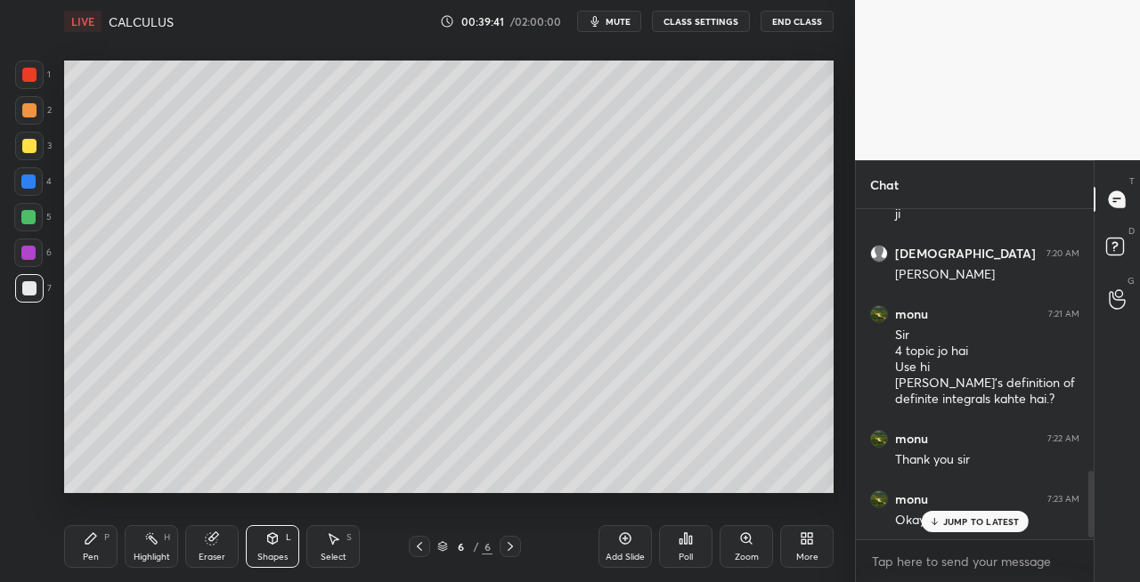
click at [80, 546] on div "Pen P" at bounding box center [90, 546] width 53 height 43
click at [271, 534] on icon at bounding box center [273, 538] width 10 height 11
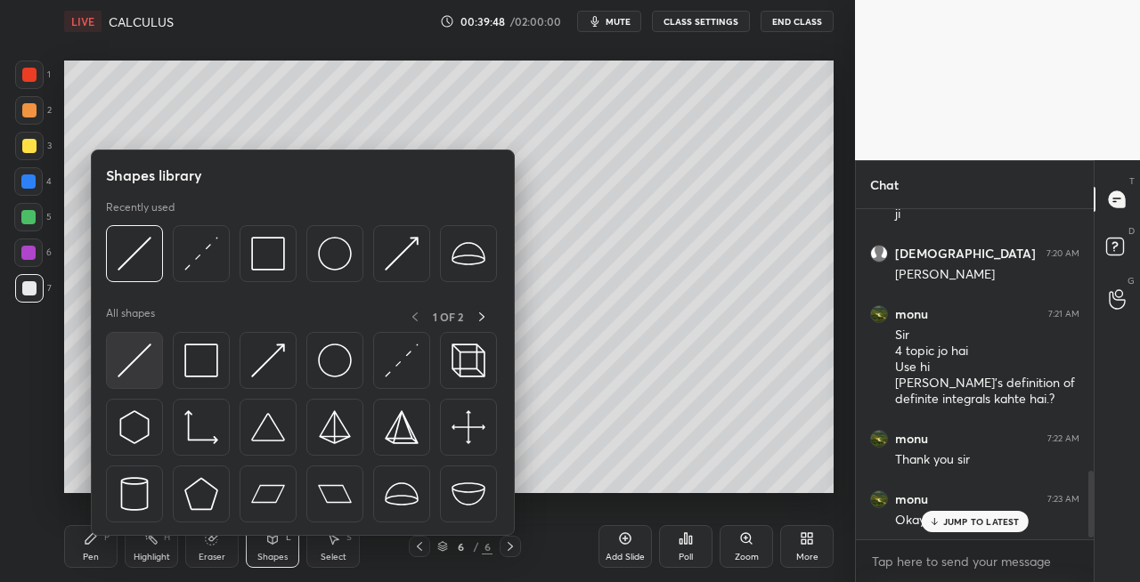
click at [146, 380] on div at bounding box center [134, 360] width 57 height 57
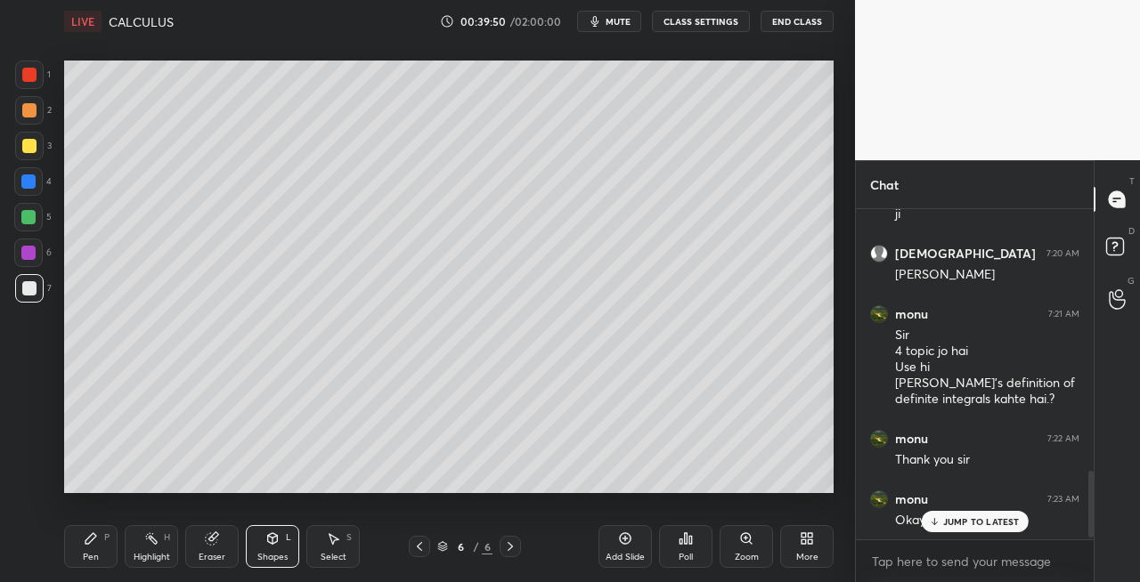
click at [108, 535] on div "P" at bounding box center [106, 537] width 5 height 9
click at [264, 545] on div "Shapes L" at bounding box center [272, 546] width 53 height 43
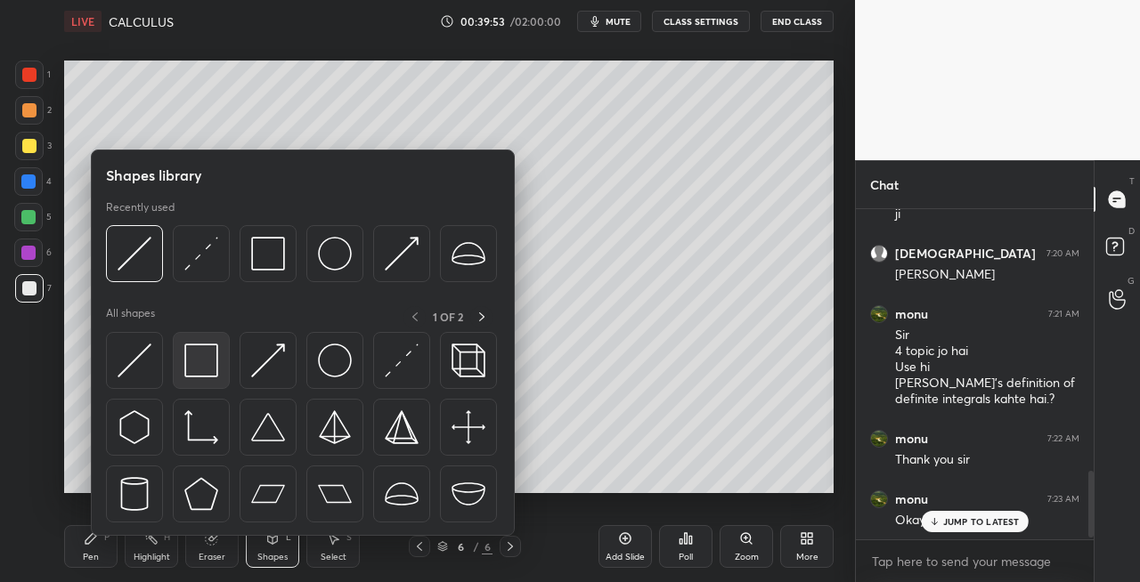
click at [207, 372] on img at bounding box center [201, 361] width 34 height 34
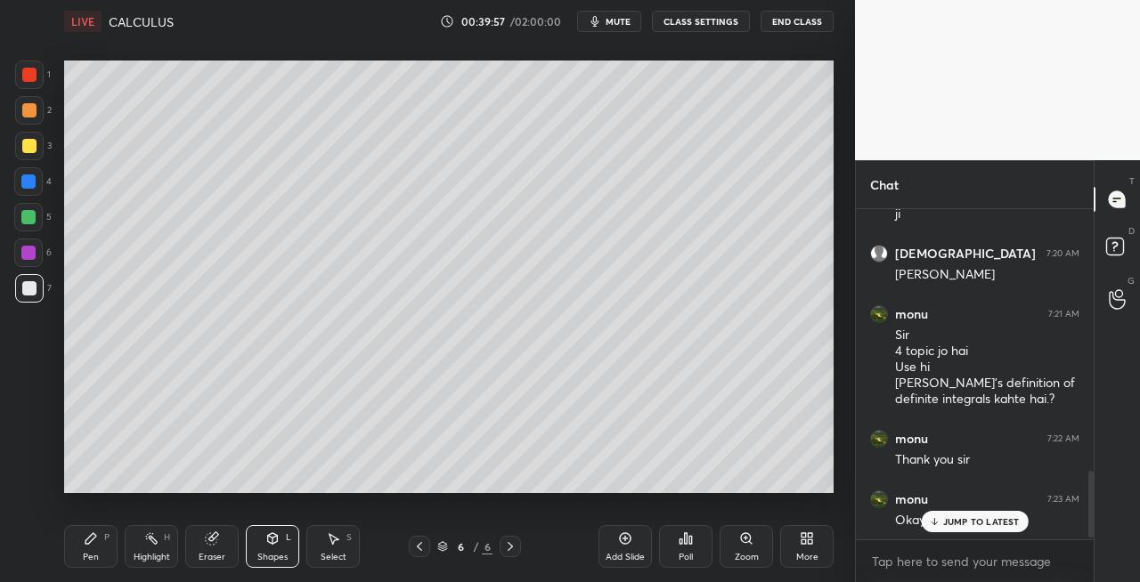
scroll to position [1344, 0]
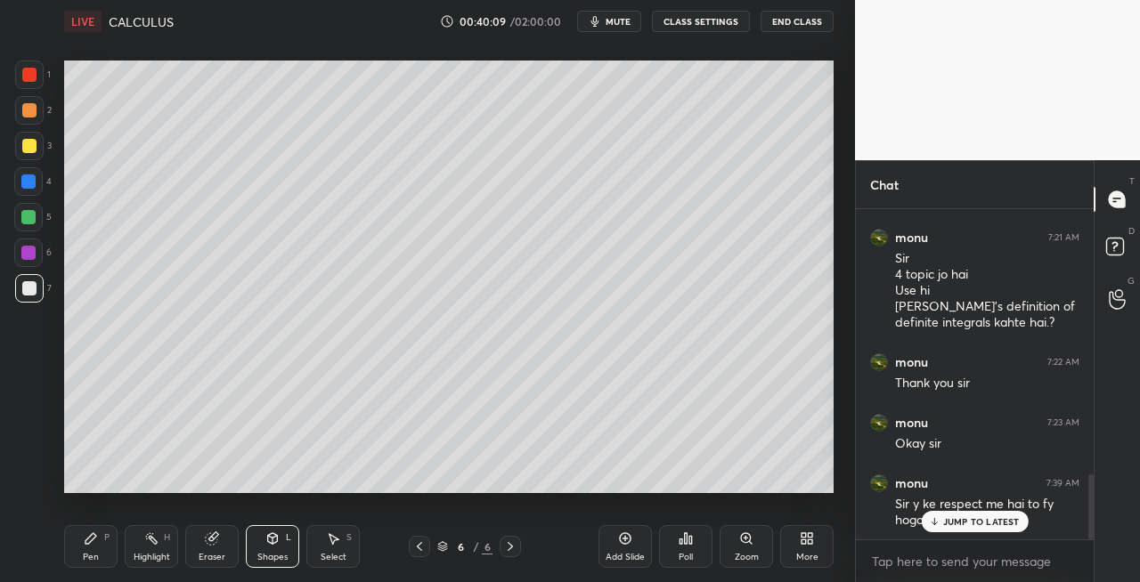
click at [418, 549] on icon at bounding box center [419, 547] width 14 height 14
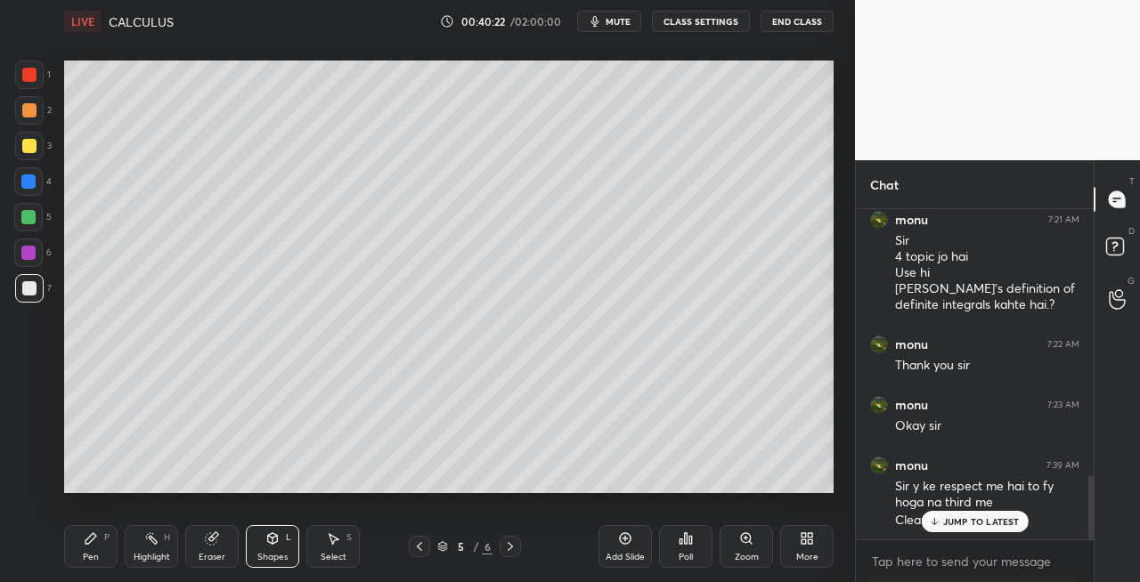
click at [941, 525] on div "JUMP TO LATEST" at bounding box center [974, 521] width 107 height 21
click at [512, 548] on icon at bounding box center [510, 547] width 14 height 14
click at [415, 548] on icon at bounding box center [419, 547] width 14 height 14
click at [417, 548] on icon at bounding box center [419, 547] width 14 height 14
click at [513, 549] on icon at bounding box center [510, 547] width 14 height 14
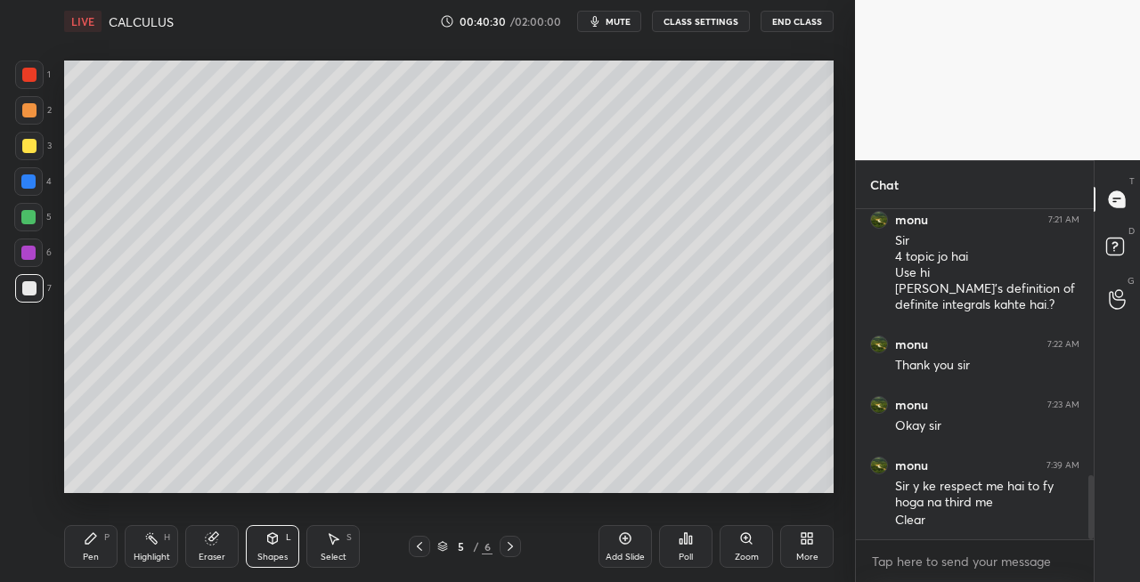
click at [418, 548] on icon at bounding box center [419, 546] width 5 height 9
click at [45, 151] on div "3" at bounding box center [33, 146] width 37 height 28
click at [93, 547] on div "Pen P" at bounding box center [90, 546] width 53 height 43
click at [269, 550] on div "Shapes L" at bounding box center [272, 546] width 53 height 43
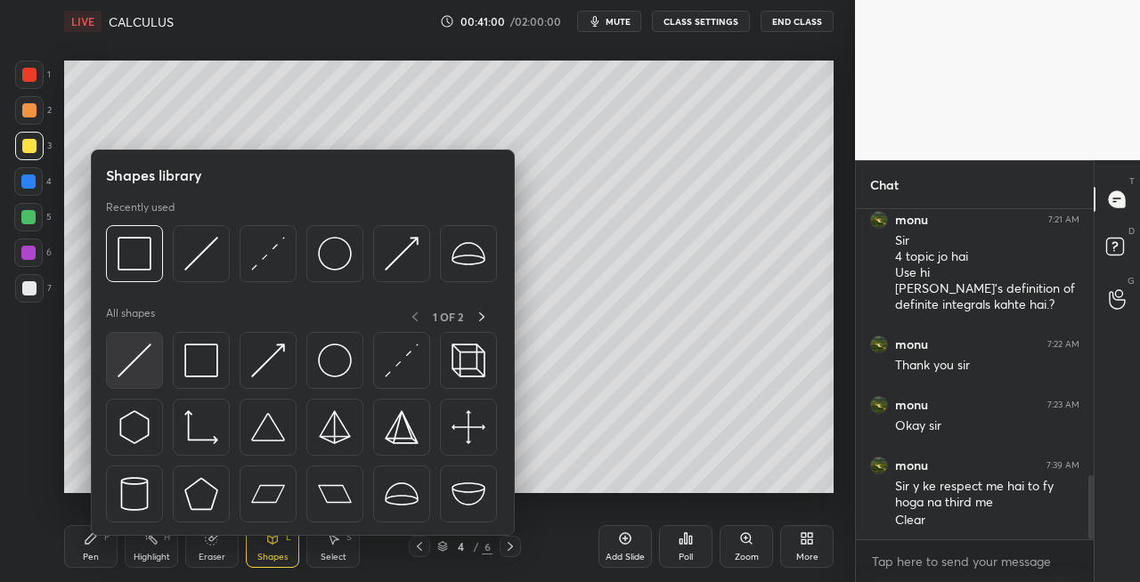
click at [118, 361] on img at bounding box center [135, 361] width 34 height 34
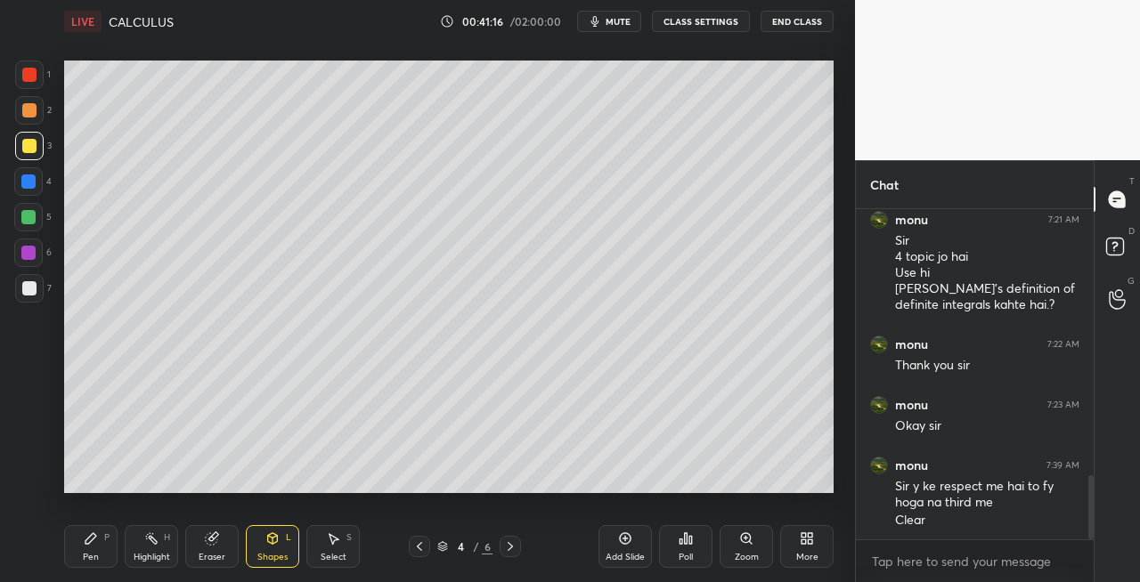
click at [420, 548] on icon at bounding box center [419, 547] width 14 height 14
click at [415, 544] on icon at bounding box center [419, 547] width 14 height 14
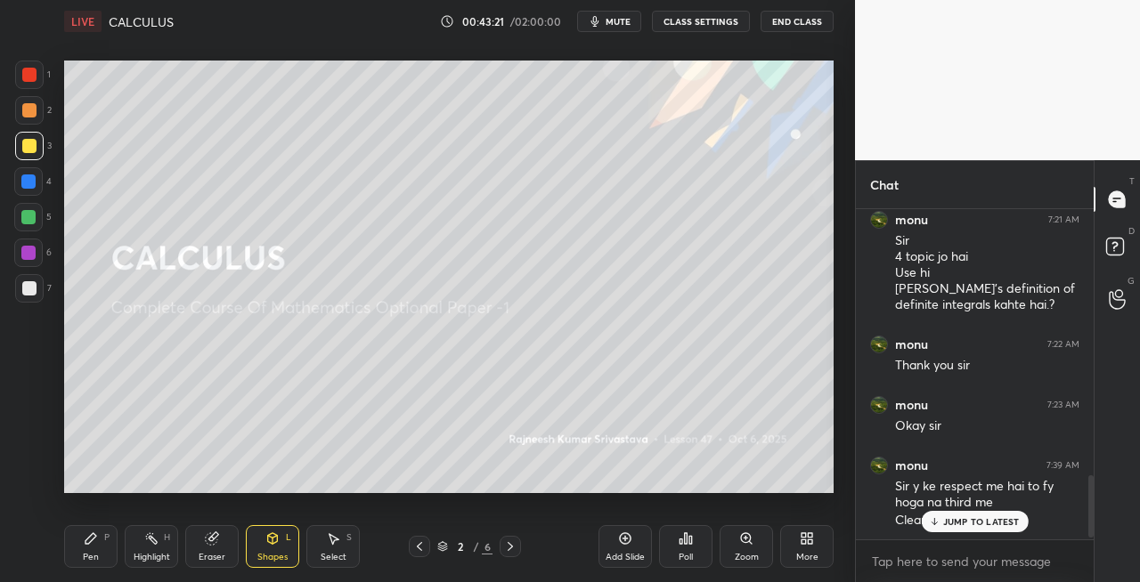
click at [418, 548] on icon at bounding box center [419, 547] width 14 height 14
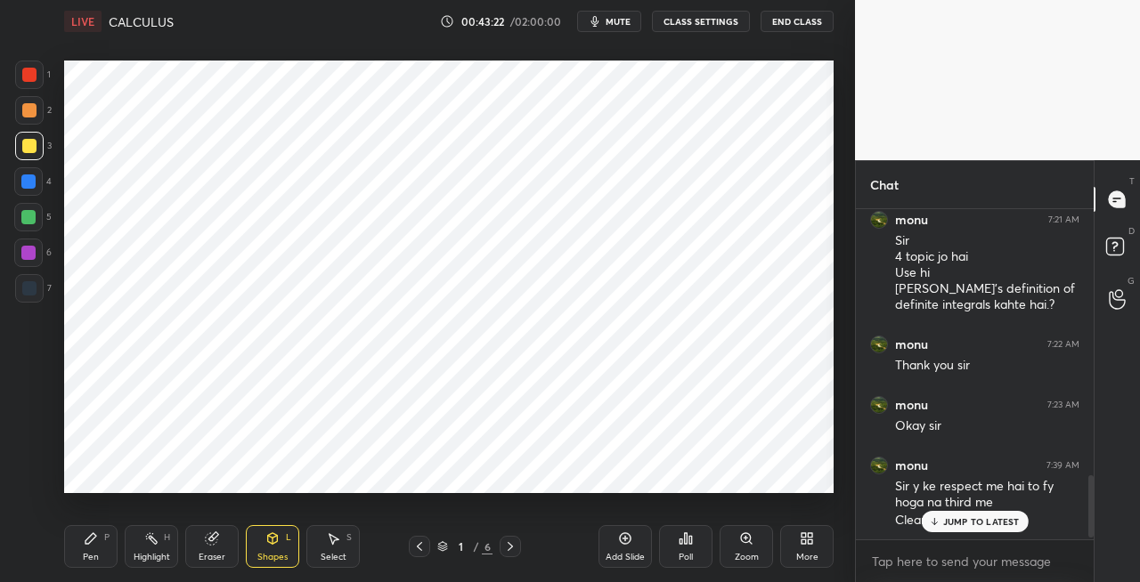
click at [508, 548] on icon at bounding box center [510, 547] width 14 height 14
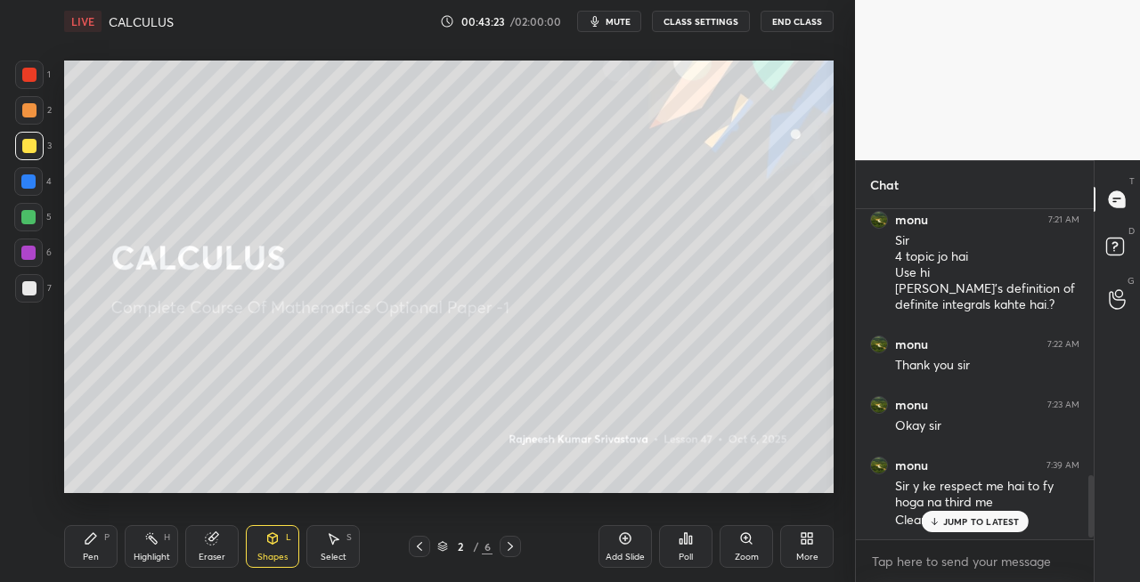
click at [32, 295] on div at bounding box center [29, 288] width 14 height 14
click at [507, 551] on icon at bounding box center [510, 547] width 14 height 14
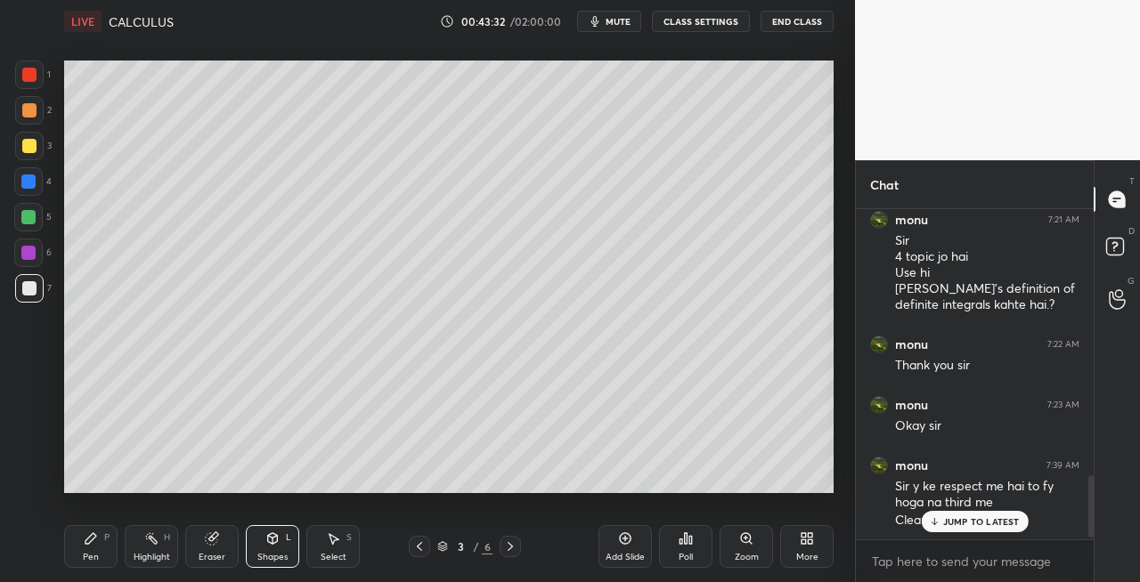
click at [93, 545] on icon at bounding box center [91, 538] width 14 height 14
click at [23, 116] on div at bounding box center [29, 110] width 14 height 14
click at [215, 549] on div "Eraser" at bounding box center [211, 546] width 53 height 43
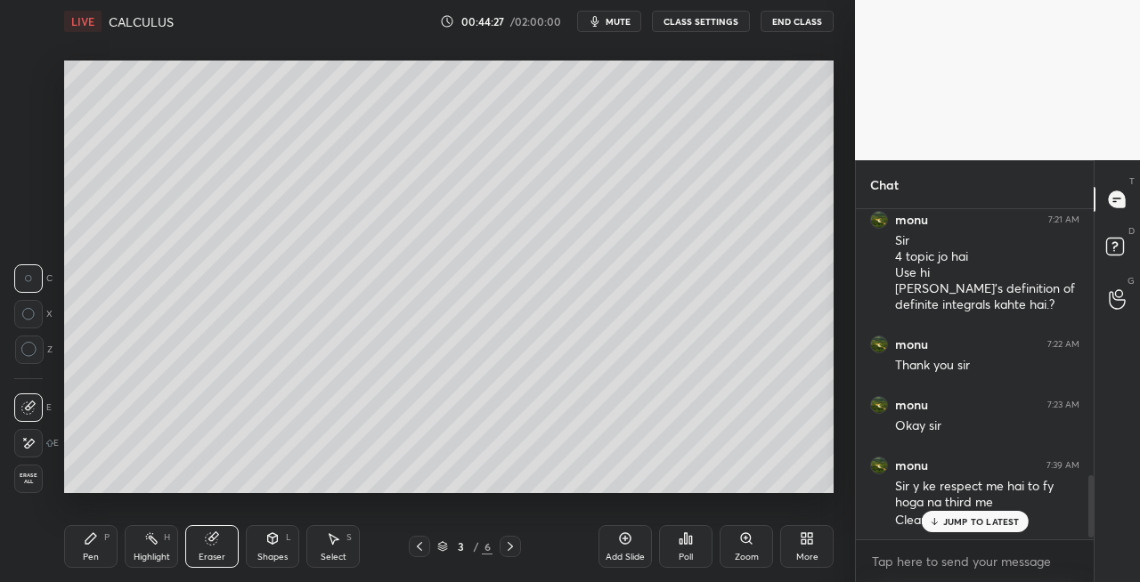
click at [93, 549] on div "Pen P" at bounding box center [90, 546] width 53 height 43
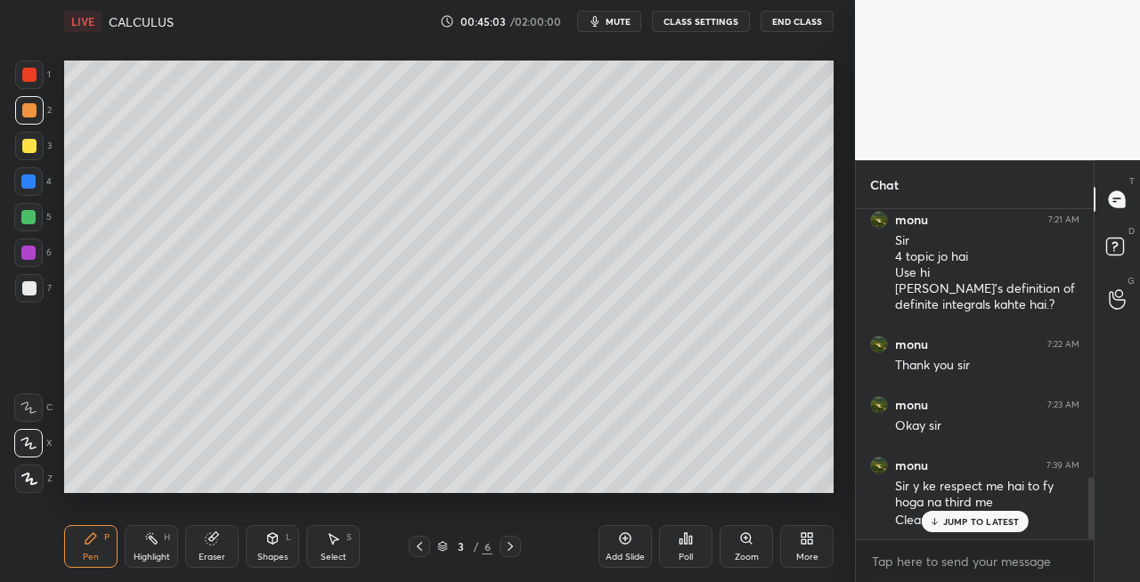
scroll to position [1423, 0]
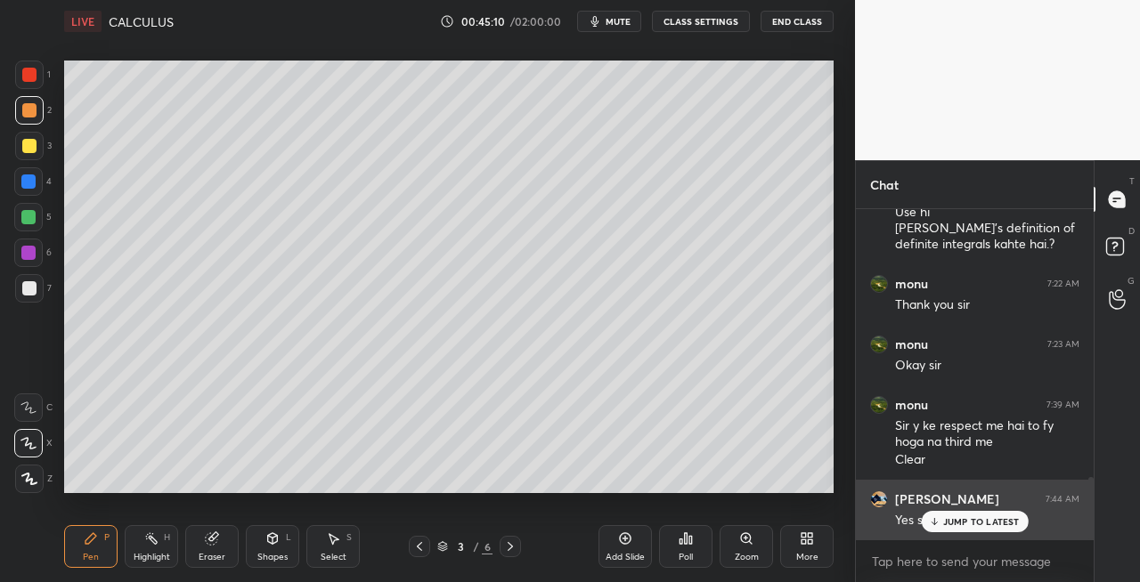
click at [947, 525] on p "JUMP TO LATEST" at bounding box center [981, 521] width 77 height 11
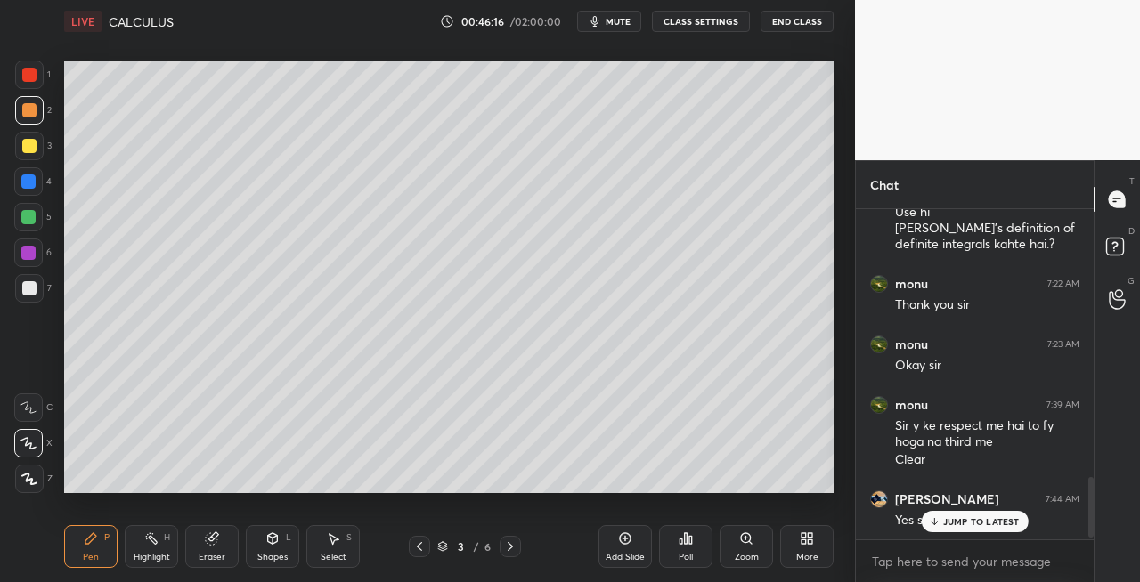
click at [419, 548] on icon at bounding box center [419, 547] width 14 height 14
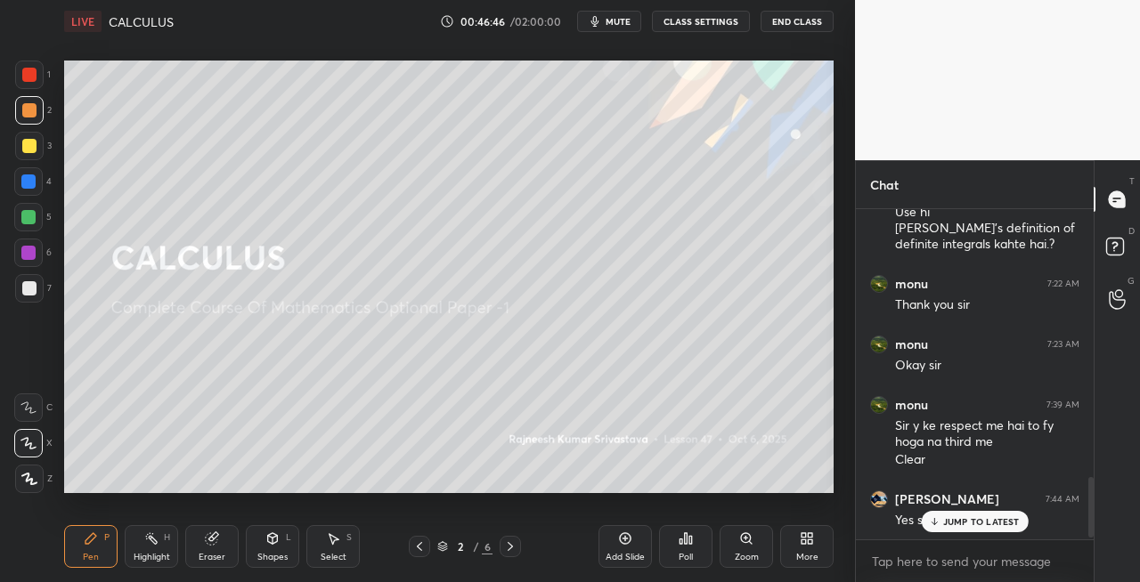
click at [506, 548] on icon at bounding box center [510, 547] width 14 height 14
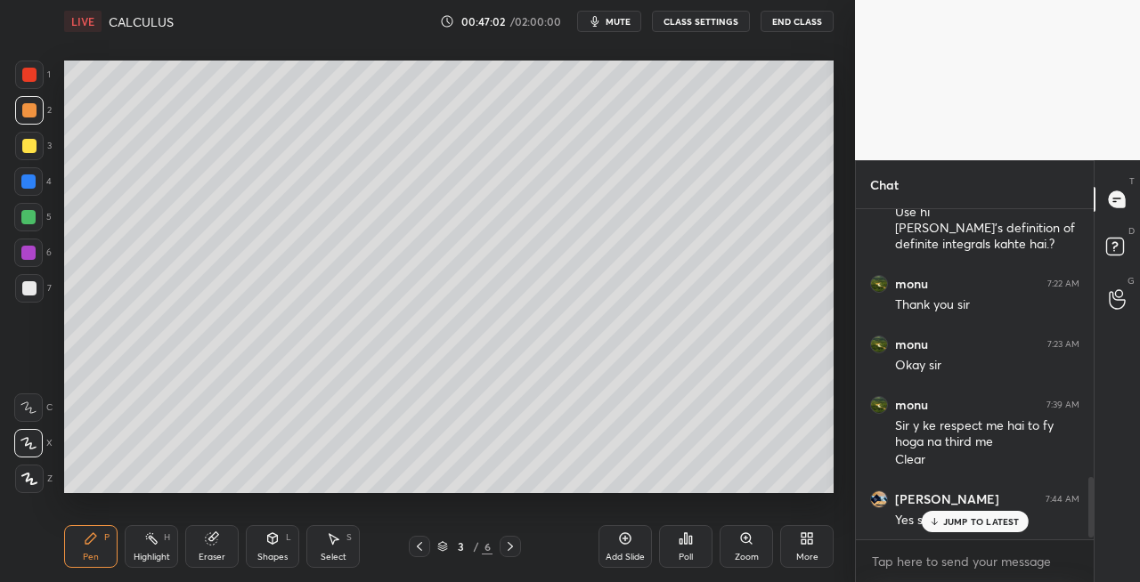
click at [417, 552] on icon at bounding box center [419, 547] width 14 height 14
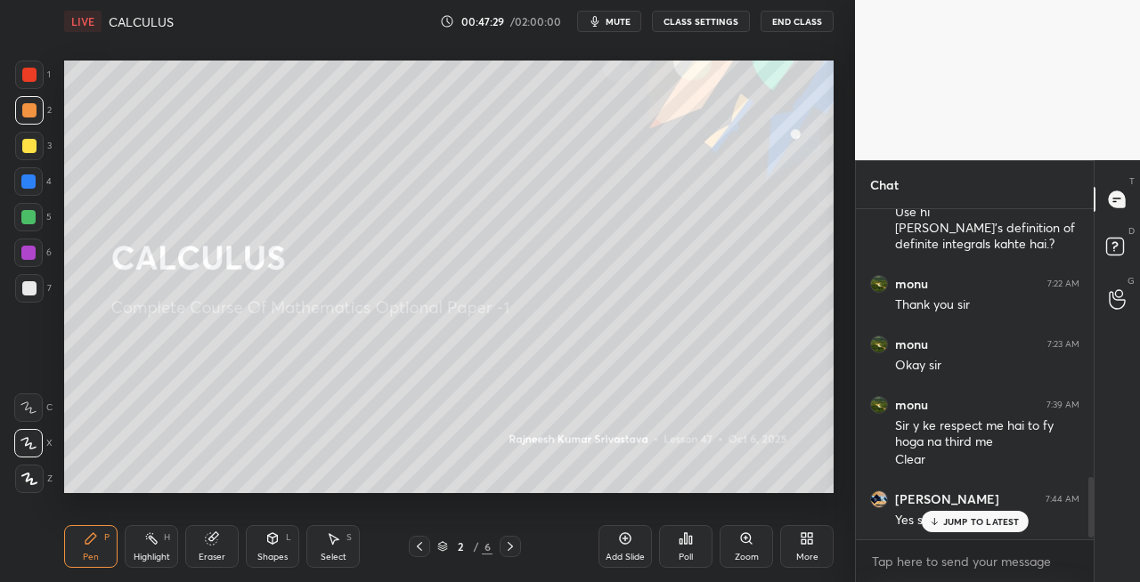
click at [508, 548] on icon at bounding box center [510, 547] width 14 height 14
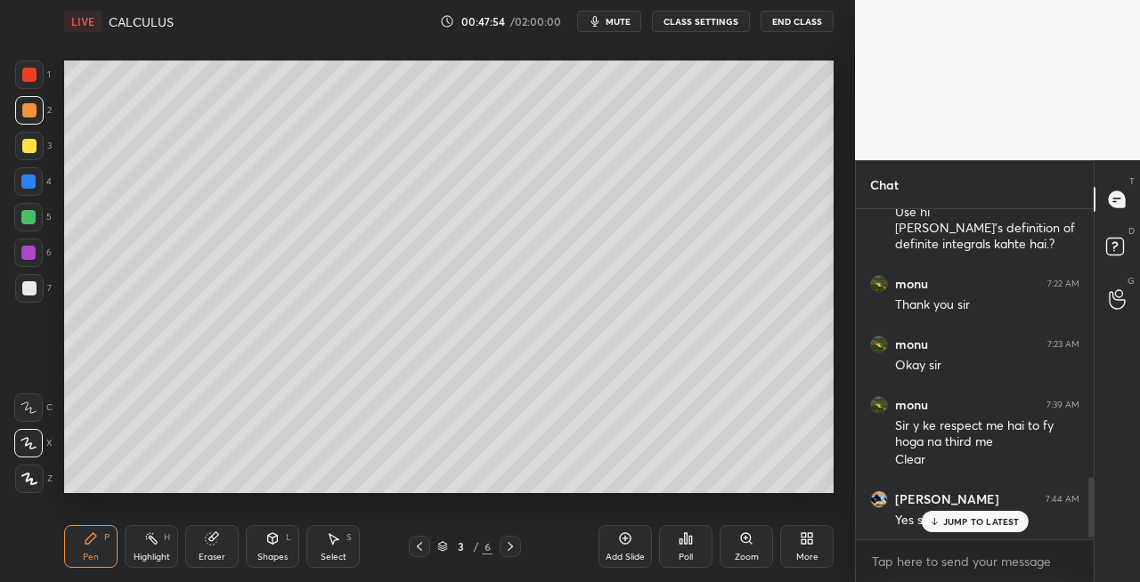
click at [509, 547] on icon at bounding box center [510, 547] width 14 height 14
click at [424, 545] on icon at bounding box center [419, 547] width 14 height 14
click at [421, 551] on icon at bounding box center [419, 547] width 14 height 14
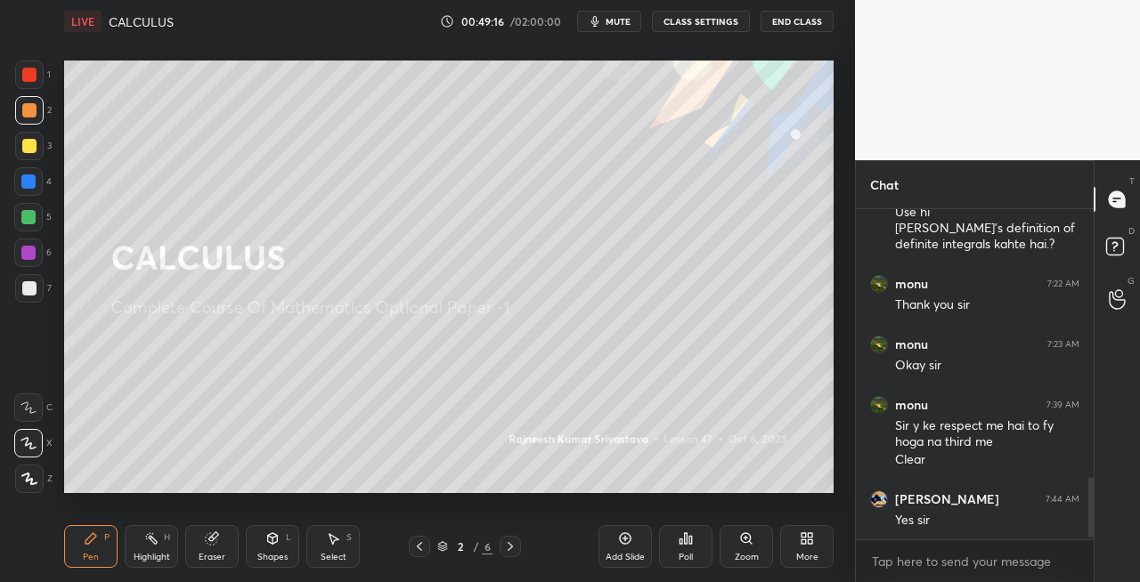
scroll to position [1483, 0]
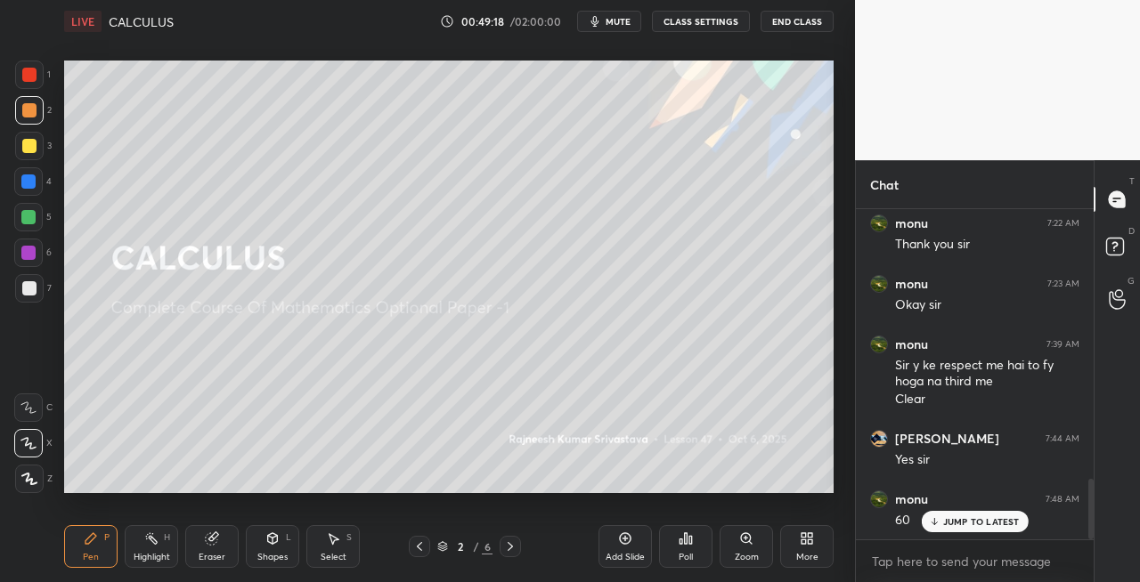
click at [507, 553] on icon at bounding box center [510, 547] width 14 height 14
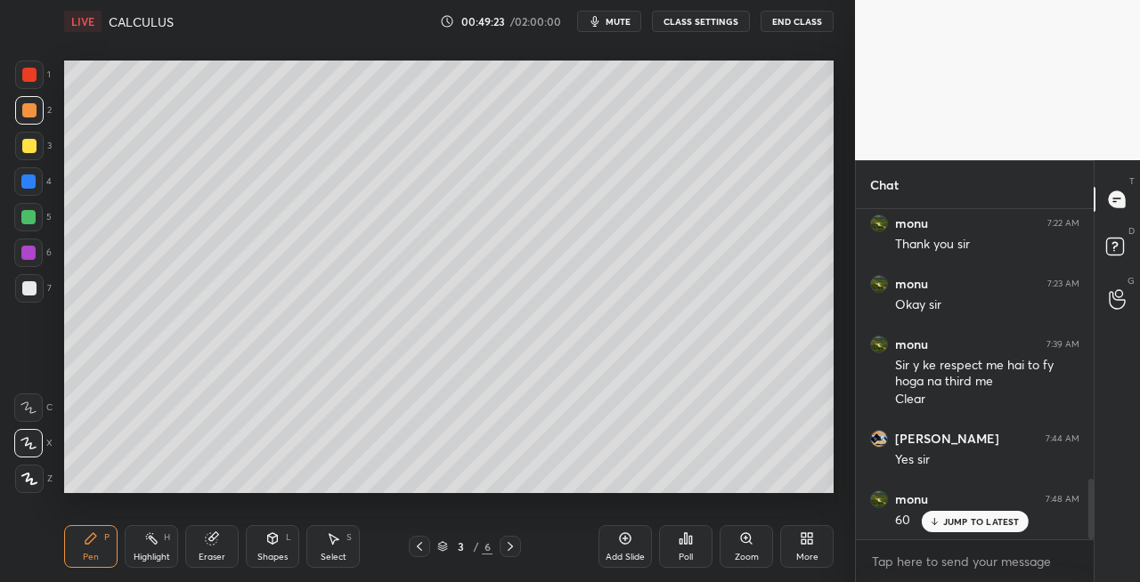
click at [417, 547] on icon at bounding box center [419, 546] width 5 height 9
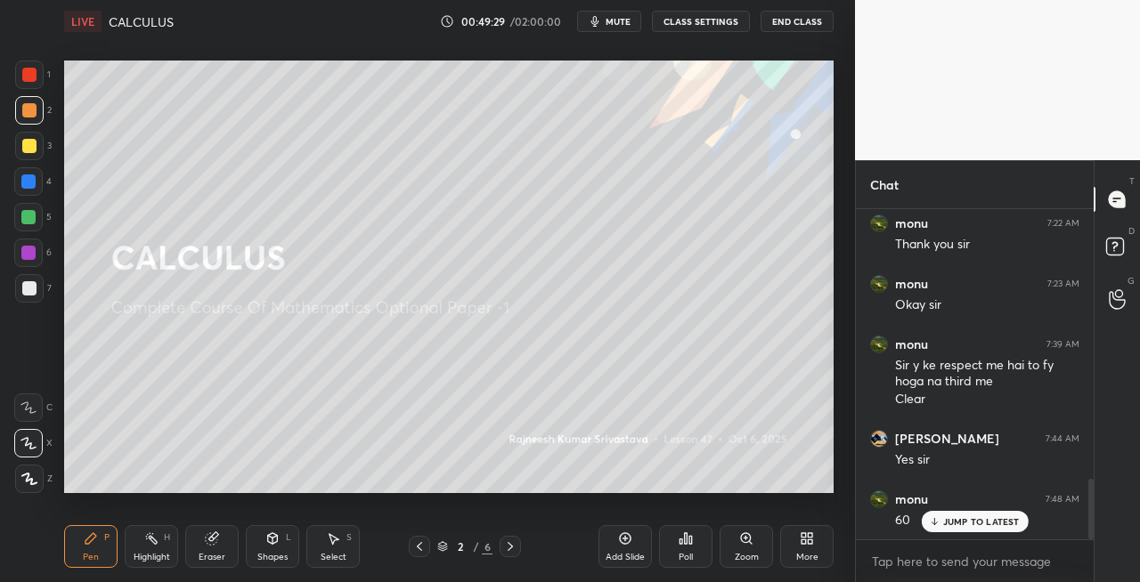
click at [507, 541] on icon at bounding box center [510, 547] width 14 height 14
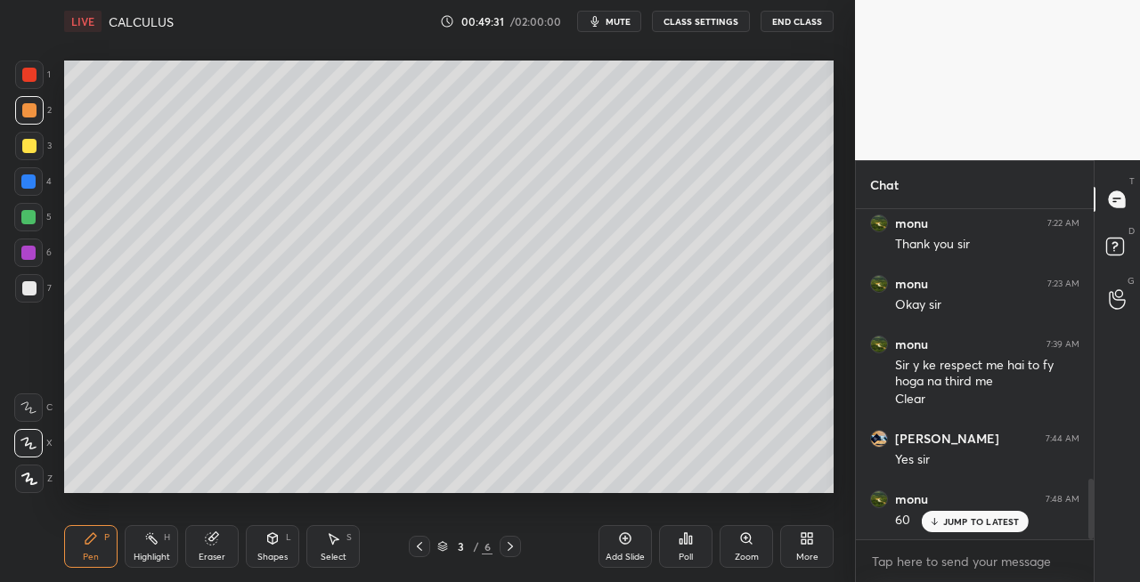
click at [414, 547] on icon at bounding box center [419, 547] width 14 height 14
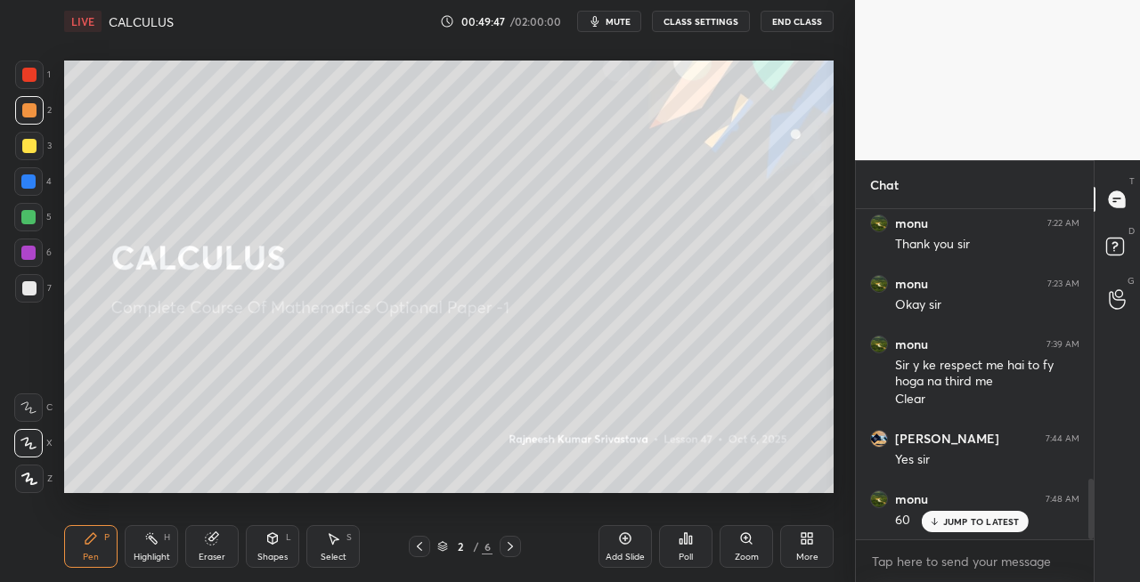
click at [627, 23] on span "mute" at bounding box center [617, 21] width 25 height 12
click at [615, 27] on span "unmute" at bounding box center [616, 21] width 38 height 12
click at [509, 554] on div at bounding box center [509, 546] width 21 height 21
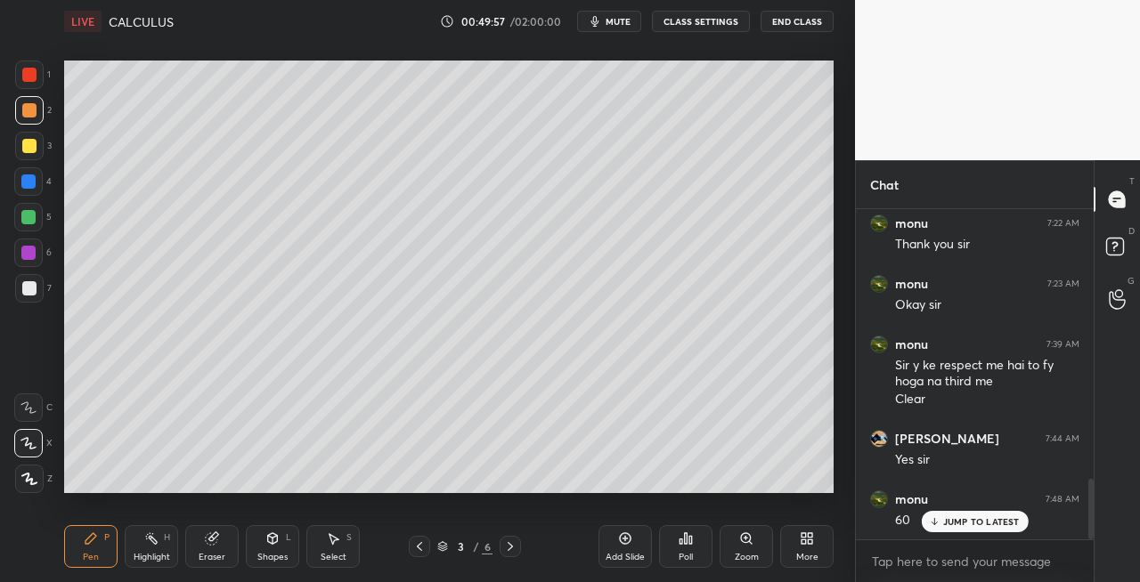
click at [422, 548] on icon at bounding box center [419, 547] width 14 height 14
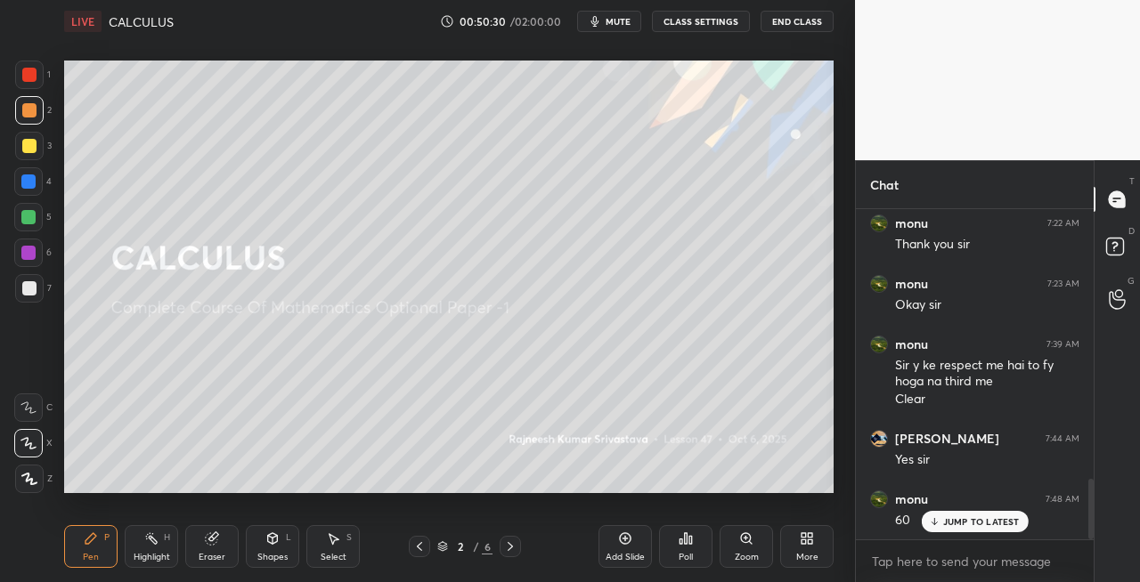
click at [513, 548] on icon at bounding box center [510, 547] width 14 height 14
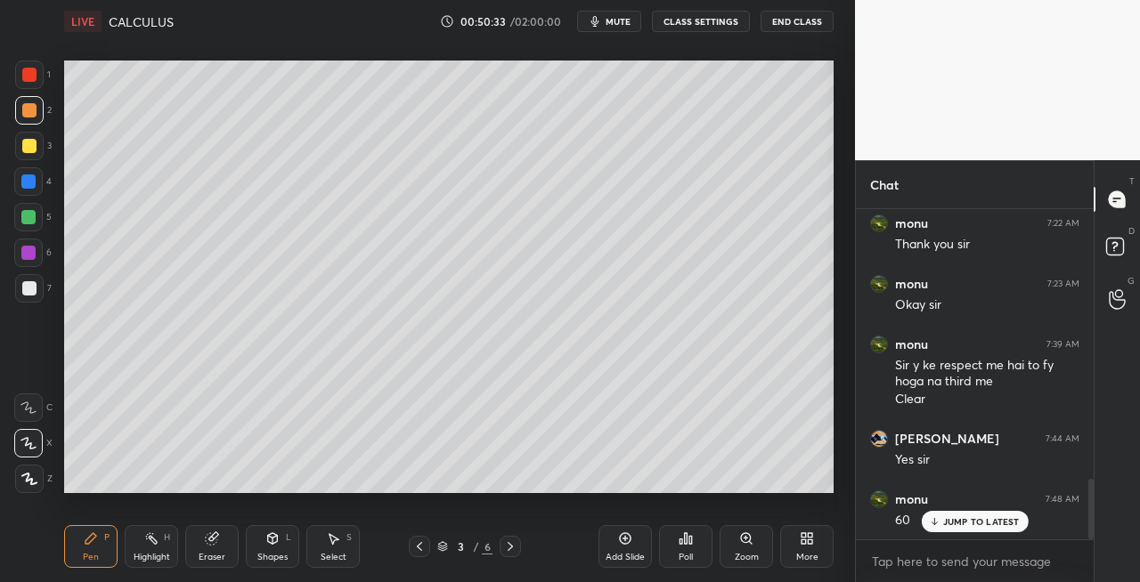
click at [263, 564] on div "Shapes L" at bounding box center [272, 546] width 53 height 43
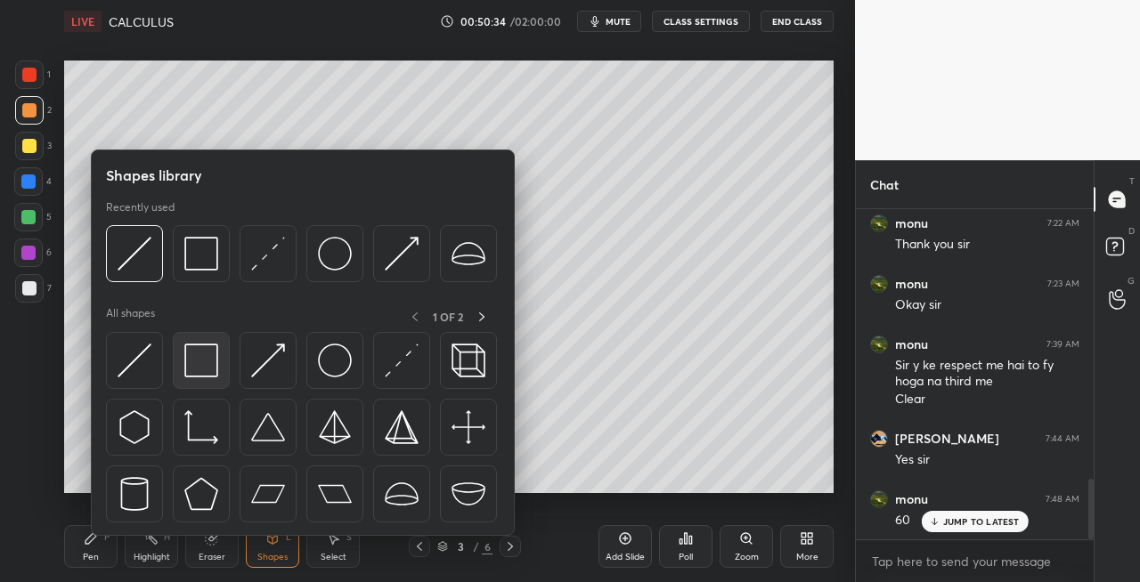
click at [212, 374] on img at bounding box center [201, 361] width 34 height 34
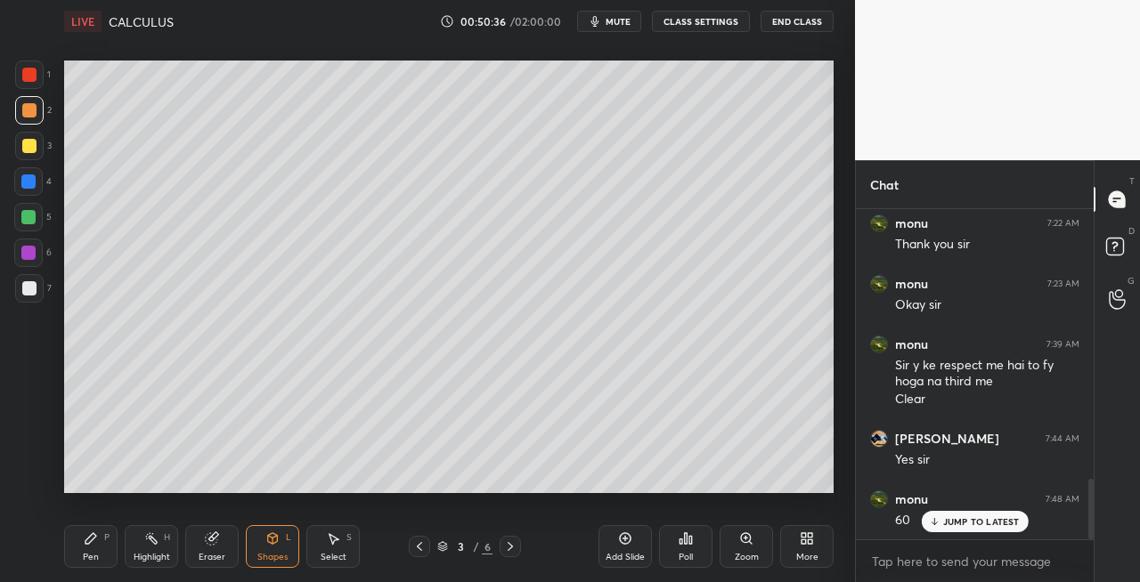
click at [32, 218] on div at bounding box center [28, 217] width 14 height 14
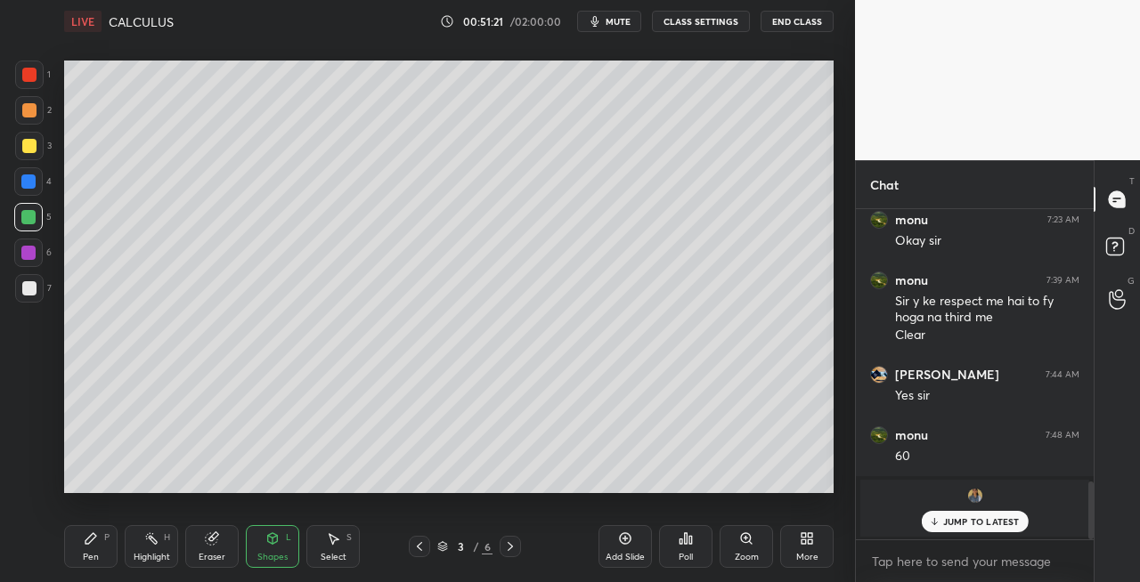
click at [87, 553] on div "Pen" at bounding box center [91, 557] width 16 height 9
click at [27, 151] on div at bounding box center [29, 146] width 14 height 14
click at [272, 553] on div "Shapes" at bounding box center [272, 557] width 30 height 9
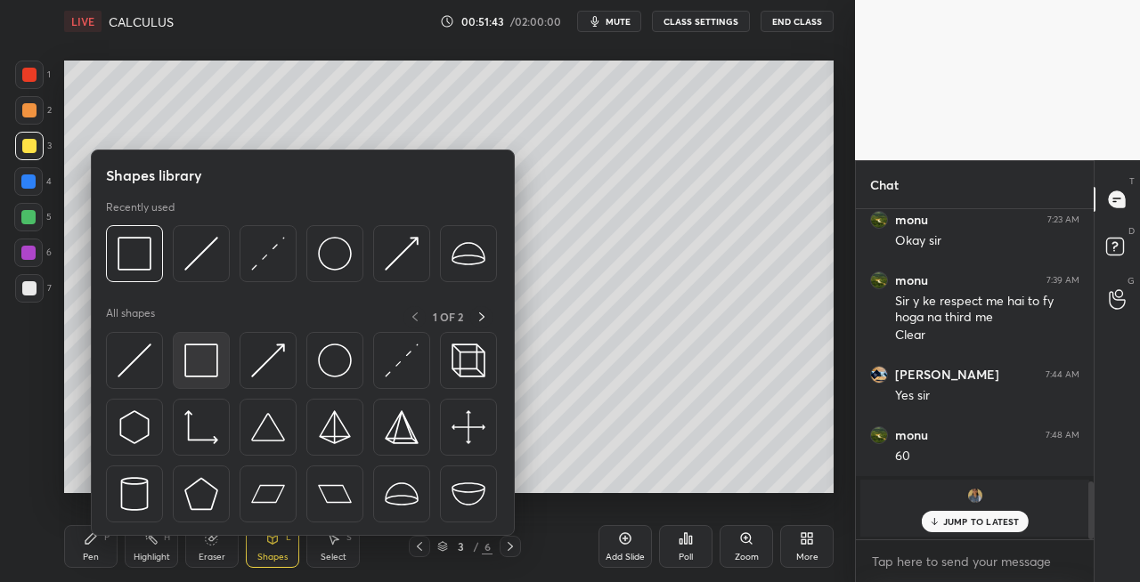
click at [192, 371] on img at bounding box center [201, 361] width 34 height 34
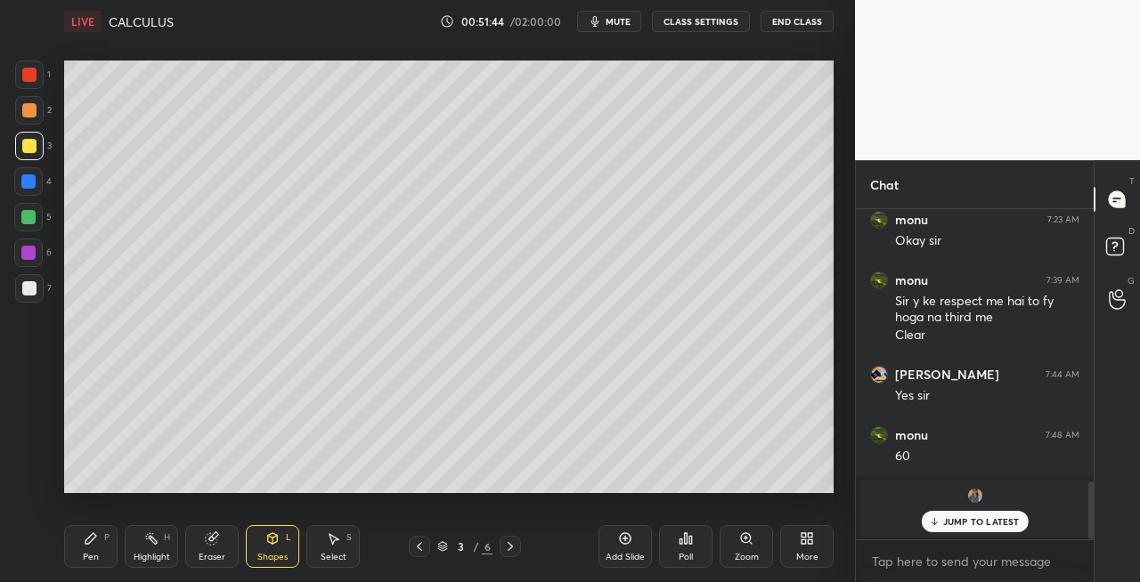
click at [36, 225] on div at bounding box center [28, 217] width 28 height 28
click at [272, 544] on icon at bounding box center [272, 541] width 0 height 6
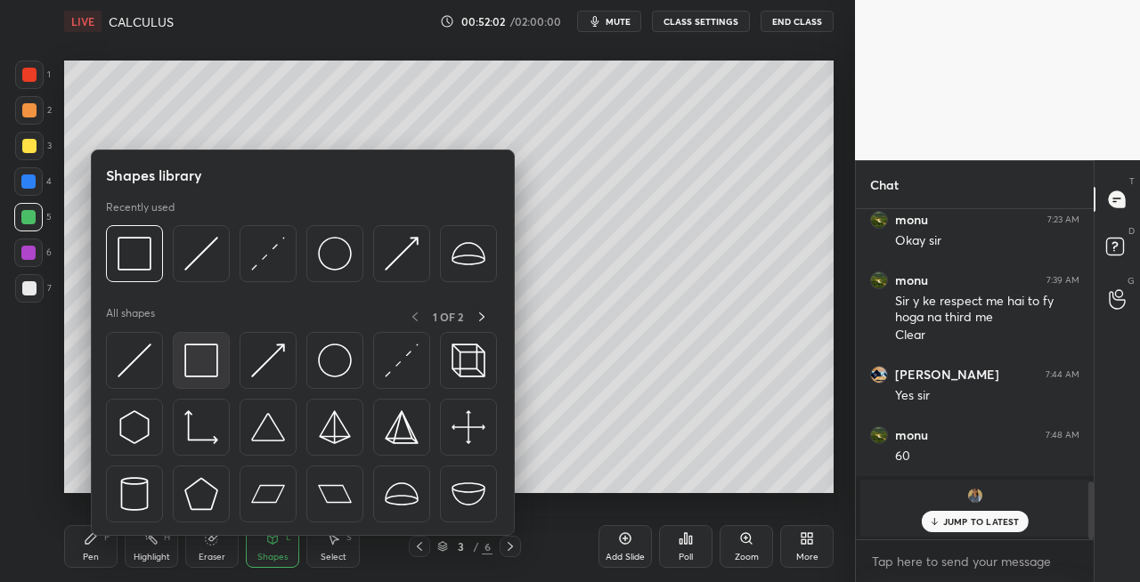
click at [205, 366] on img at bounding box center [201, 361] width 34 height 34
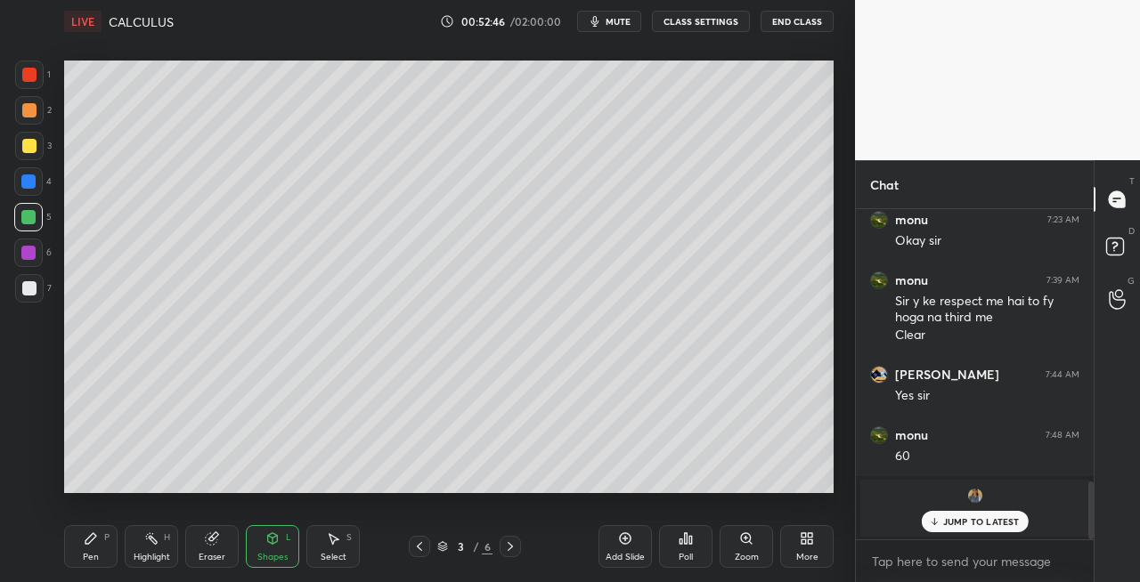
click at [93, 546] on div "Pen P" at bounding box center [90, 546] width 53 height 43
click at [213, 544] on icon at bounding box center [212, 539] width 12 height 12
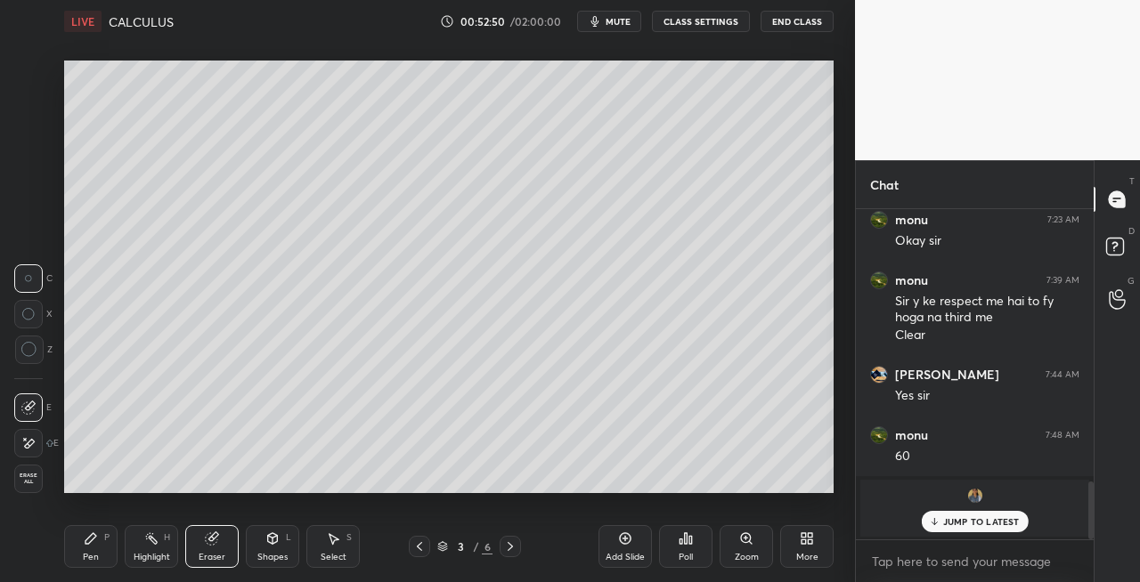
click at [103, 552] on div "Pen P" at bounding box center [90, 546] width 53 height 43
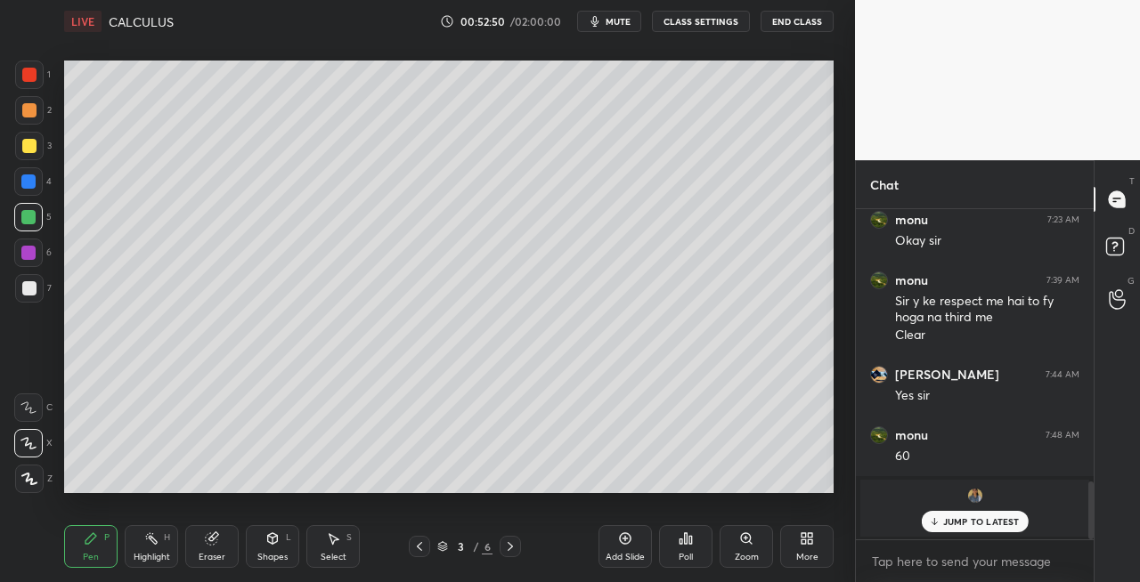
click at [28, 150] on div at bounding box center [29, 146] width 14 height 14
click at [416, 554] on div at bounding box center [419, 546] width 21 height 21
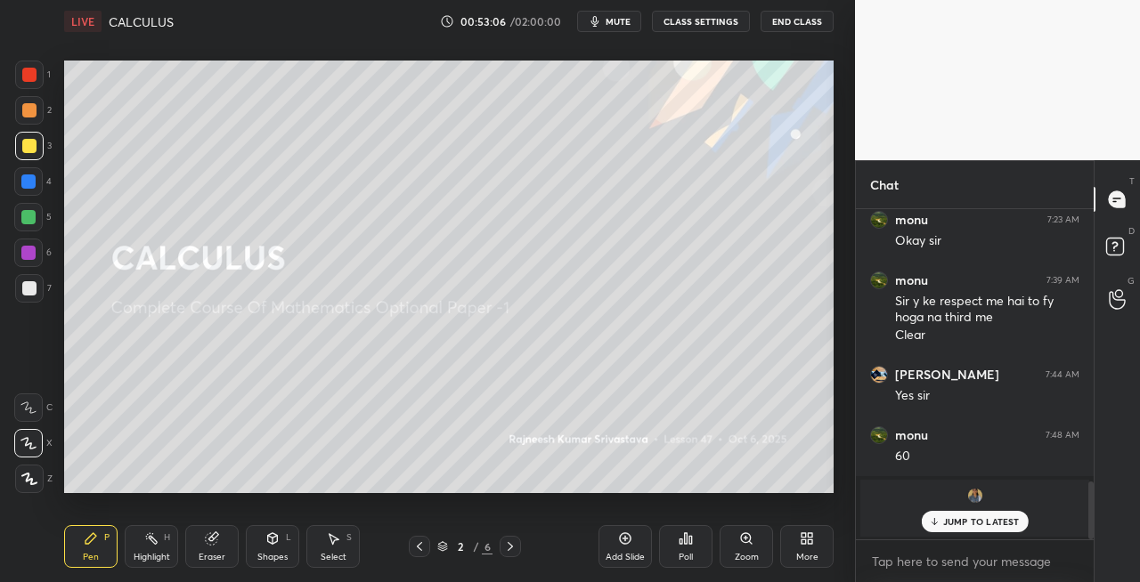
click at [26, 219] on div at bounding box center [28, 217] width 14 height 14
click at [221, 557] on div "Eraser" at bounding box center [212, 557] width 27 height 9
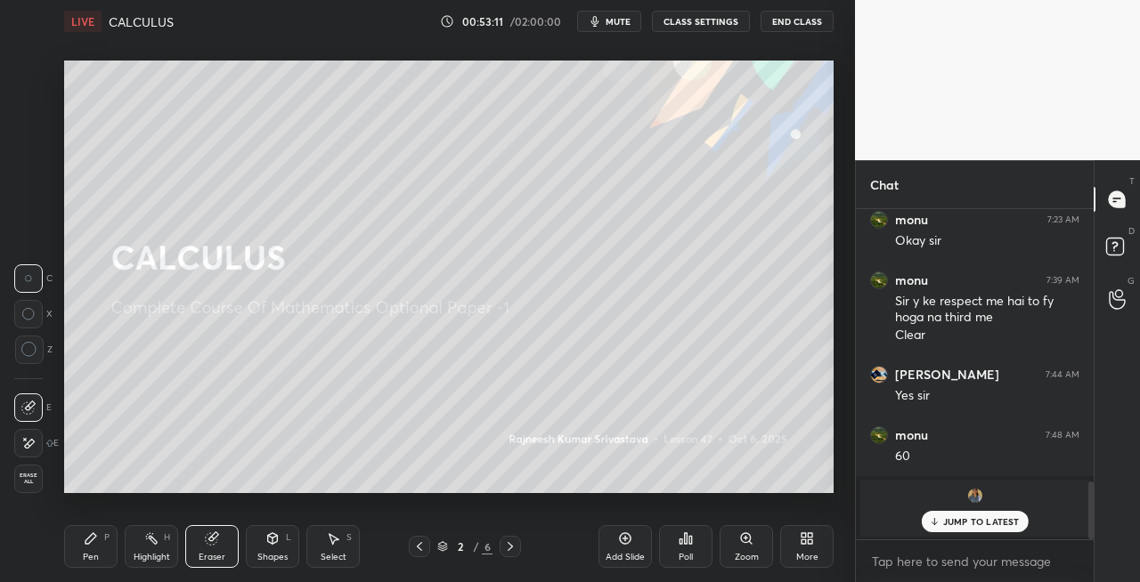
click at [98, 548] on div "Pen P" at bounding box center [90, 546] width 53 height 43
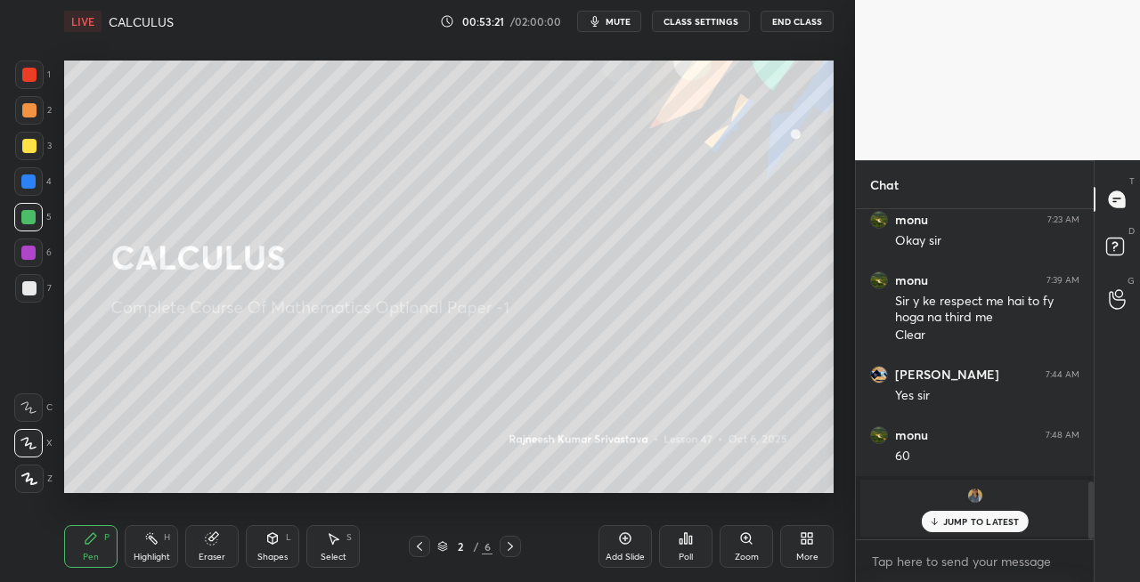
click at [36, 148] on div at bounding box center [29, 146] width 14 height 14
click at [268, 549] on div "Shapes L" at bounding box center [272, 546] width 53 height 43
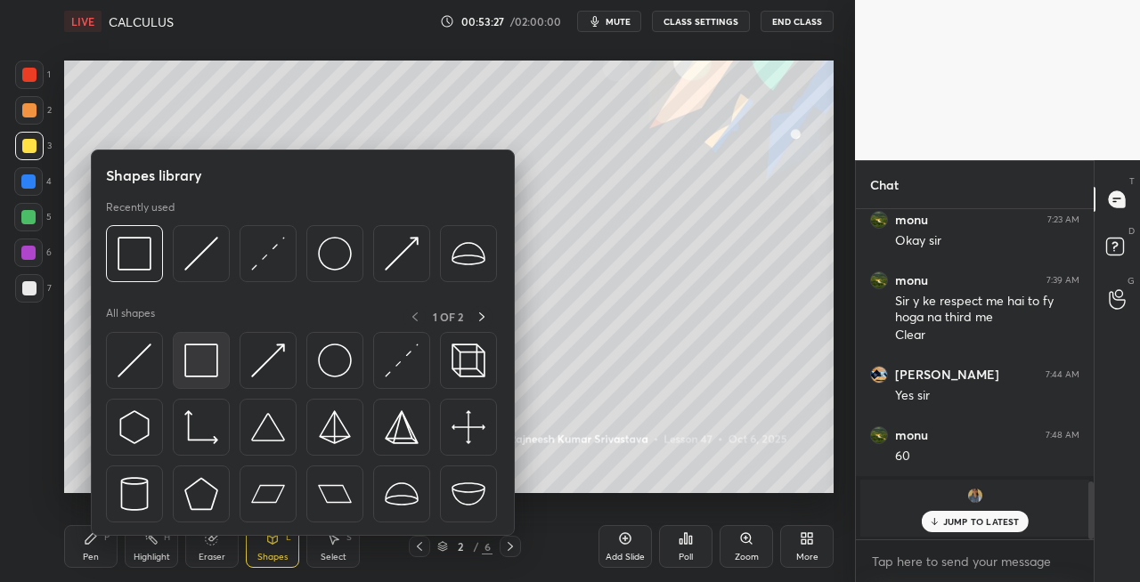
click at [203, 369] on img at bounding box center [201, 361] width 34 height 34
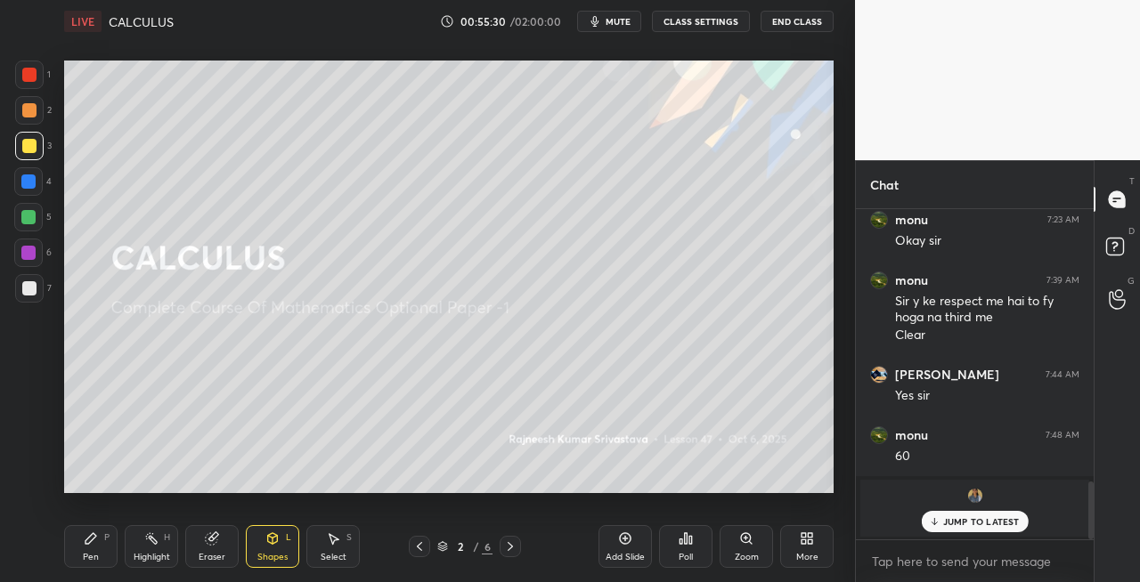
click at [517, 550] on div at bounding box center [509, 546] width 21 height 21
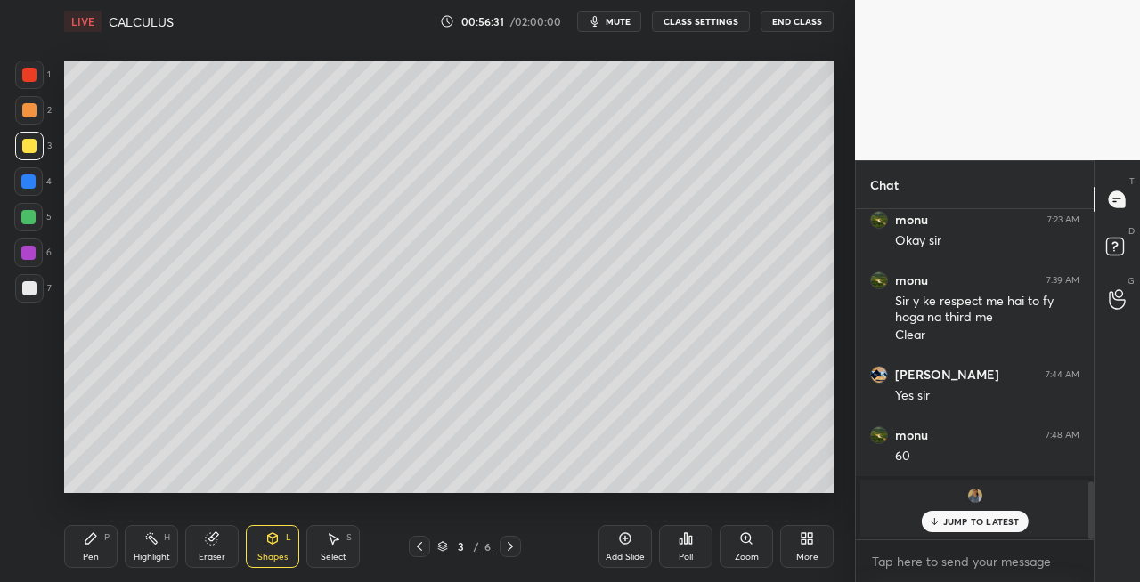
click at [954, 522] on p "JUMP TO LATEST" at bounding box center [981, 521] width 77 height 11
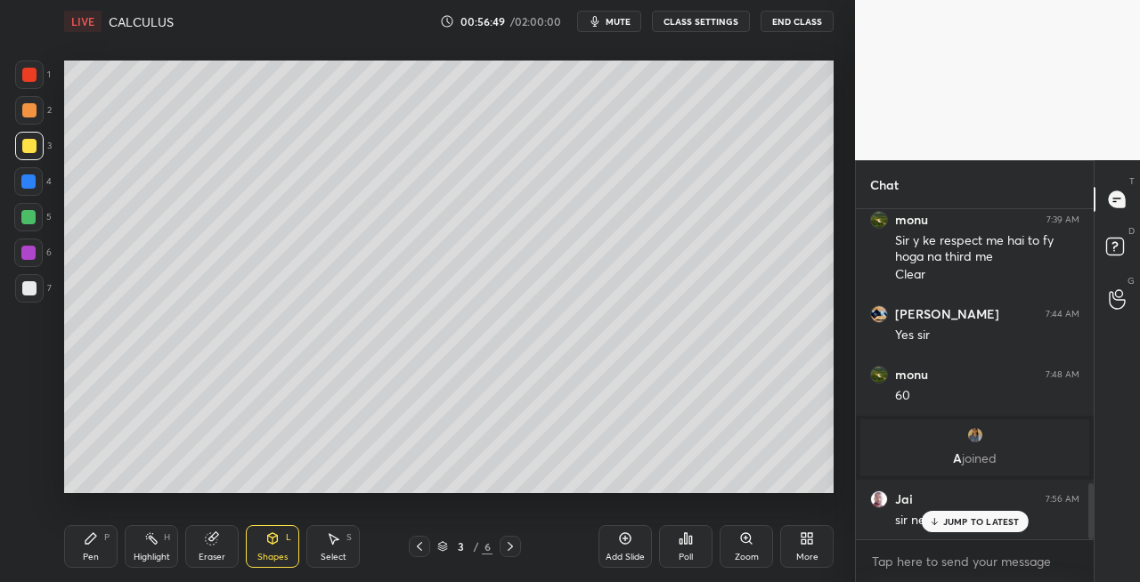
click at [417, 550] on icon at bounding box center [419, 547] width 14 height 14
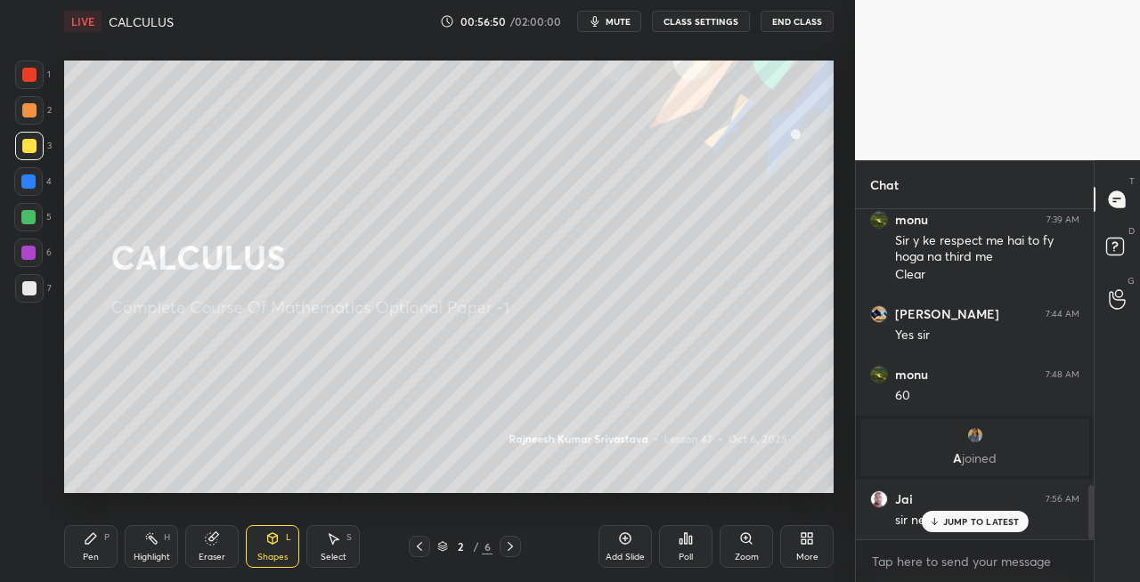
scroll to position [1668, 0]
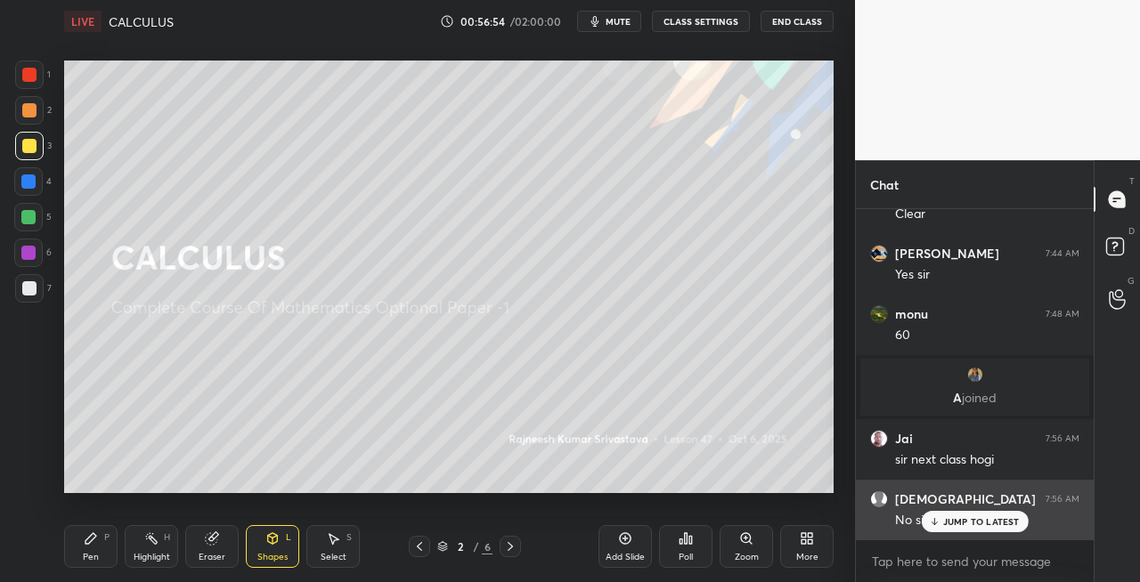
click at [947, 518] on p "JUMP TO LATEST" at bounding box center [981, 521] width 77 height 11
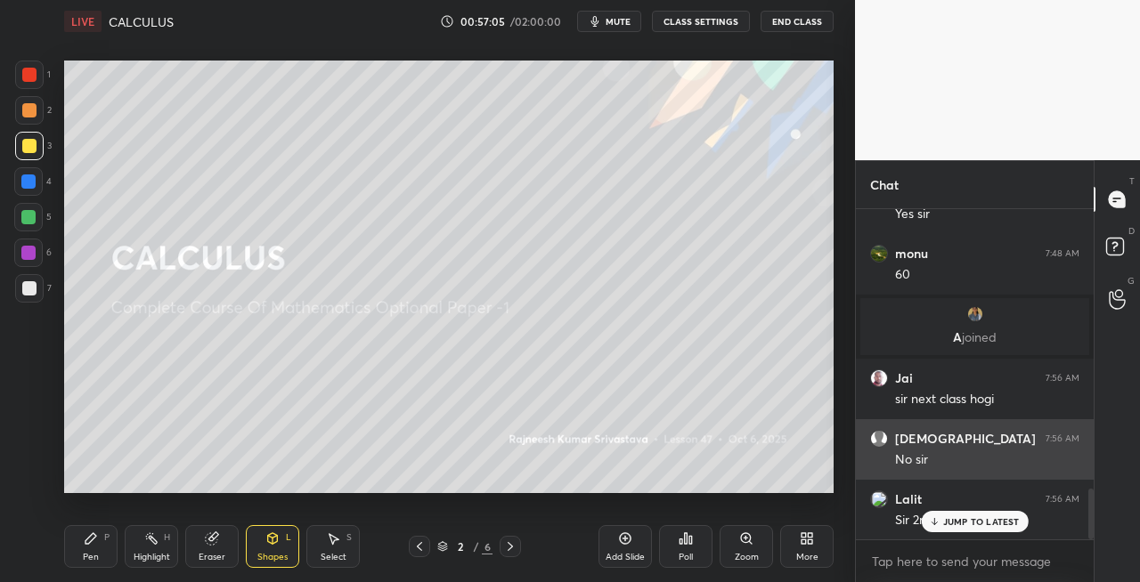
scroll to position [1805, 0]
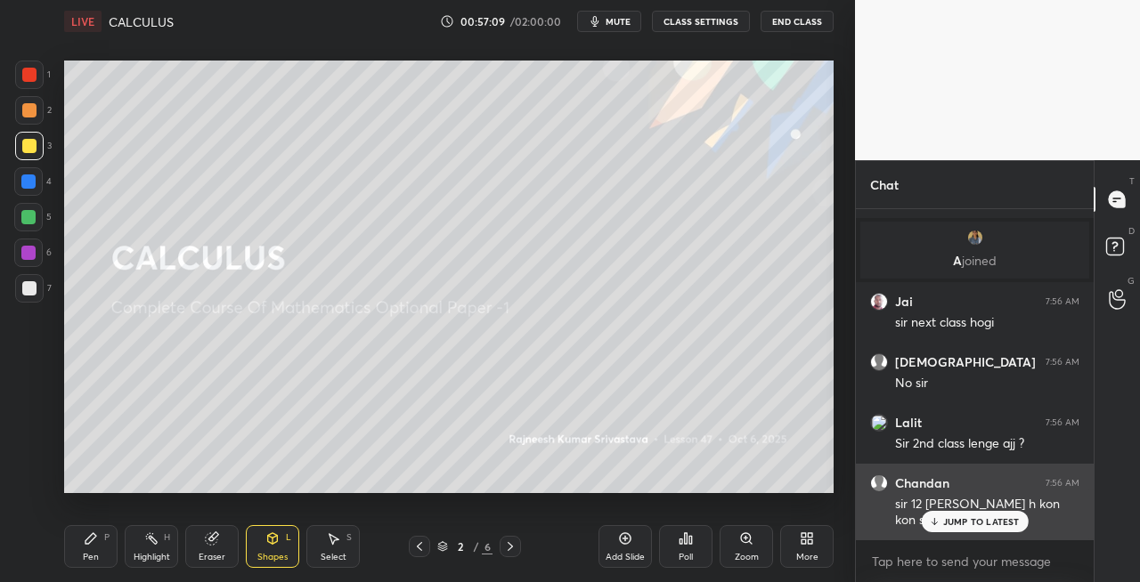
click at [962, 523] on p "JUMP TO LATEST" at bounding box center [981, 521] width 77 height 11
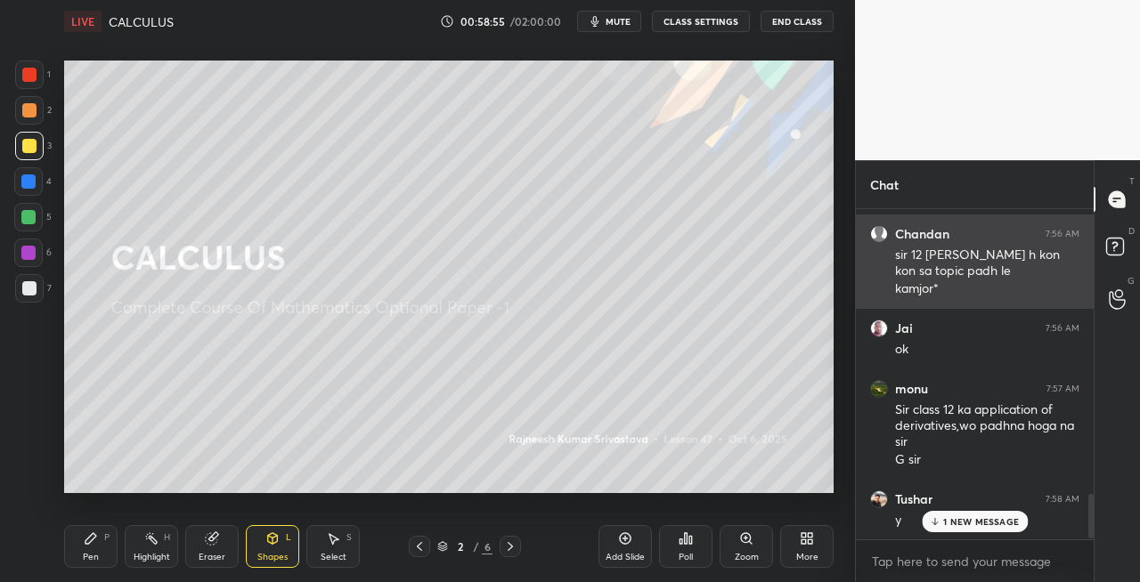
scroll to position [2131, 0]
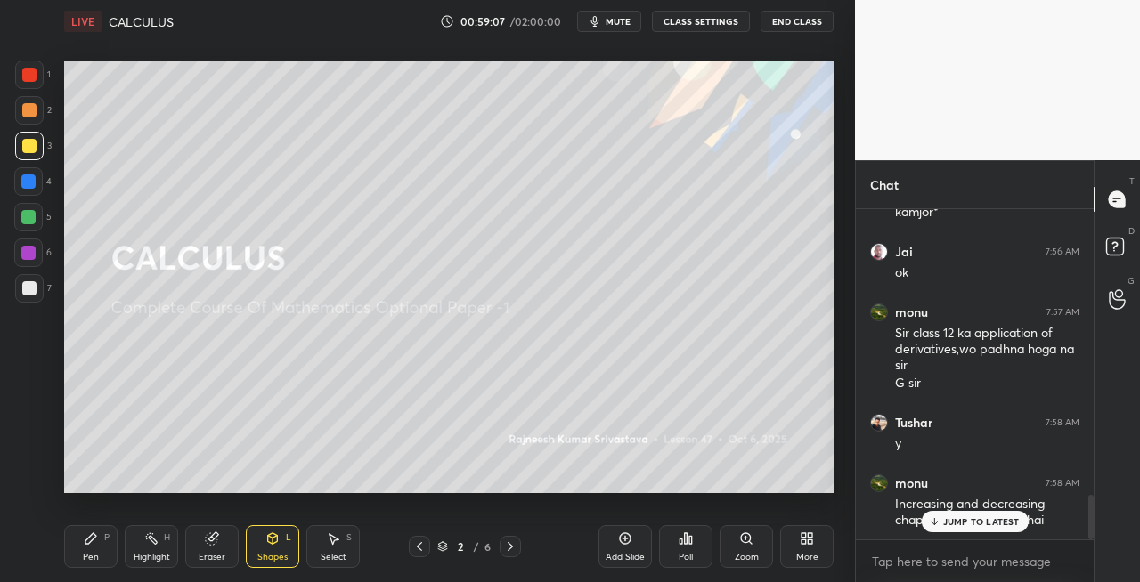
click at [953, 520] on p "JUMP TO LATEST" at bounding box center [981, 521] width 77 height 11
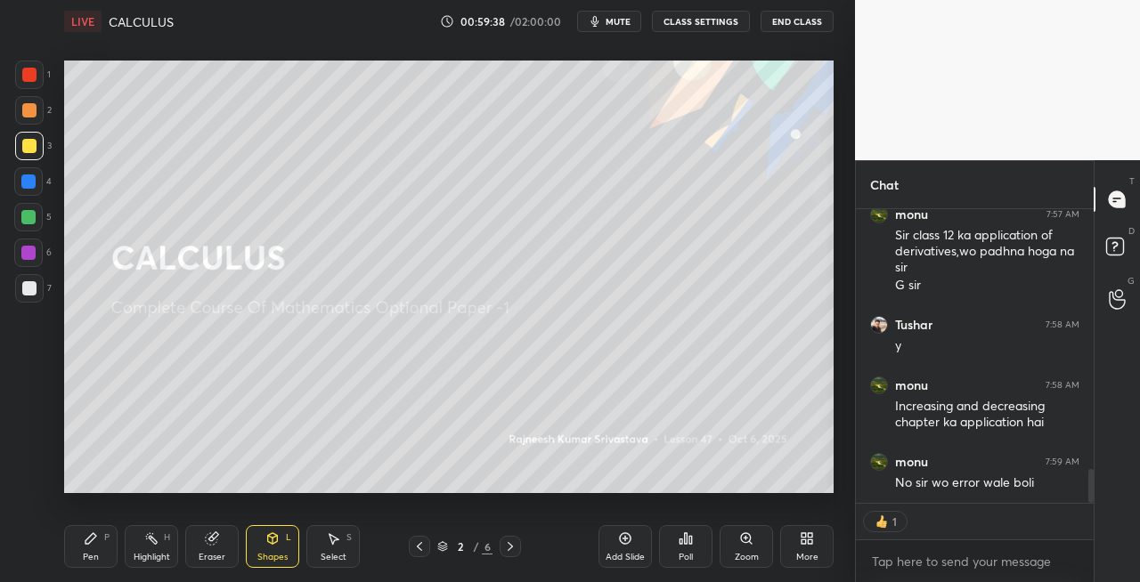
scroll to position [2192, 0]
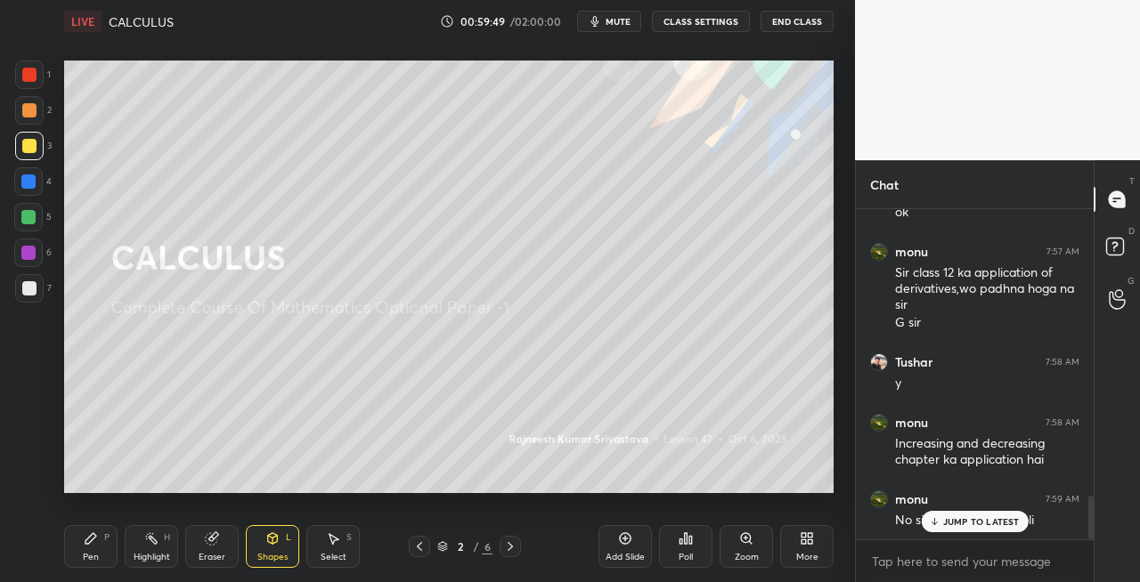
click at [940, 520] on div "JUMP TO LATEST" at bounding box center [974, 521] width 107 height 21
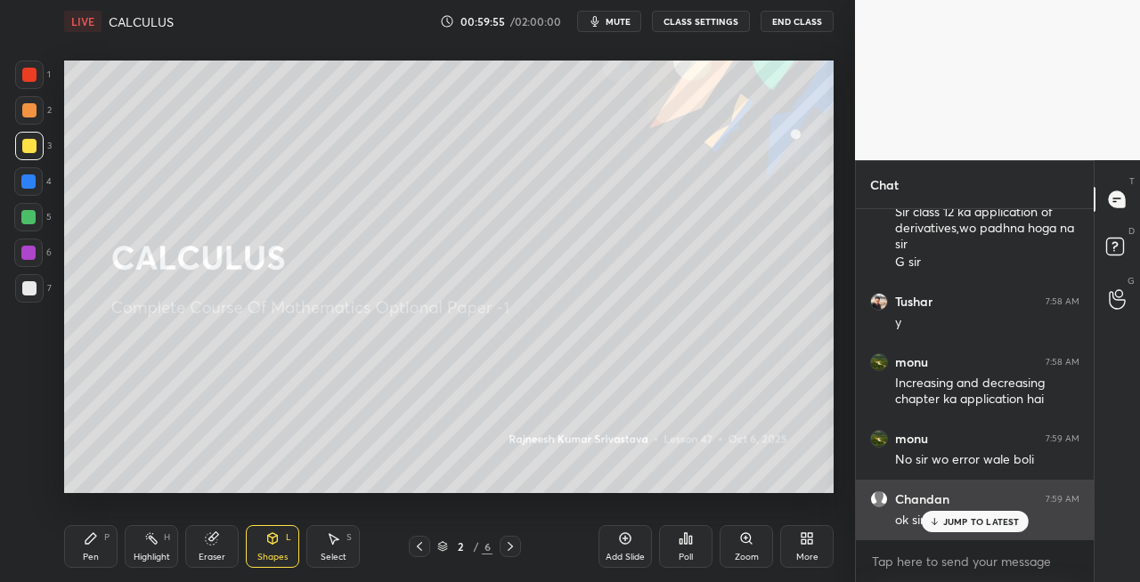
click at [951, 525] on p "JUMP TO LATEST" at bounding box center [981, 521] width 77 height 11
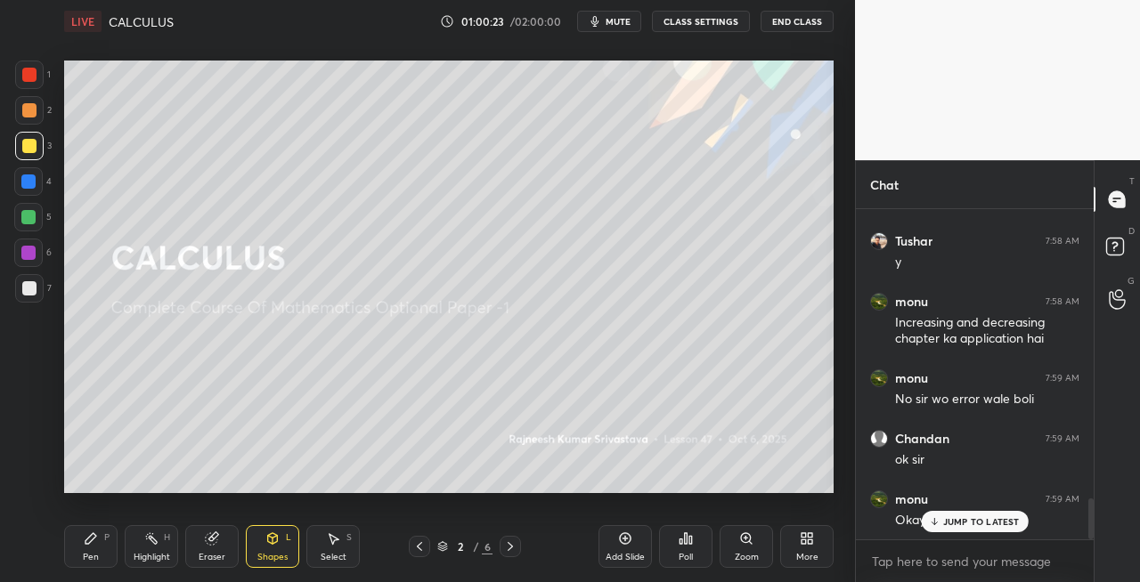
click at [513, 550] on icon at bounding box center [510, 547] width 14 height 14
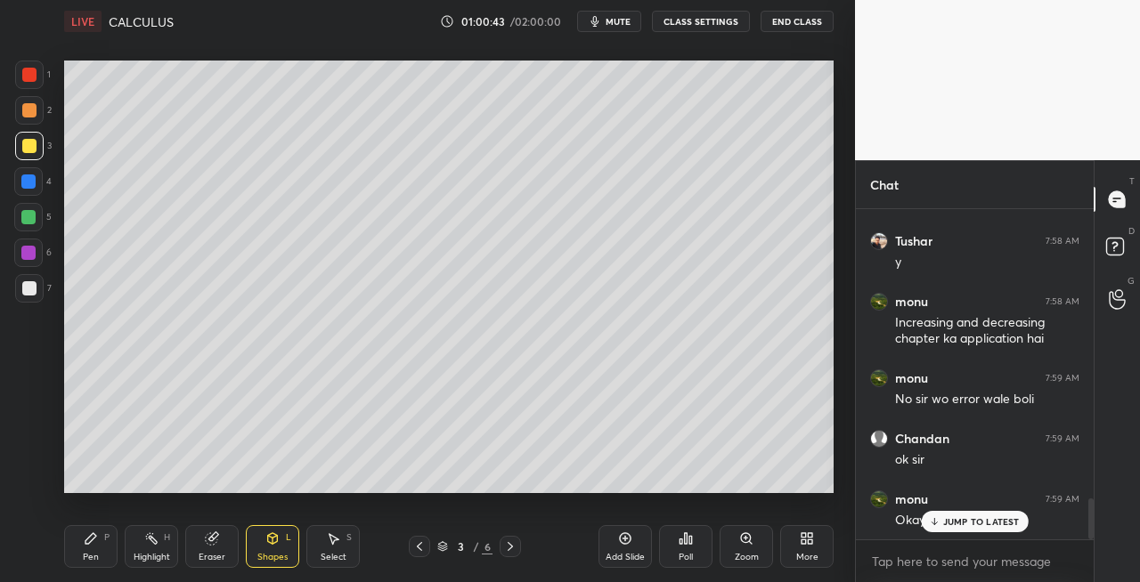
scroll to position [2373, 0]
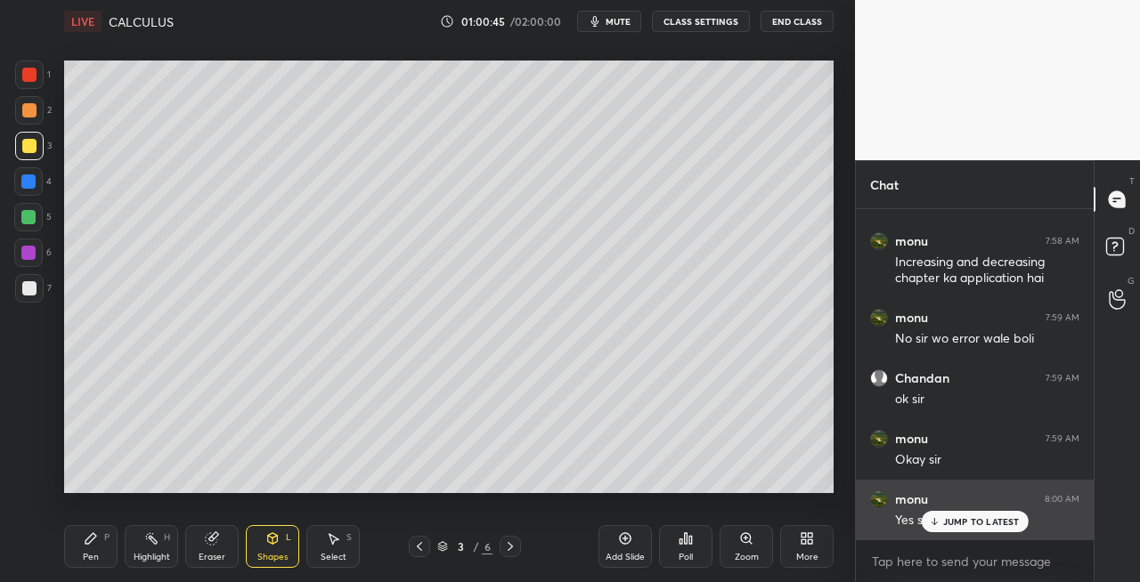
click at [953, 523] on p "JUMP TO LATEST" at bounding box center [981, 521] width 77 height 11
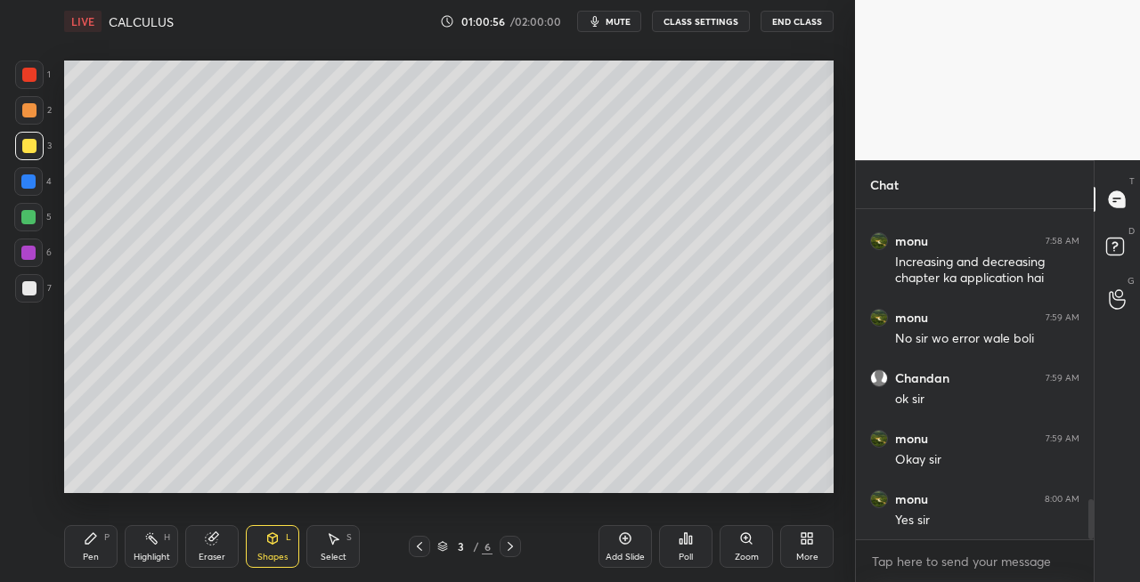
click at [426, 552] on div at bounding box center [419, 546] width 21 height 21
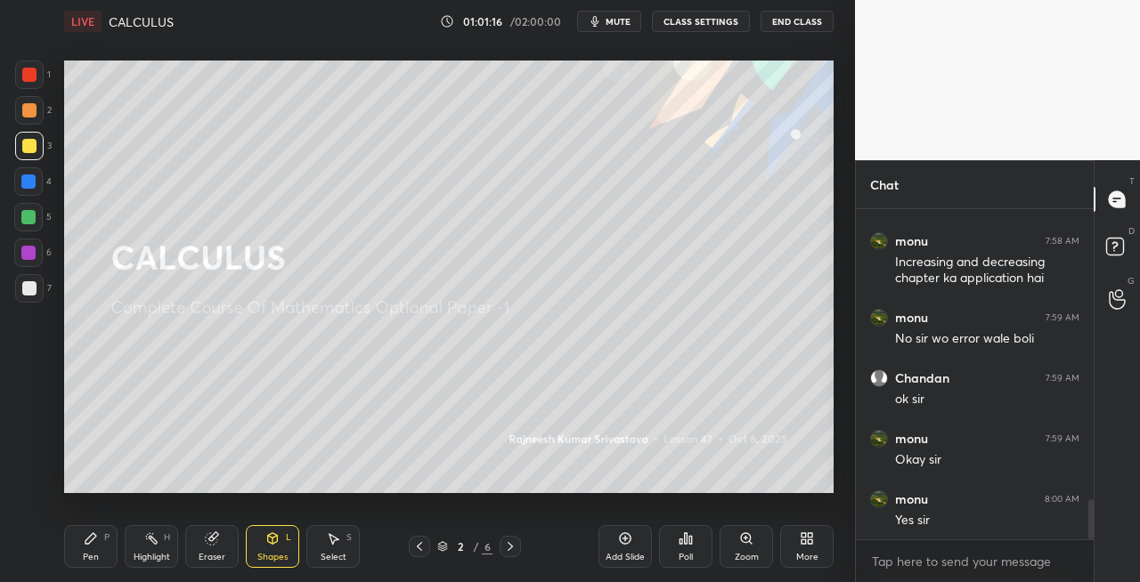
click at [264, 545] on div "Shapes L" at bounding box center [272, 546] width 53 height 43
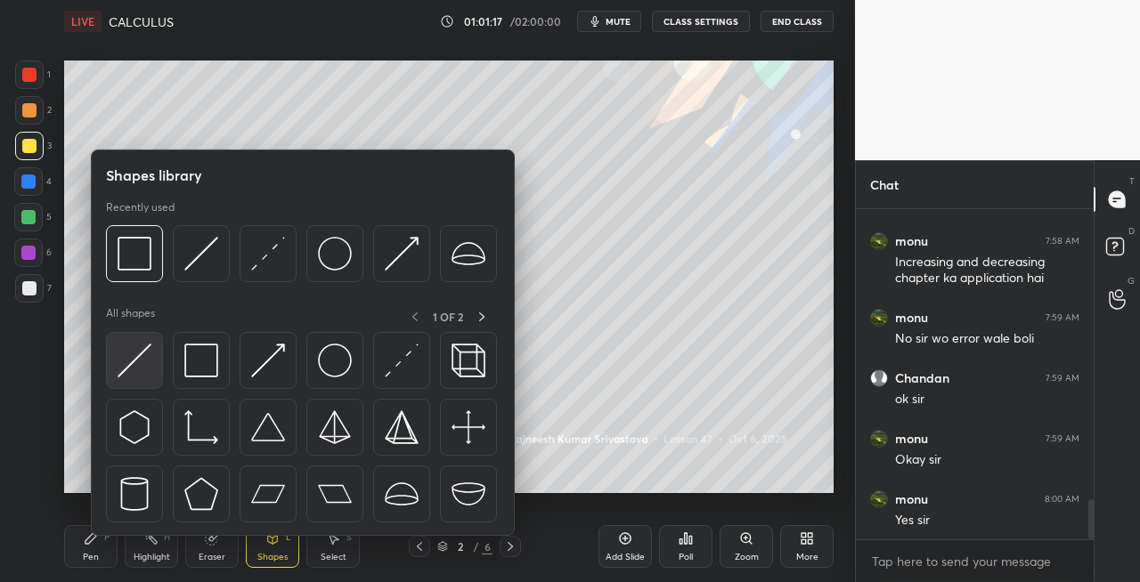
click at [133, 373] on img at bounding box center [135, 361] width 34 height 34
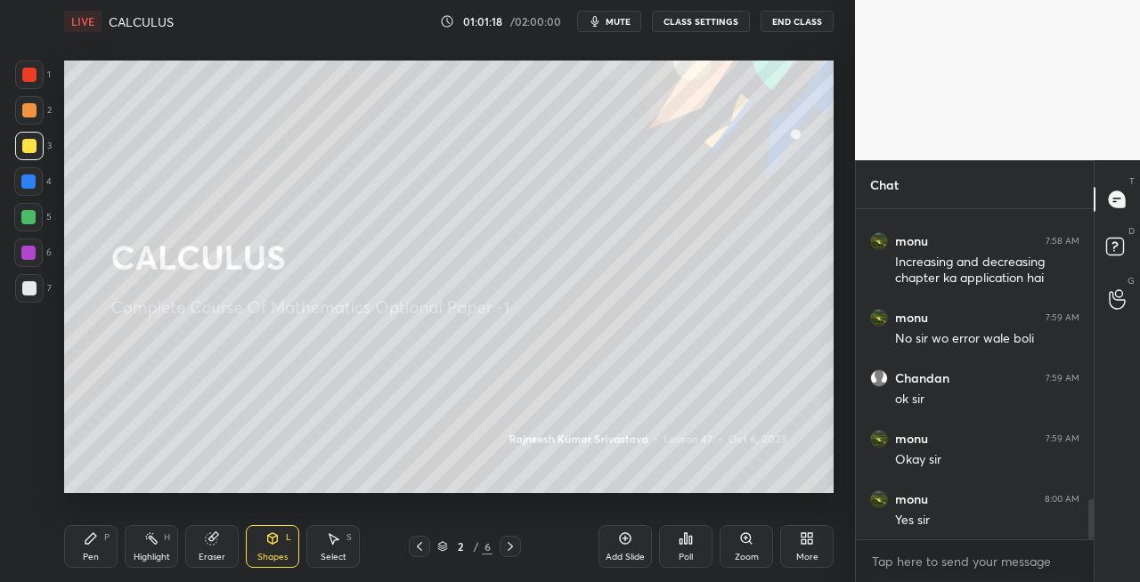
click at [35, 298] on div at bounding box center [29, 288] width 28 height 28
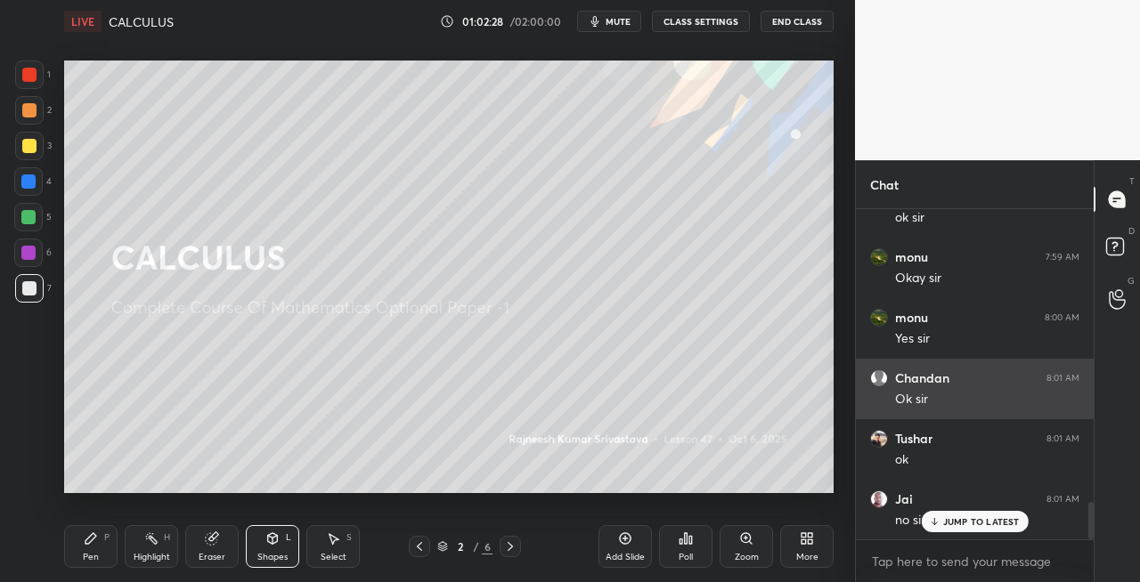
scroll to position [2616, 0]
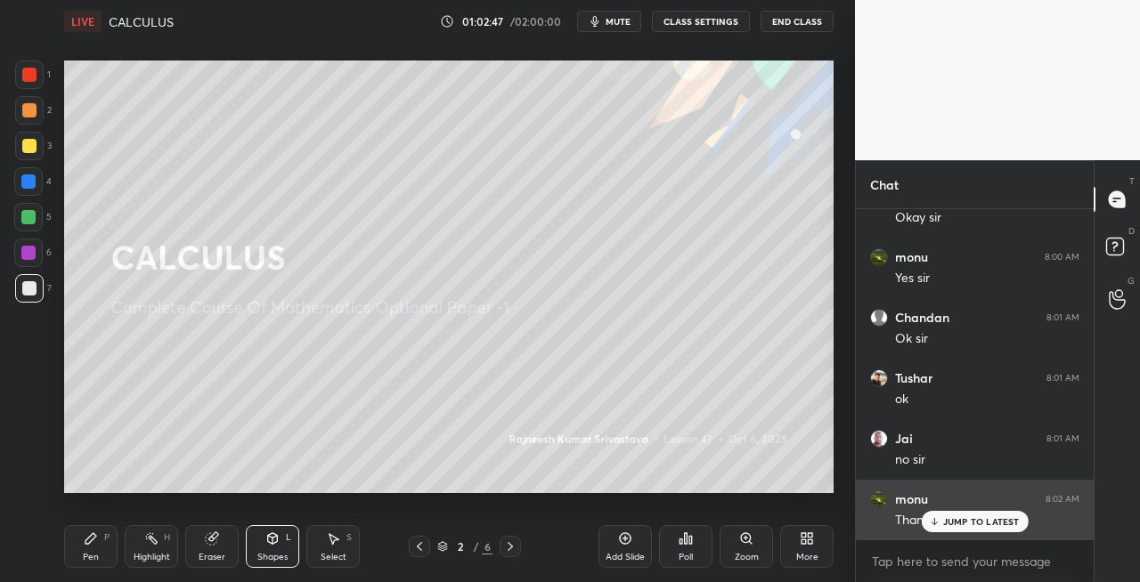
click at [952, 529] on div "JUMP TO LATEST" at bounding box center [974, 521] width 107 height 21
click at [961, 524] on p "JUMP TO LATEST" at bounding box center [981, 521] width 77 height 11
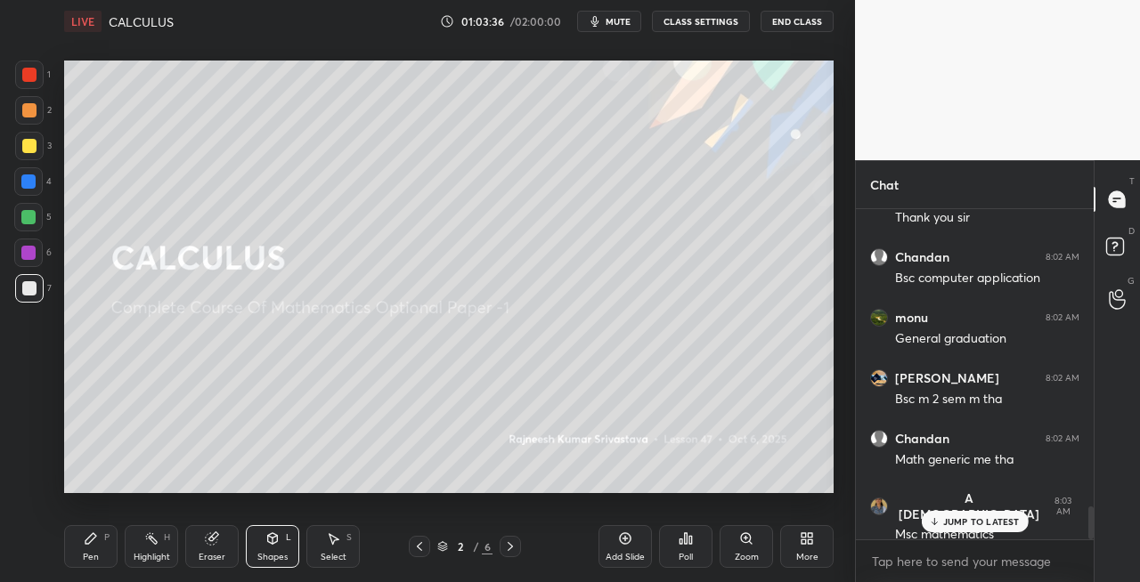
scroll to position [2979, 0]
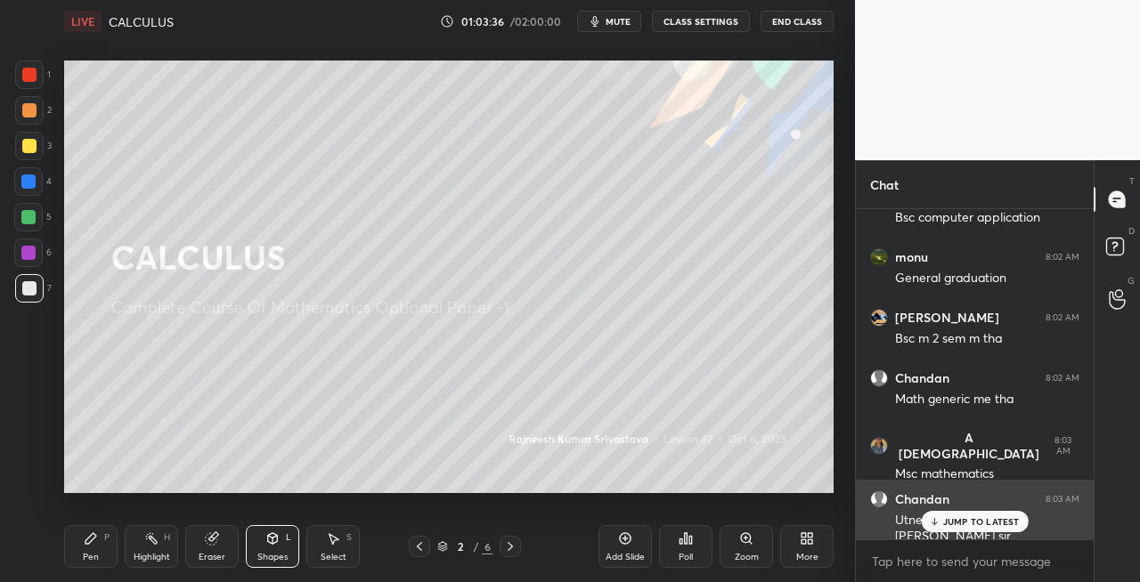
click at [957, 519] on p "JUMP TO LATEST" at bounding box center [981, 521] width 77 height 11
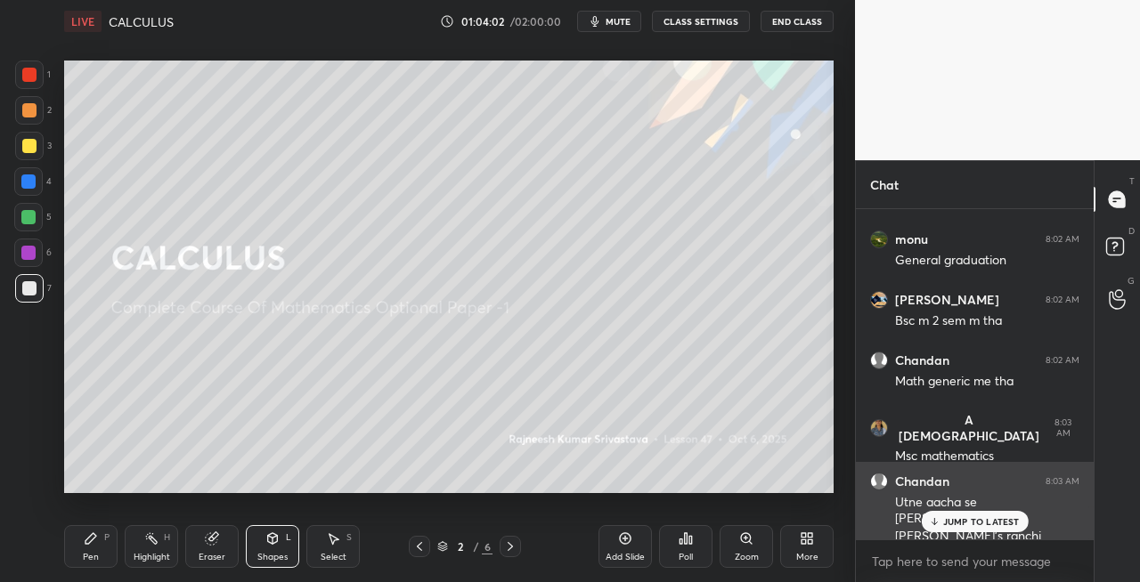
click at [944, 523] on p "JUMP TO LATEST" at bounding box center [981, 521] width 77 height 11
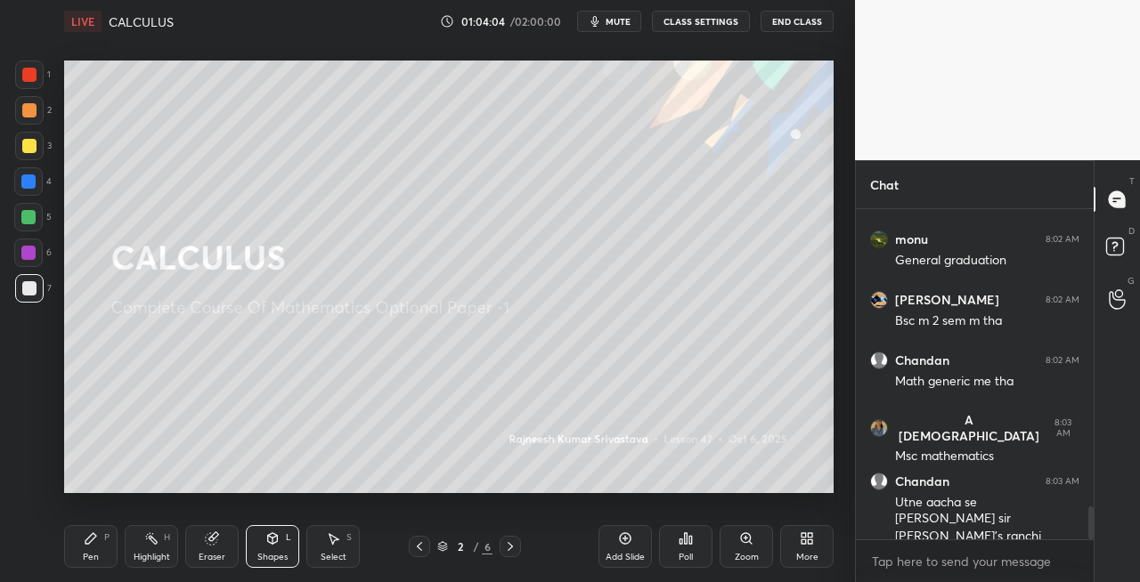
click at [613, 27] on span "mute" at bounding box center [617, 21] width 25 height 12
click at [612, 20] on span "unmute" at bounding box center [616, 21] width 38 height 12
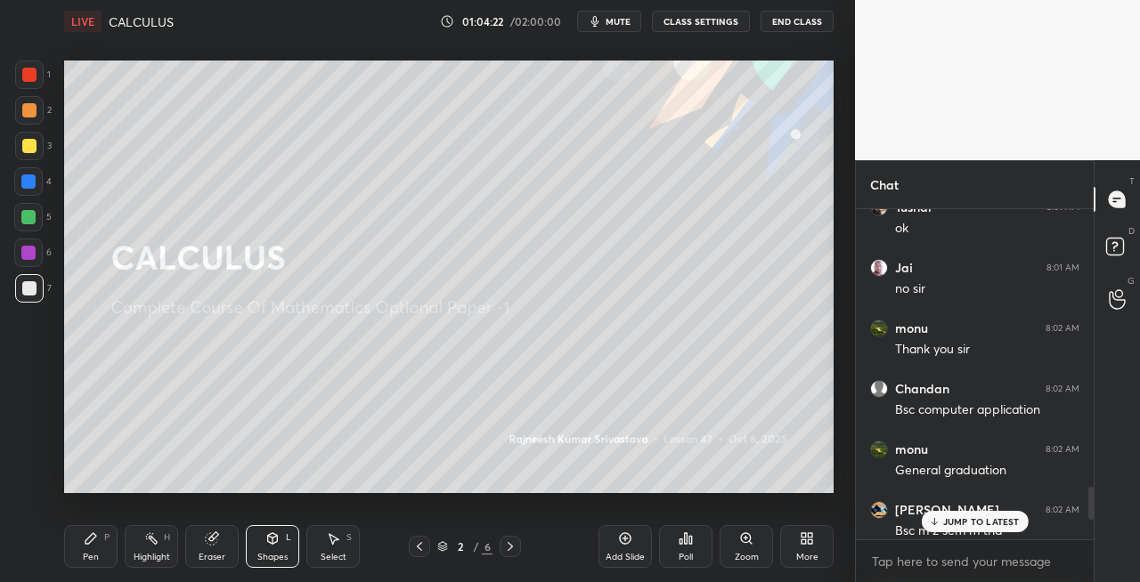
scroll to position [2801, 0]
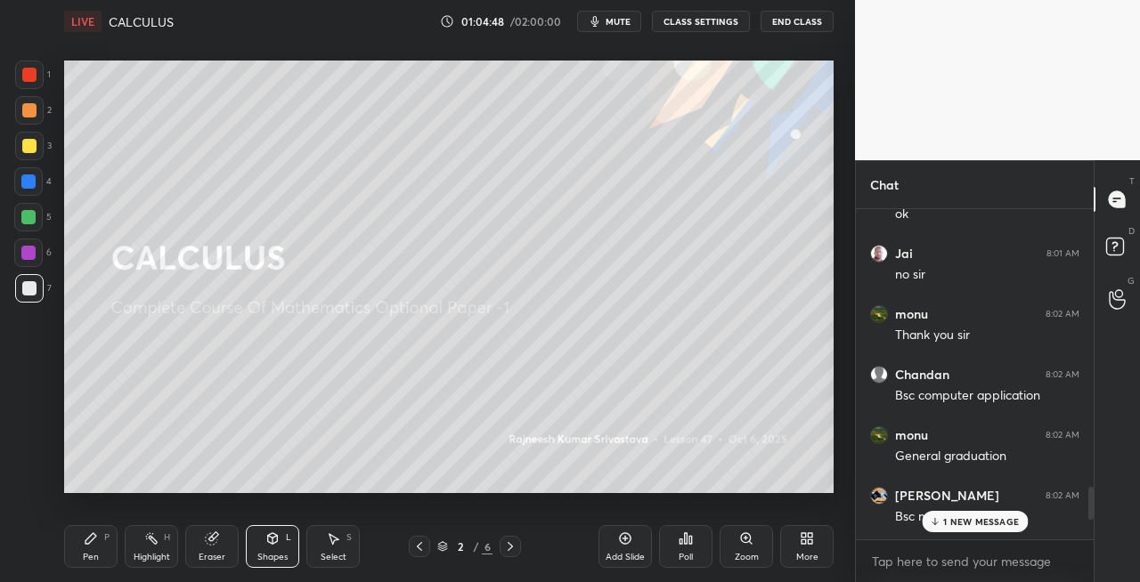
click at [953, 519] on p "1 NEW MESSAGE" at bounding box center [981, 521] width 76 height 11
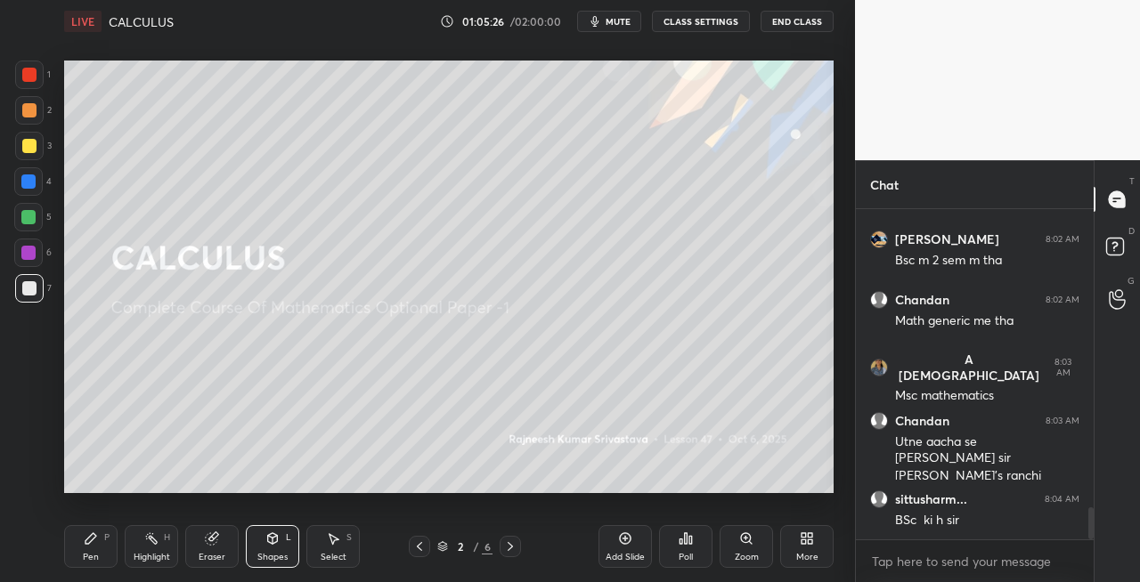
click at [514, 545] on icon at bounding box center [510, 547] width 14 height 14
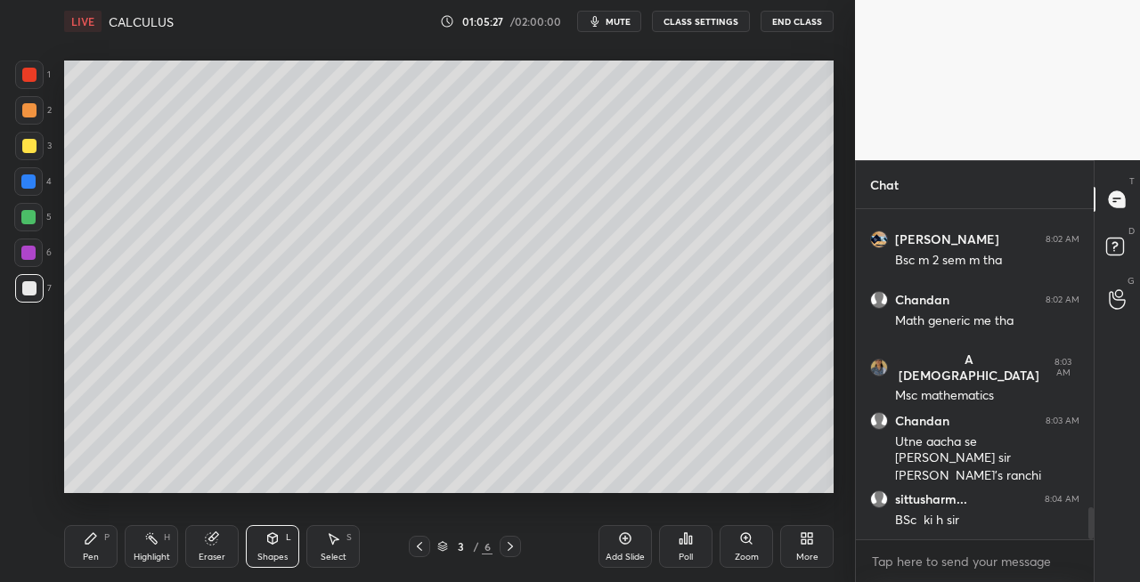
click at [511, 545] on icon at bounding box center [509, 546] width 5 height 9
click at [414, 548] on icon at bounding box center [419, 547] width 14 height 14
click at [418, 548] on icon at bounding box center [419, 547] width 14 height 14
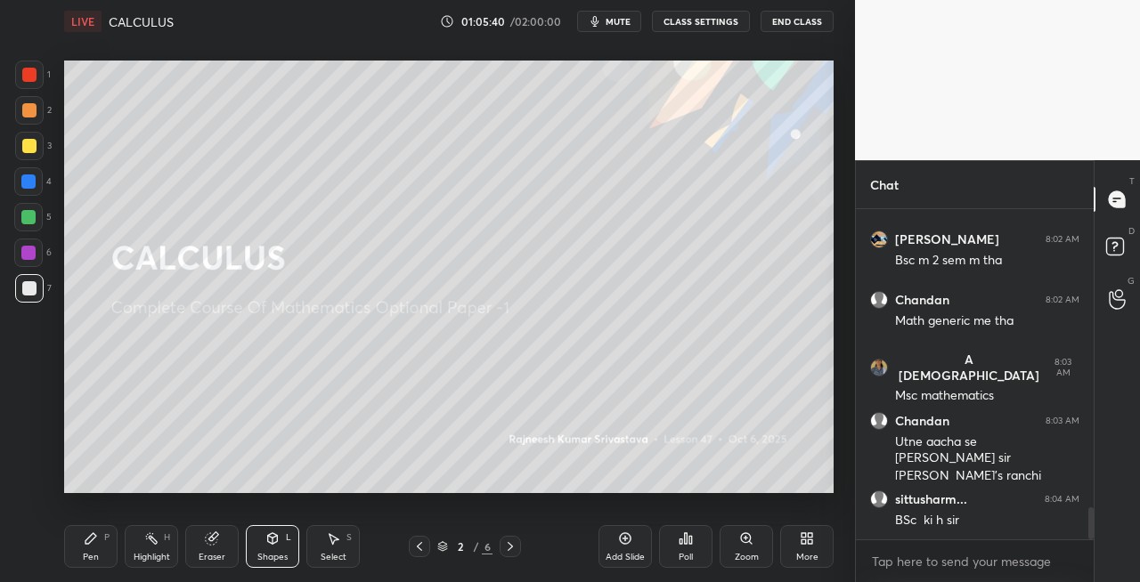
click at [513, 542] on icon at bounding box center [510, 547] width 14 height 14
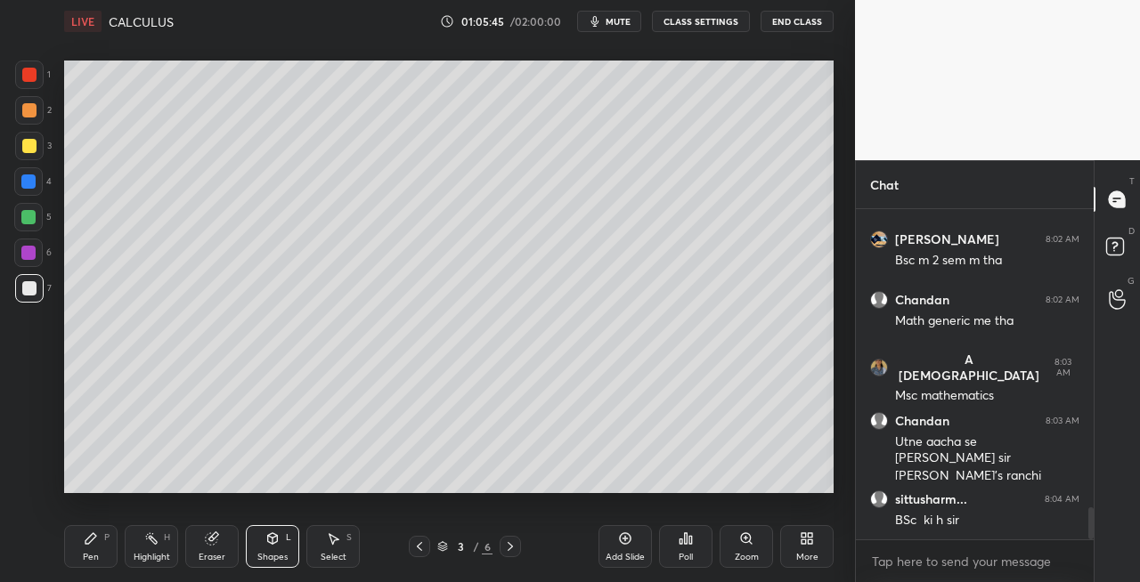
click at [426, 547] on div at bounding box center [419, 546] width 21 height 21
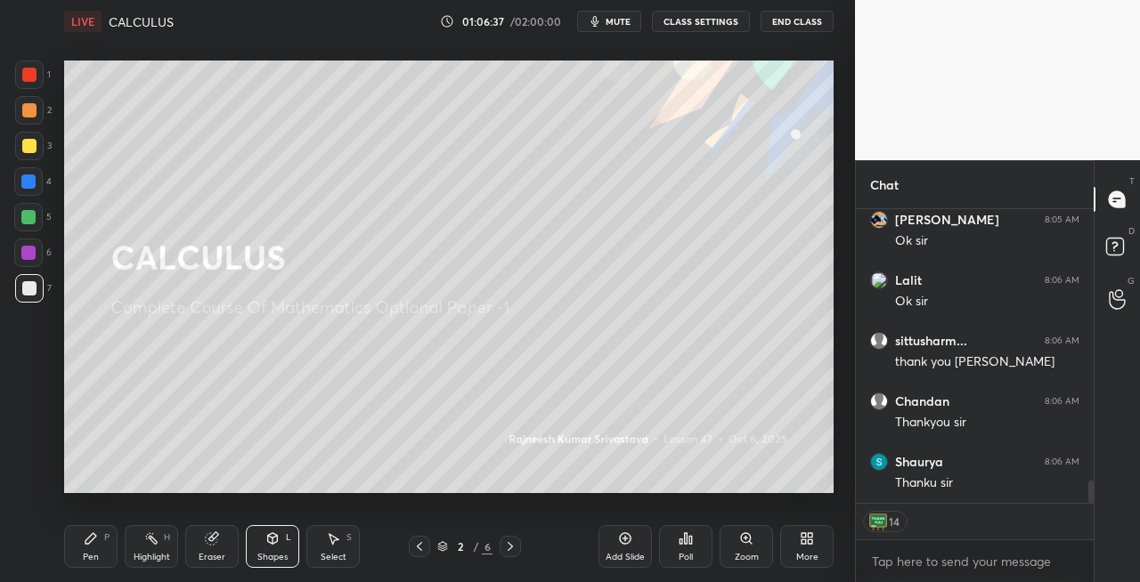
scroll to position [3602, 0]
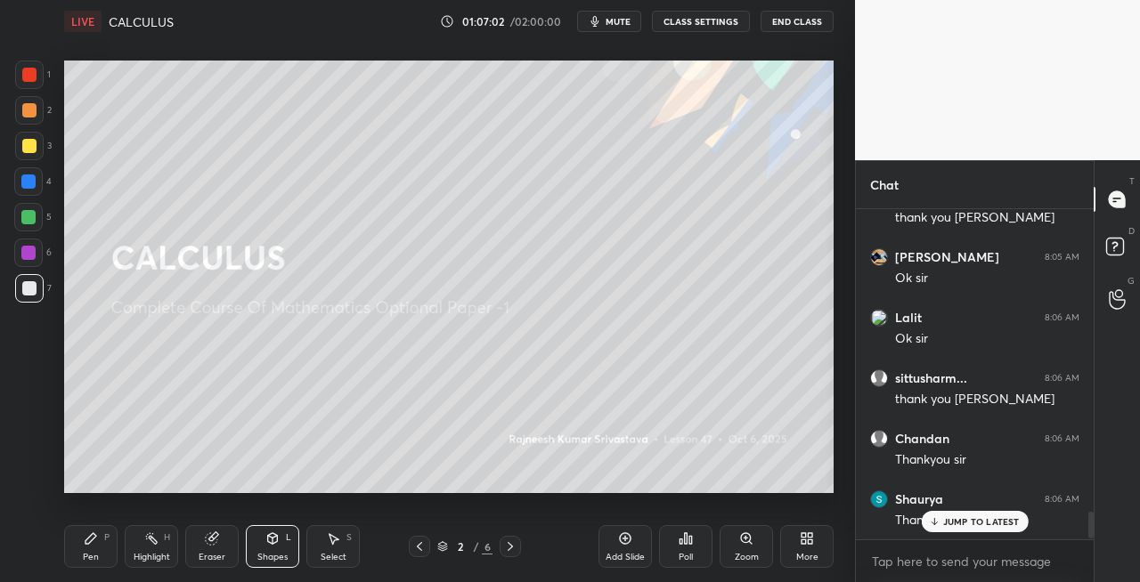
click at [783, 28] on button "End Class" at bounding box center [796, 21] width 73 height 21
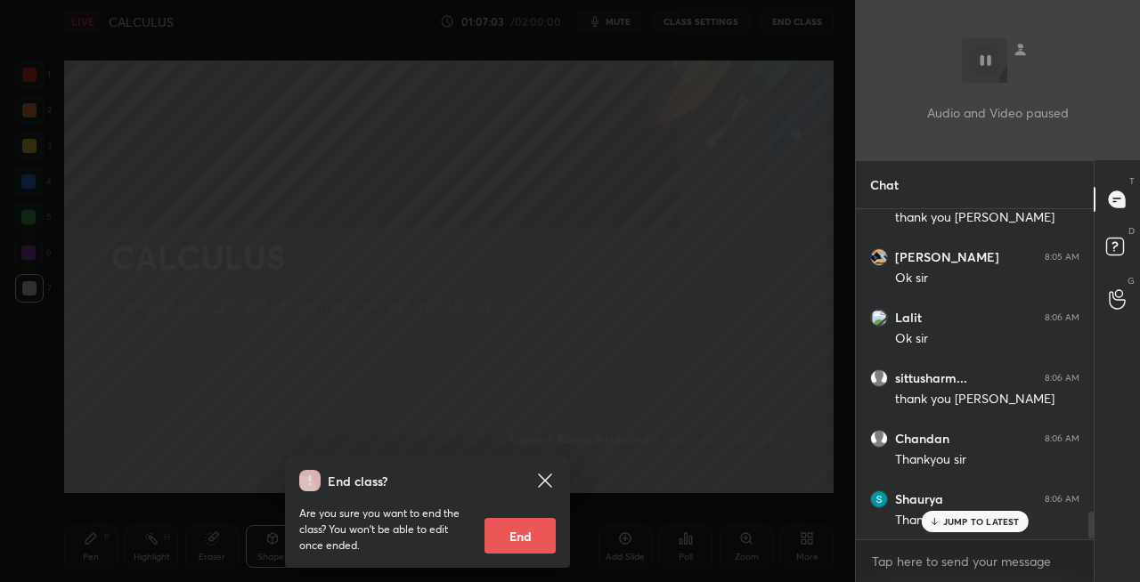
click at [513, 544] on button "End" at bounding box center [519, 536] width 71 height 36
type textarea "x"
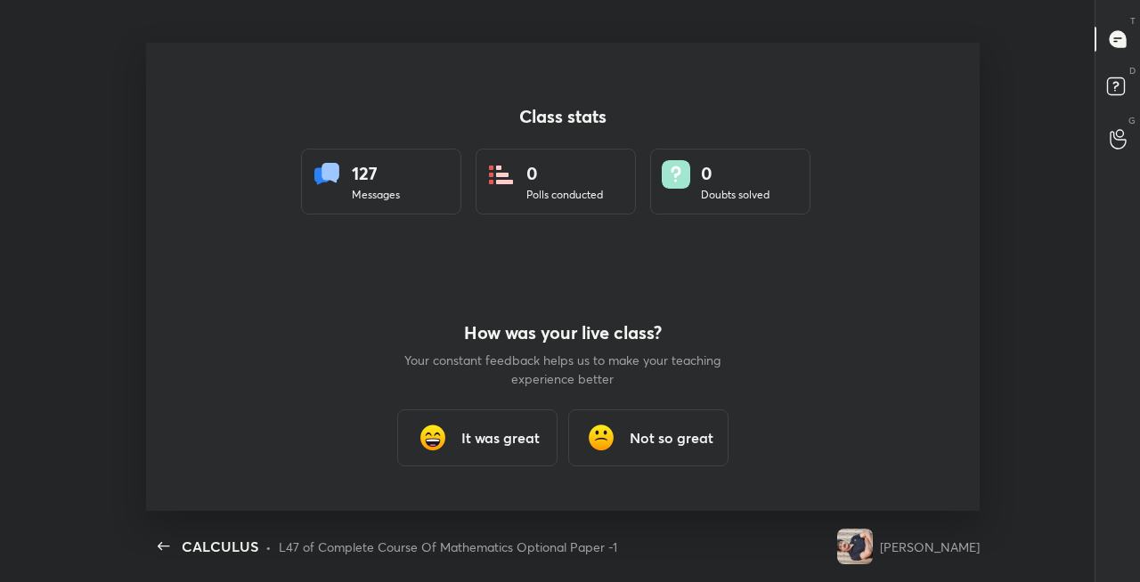
scroll to position [0, 0]
click at [530, 438] on h3 "It was great" at bounding box center [500, 437] width 78 height 21
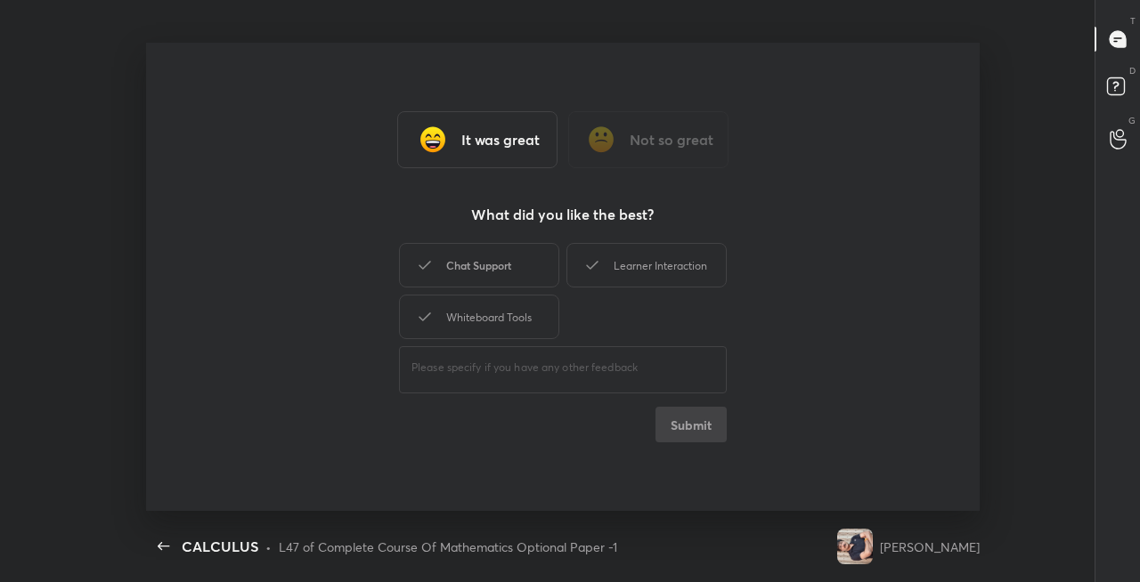
click at [481, 269] on div "Chat Support" at bounding box center [479, 265] width 160 height 45
click at [625, 260] on div "Learner Interaction" at bounding box center [646, 265] width 160 height 45
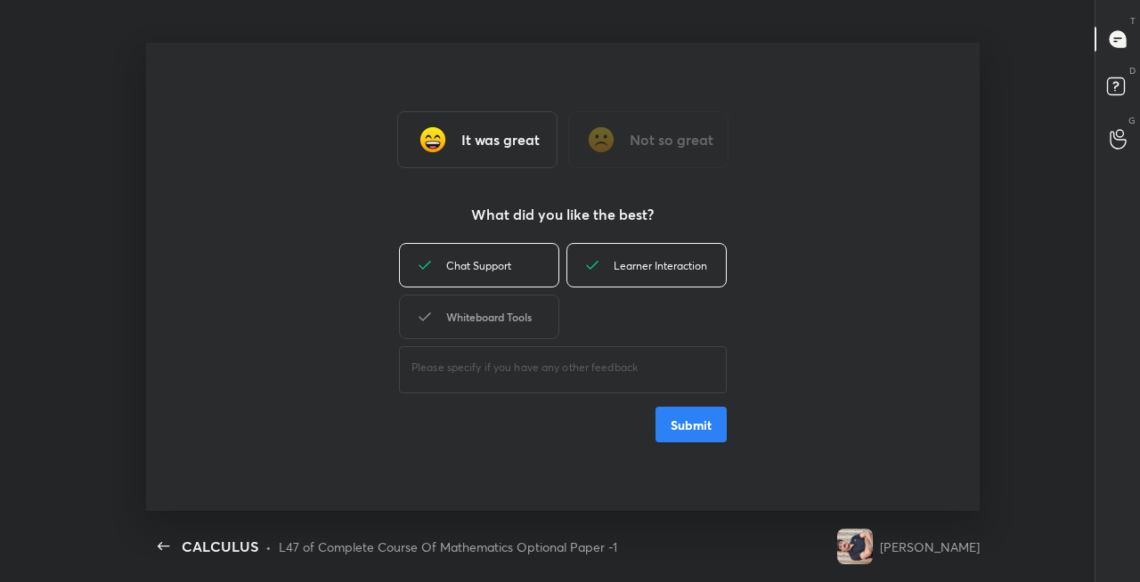
click at [508, 313] on div "Whiteboard Tools" at bounding box center [479, 317] width 160 height 45
click at [684, 415] on button "Submit" at bounding box center [690, 425] width 71 height 36
